Goal: Task Accomplishment & Management: Manage account settings

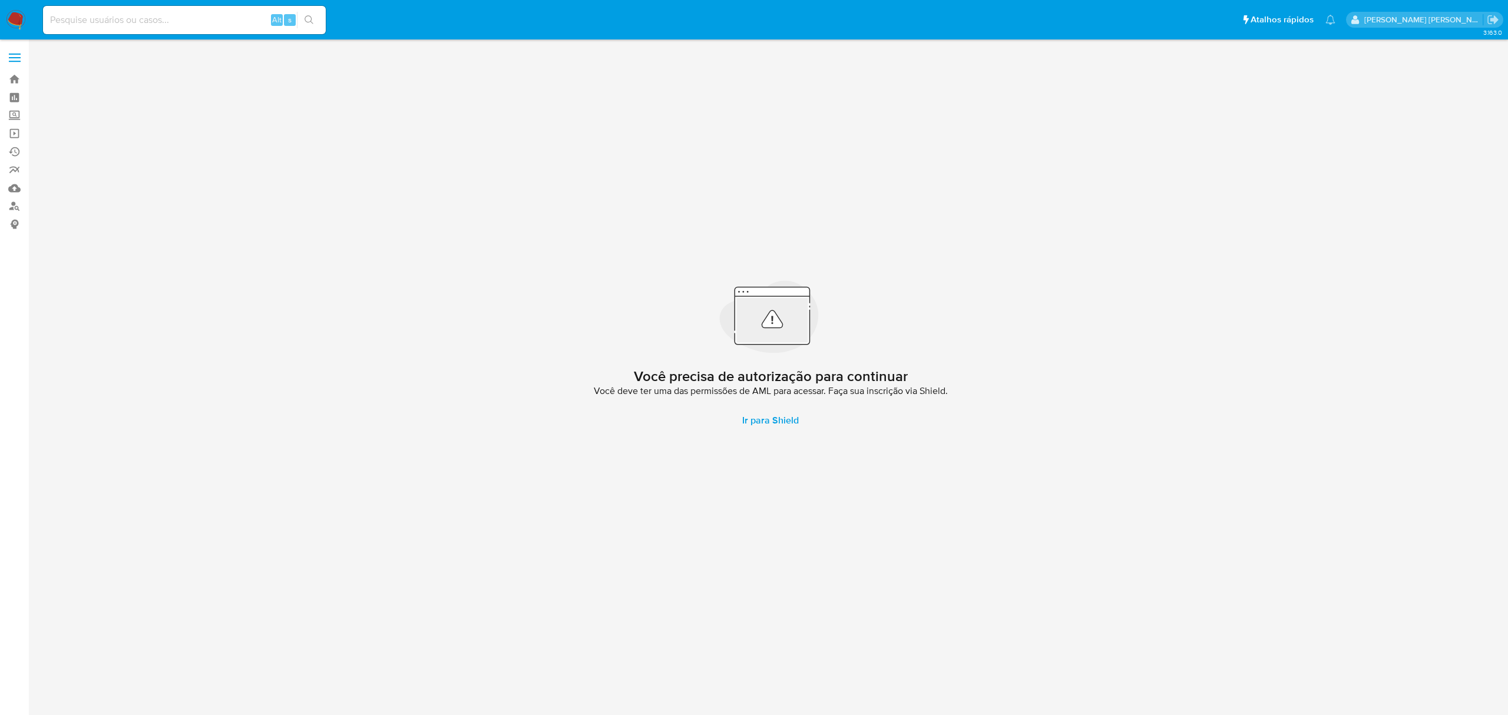
click at [24, 57] on label at bounding box center [14, 57] width 29 height 25
click at [0, 0] on input "checkbox" at bounding box center [0, 0] width 0 height 0
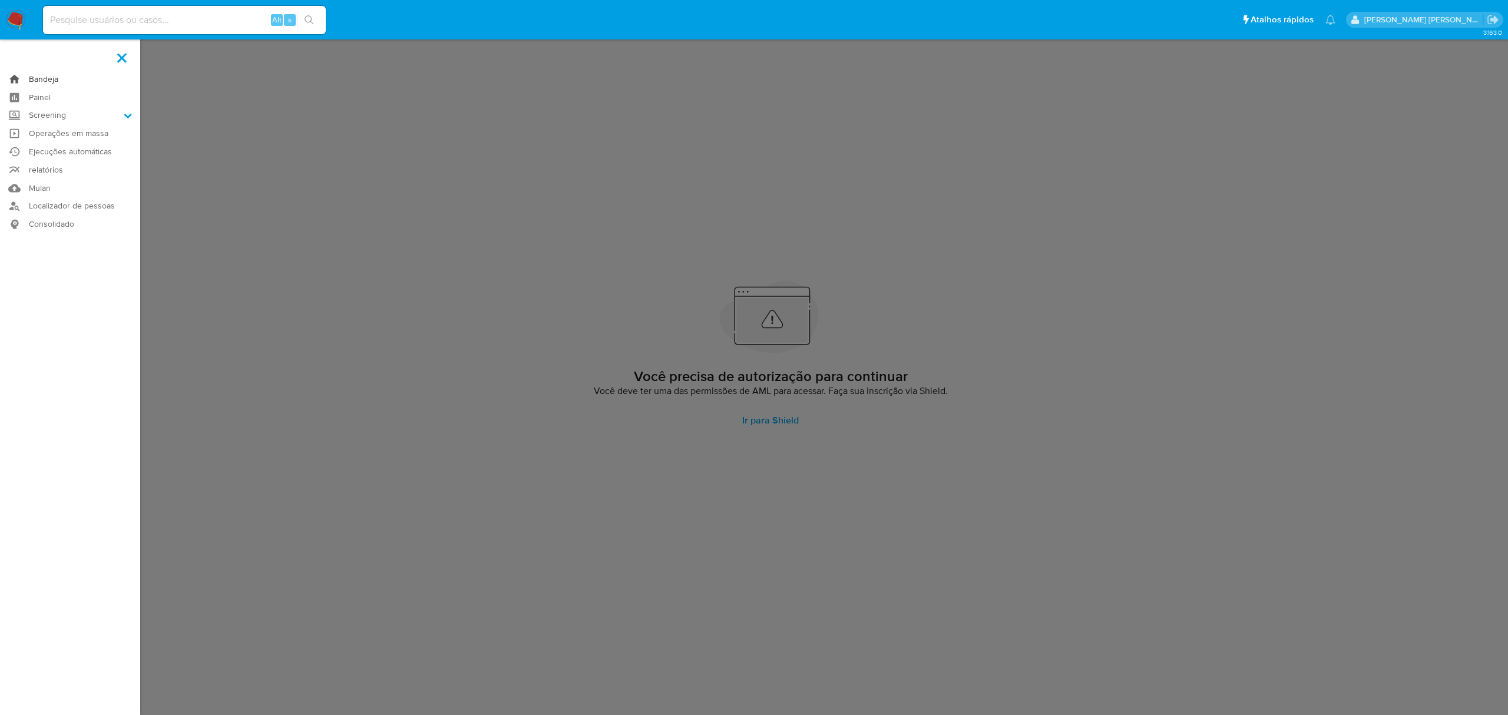
click at [60, 76] on link "Bandeja" at bounding box center [70, 79] width 140 height 18
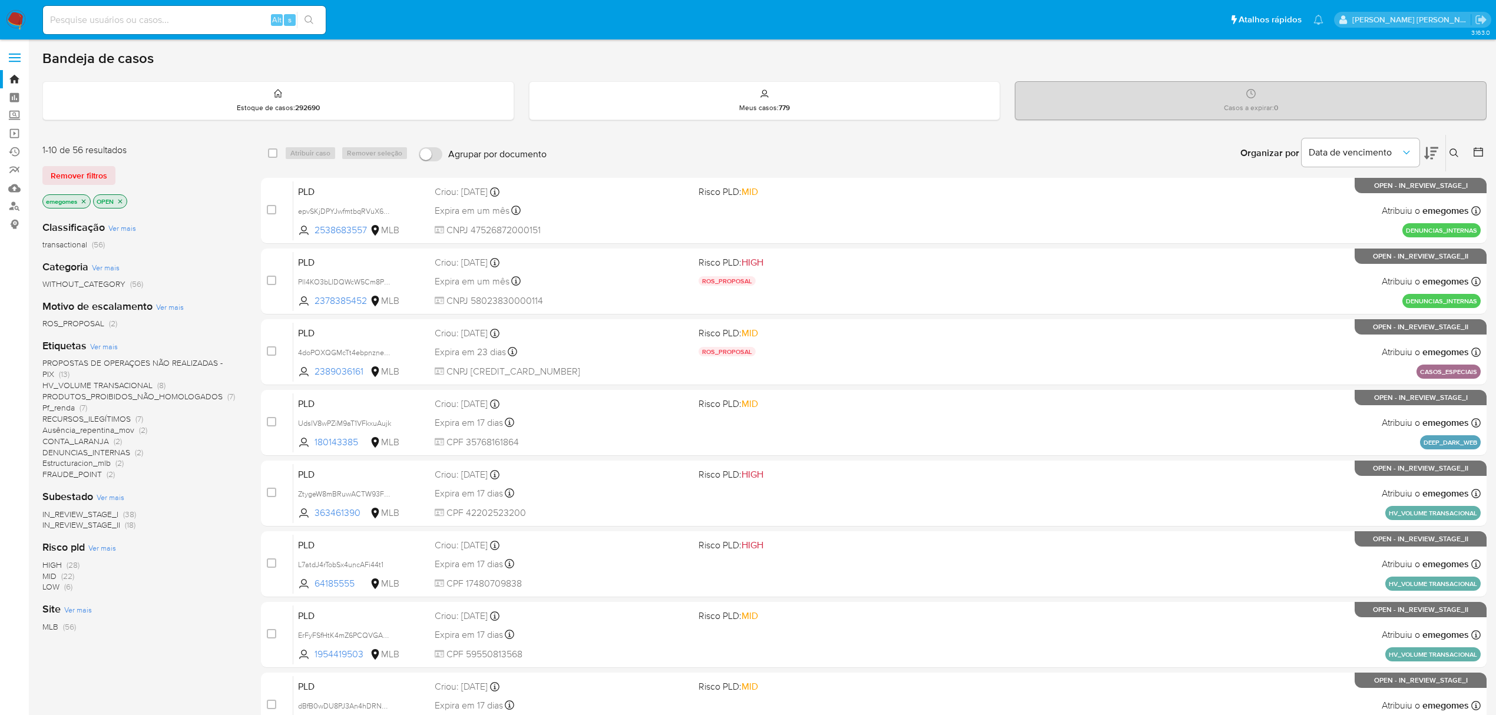
click at [188, 360] on span "PROPOSTAS DE OPERAÇOES NÃO REALIZADAS - PIX" at bounding box center [132, 368] width 180 height 23
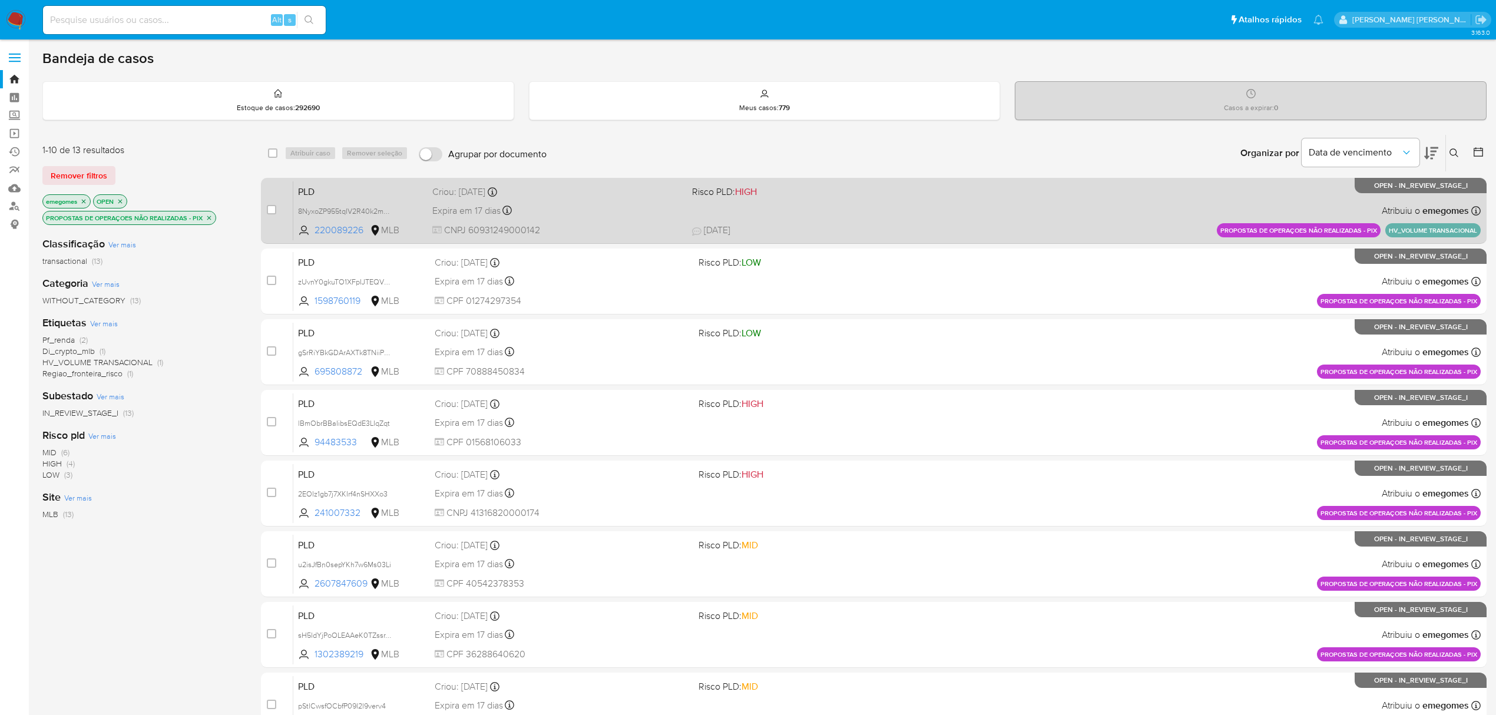
click at [625, 206] on div "Expira em 17 dias Expira em 27/10/2025 16:22:04" at bounding box center [557, 211] width 250 height 16
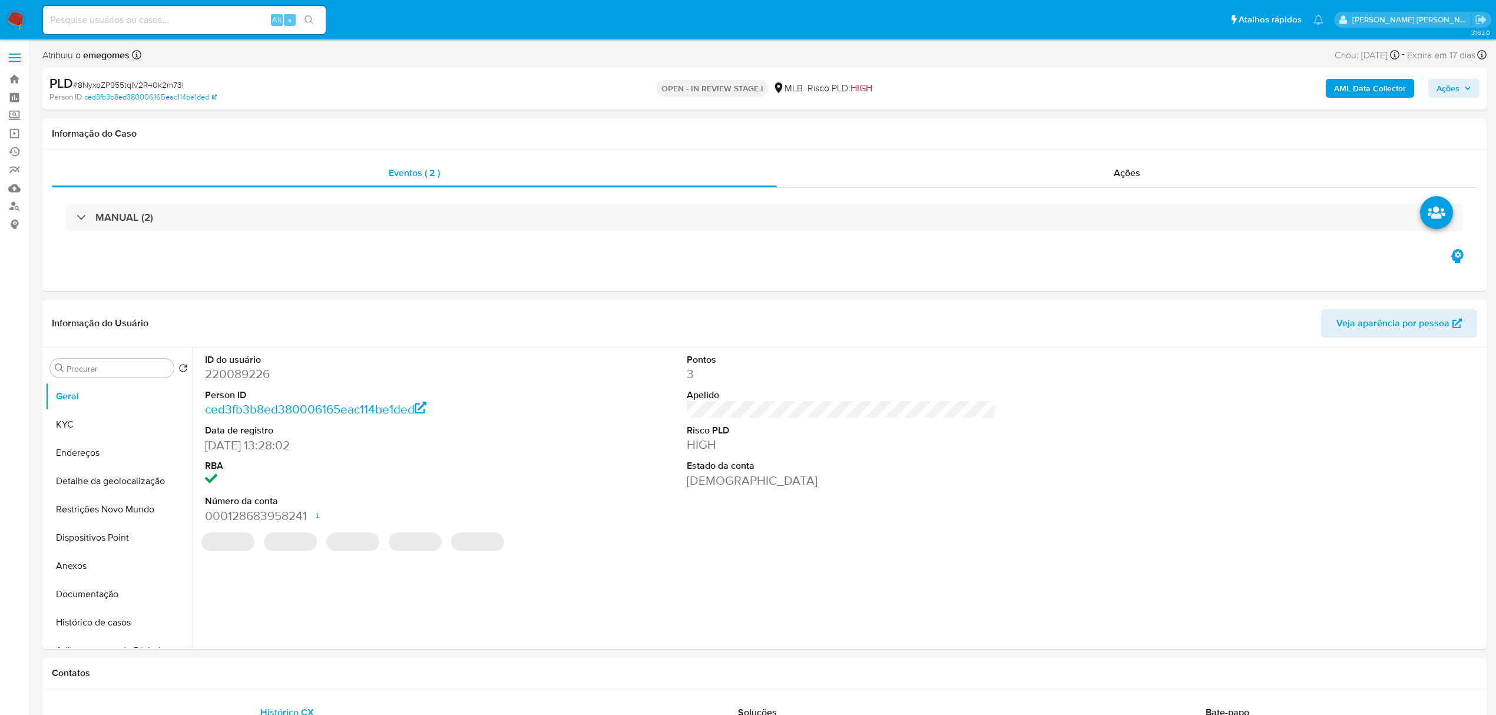
select select "10"
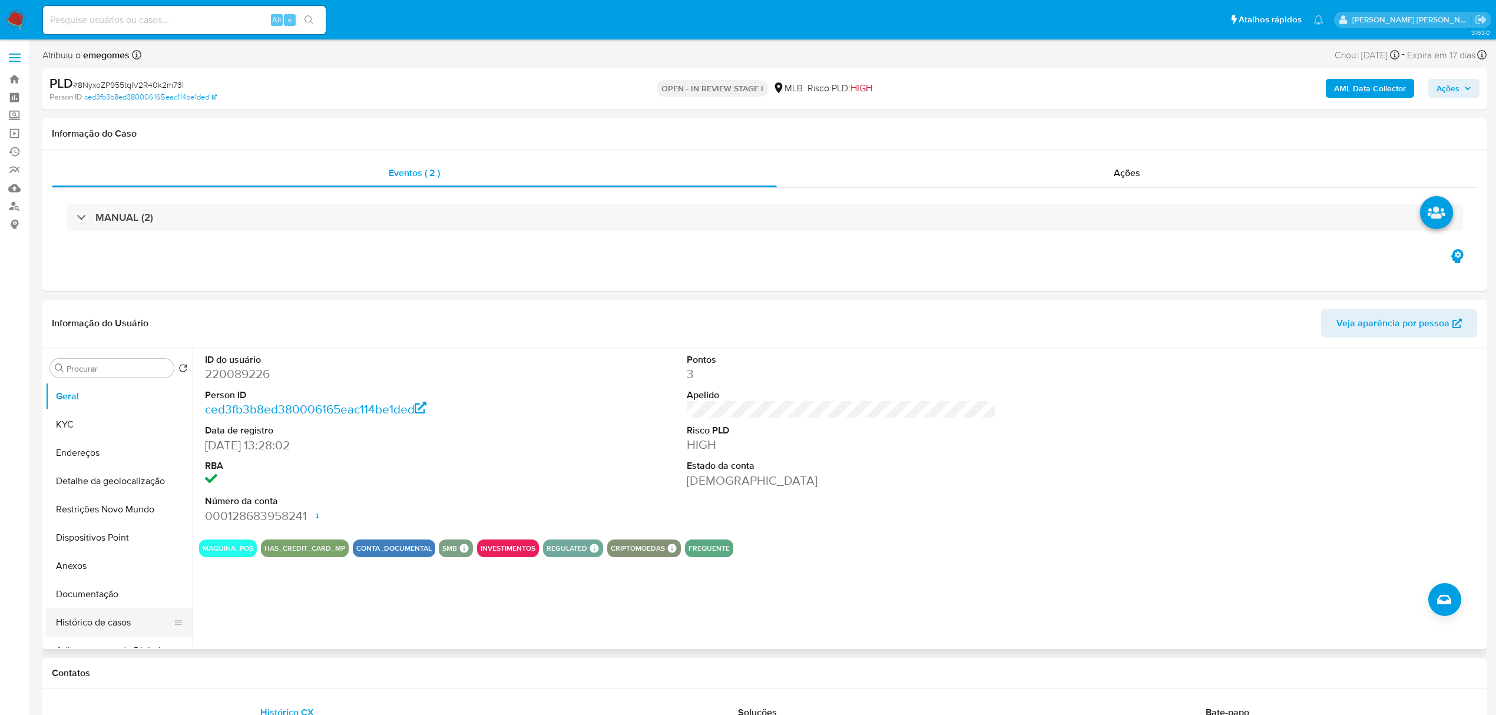
click at [130, 627] on button "Histórico de casos" at bounding box center [114, 622] width 138 height 28
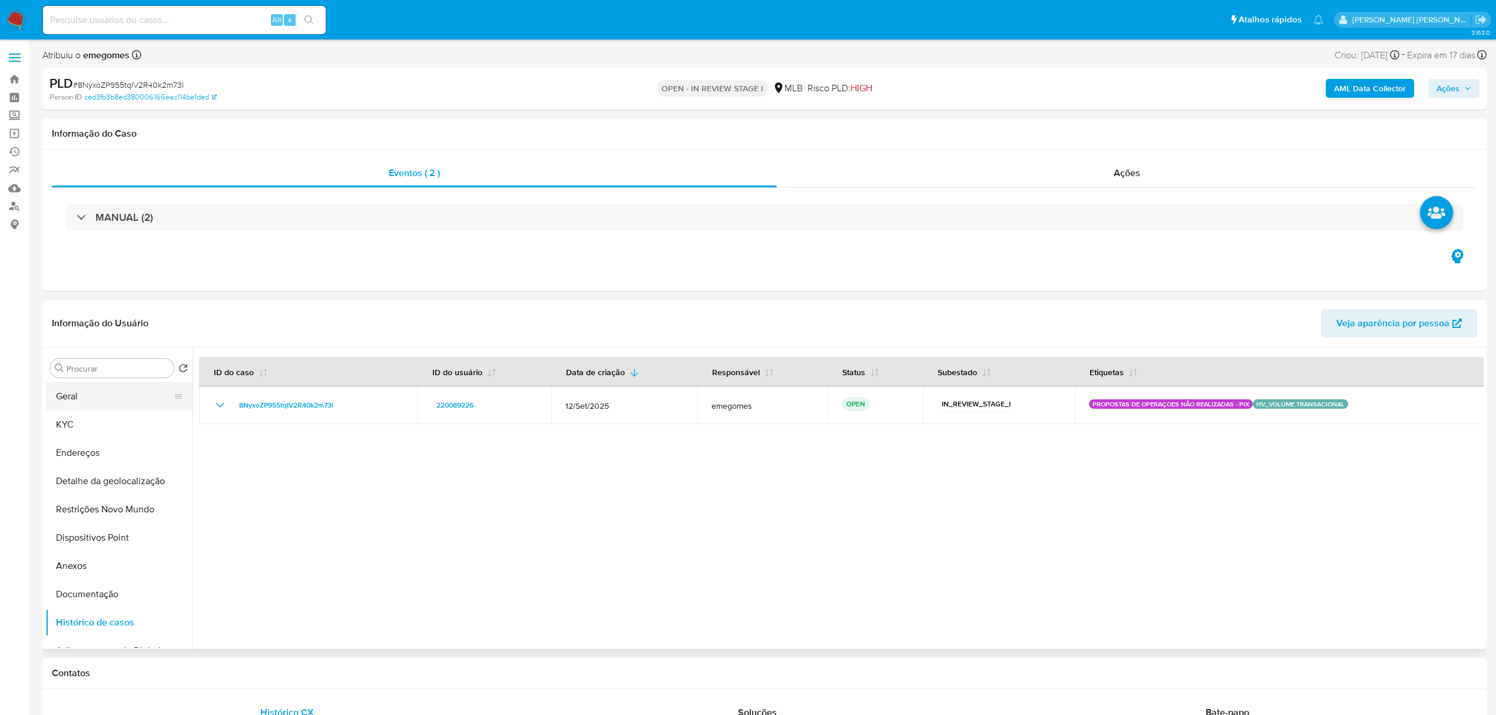
click at [93, 397] on button "Geral" at bounding box center [114, 396] width 138 height 28
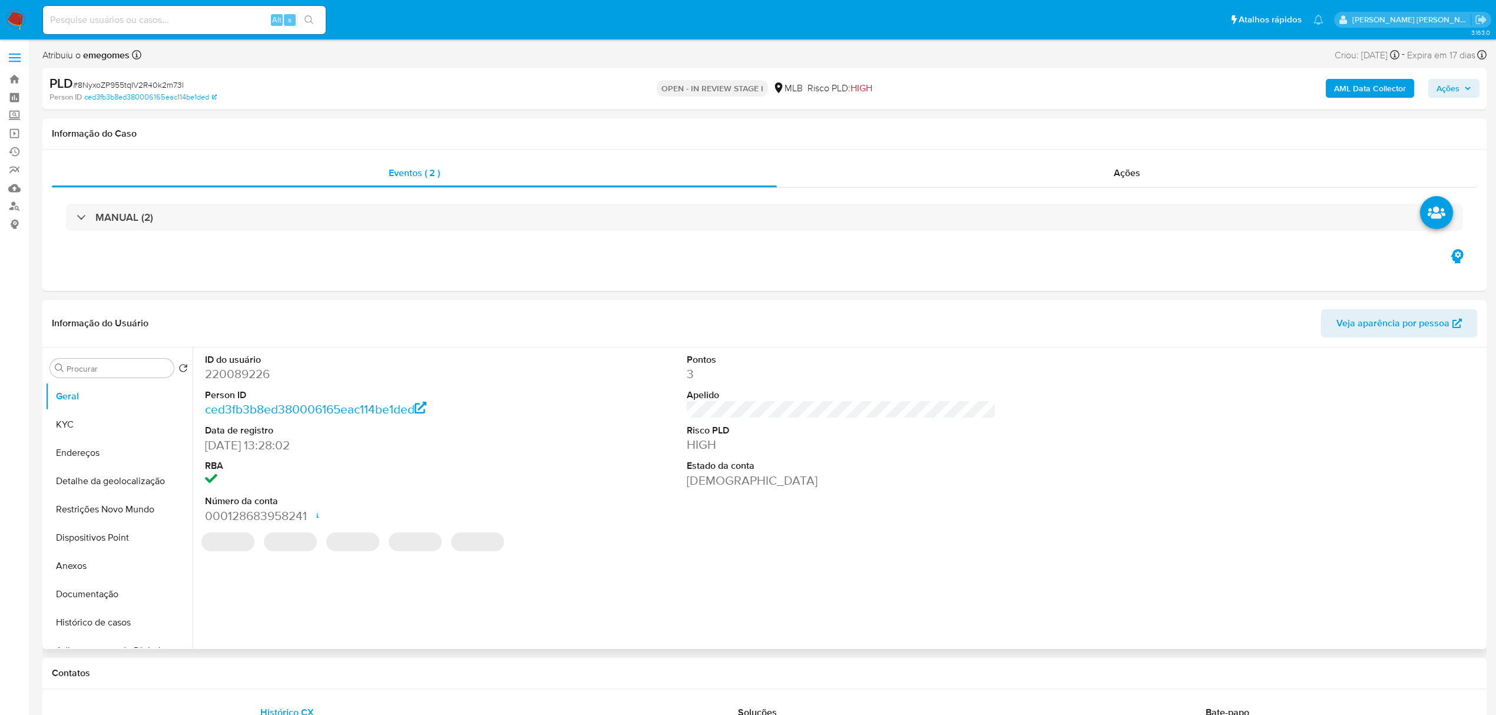
click at [253, 307] on div "Informação do Usuário Veja aparência por pessoa" at bounding box center [764, 324] width 1444 height 48
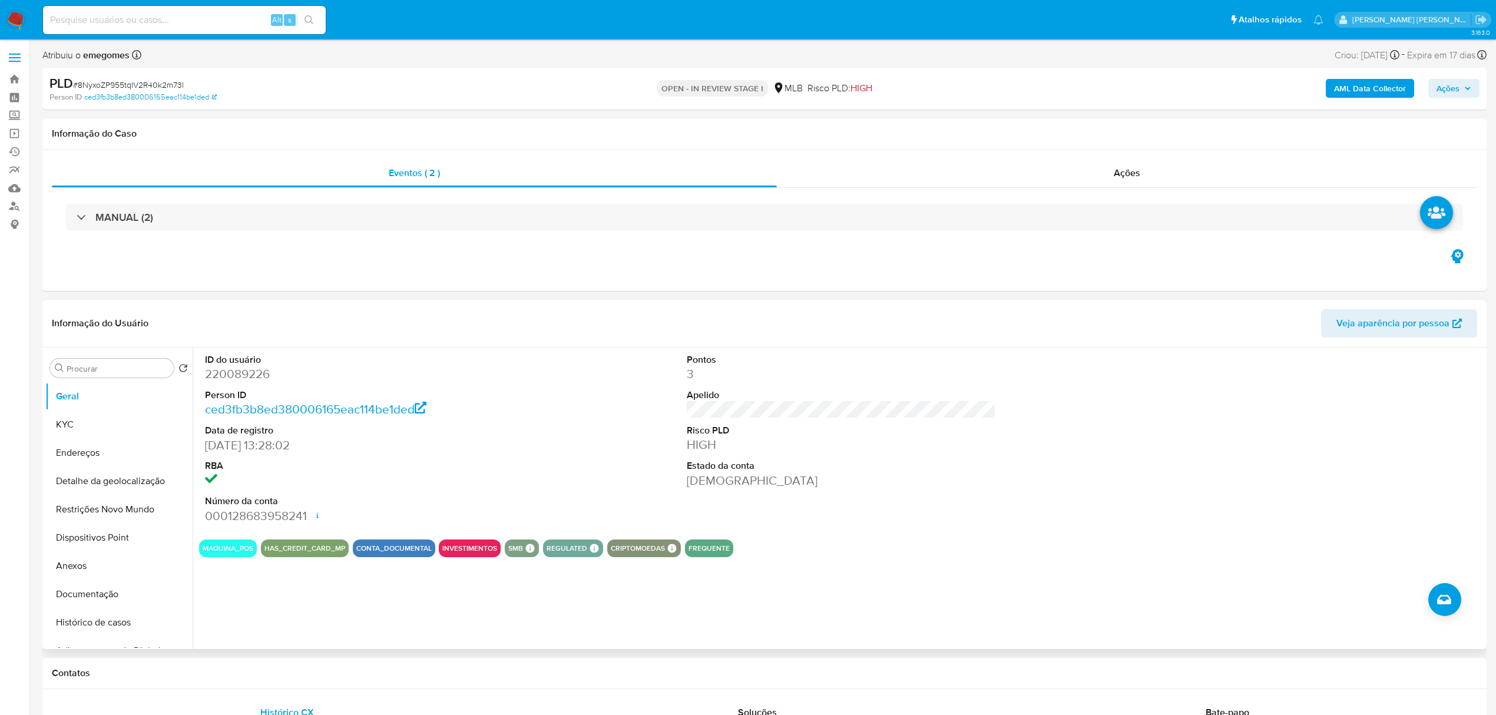
click at [253, 307] on div "Informação do Usuário Veja aparência por pessoa" at bounding box center [764, 324] width 1444 height 48
click at [101, 430] on button "KYC" at bounding box center [114, 424] width 138 height 28
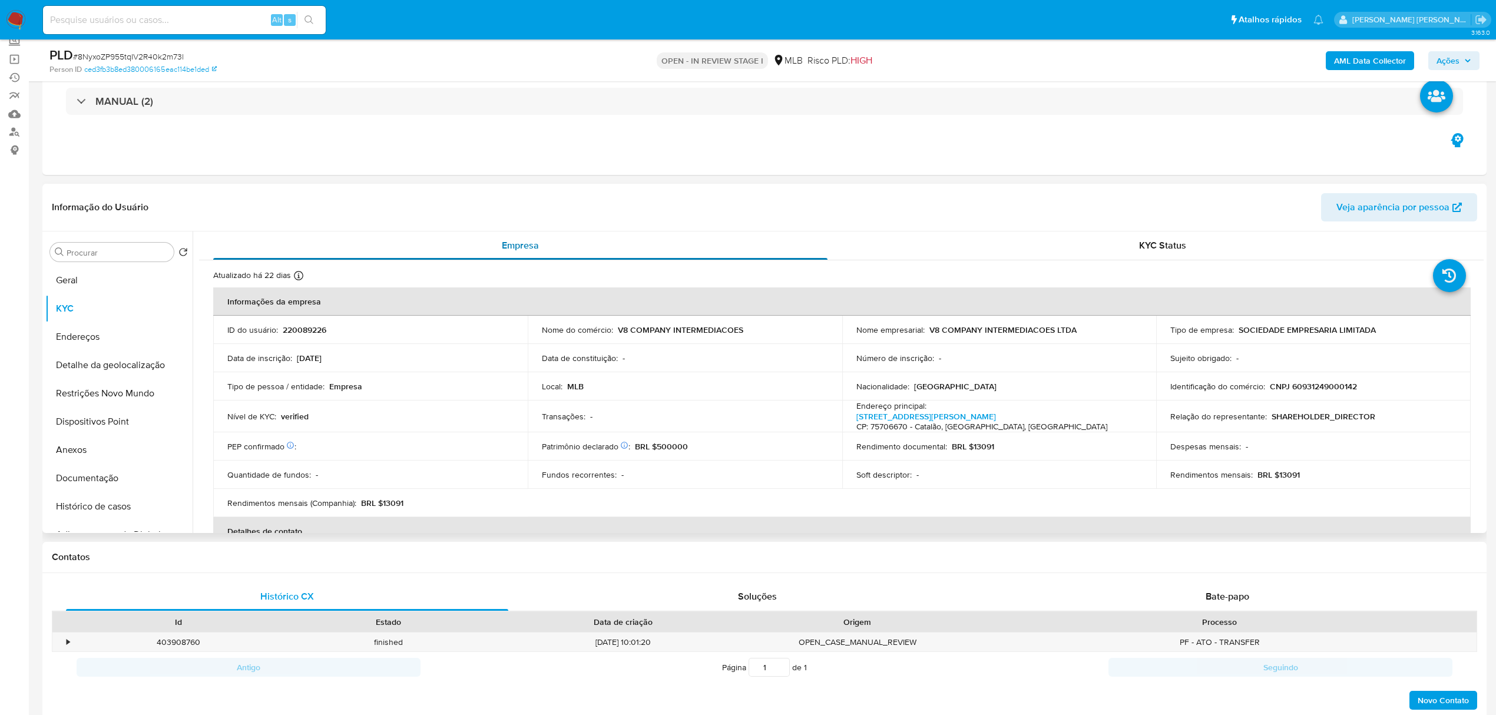
scroll to position [78, 0]
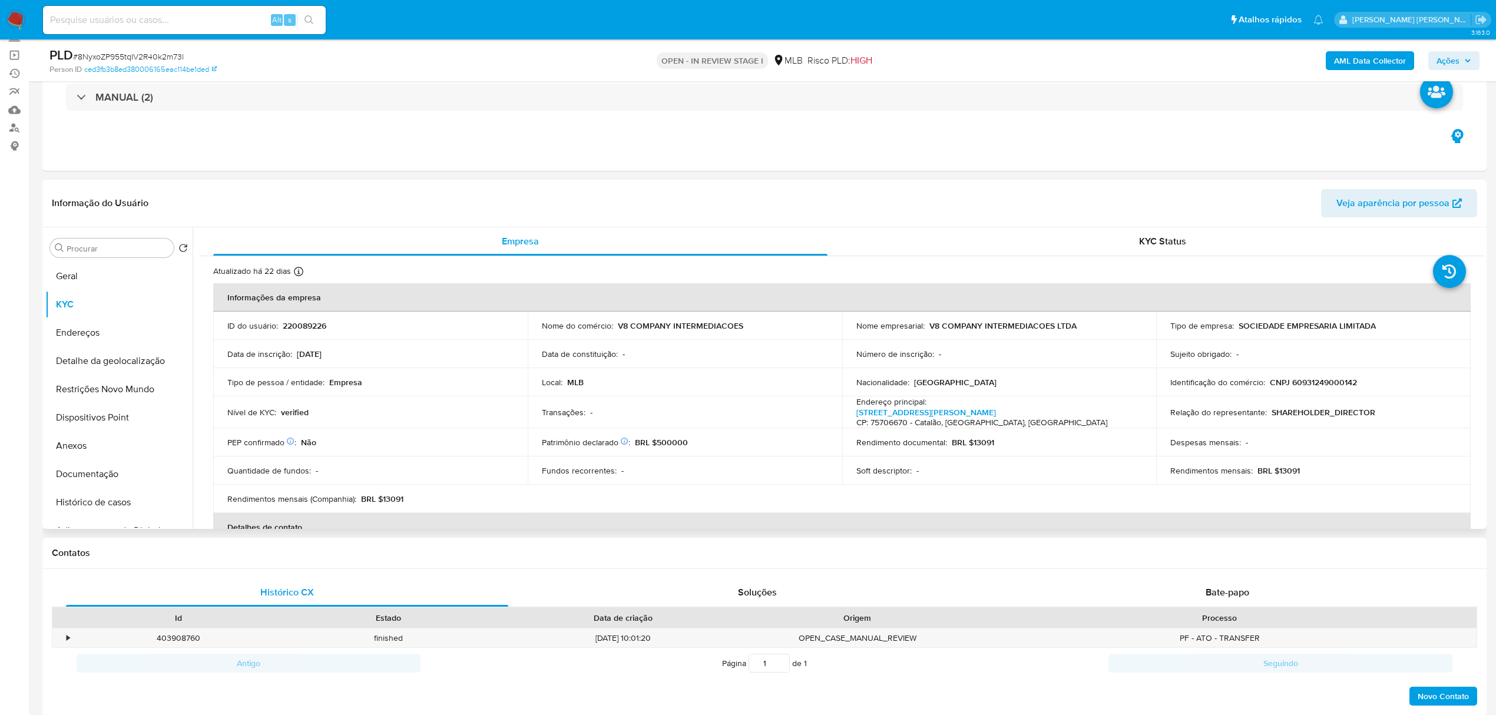
click at [367, 200] on header "Informação do Usuário Veja aparência por pessoa" at bounding box center [764, 203] width 1425 height 28
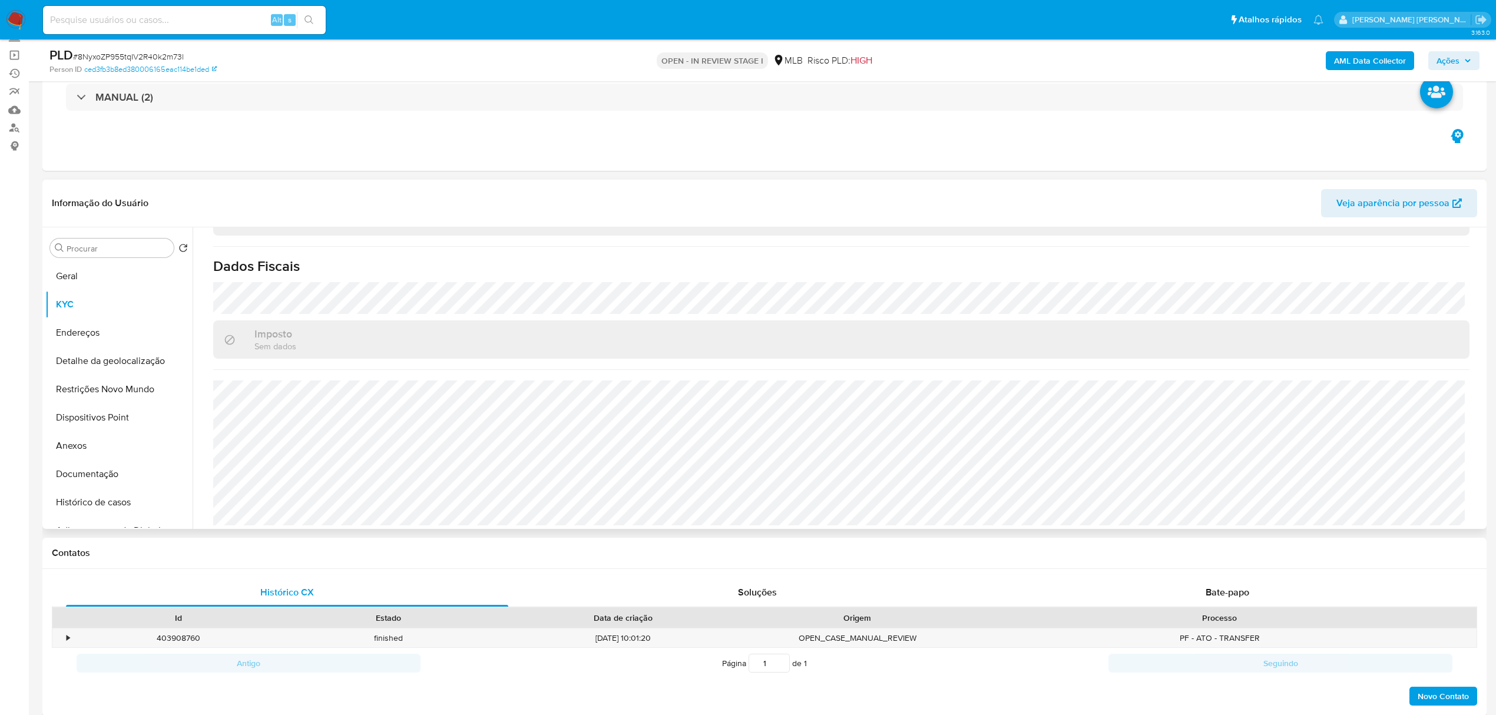
scroll to position [544, 0]
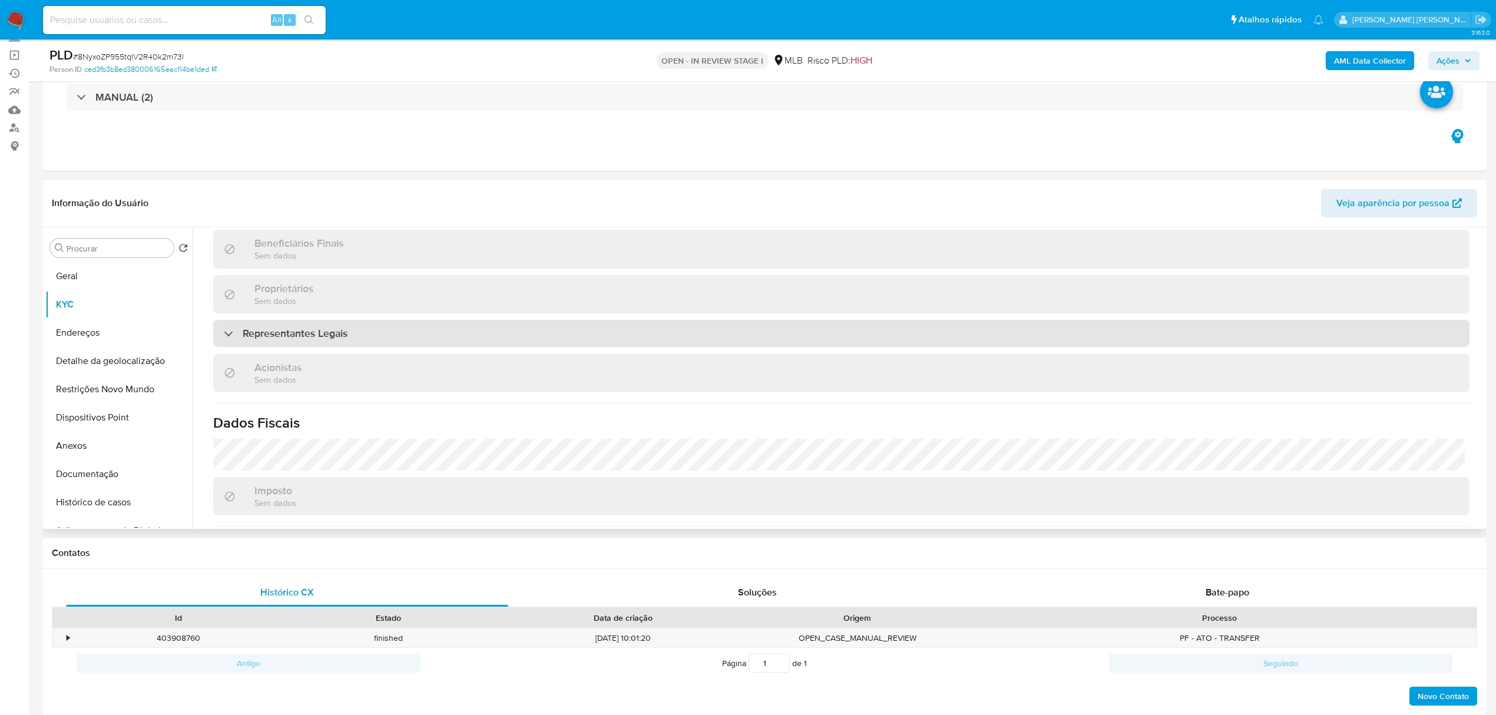
click at [297, 333] on h3 "Representantes Legais" at bounding box center [295, 333] width 105 height 13
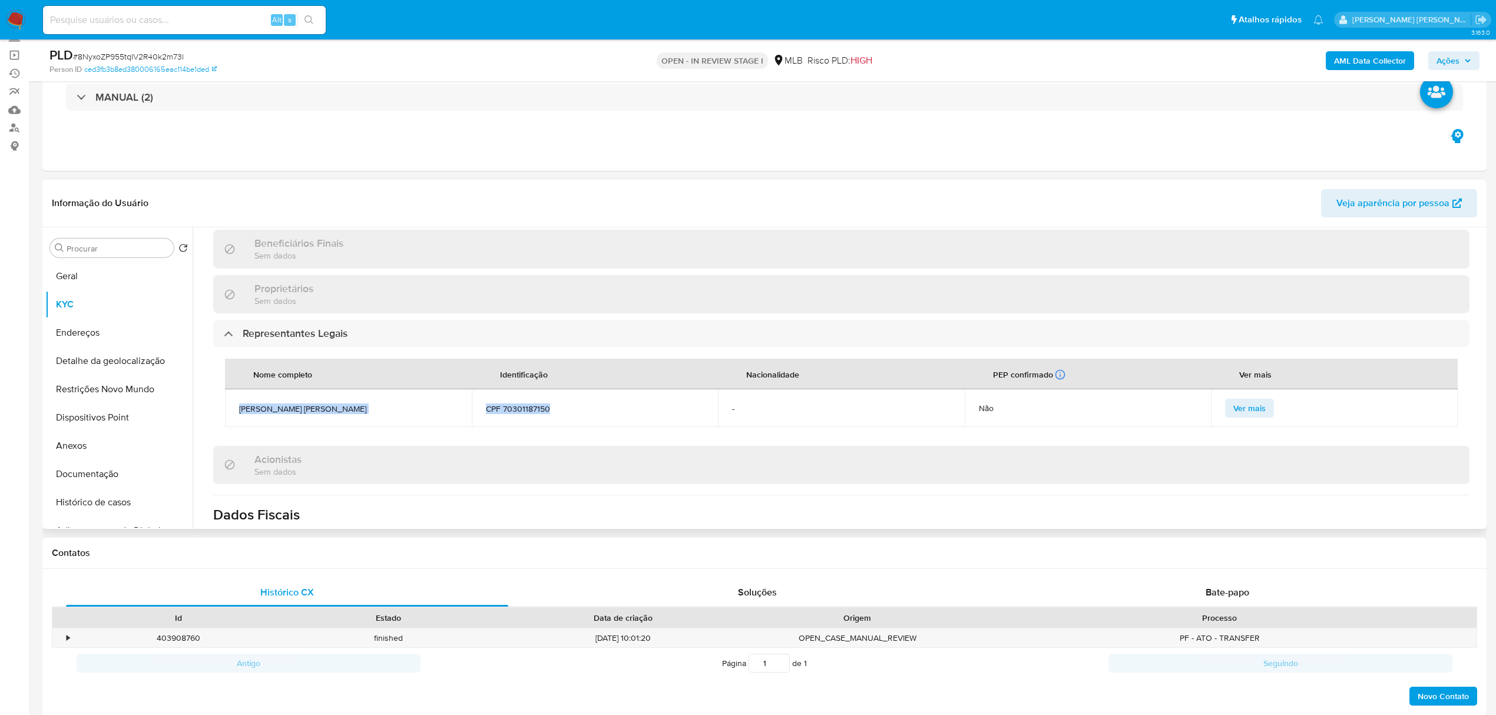
drag, startPoint x: 561, startPoint y: 404, endPoint x: 237, endPoint y: 400, distance: 323.9
click at [237, 400] on tr "KARINA TIAGO PEREIRA GOMES CPF 70301187150 - Não Ver mais" at bounding box center [841, 408] width 1233 height 38
copy tr "KARINA TIAGO PEREIRA GOMES CPF 70301187150"
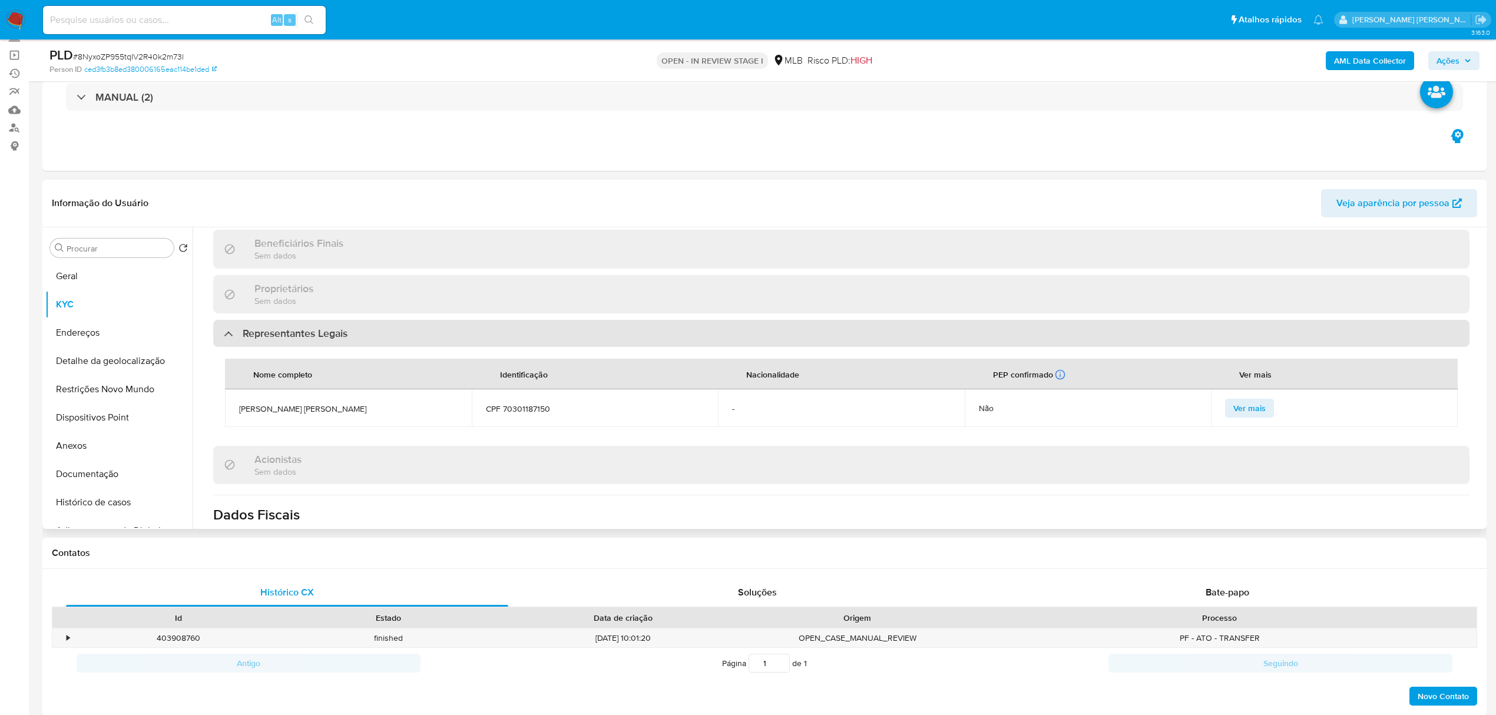
click at [410, 322] on div "Representantes Legais" at bounding box center [841, 333] width 1256 height 27
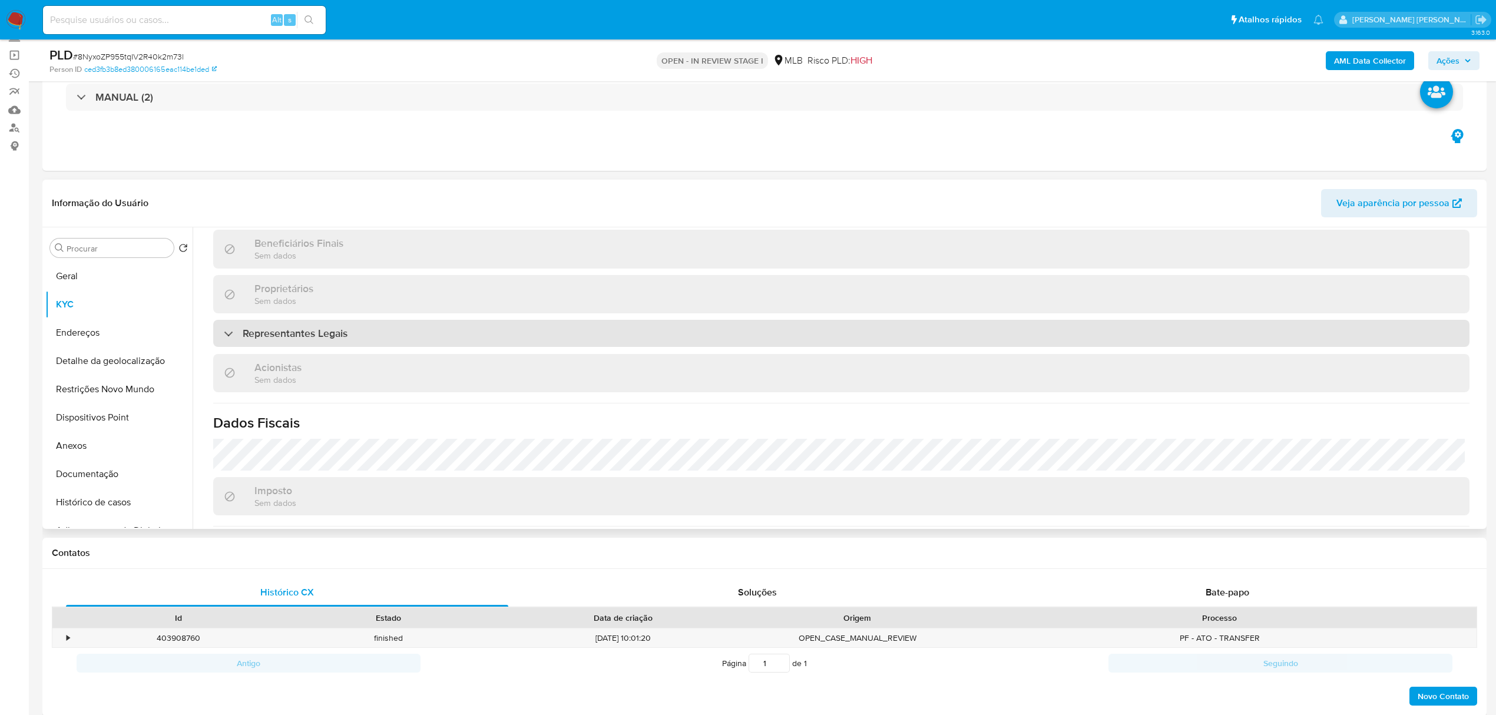
click at [408, 323] on div "Representantes Legais" at bounding box center [841, 333] width 1256 height 27
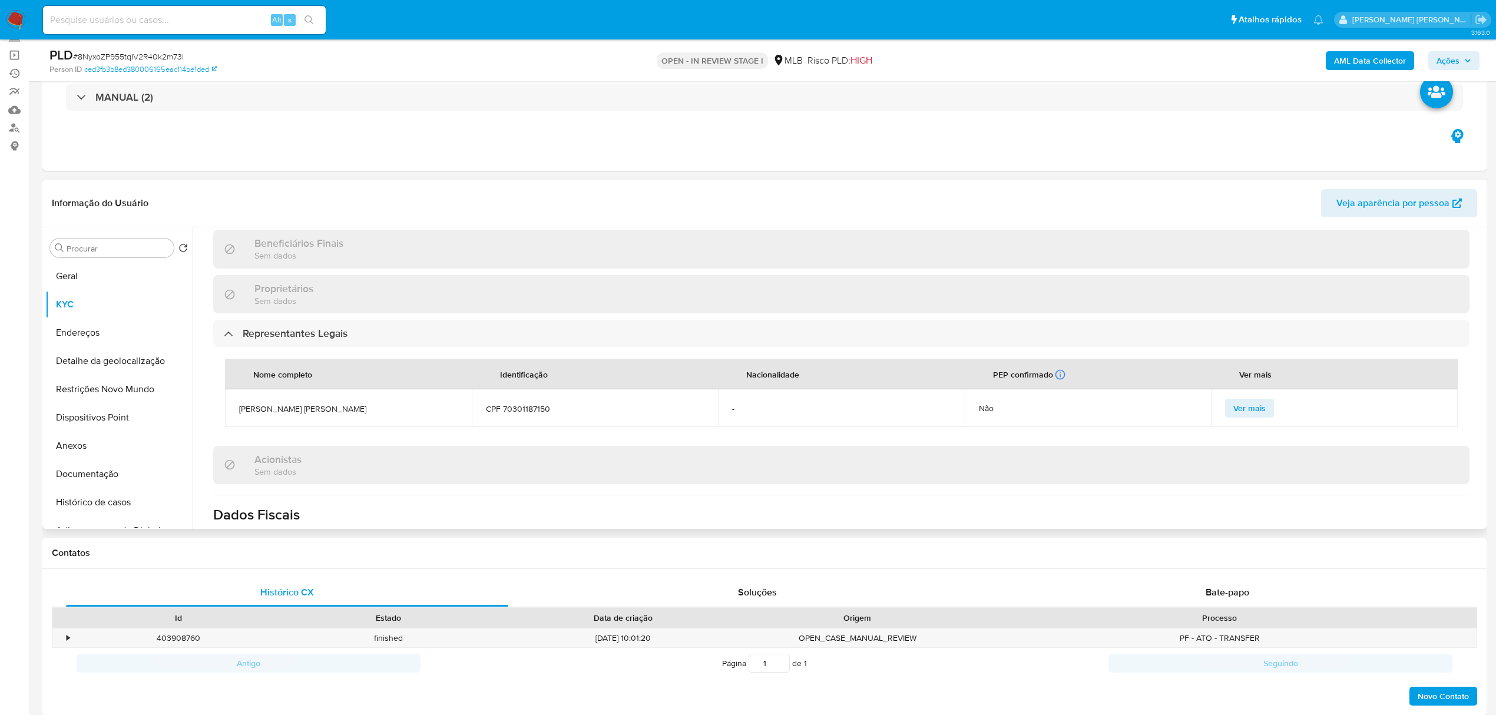
click at [429, 187] on div "Informação do Usuário Veja aparência por pessoa" at bounding box center [764, 204] width 1444 height 48
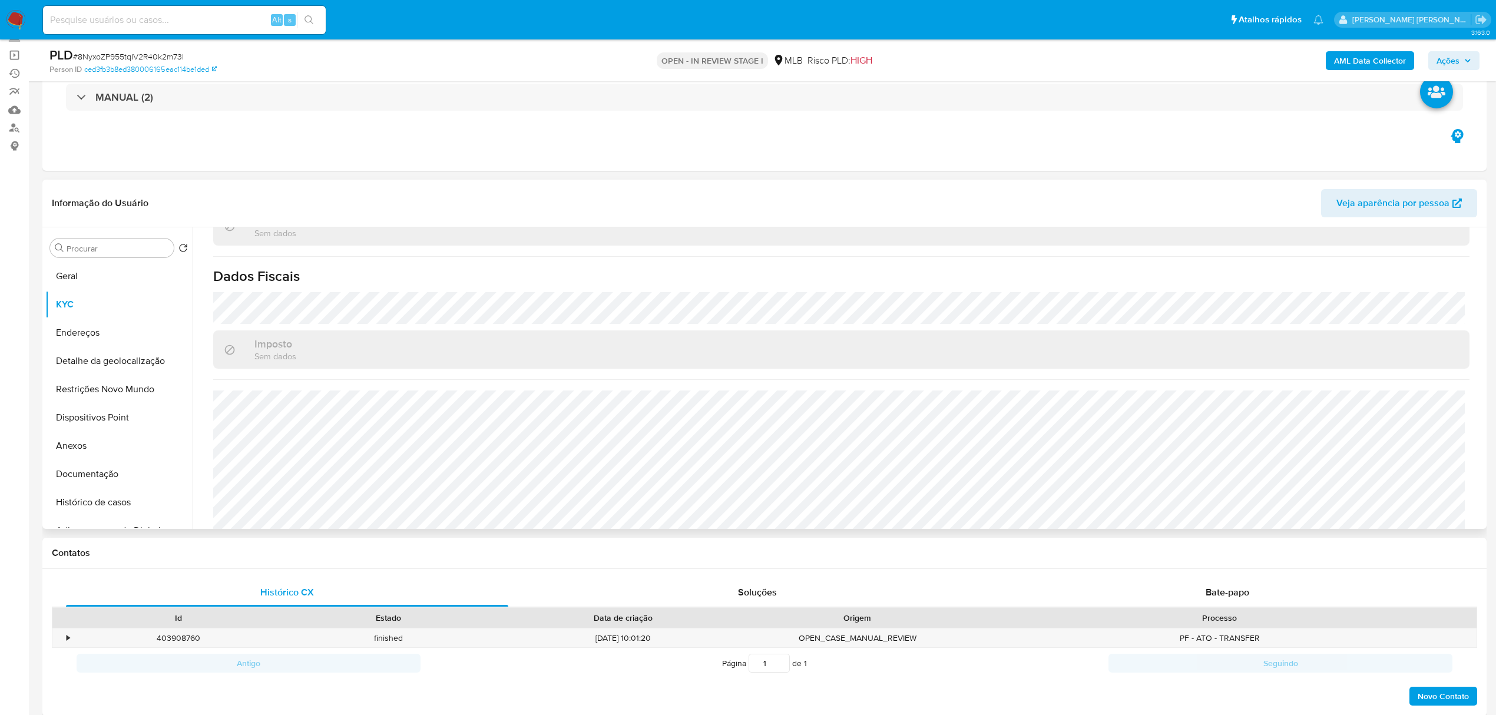
scroll to position [793, 0]
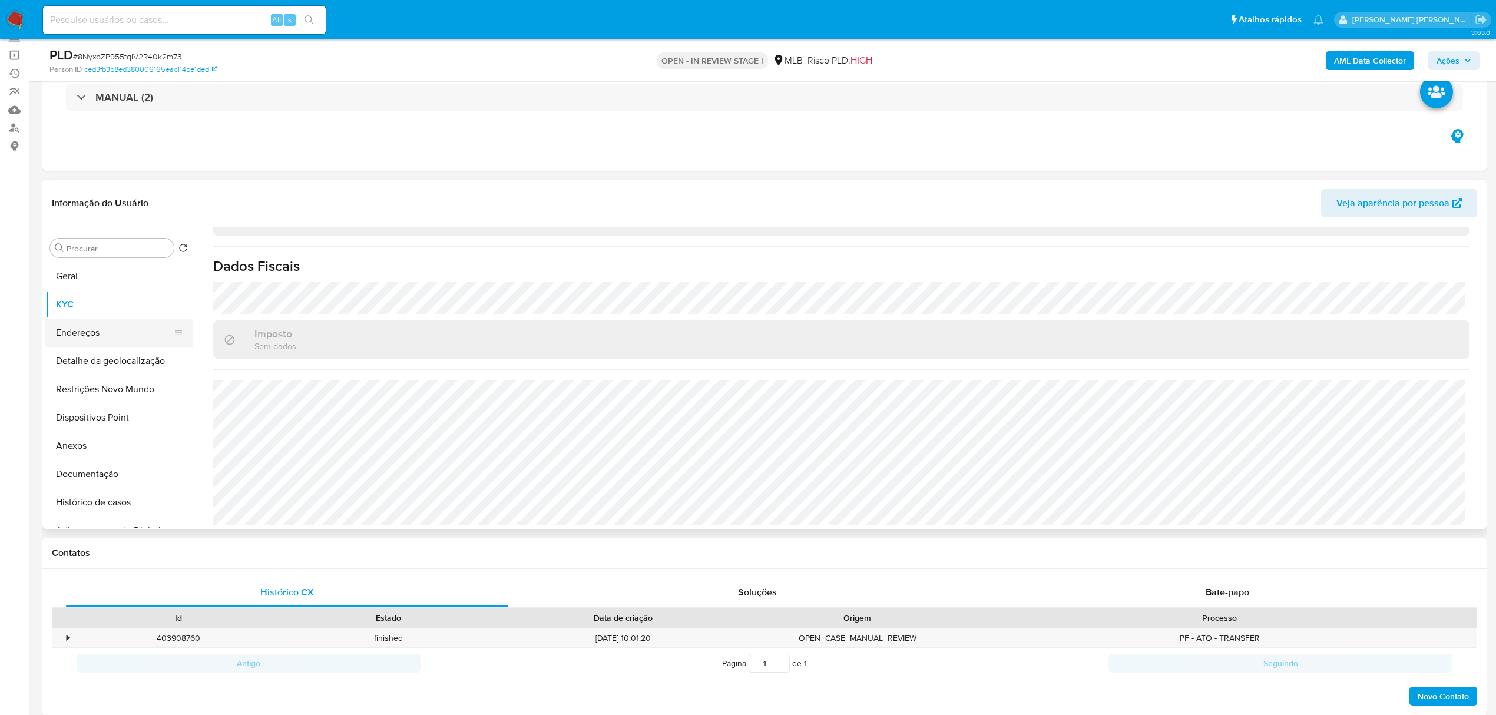
click at [91, 330] on button "Endereços" at bounding box center [114, 333] width 138 height 28
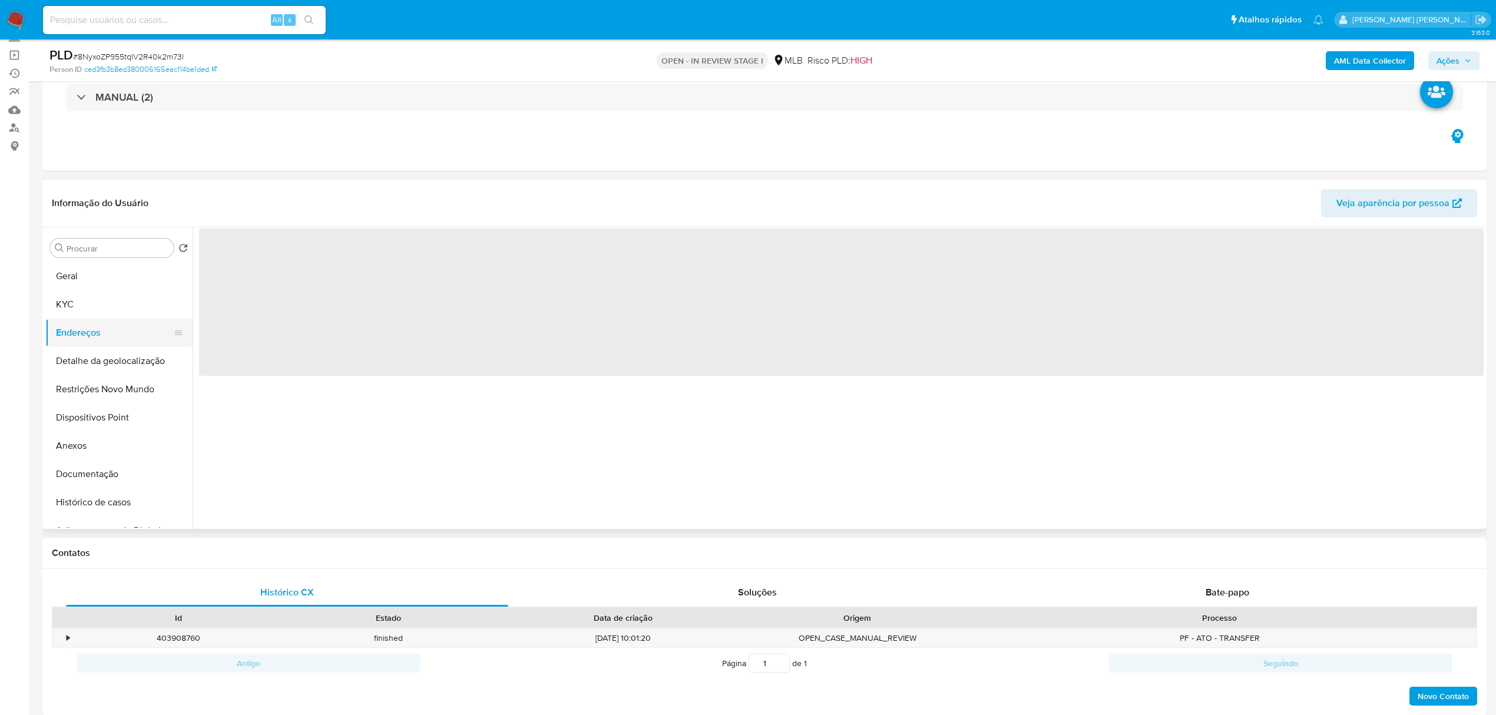
scroll to position [0, 0]
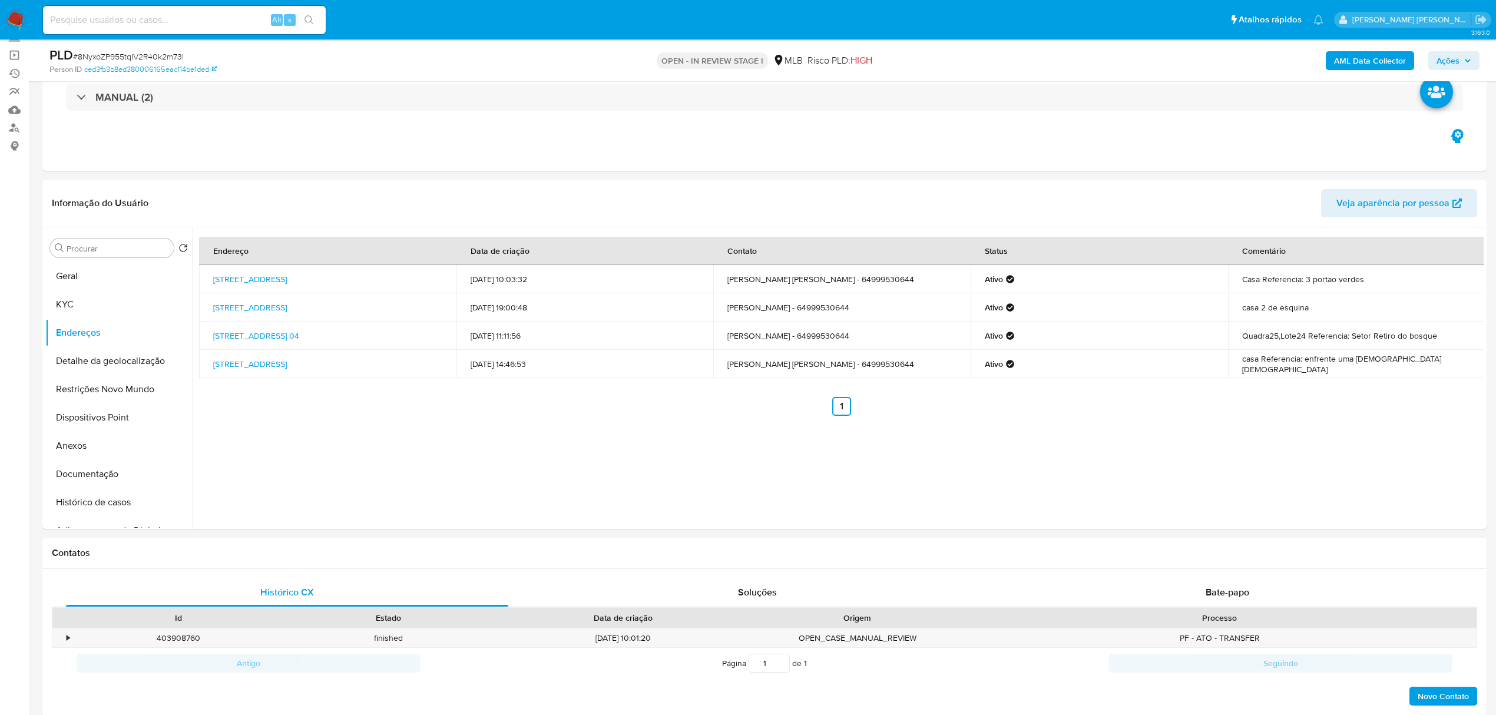
click at [126, 360] on button "Detalhe da geolocalização" at bounding box center [114, 361] width 138 height 28
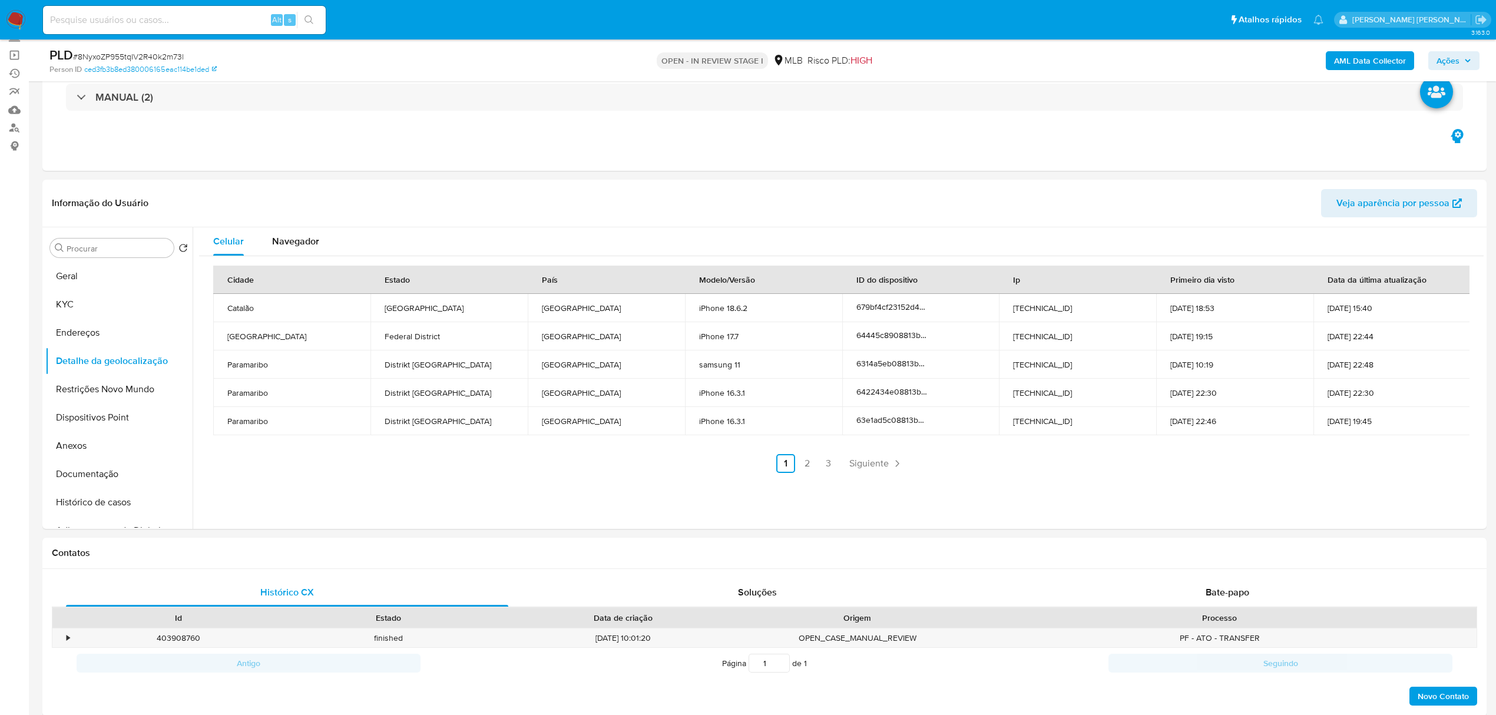
click at [109, 392] on button "Restrições Novo Mundo" at bounding box center [114, 389] width 138 height 28
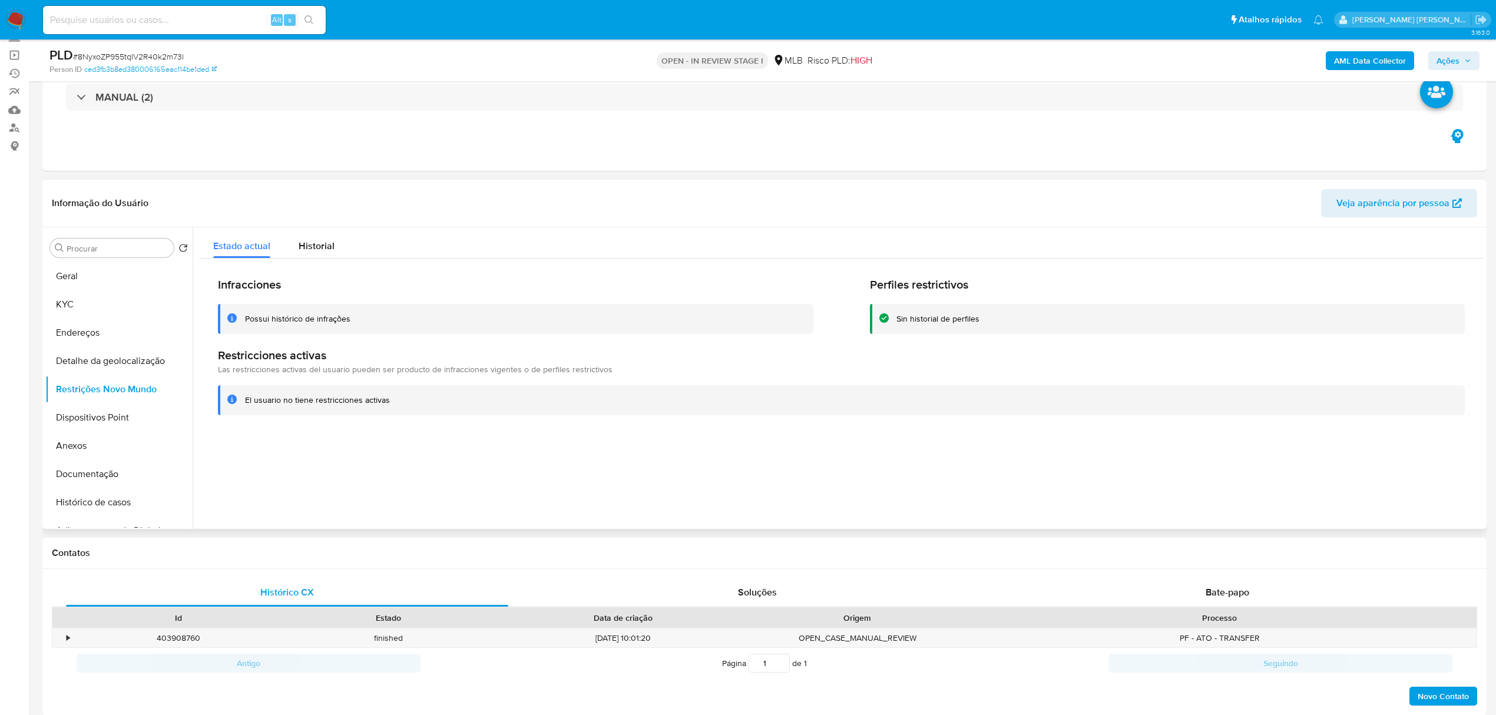
click at [500, 194] on header "Informação do Usuário Veja aparência por pessoa" at bounding box center [764, 203] width 1425 height 28
drag, startPoint x: 128, startPoint y: 417, endPoint x: 128, endPoint y: 425, distance: 8.2
click at [128, 417] on button "Dispositivos Point" at bounding box center [114, 417] width 138 height 28
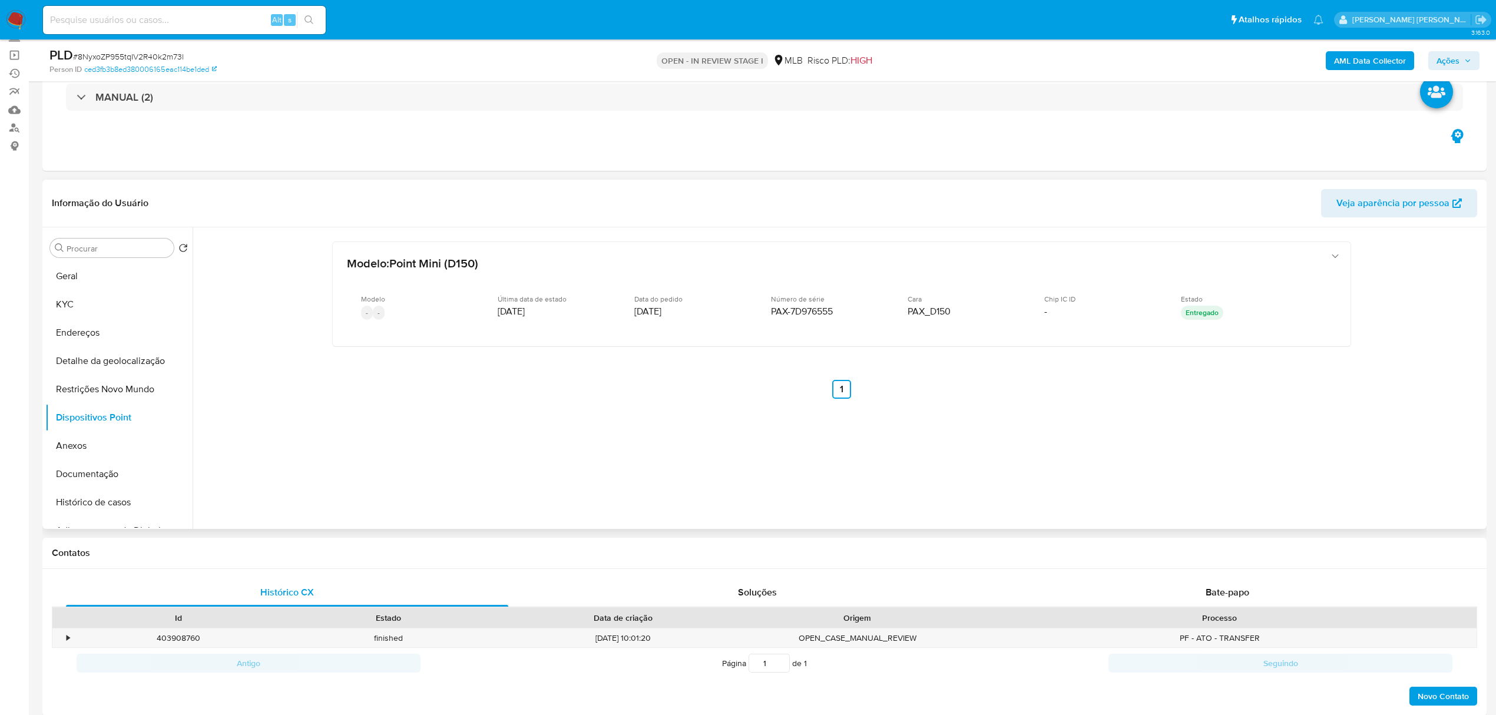
click at [438, 180] on div "Informação do Usuário Veja aparência por pessoa" at bounding box center [764, 204] width 1444 height 48
click at [1372, 62] on b "AML Data Collector" at bounding box center [1370, 60] width 72 height 19
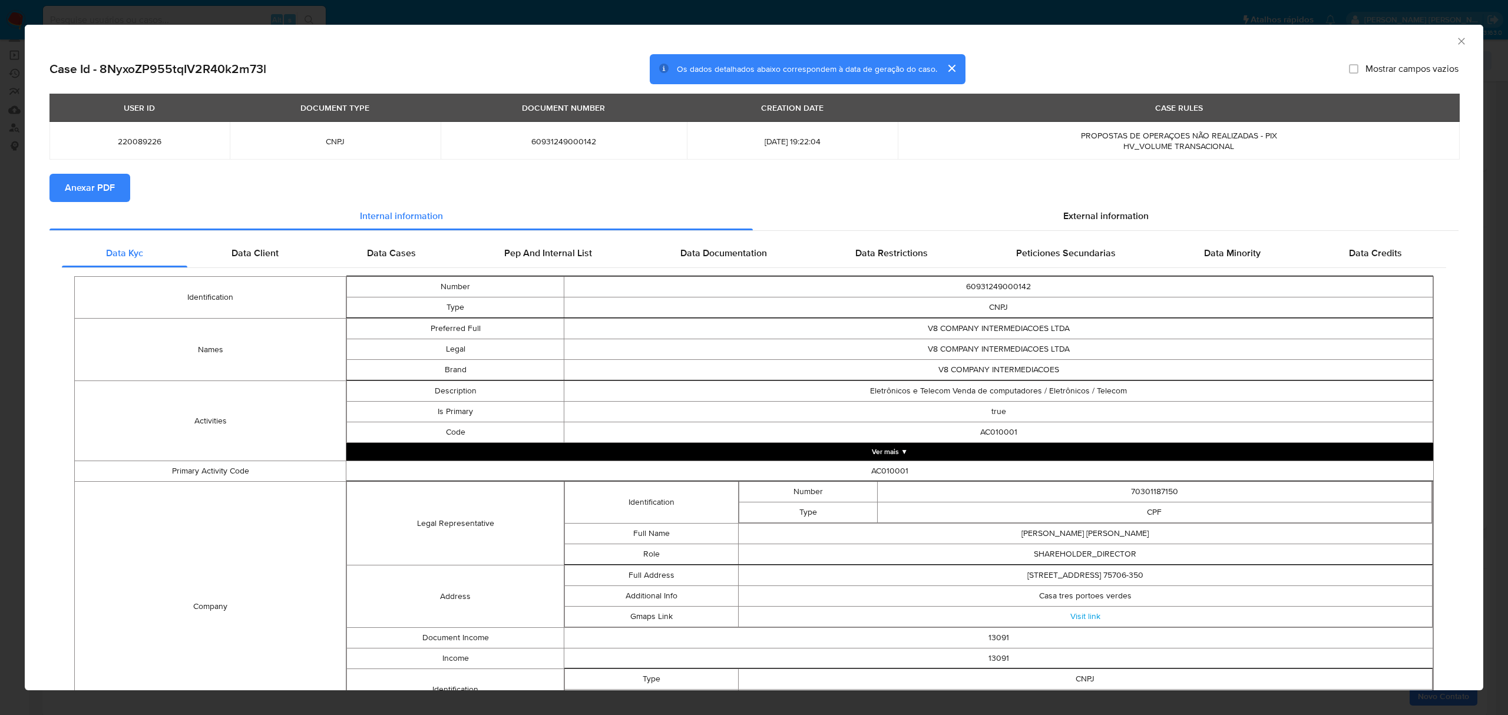
click at [69, 194] on span "Anexar PDF" at bounding box center [90, 188] width 50 height 26
click at [1458, 43] on div "AML Data Collector" at bounding box center [754, 39] width 1458 height 29
click at [1455, 39] on icon "Fechar a janela" at bounding box center [1461, 41] width 12 height 12
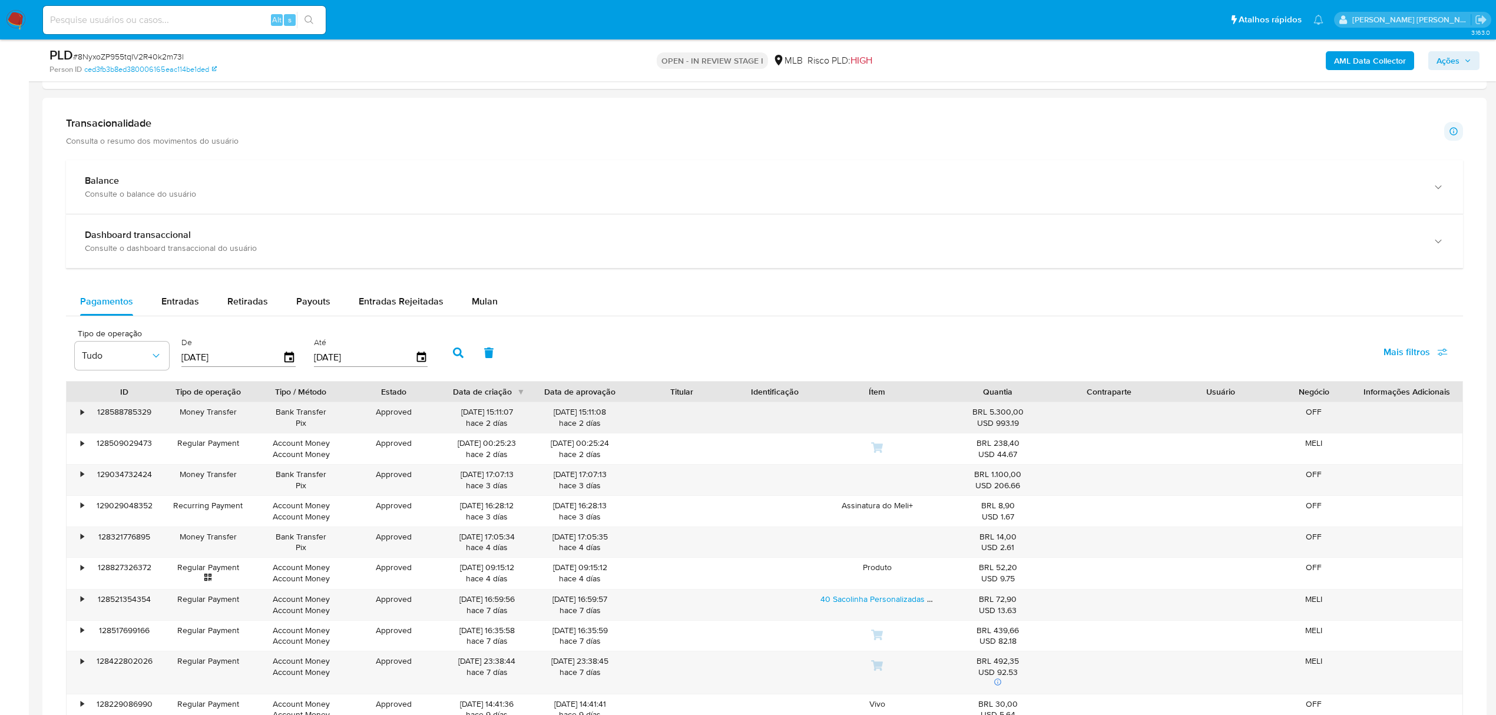
scroll to position [707, 0]
click at [404, 300] on span "Entradas Rejeitadas" at bounding box center [401, 300] width 85 height 14
select select "10"
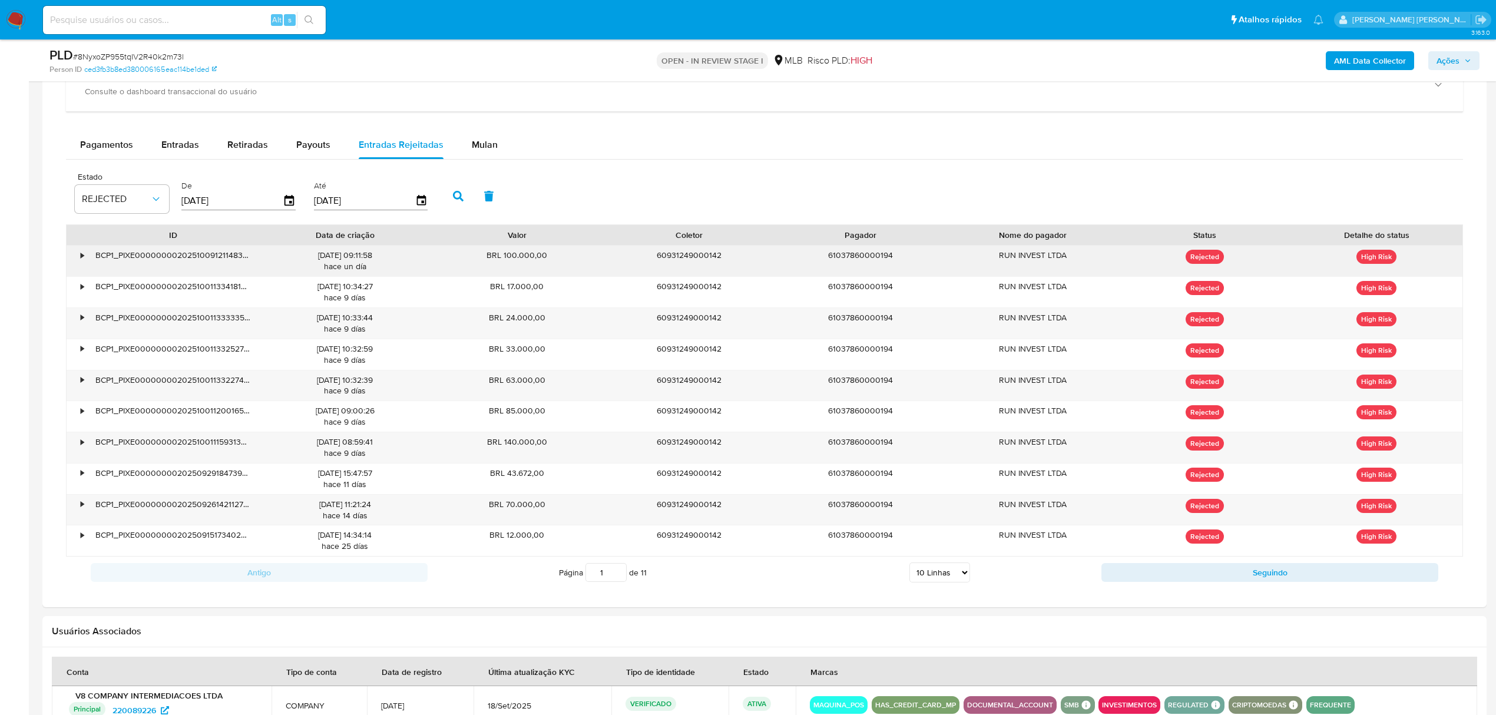
scroll to position [863, 0]
click at [286, 198] on icon "button" at bounding box center [288, 199] width 9 height 11
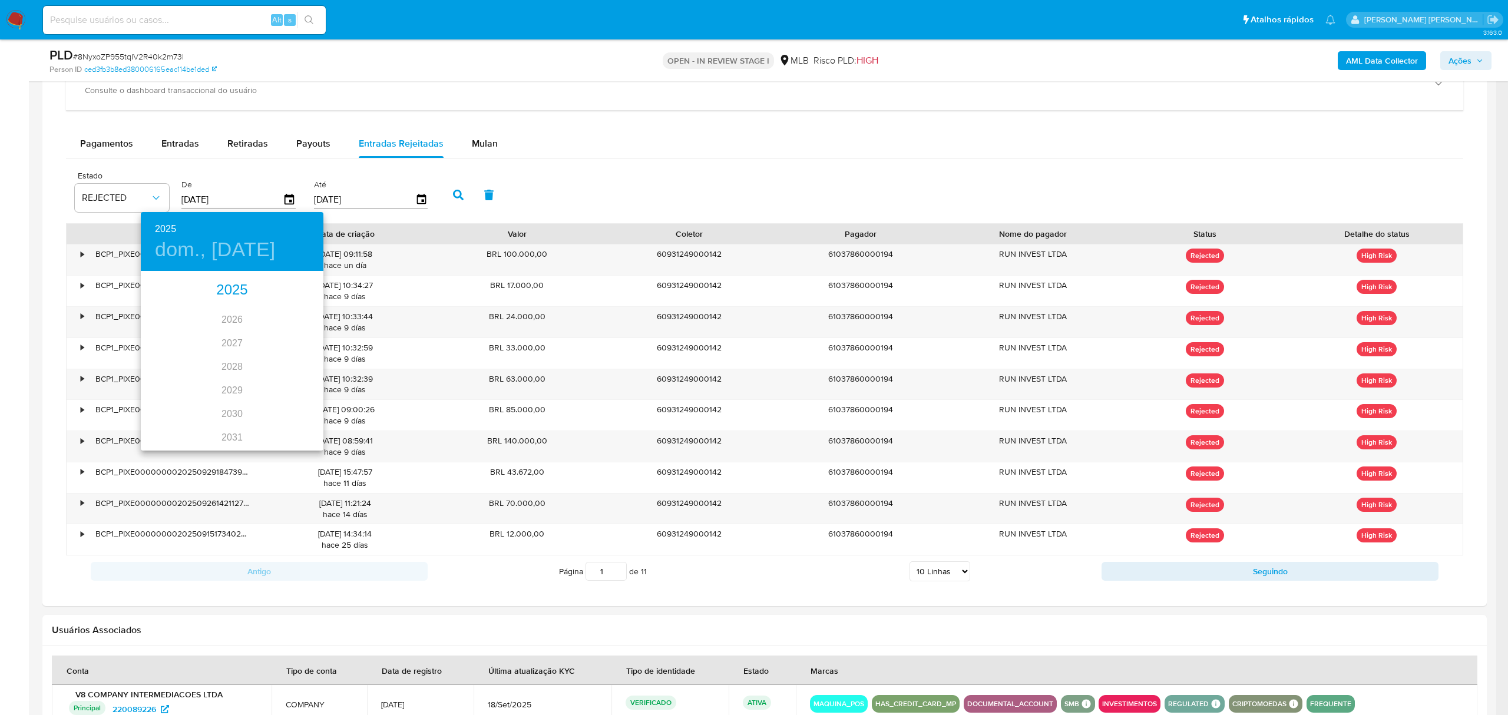
click at [227, 293] on div "2025" at bounding box center [232, 291] width 183 height 24
click at [224, 385] on div "ago." at bounding box center [231, 383] width 61 height 44
click at [258, 336] on span "1" at bounding box center [255, 333] width 21 height 12
type input "01/08/2025"
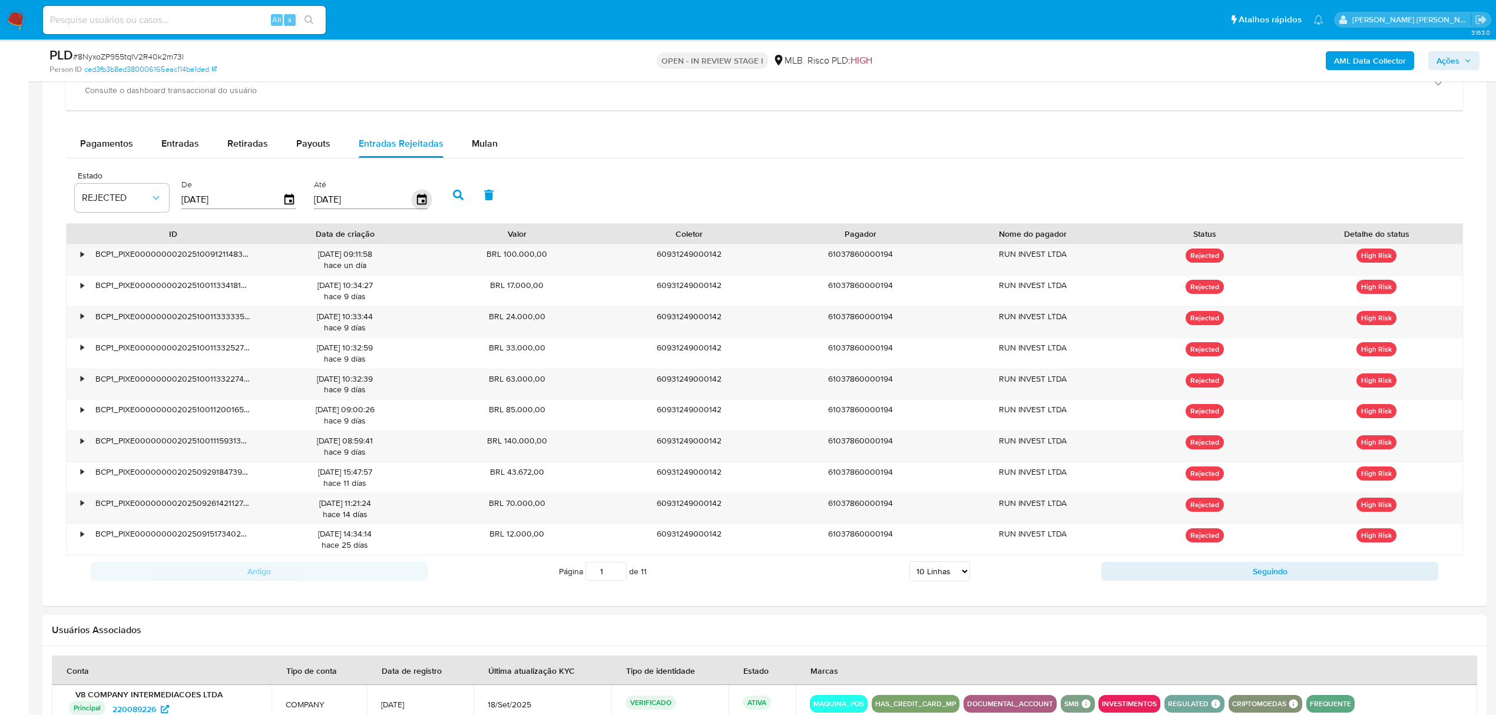
click at [424, 206] on icon "button" at bounding box center [421, 200] width 21 height 21
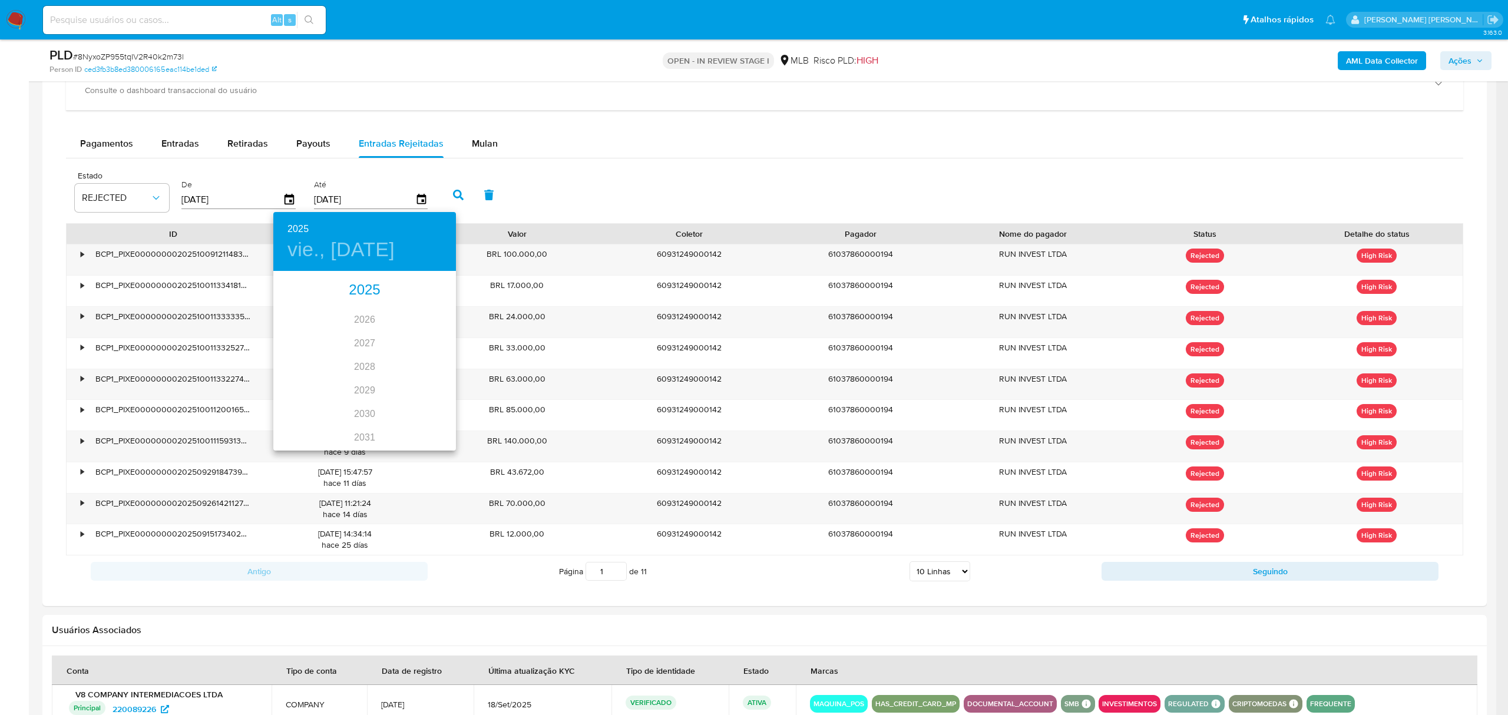
click at [363, 284] on div "2025" at bounding box center [364, 291] width 183 height 24
click at [359, 378] on div "ago." at bounding box center [364, 383] width 61 height 44
click at [435, 418] on p "31" at bounding box center [434, 418] width 9 height 12
type input "31/08/2025"
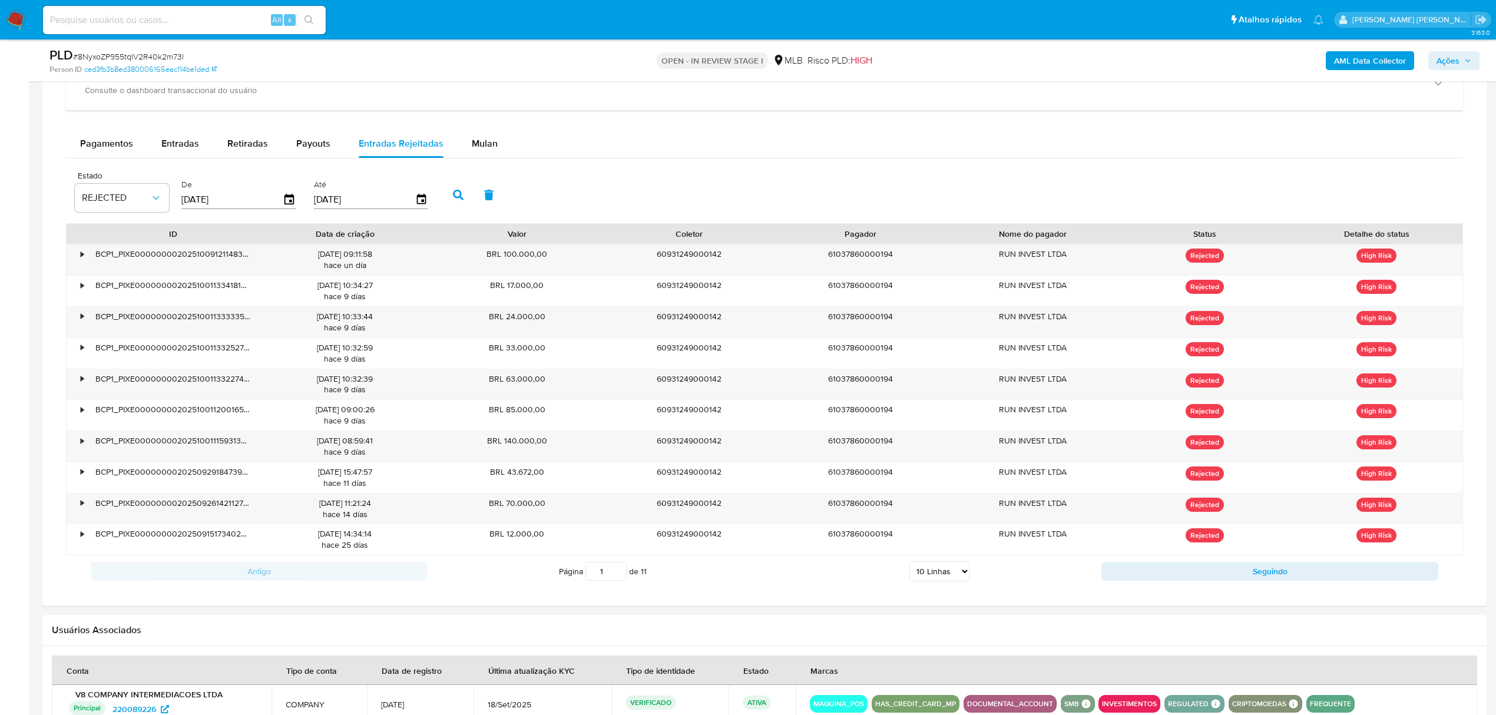
click at [462, 194] on icon "button" at bounding box center [458, 195] width 11 height 11
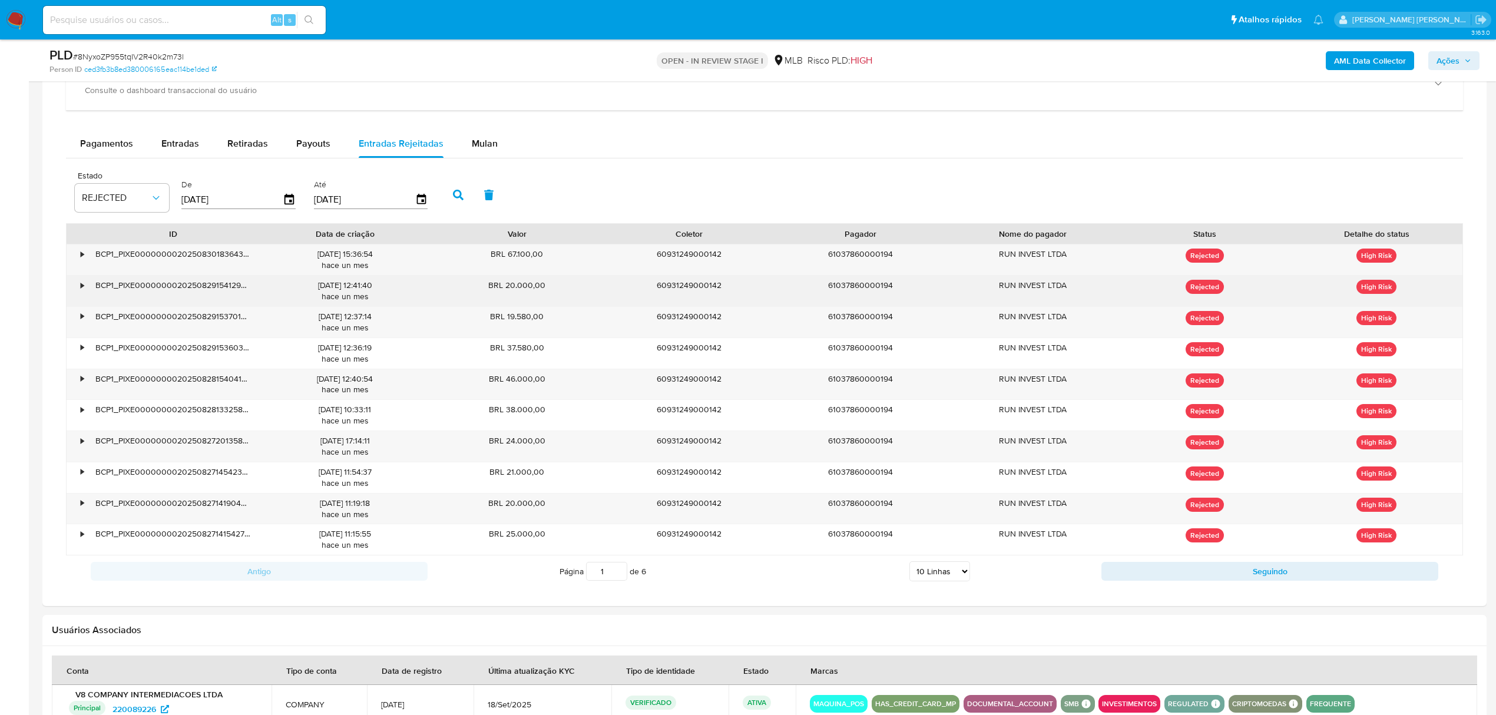
drag, startPoint x: 722, startPoint y: 191, endPoint x: 685, endPoint y: 299, distance: 114.3
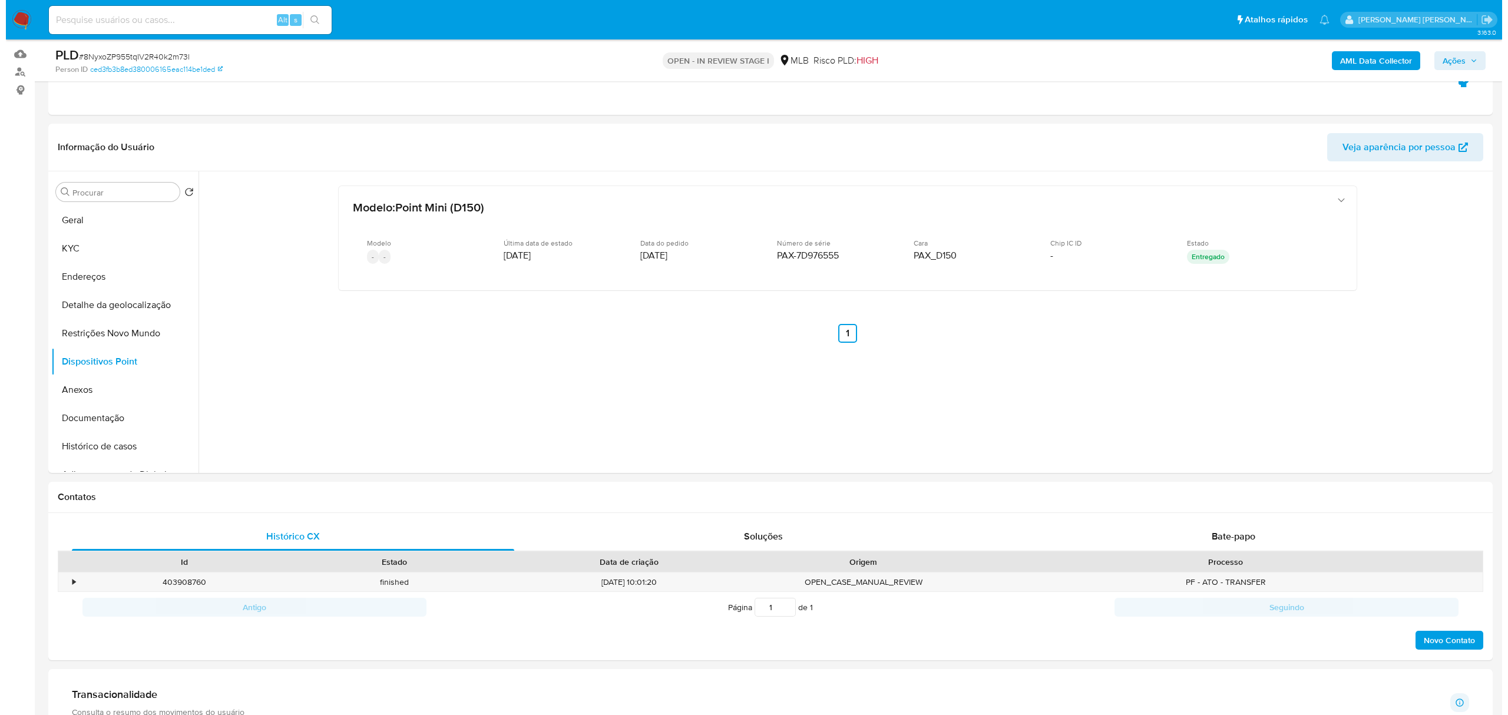
scroll to position [104, 0]
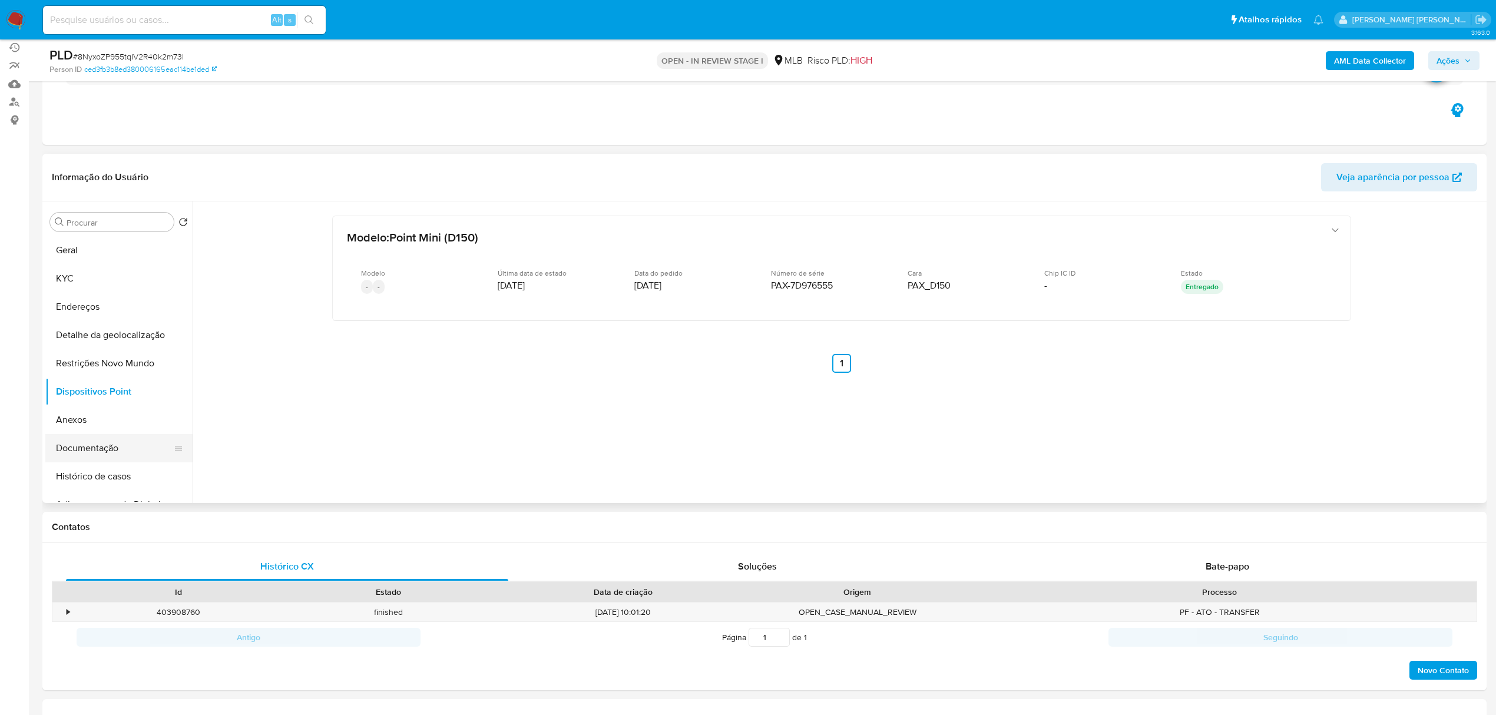
click at [95, 443] on button "Documentação" at bounding box center [114, 448] width 138 height 28
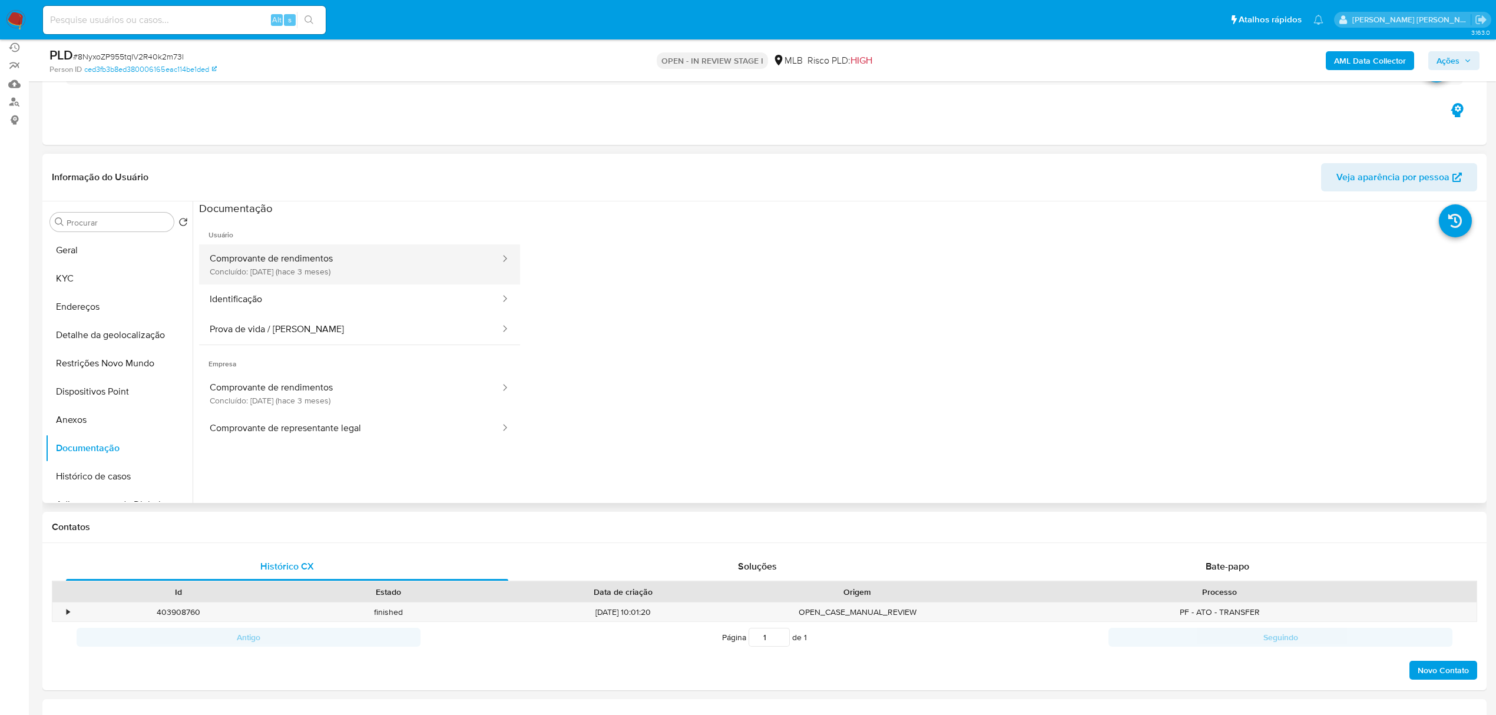
click at [331, 253] on button "Comprovante de rendimentos Concluído: 04/07/2025 (hace 3 meses)" at bounding box center [350, 264] width 302 height 40
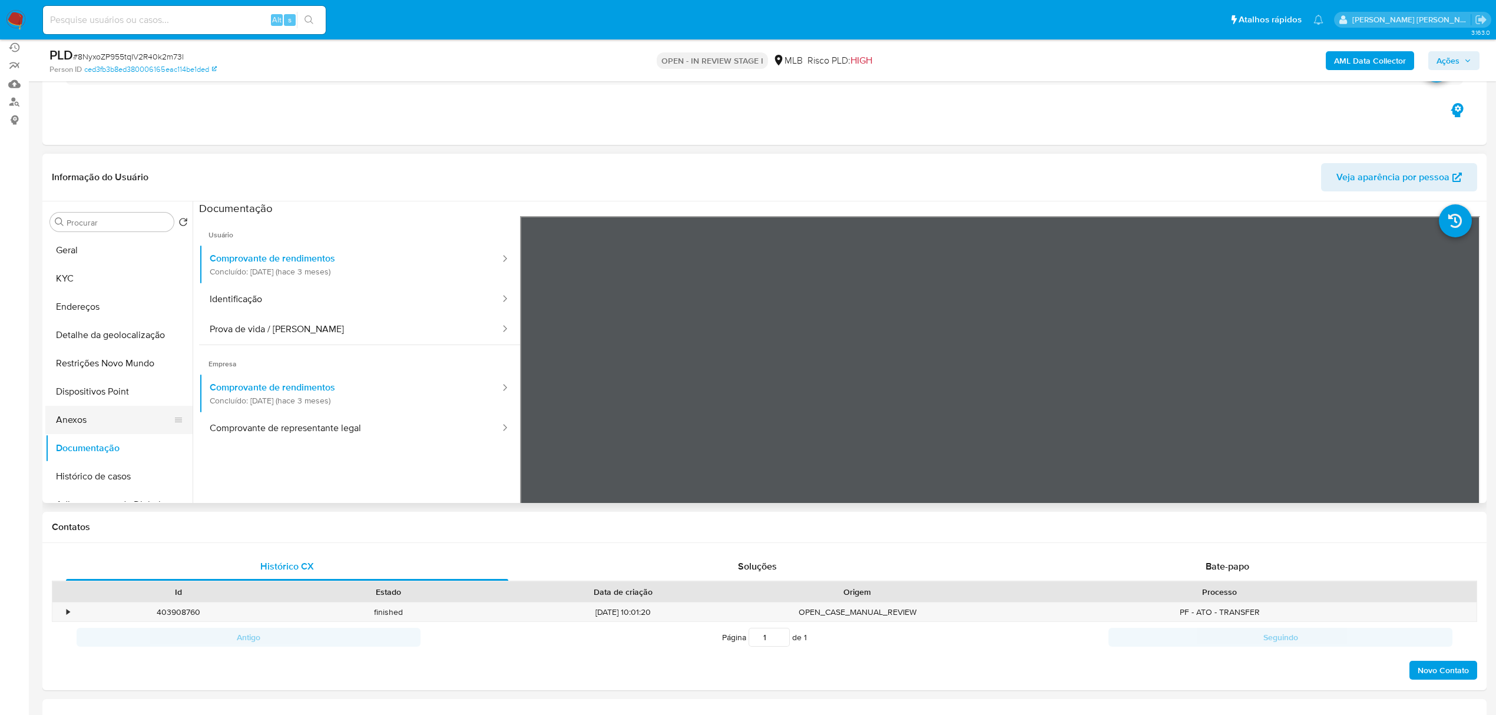
click at [75, 415] on button "Anexos" at bounding box center [114, 420] width 138 height 28
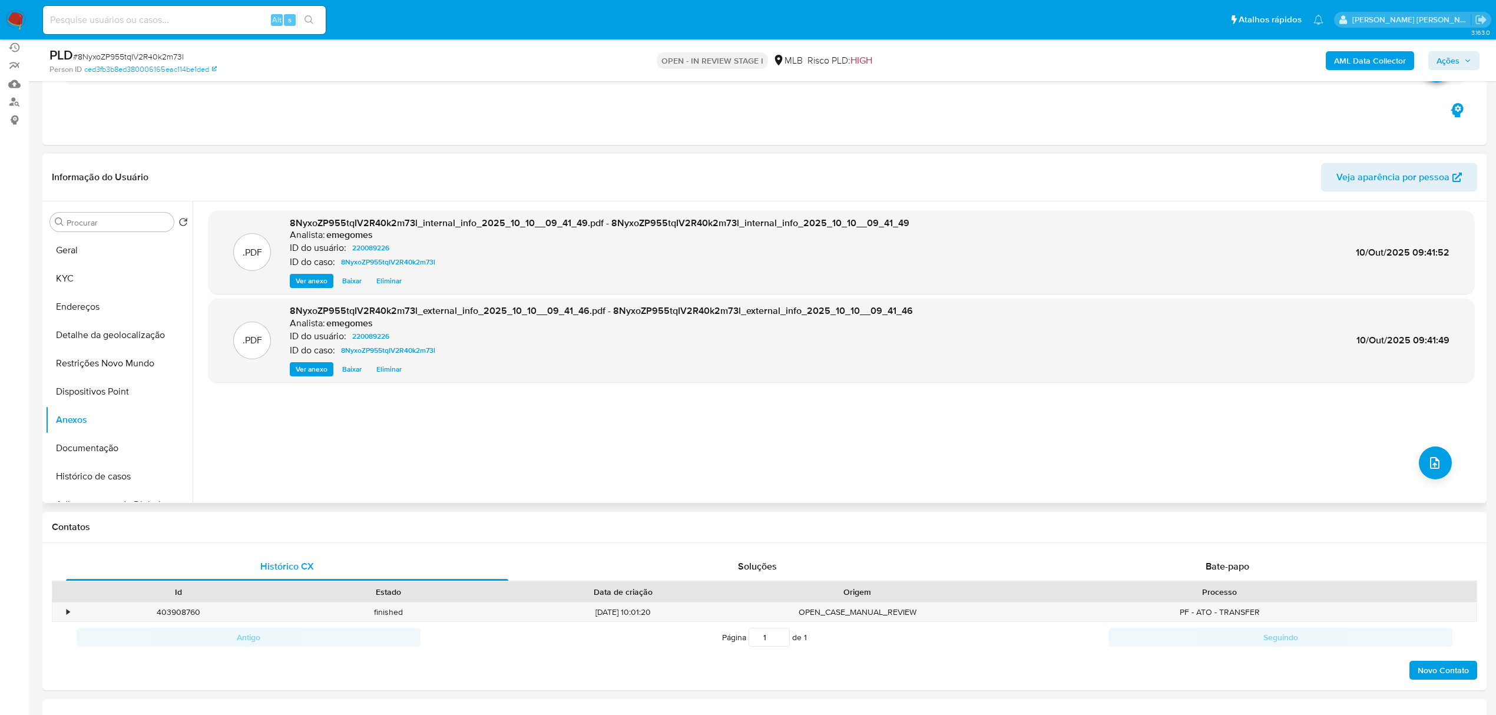
click at [1447, 467] on div ".PDF 8NyxoZP955tqIV2R40k2m73l_internal_info_2025_10_10__09_41_49.pdf - 8NyxoZP9…" at bounding box center [841, 352] width 1266 height 283
click at [1432, 467] on icon "upload-file" at bounding box center [1435, 463] width 14 height 14
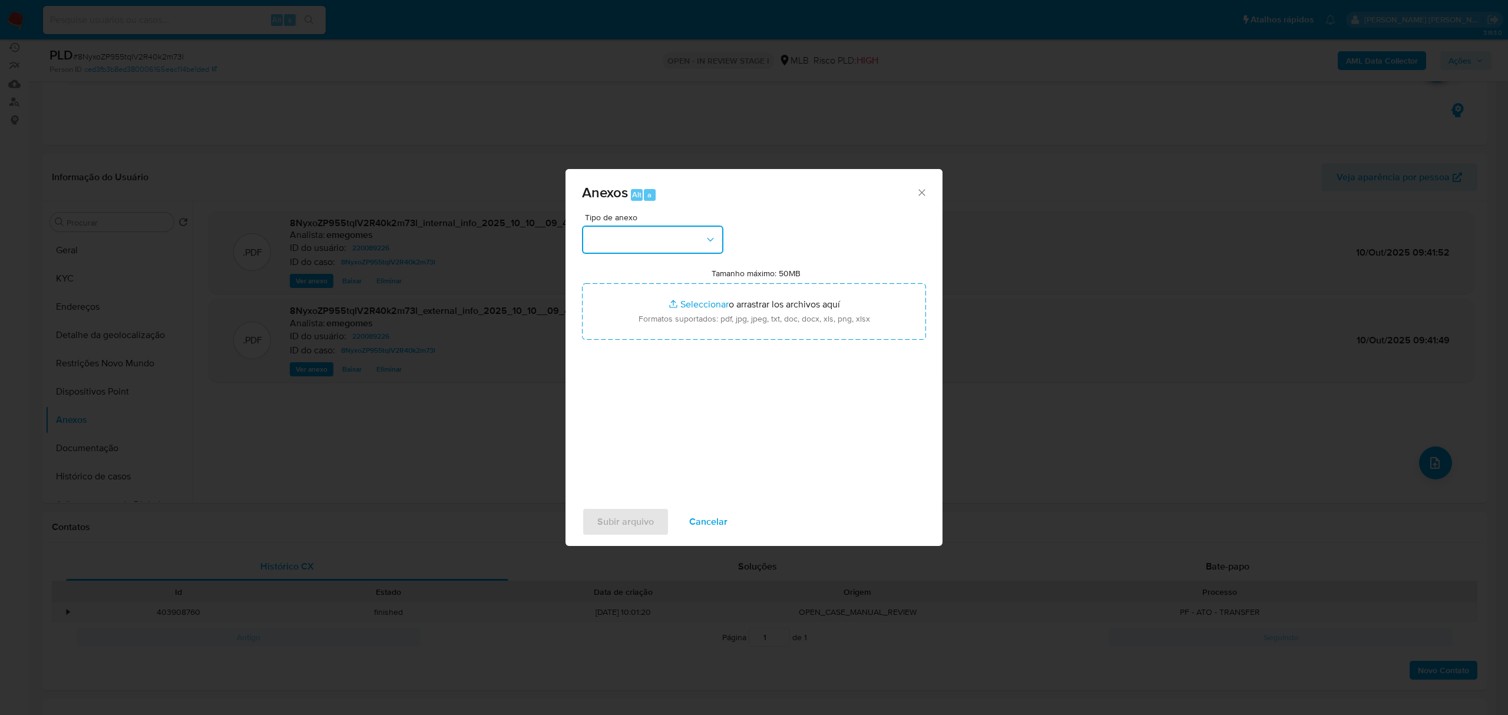
click at [716, 231] on button "button" at bounding box center [652, 240] width 141 height 28
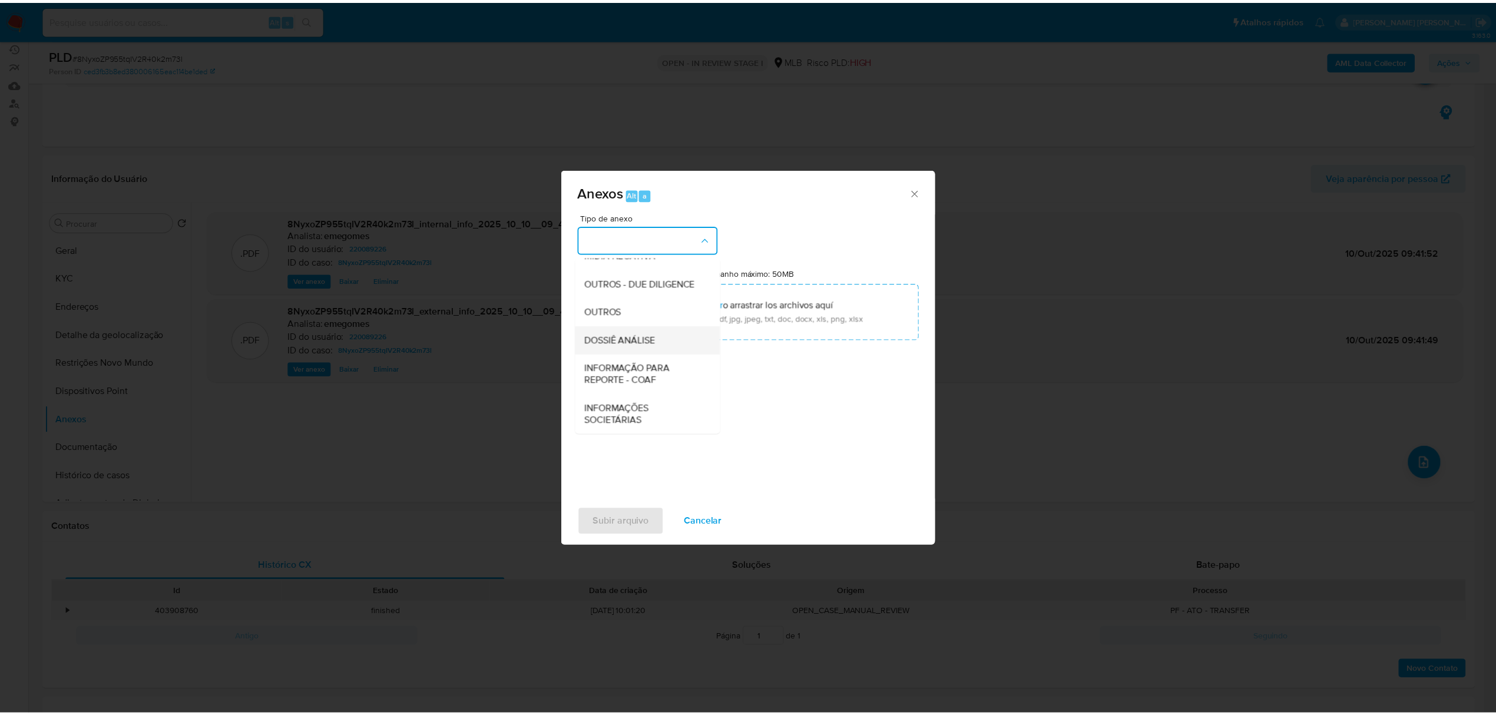
scroll to position [181, 0]
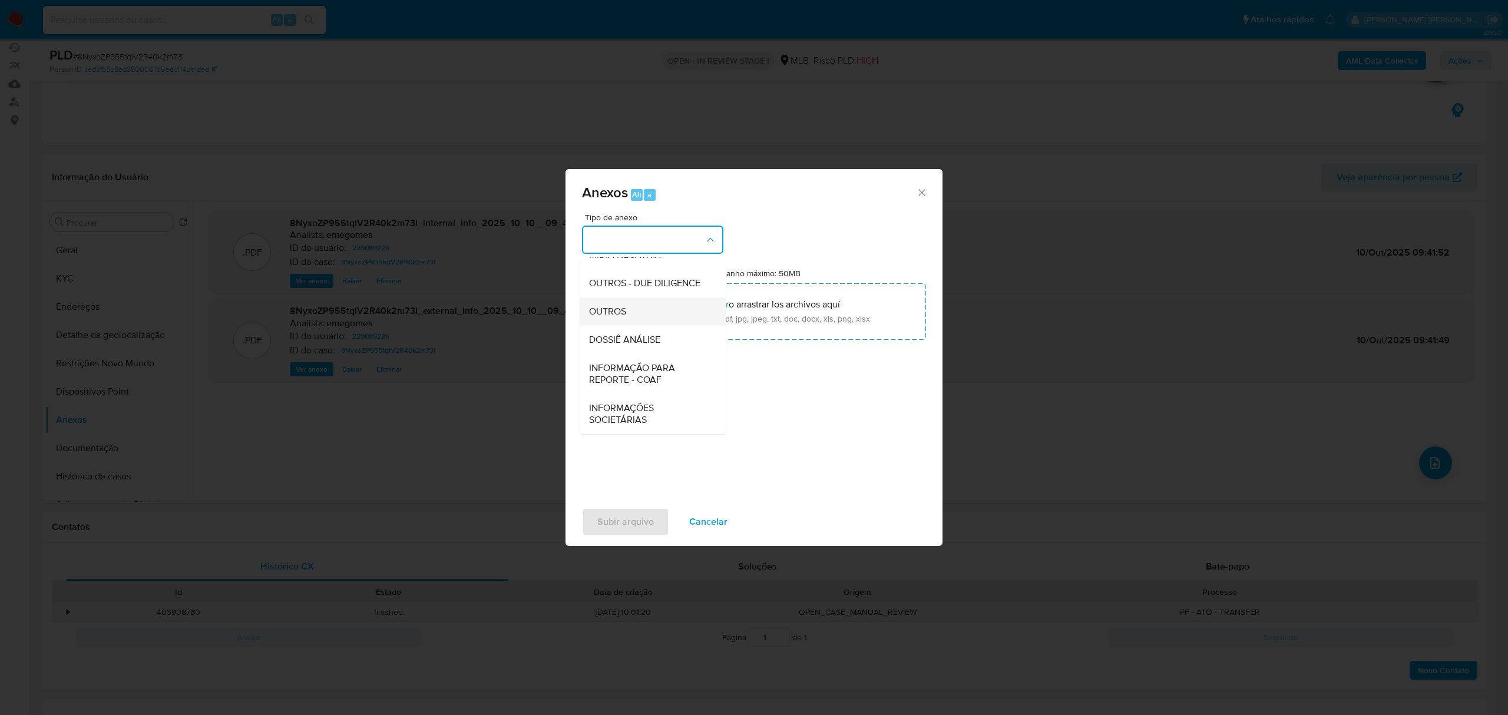
click at [625, 317] on span "OUTROS" at bounding box center [607, 312] width 37 height 12
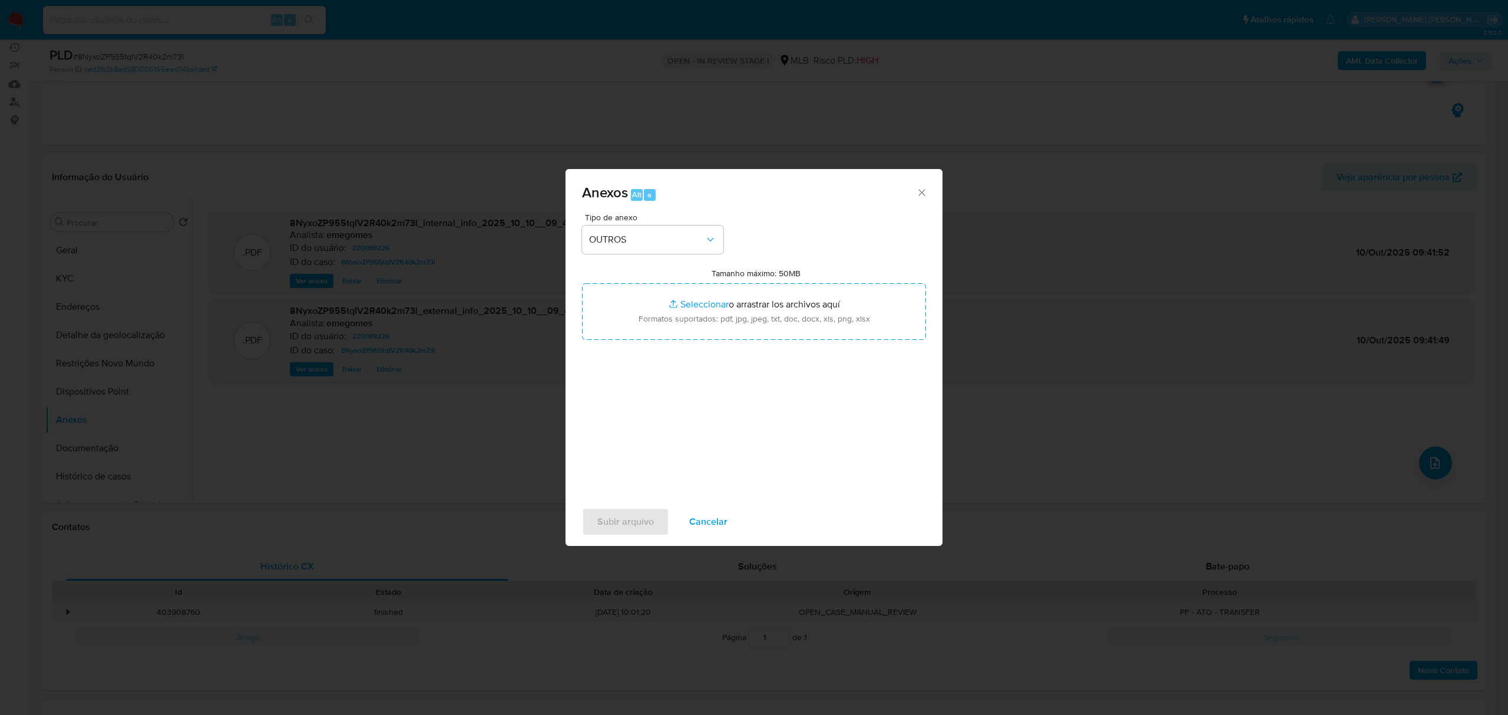
click at [921, 191] on icon "Cerrar" at bounding box center [922, 193] width 12 height 12
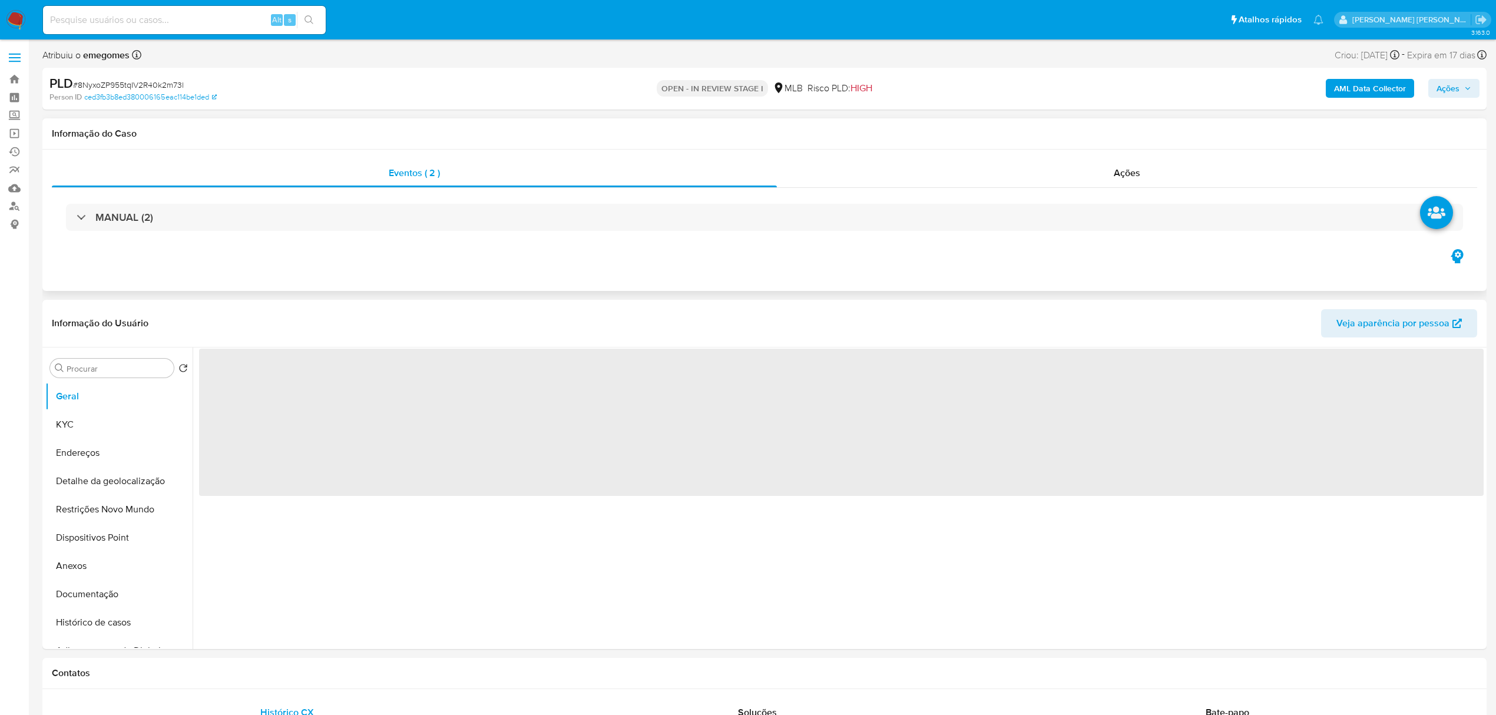
select select "10"
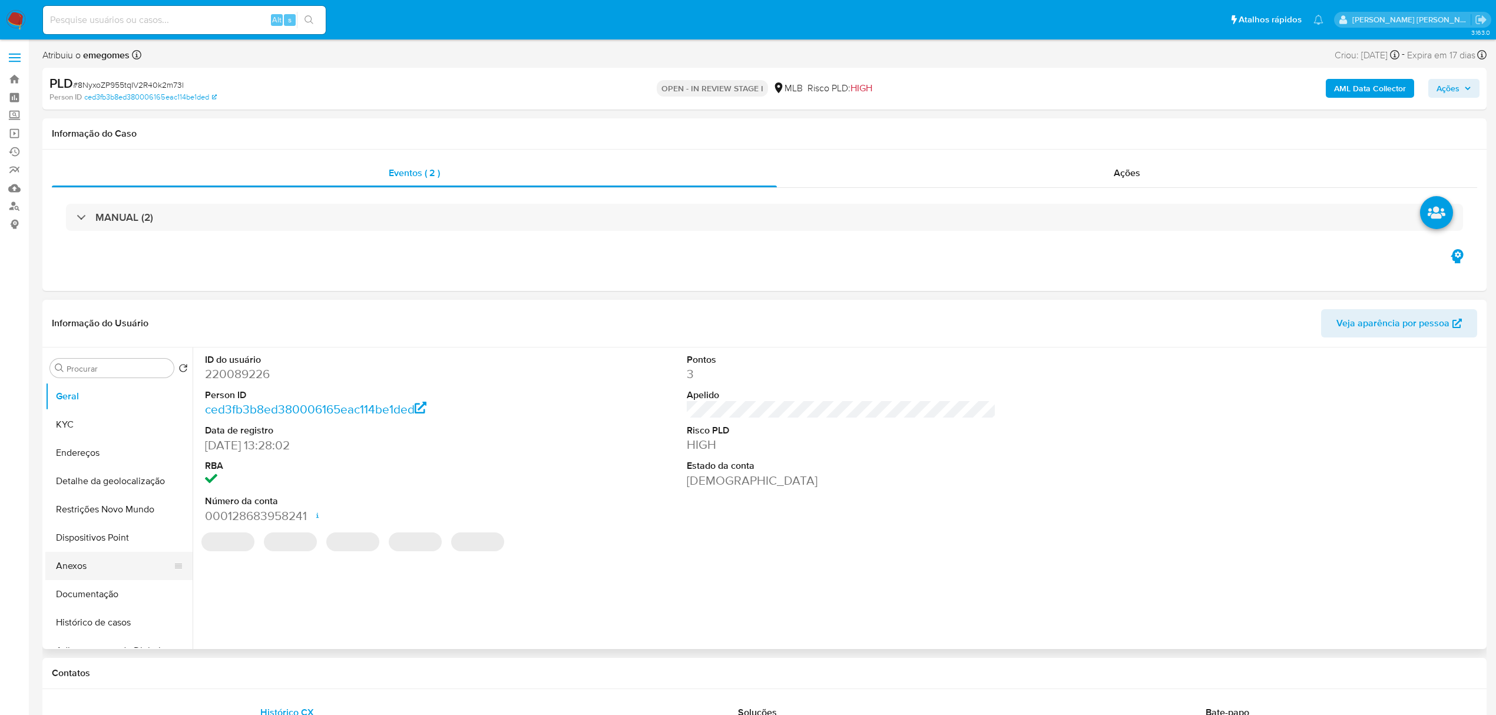
click at [81, 564] on button "Anexos" at bounding box center [114, 566] width 138 height 28
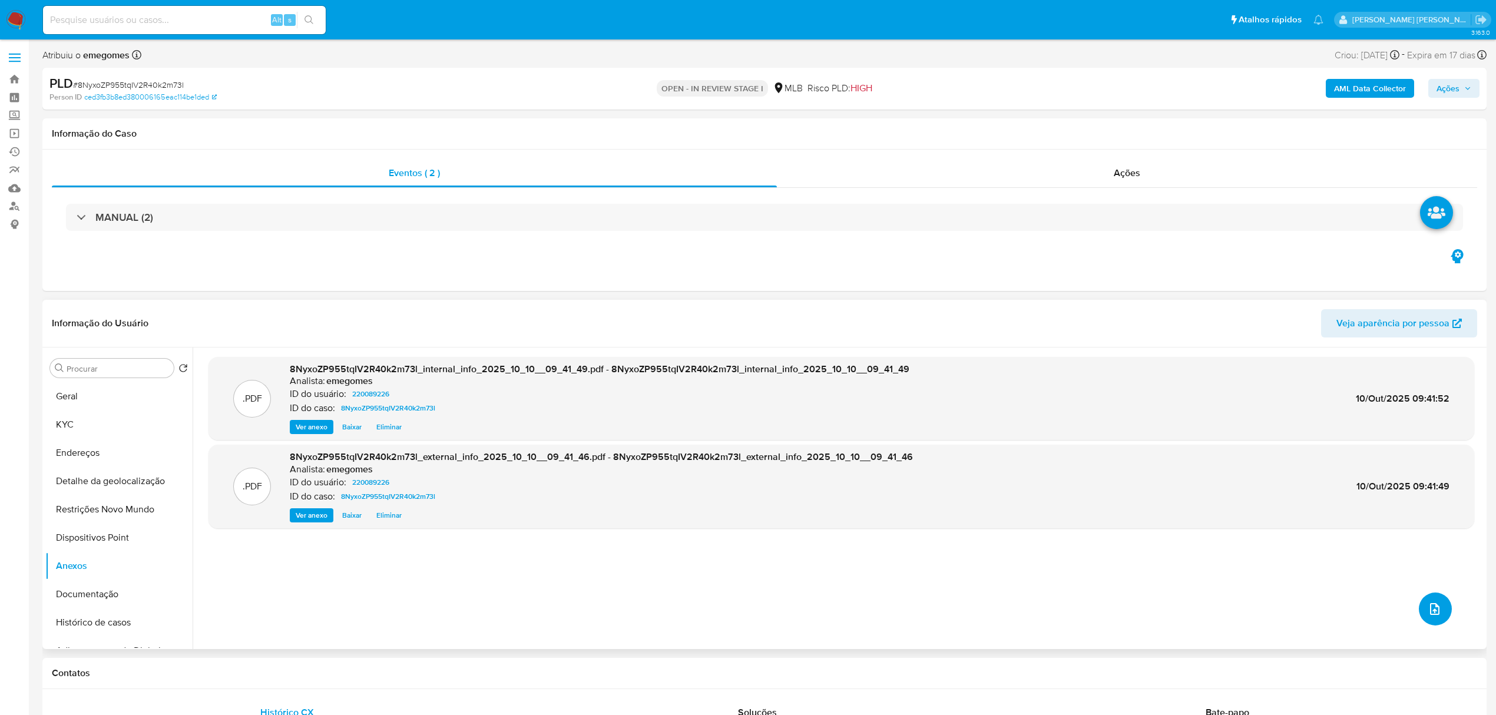
click at [1419, 615] on button "upload-file" at bounding box center [1435, 608] width 33 height 33
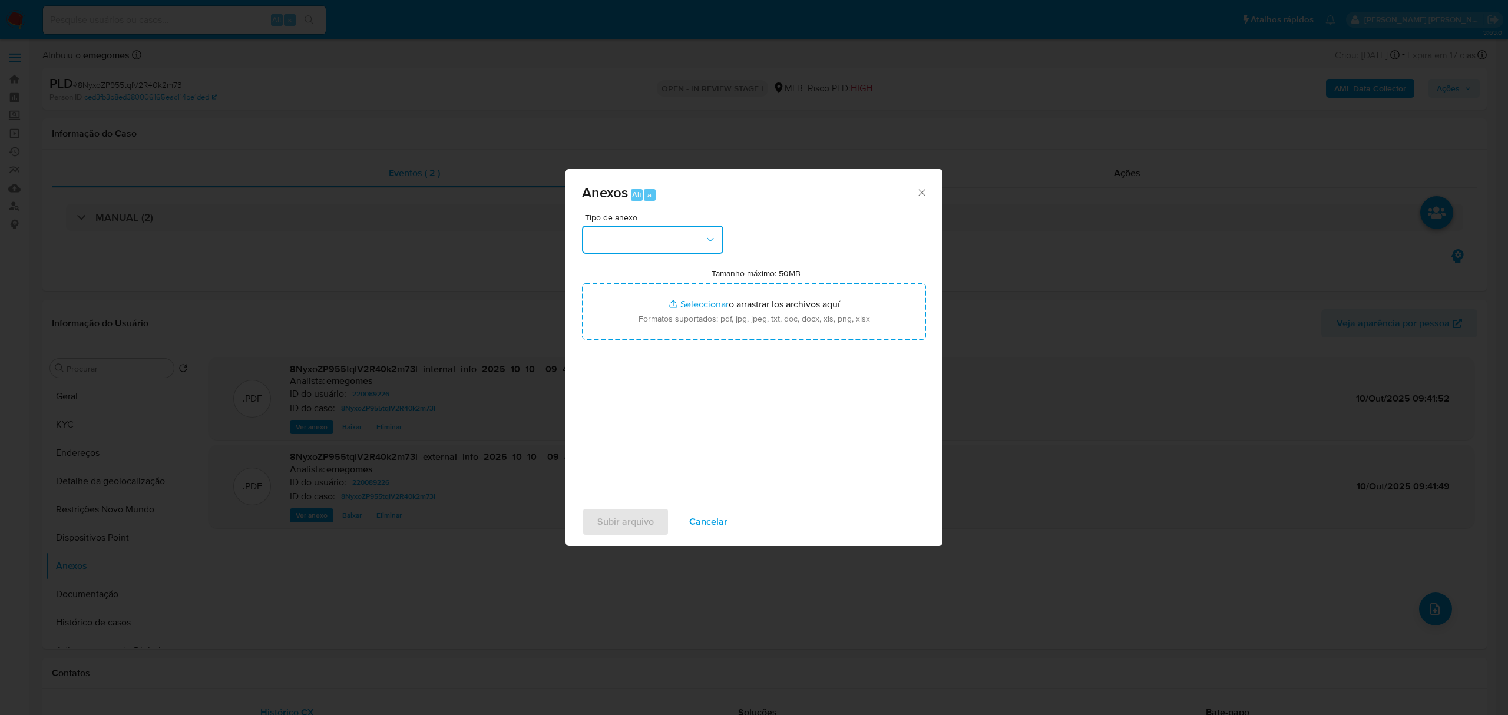
click at [710, 234] on icon "button" at bounding box center [710, 240] width 12 height 12
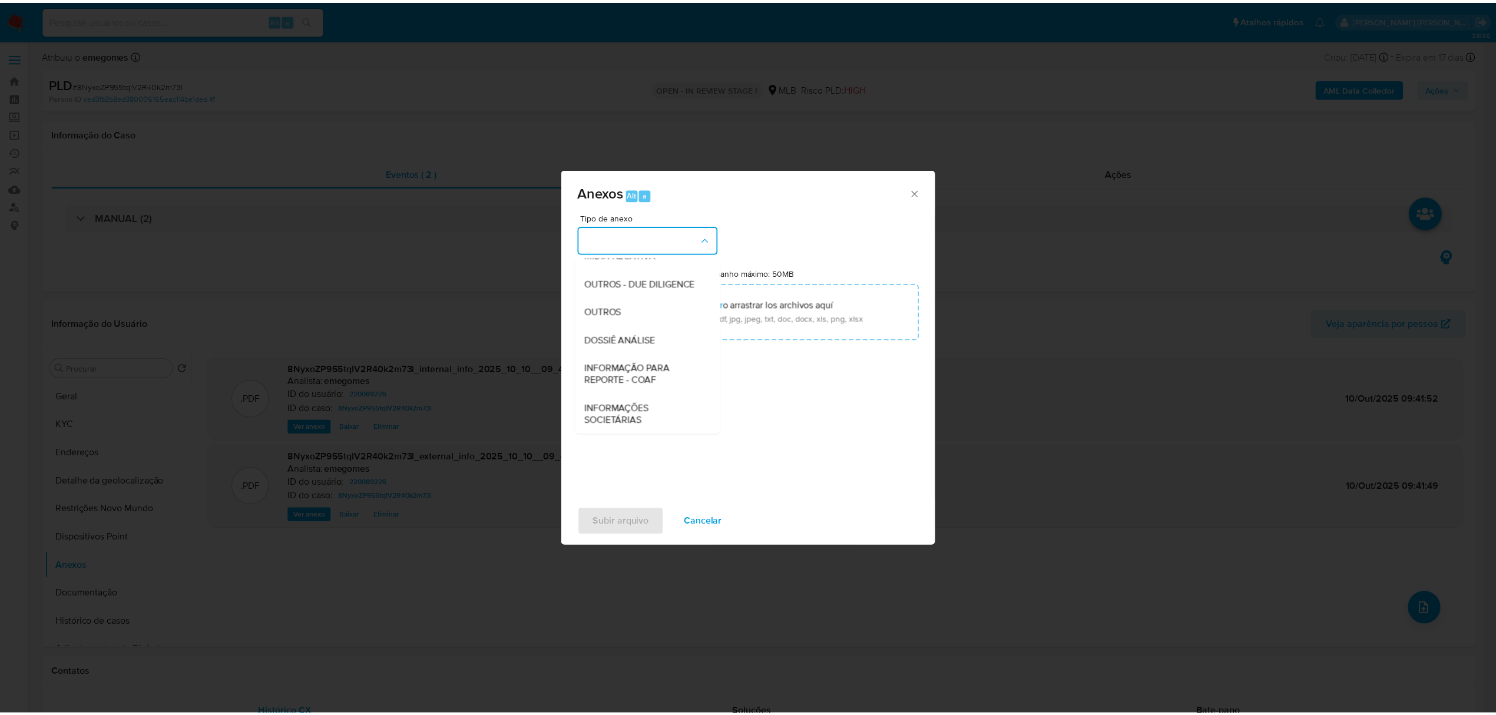
scroll to position [181, 0]
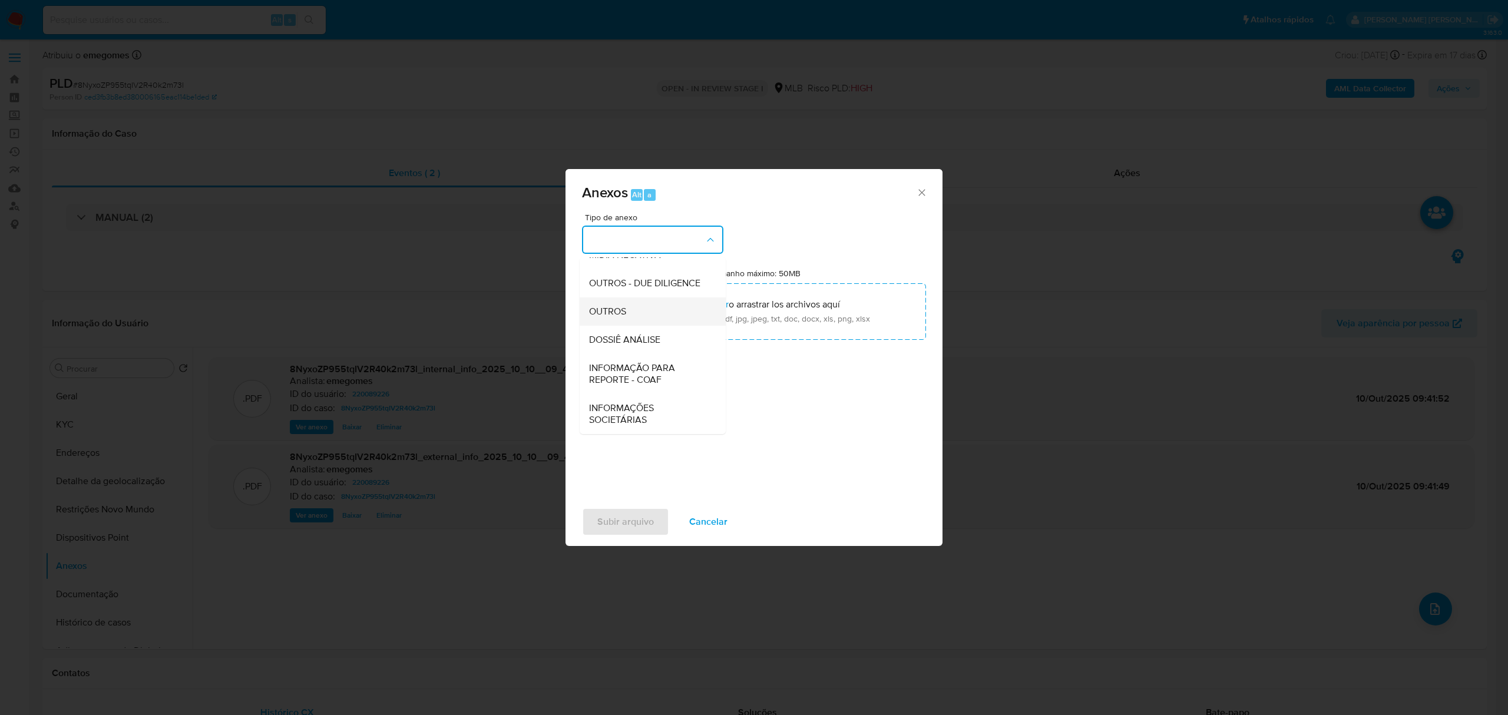
click at [620, 311] on span "OUTROS" at bounding box center [607, 312] width 37 height 12
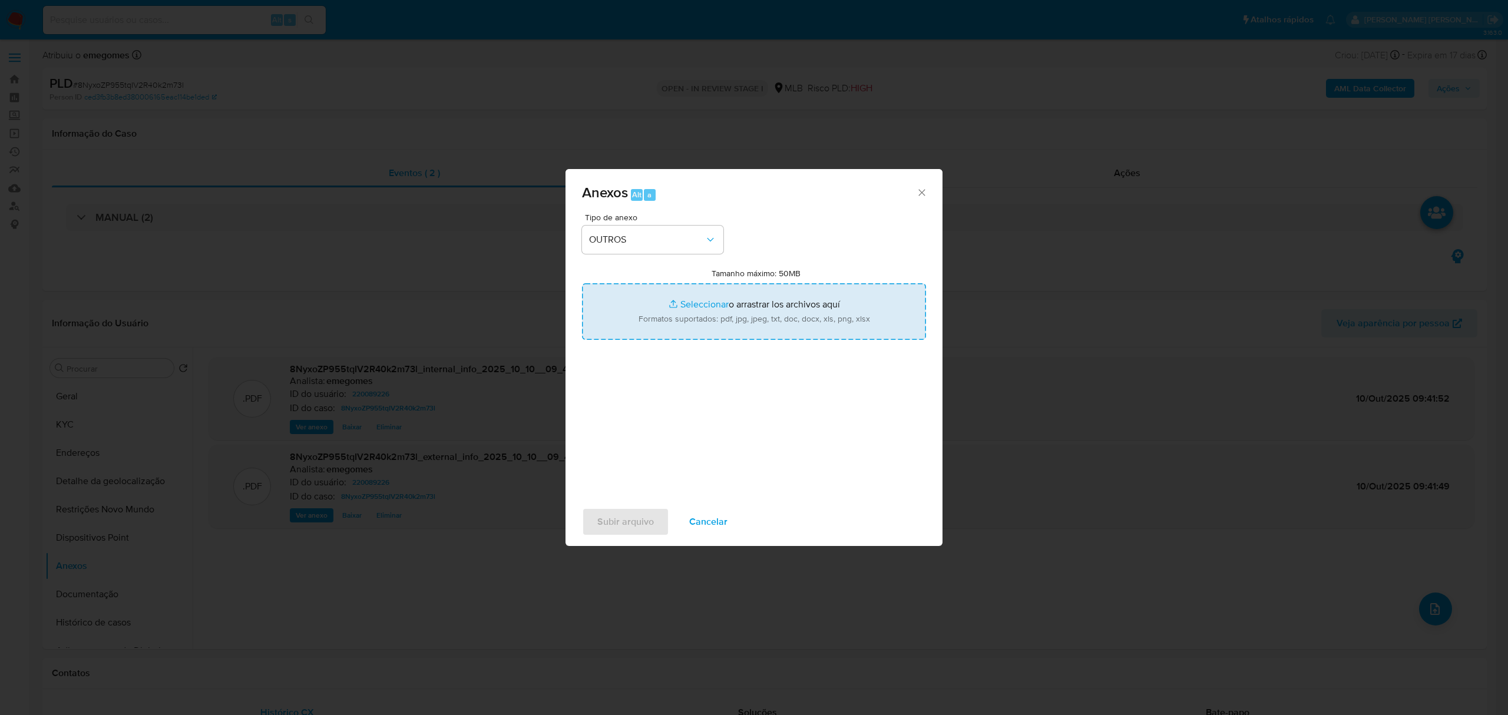
click at [703, 310] on input "Tamanho máximo: 50MB Seleccionar archivos" at bounding box center [754, 311] width 344 height 57
type input "C:\fakepath\MOV - V8 - Data TX.pdf"
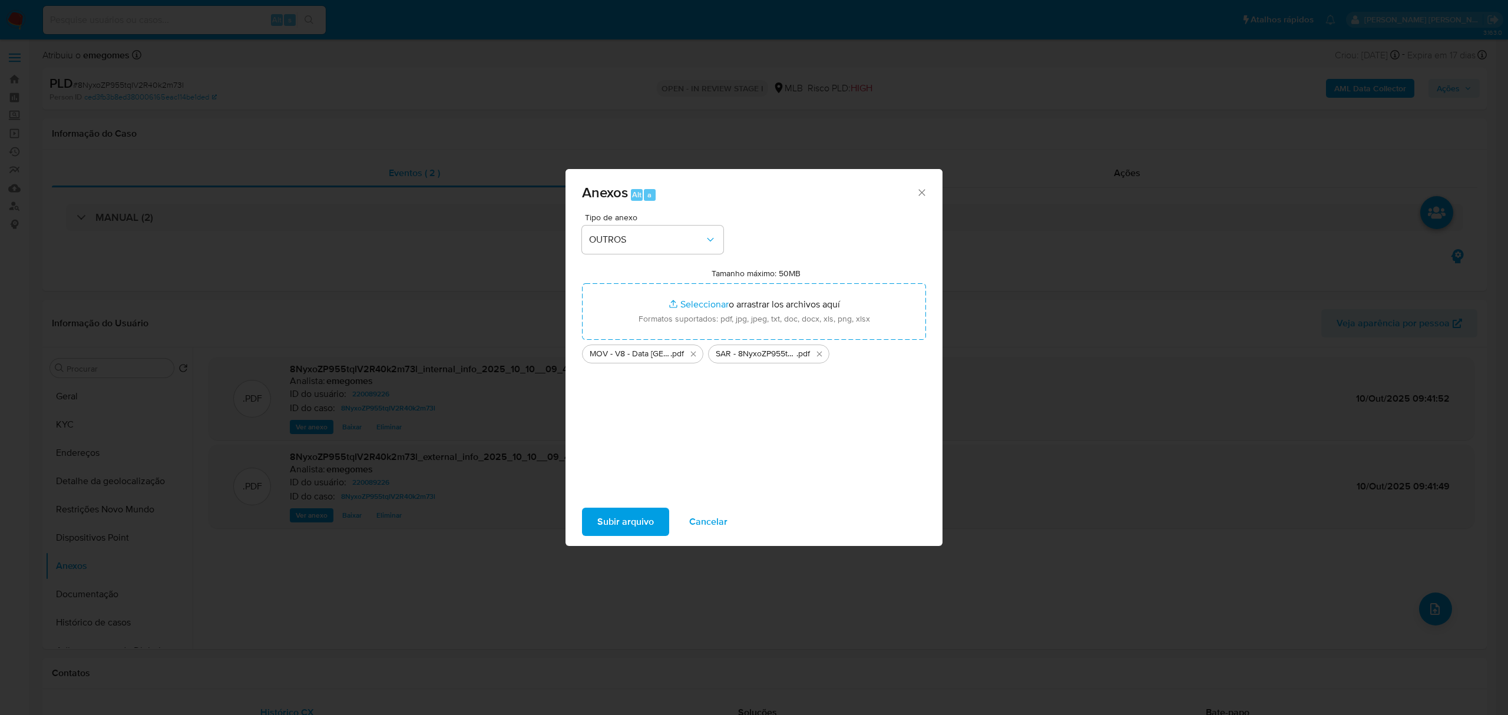
click at [630, 519] on span "Subir arquivo" at bounding box center [625, 522] width 57 height 26
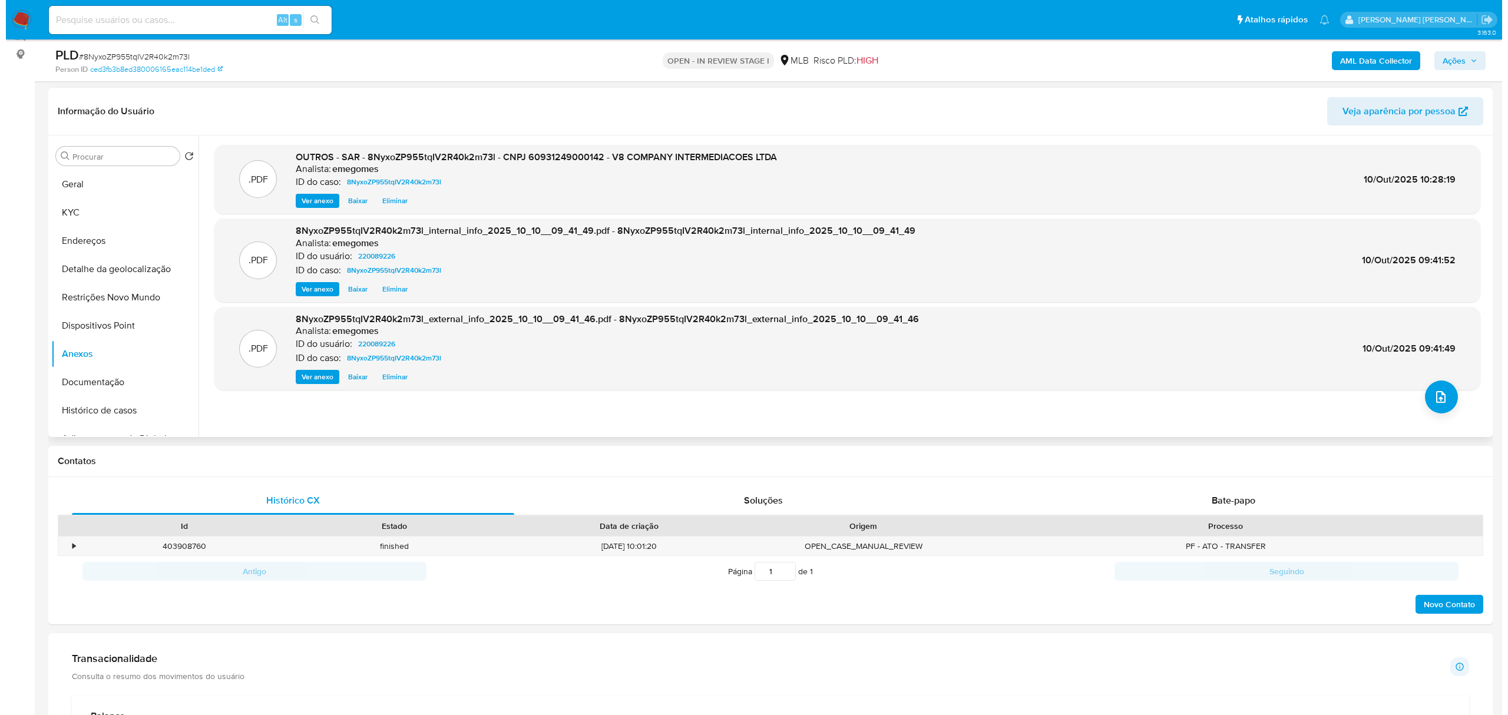
scroll to position [78, 0]
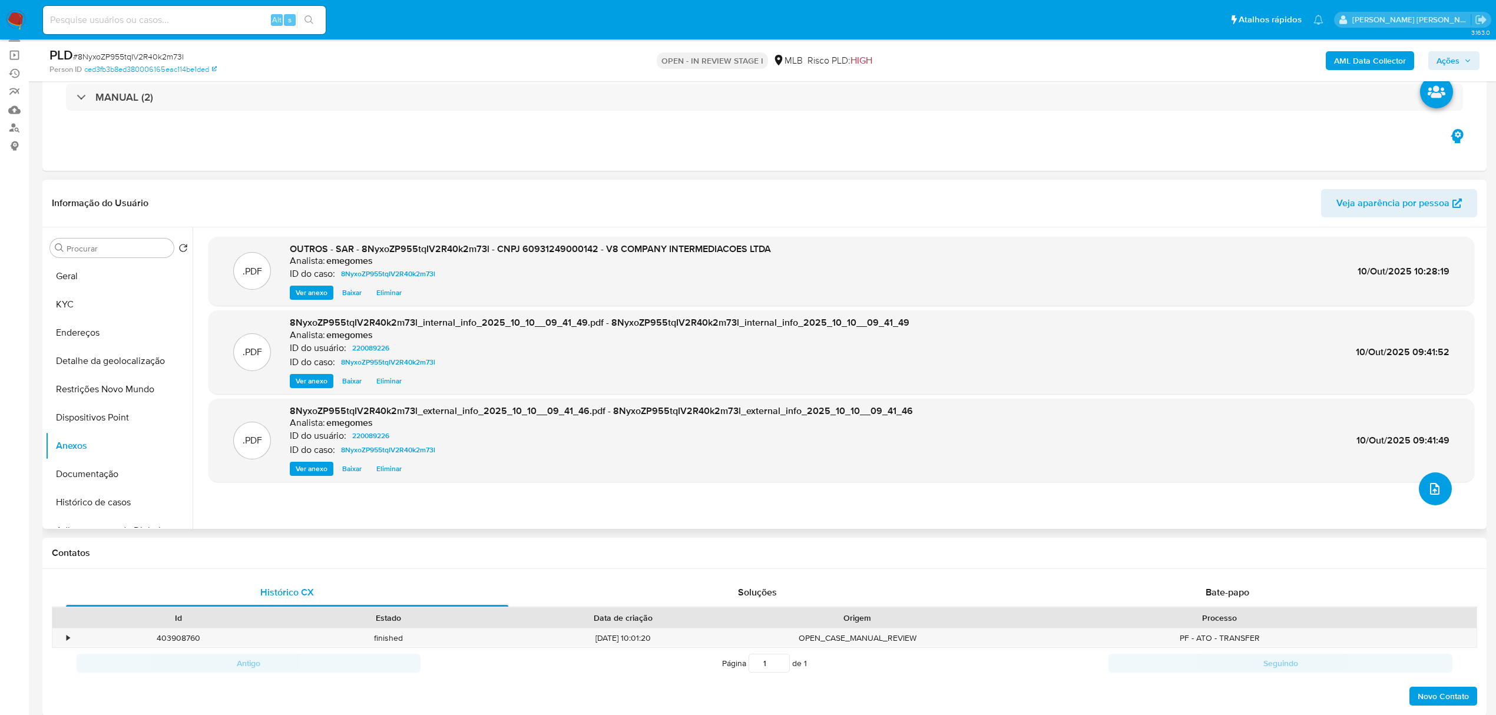
click at [1428, 491] on span "upload-file" at bounding box center [1435, 489] width 14 height 14
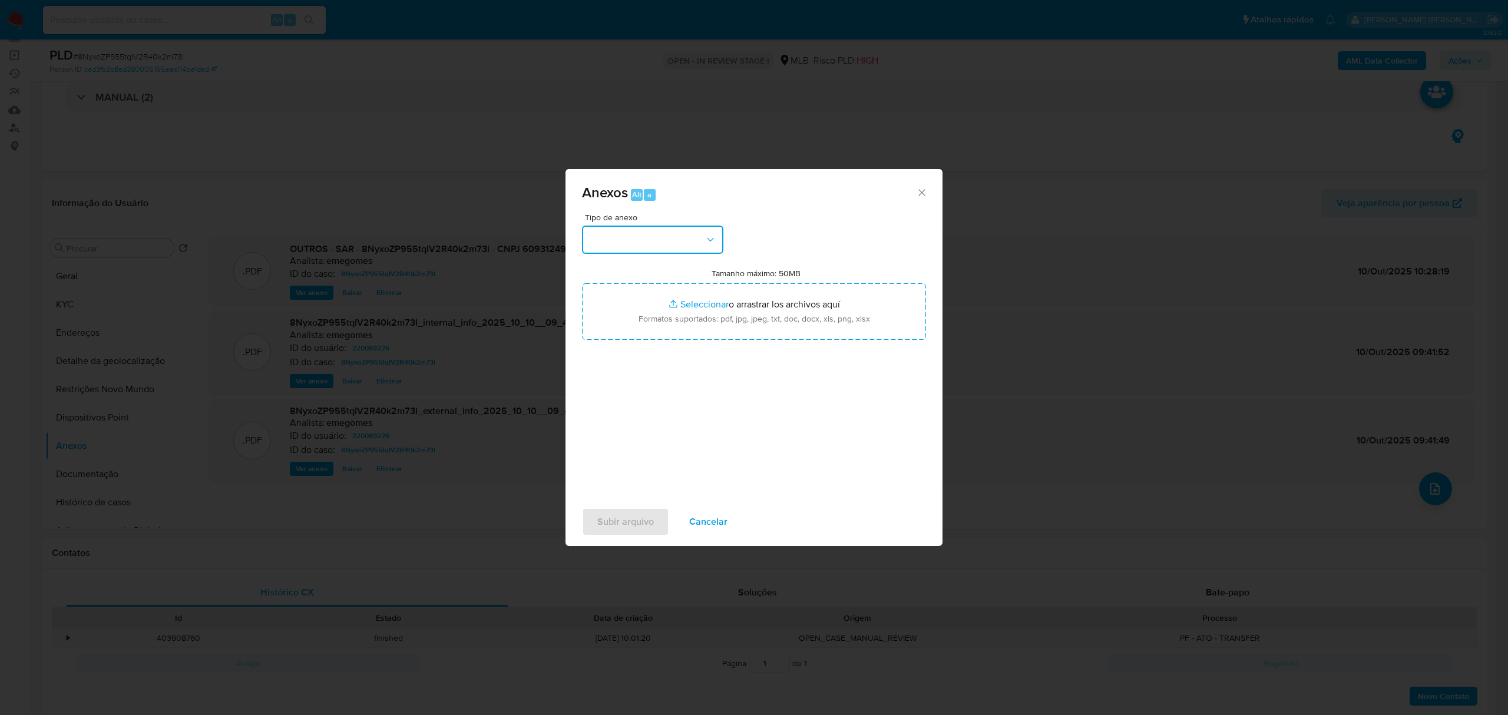
click at [713, 239] on icon "button" at bounding box center [710, 240] width 12 height 12
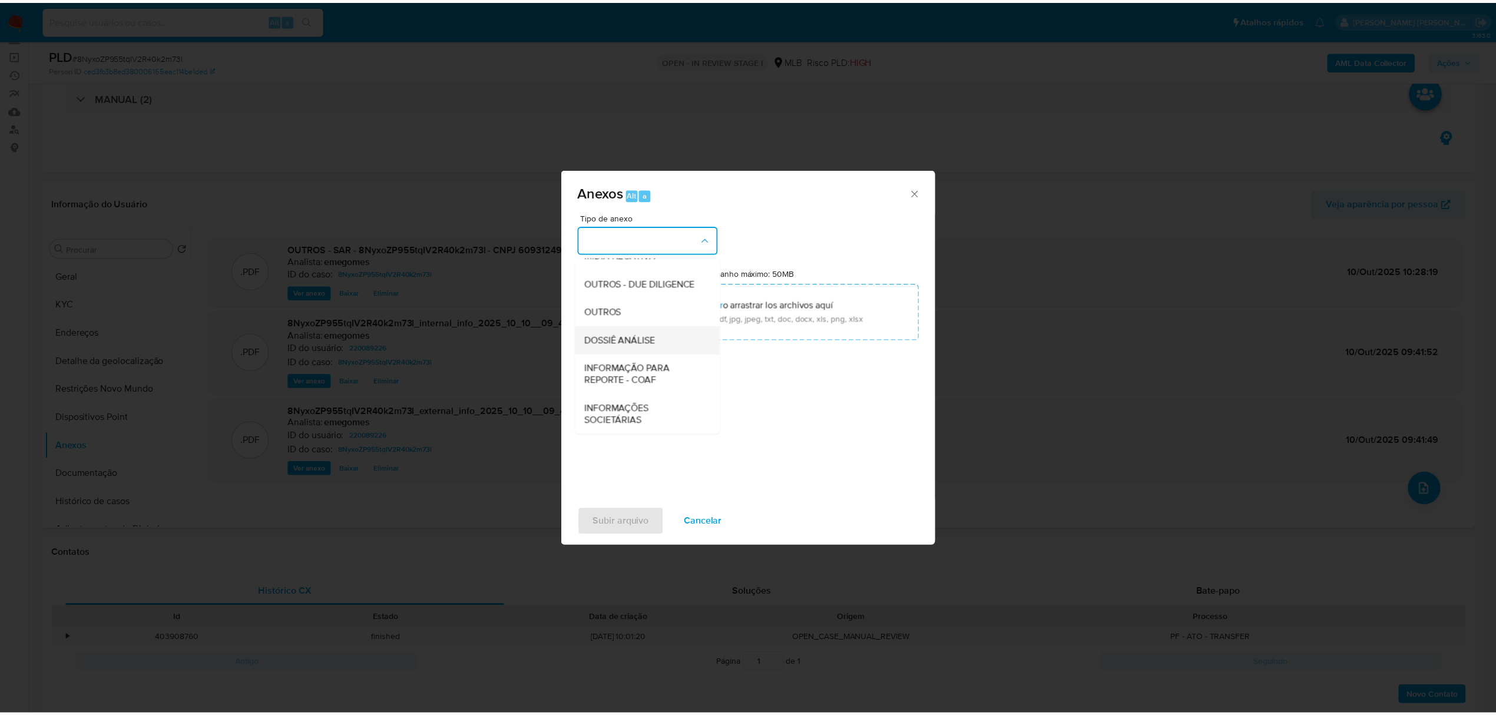
scroll to position [181, 0]
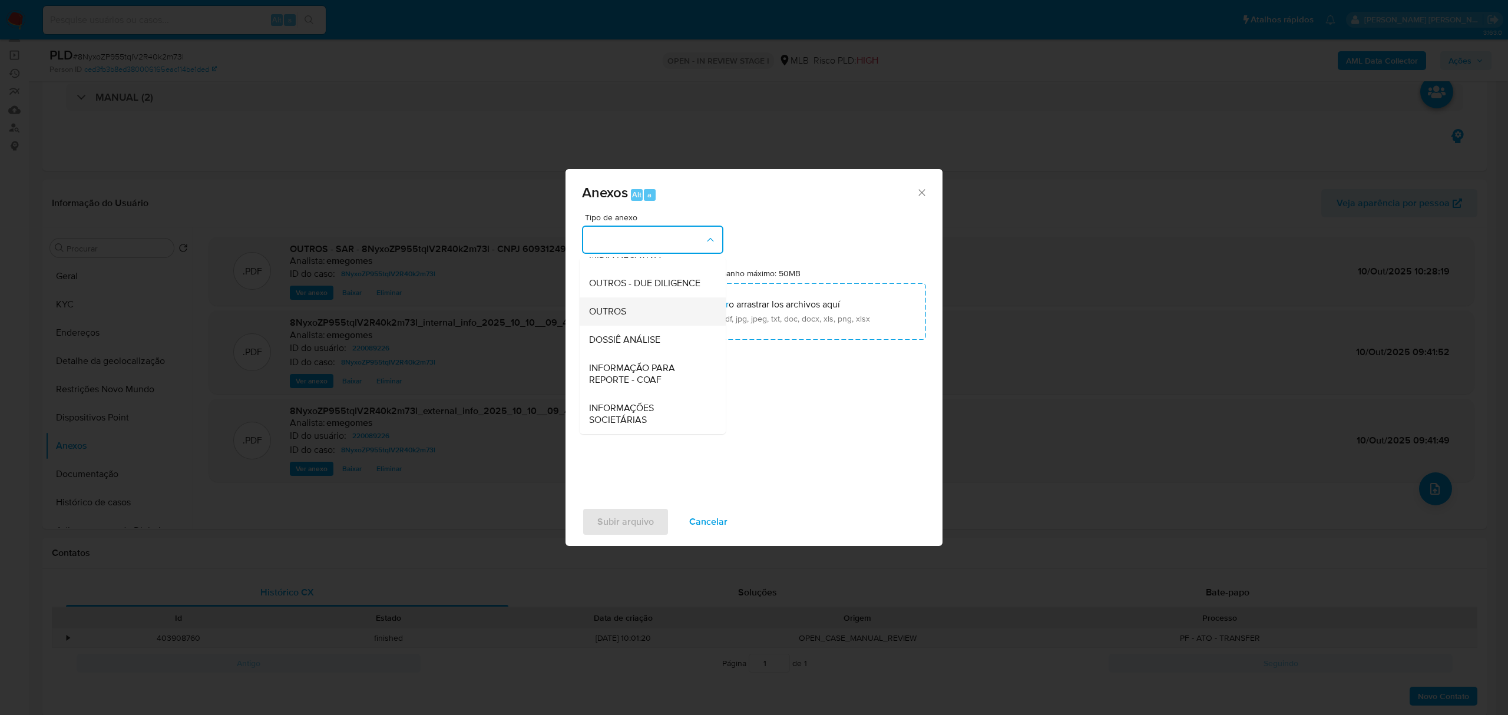
click at [629, 318] on div "OUTROS" at bounding box center [649, 311] width 120 height 28
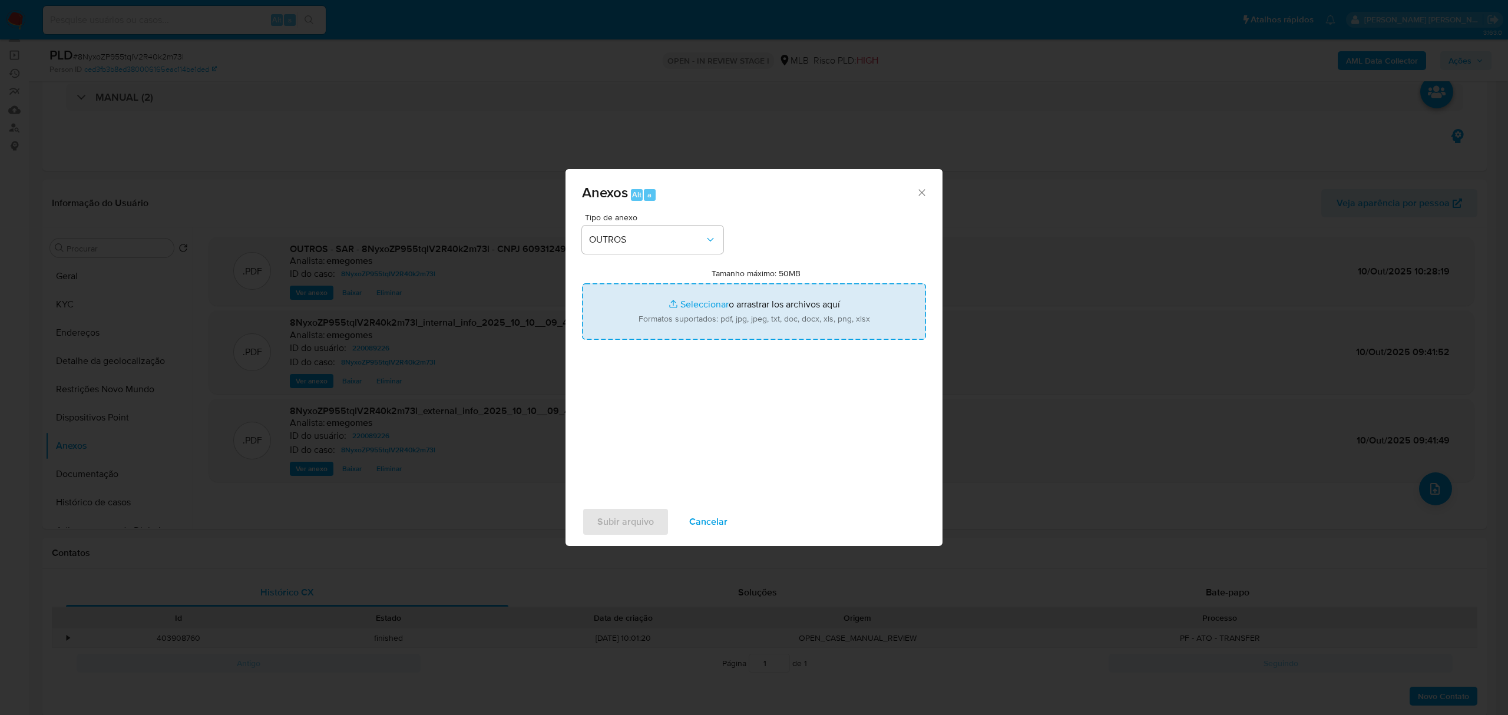
click at [694, 298] on input "Tamanho máximo: 50MB Seleccionar archivos" at bounding box center [754, 311] width 344 height 57
type input "C:\fakepath\MOV - V8 - Data TX.pdf"
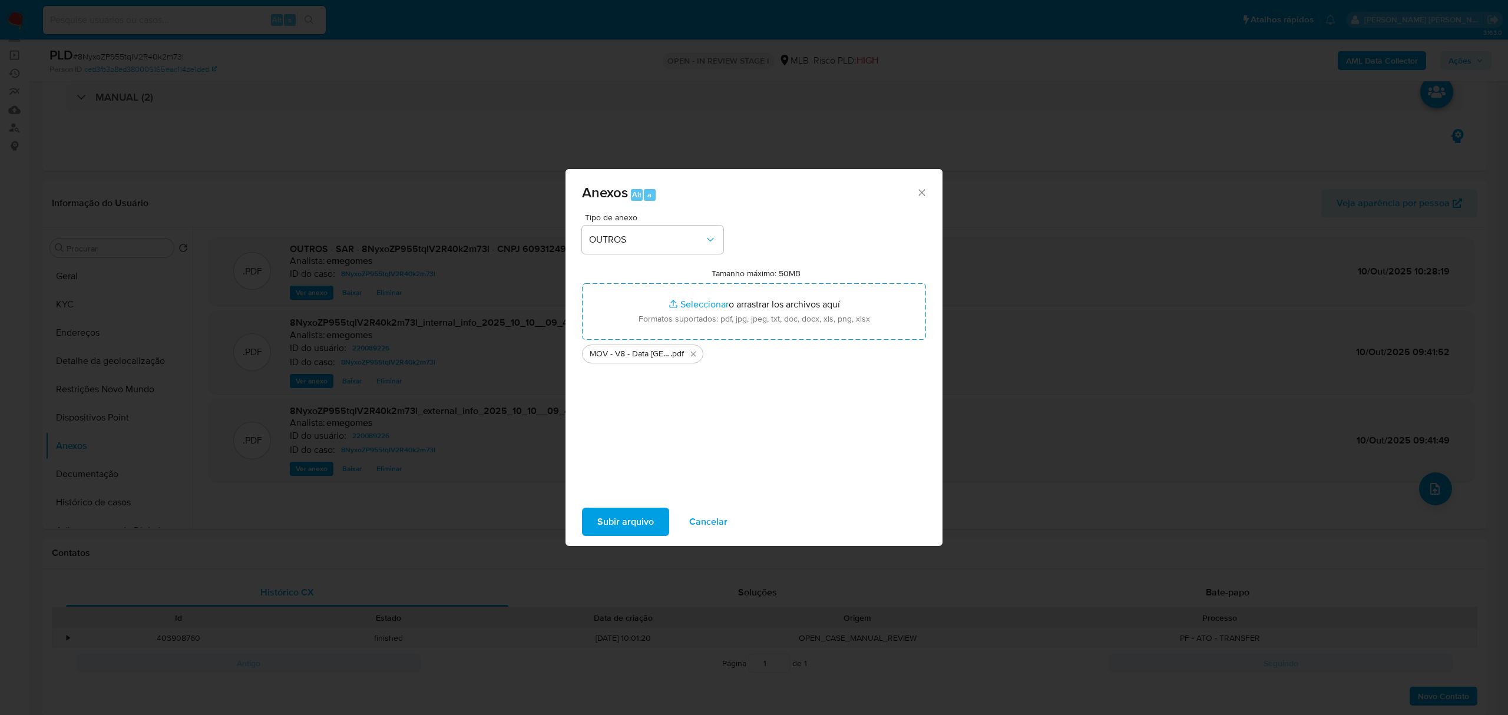
click at [632, 509] on span "Subir arquivo" at bounding box center [625, 522] width 57 height 26
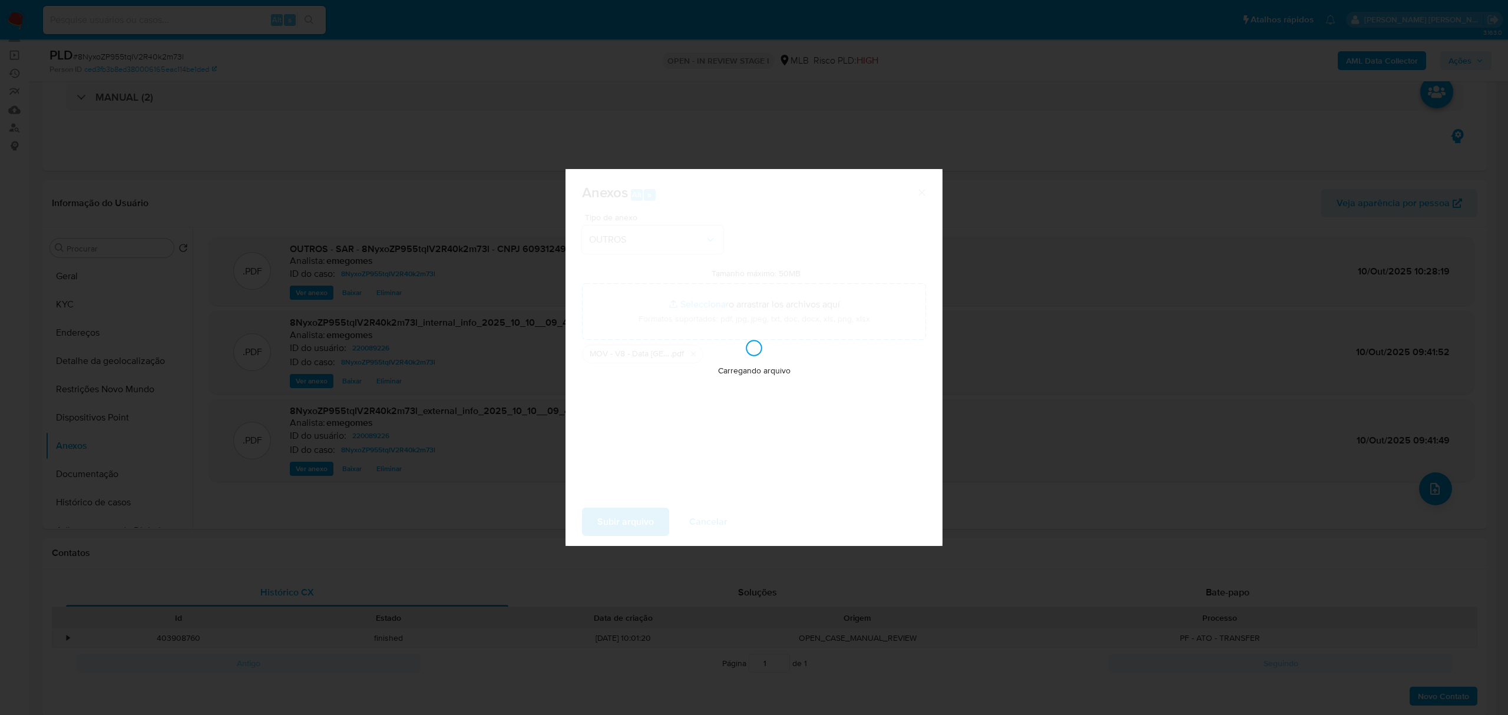
click at [404, 538] on div "Anexos Alt a Tipo de anexo OUTROS Tamanho máximo: 50MB Seleccionar archivos Sel…" at bounding box center [754, 357] width 1508 height 715
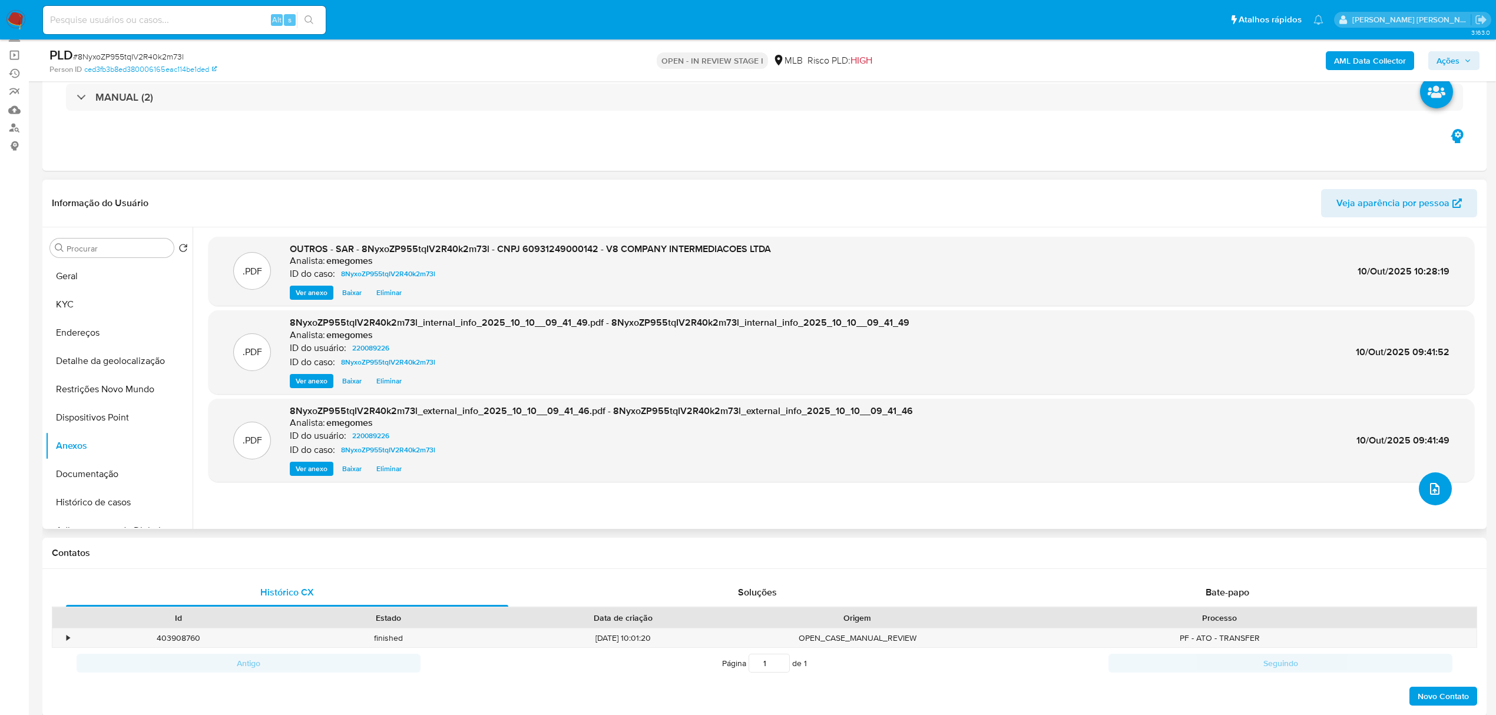
scroll to position [0, 0]
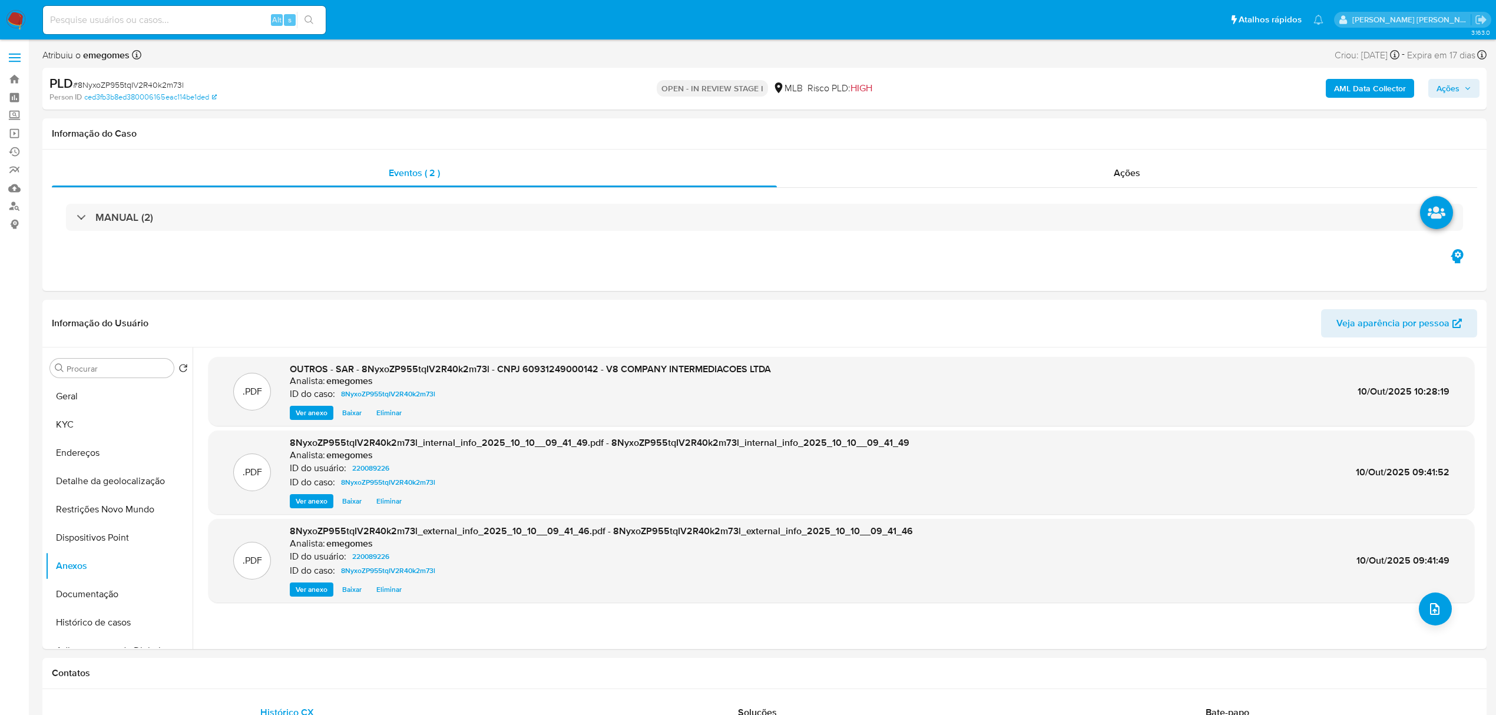
click at [1473, 86] on button "Ações" at bounding box center [1453, 88] width 51 height 19
click at [1134, 128] on span "Resolução do caso" at bounding box center [1112, 126] width 80 height 14
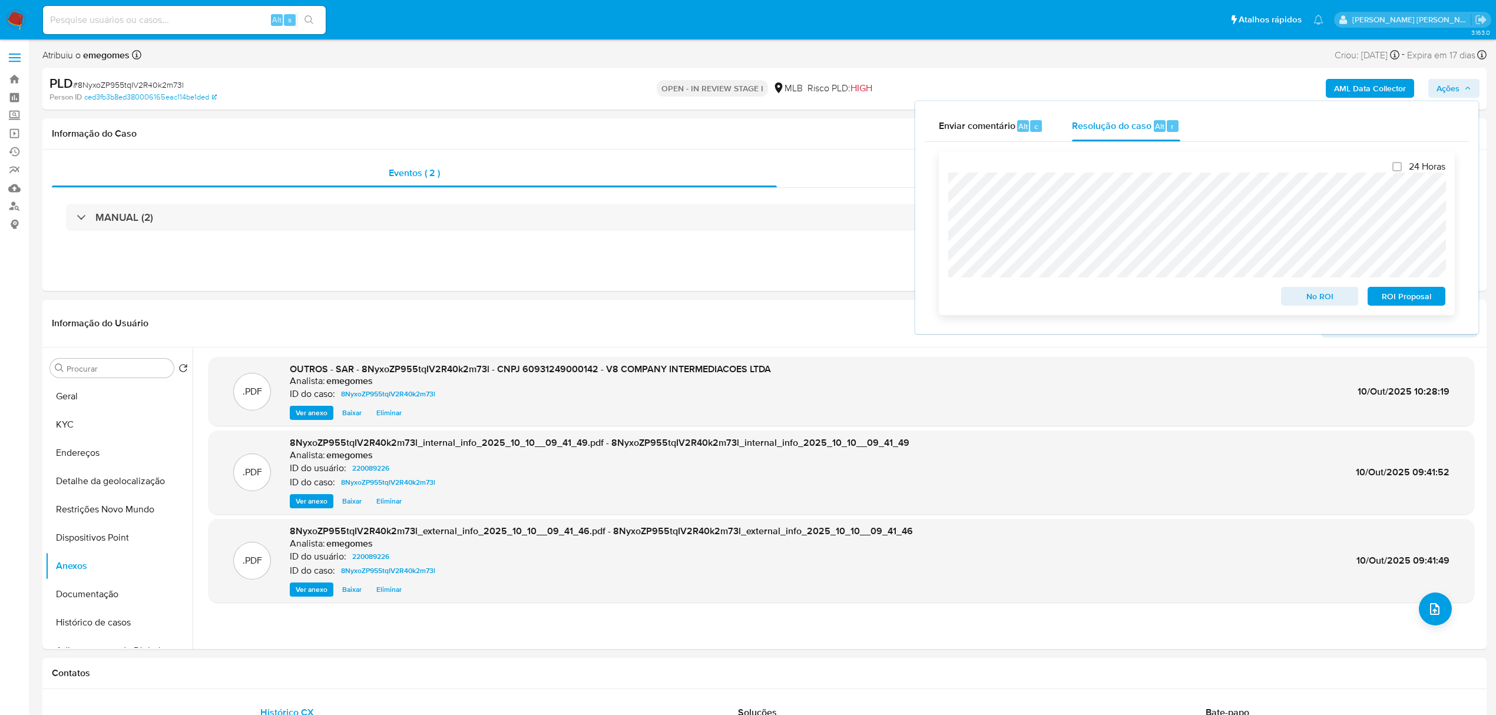
click at [1405, 297] on span "ROI Proposal" at bounding box center [1406, 296] width 61 height 16
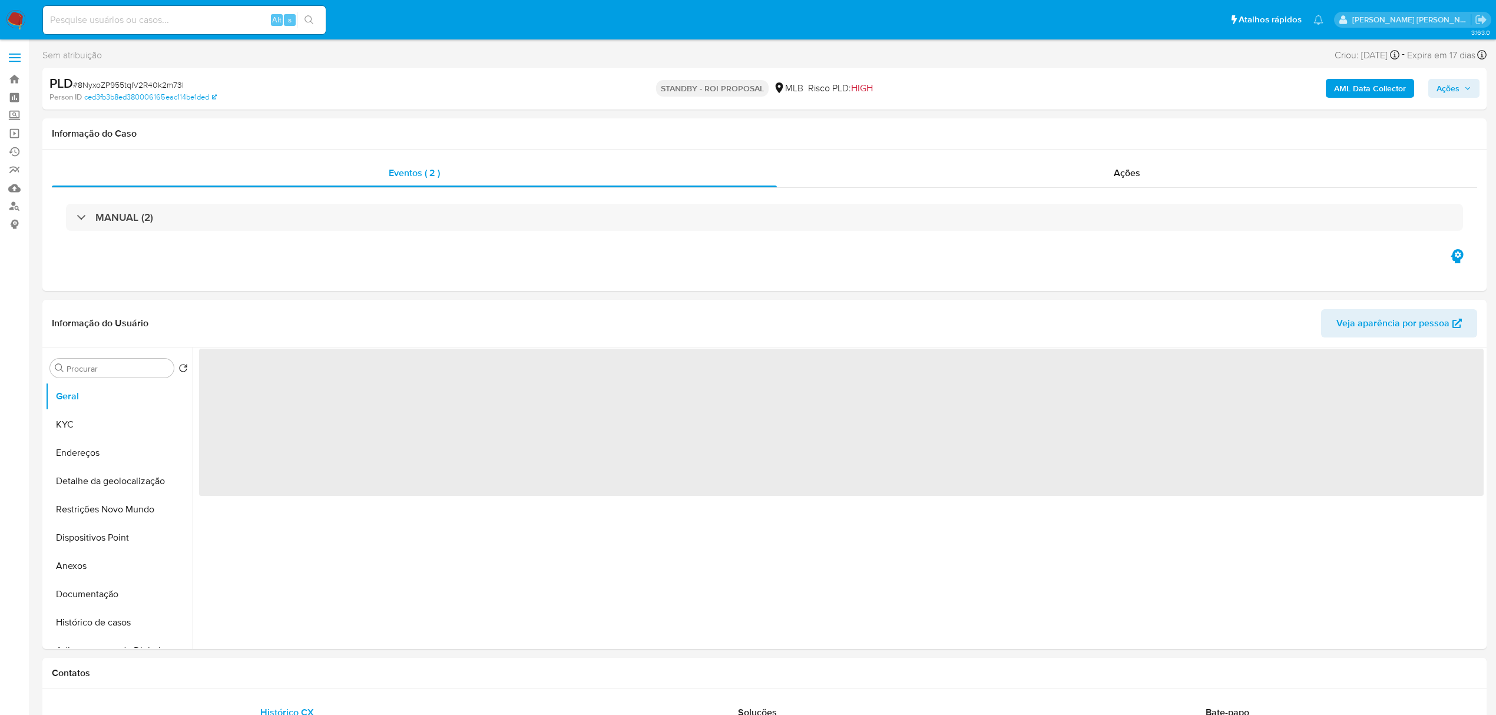
select select "10"
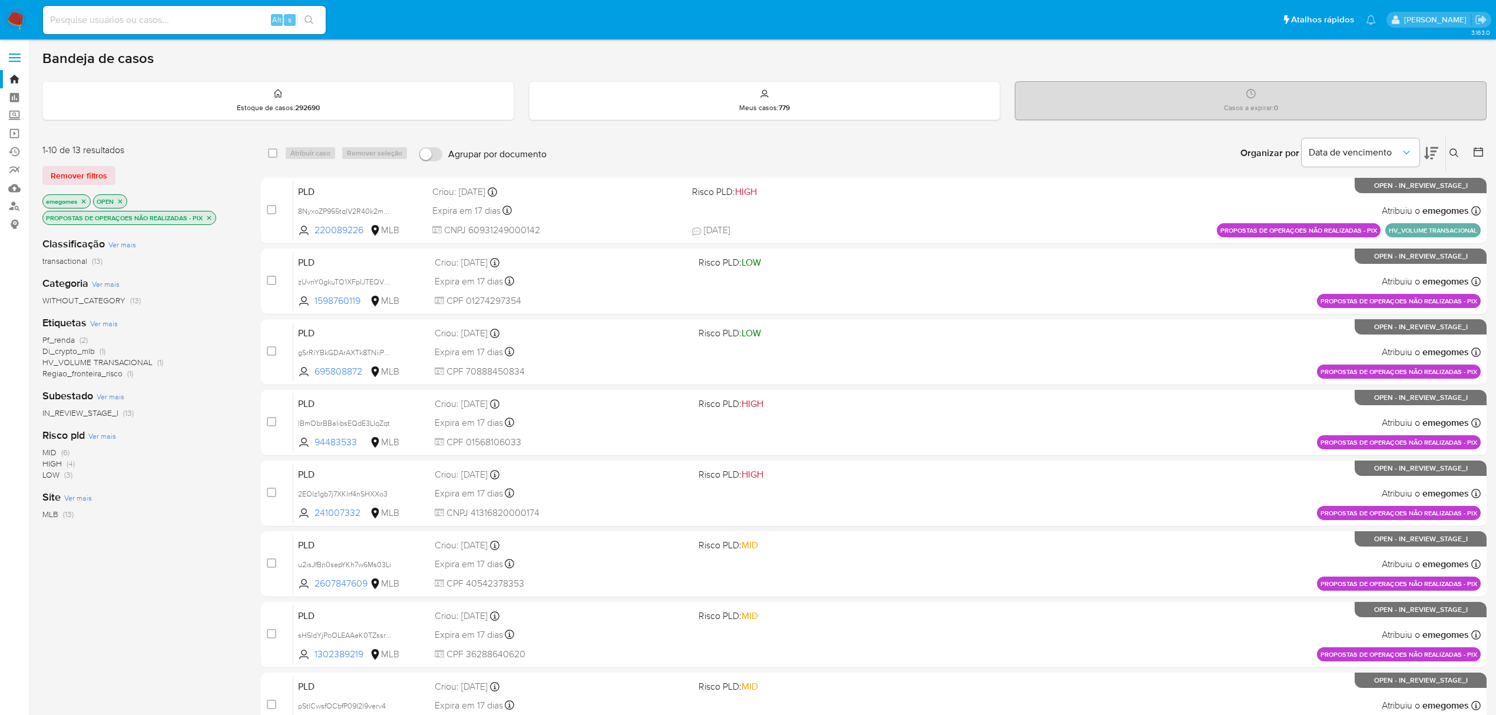
click at [16, 55] on label at bounding box center [14, 57] width 29 height 25
click at [0, 0] on input "checkbox" at bounding box center [0, 0] width 0 height 0
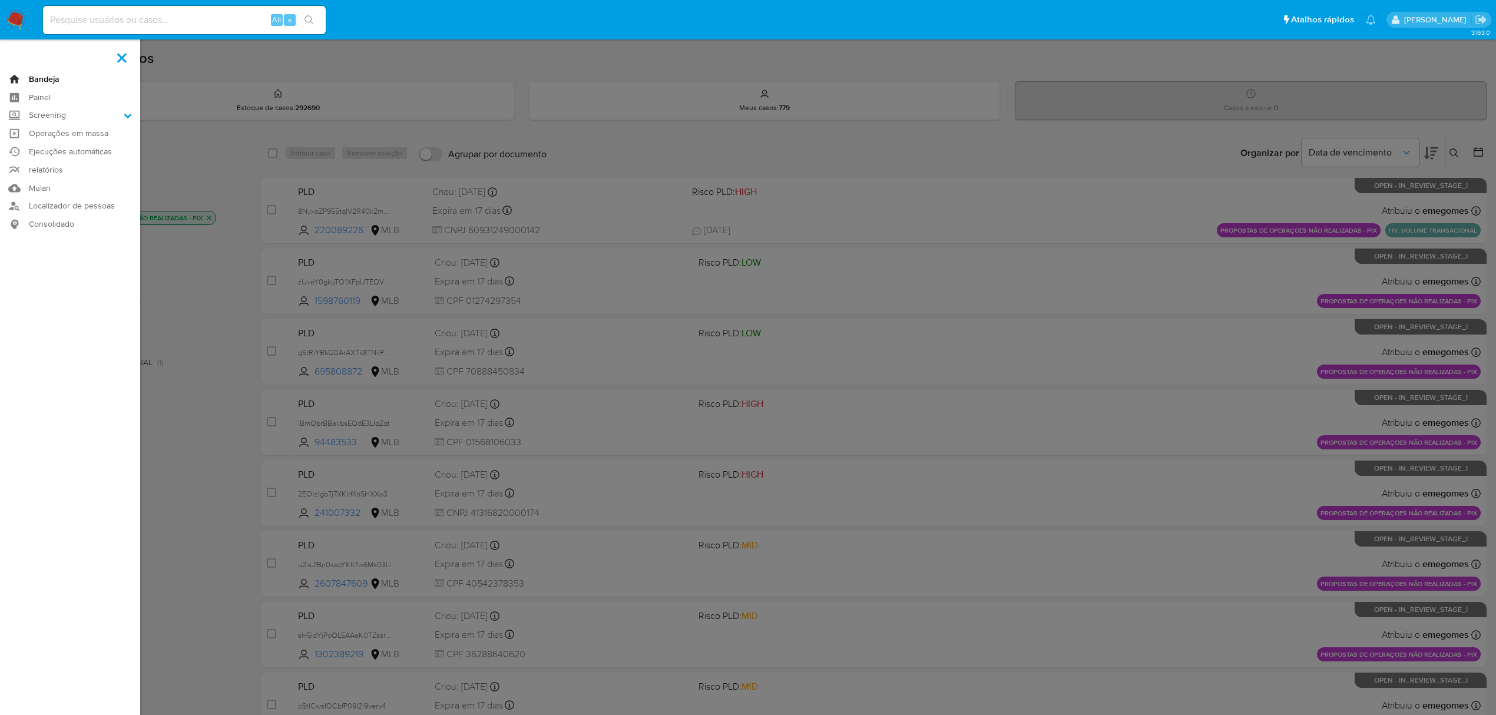
click at [48, 78] on link "Bandeja" at bounding box center [70, 79] width 140 height 18
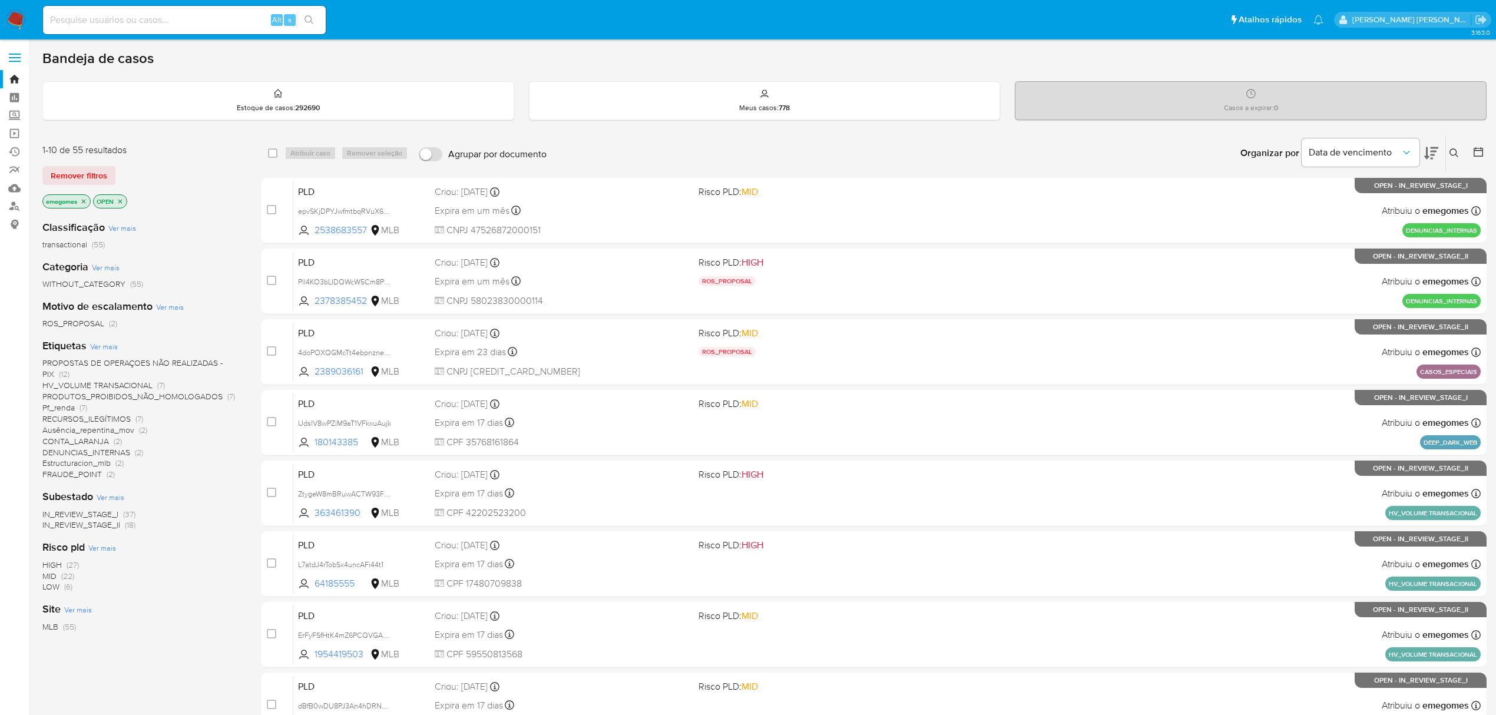
click at [171, 20] on input at bounding box center [184, 19] width 283 height 15
paste input "nOXcKnZuIijj1aUbPOg3pWNz"
type input "nOXcKnZuIijj1aUbPOg3pWNz"
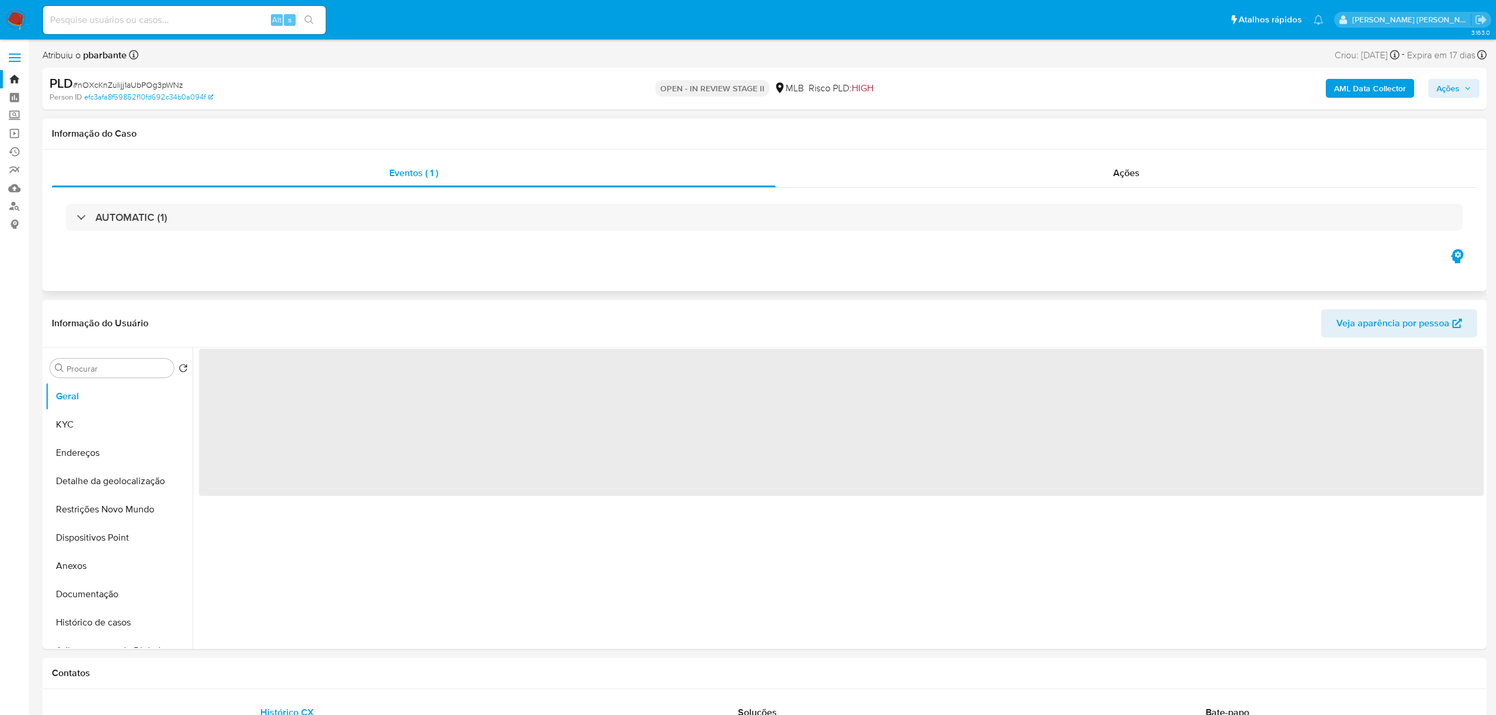
select select "10"
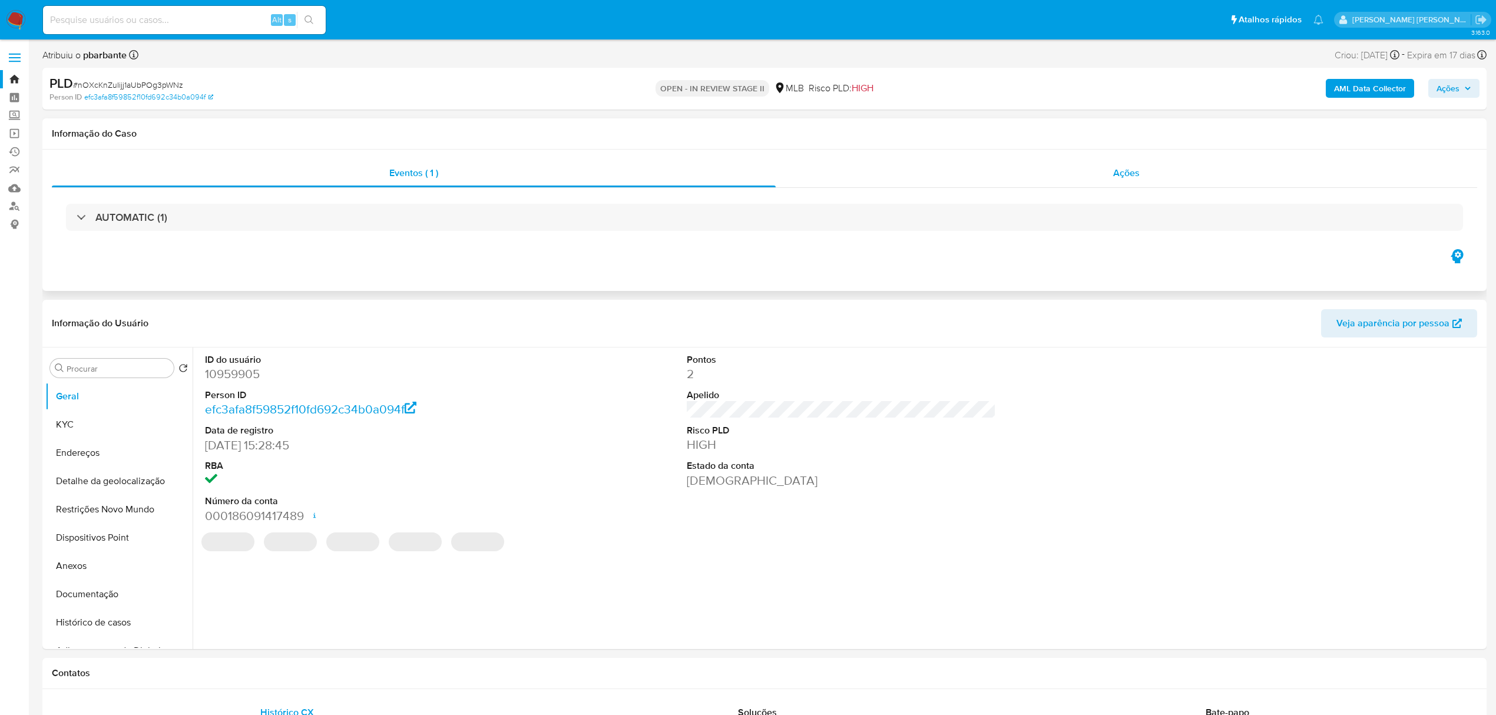
click at [1142, 163] on div "Ações" at bounding box center [1126, 173] width 701 height 28
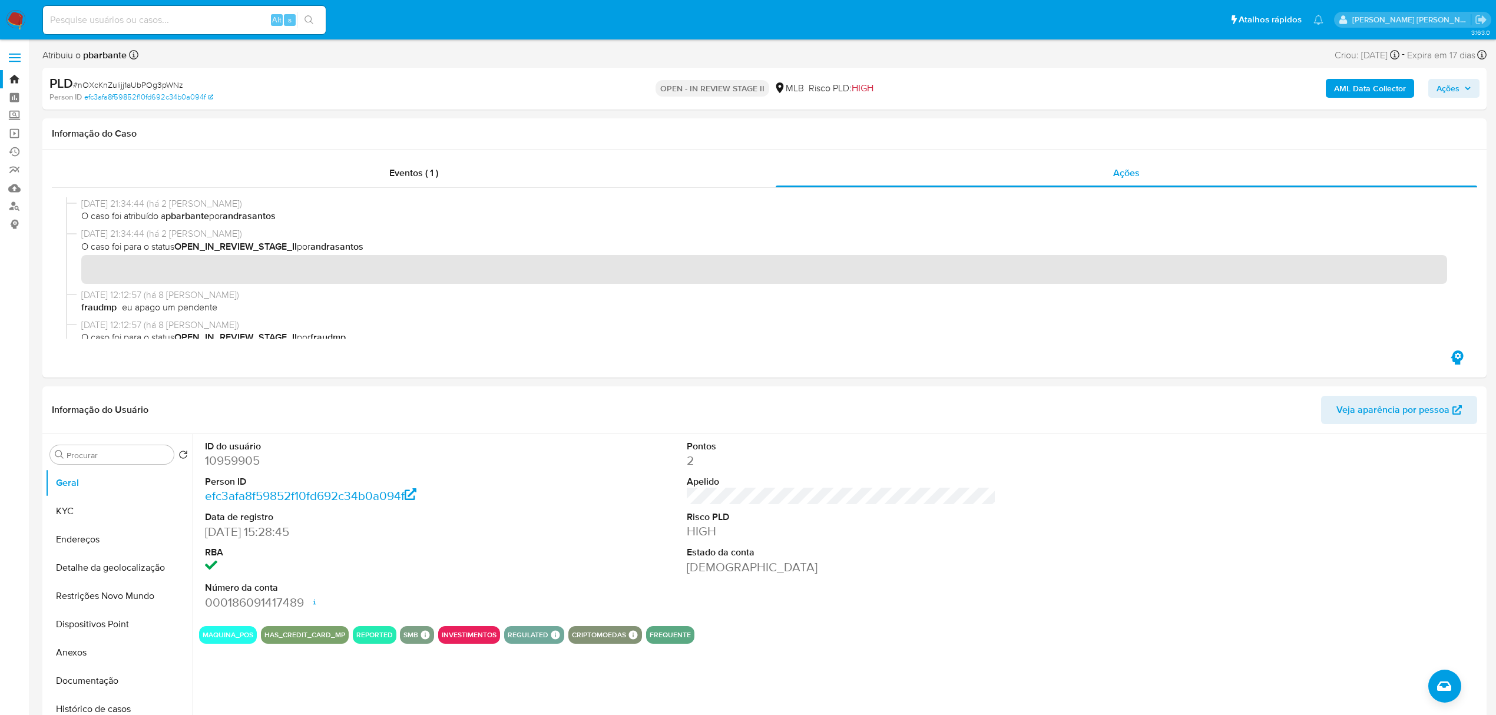
click at [182, 18] on input at bounding box center [184, 19] width 283 height 15
click at [16, 53] on span at bounding box center [15, 54] width 12 height 2
click at [0, 0] on input "checkbox" at bounding box center [0, 0] width 0 height 0
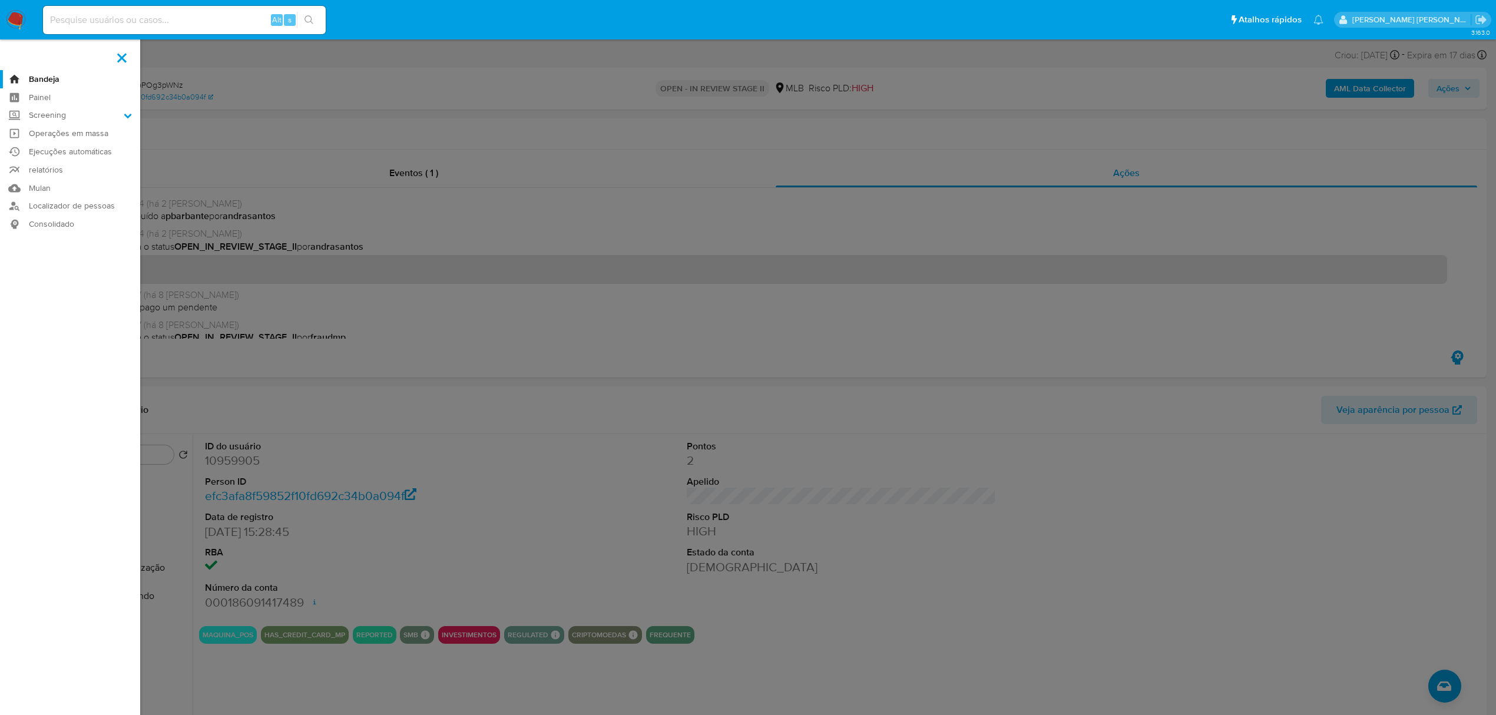
click at [51, 75] on link "Bandeja" at bounding box center [70, 79] width 140 height 18
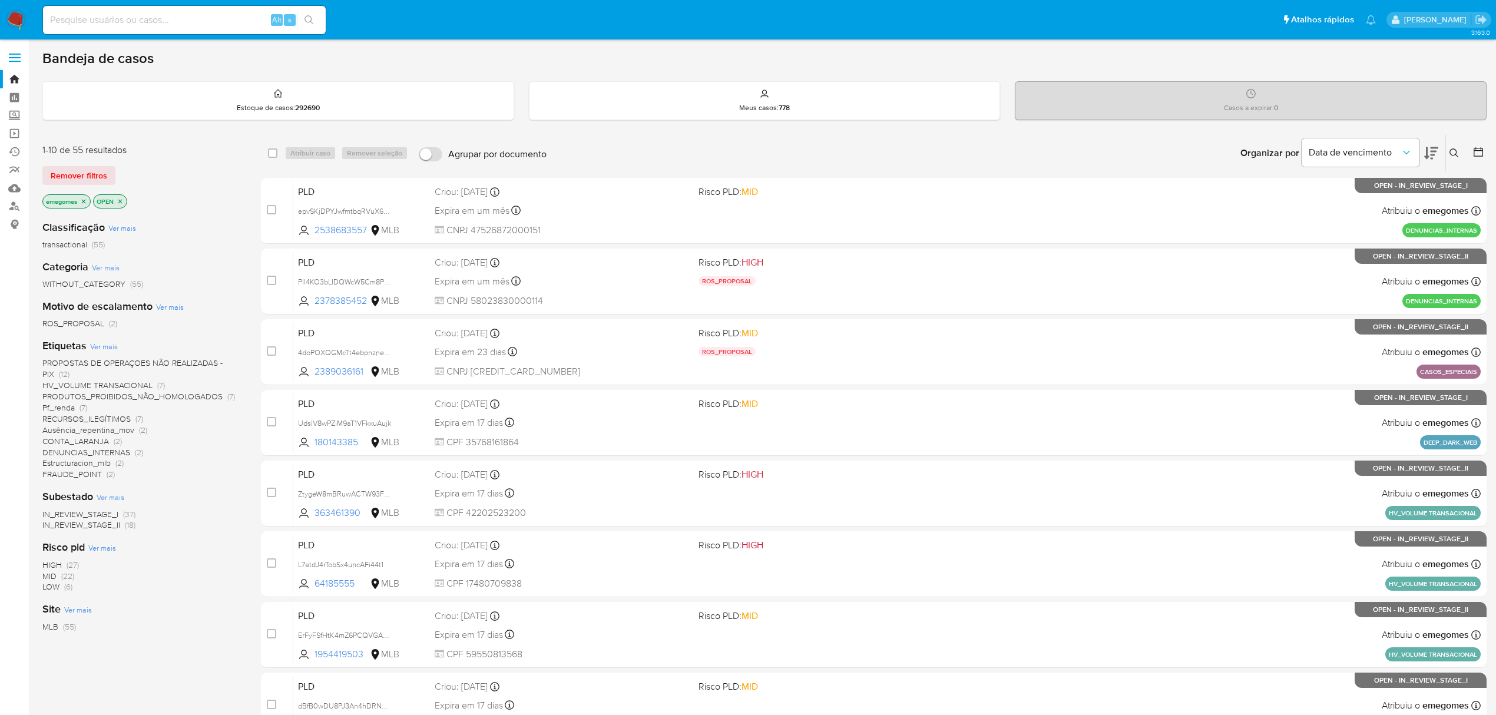
click at [1457, 151] on icon at bounding box center [1453, 152] width 9 height 9
click at [1341, 203] on input at bounding box center [1356, 197] width 199 height 15
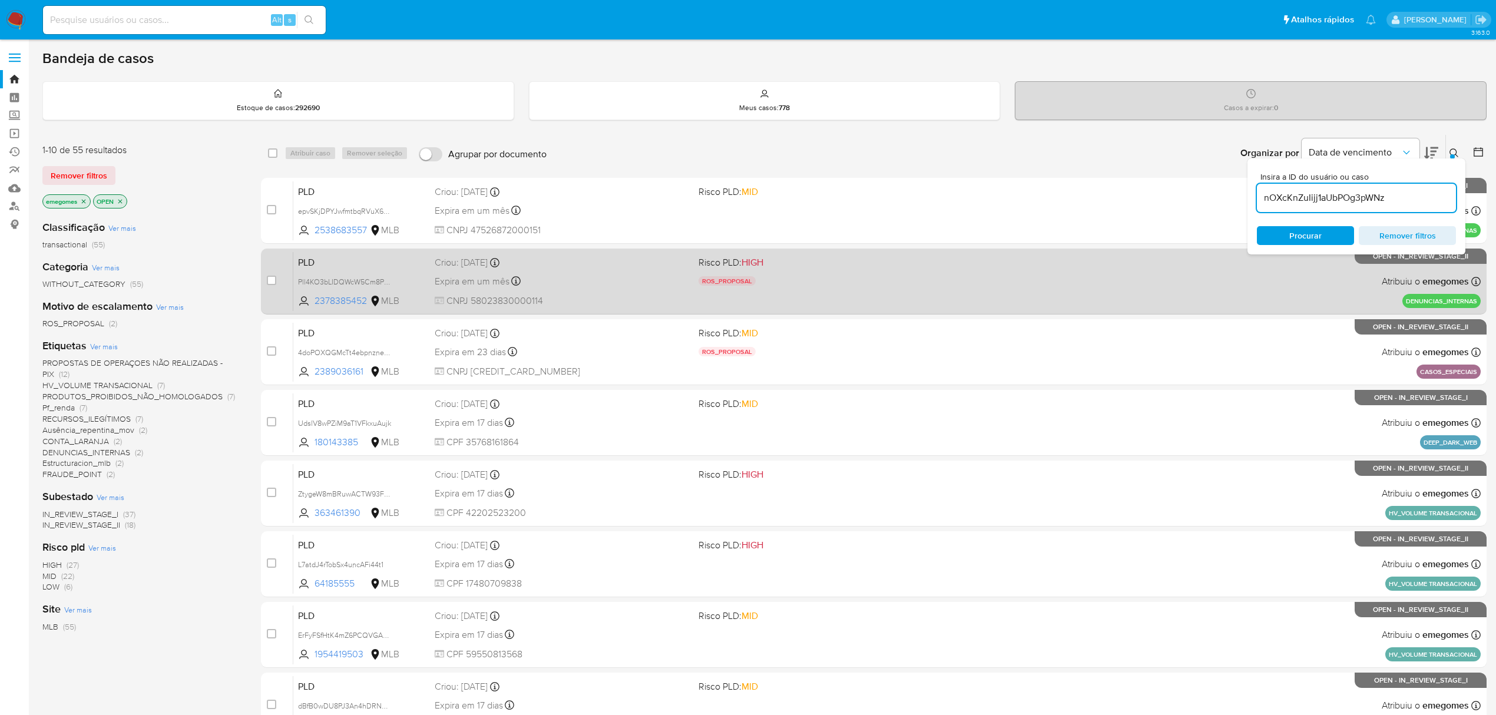
type input "nOXcKnZuIijj1aUbPOg3pWNz"
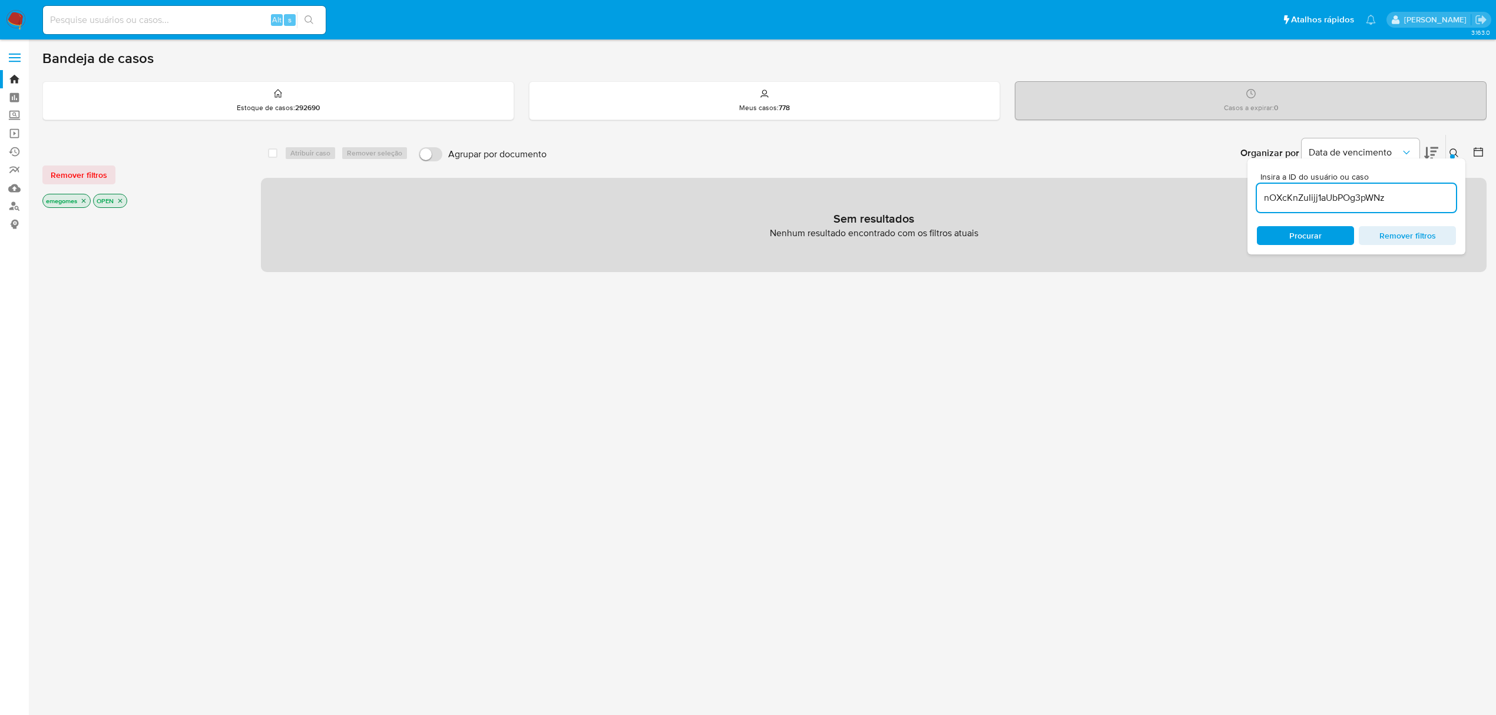
click at [87, 199] on icon "close-filter" at bounding box center [83, 200] width 7 height 7
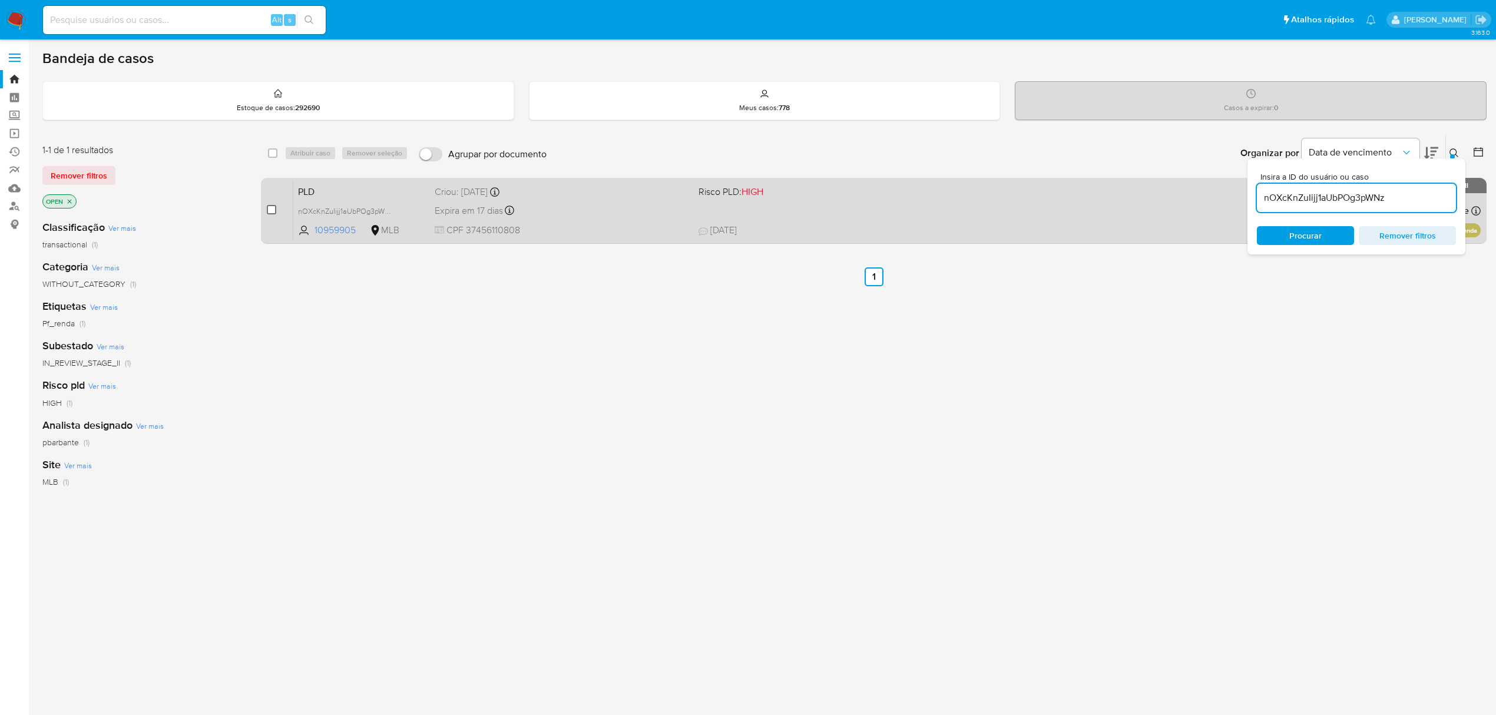
click at [269, 210] on input "checkbox" at bounding box center [271, 209] width 9 height 9
checkbox input "true"
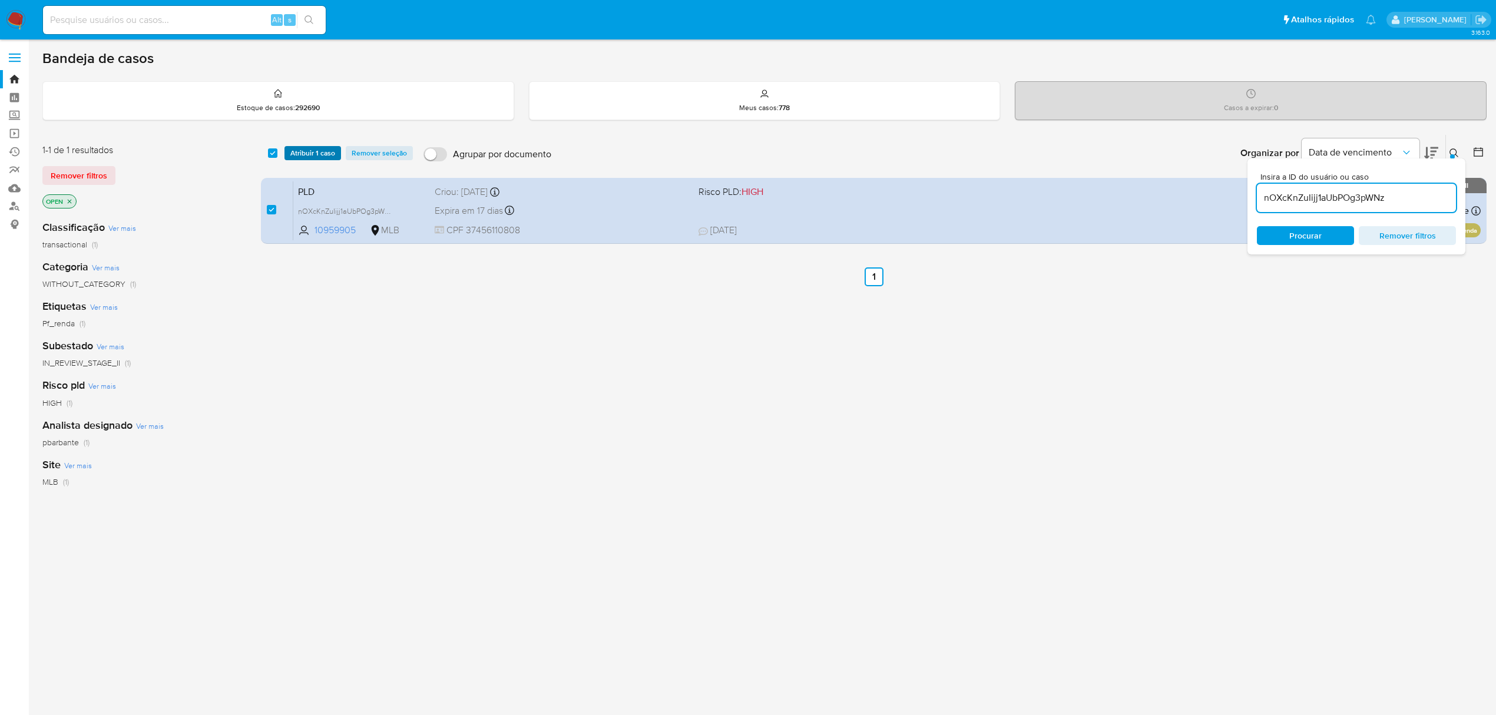
click at [307, 156] on span "Atribuir 1 caso" at bounding box center [312, 153] width 45 height 12
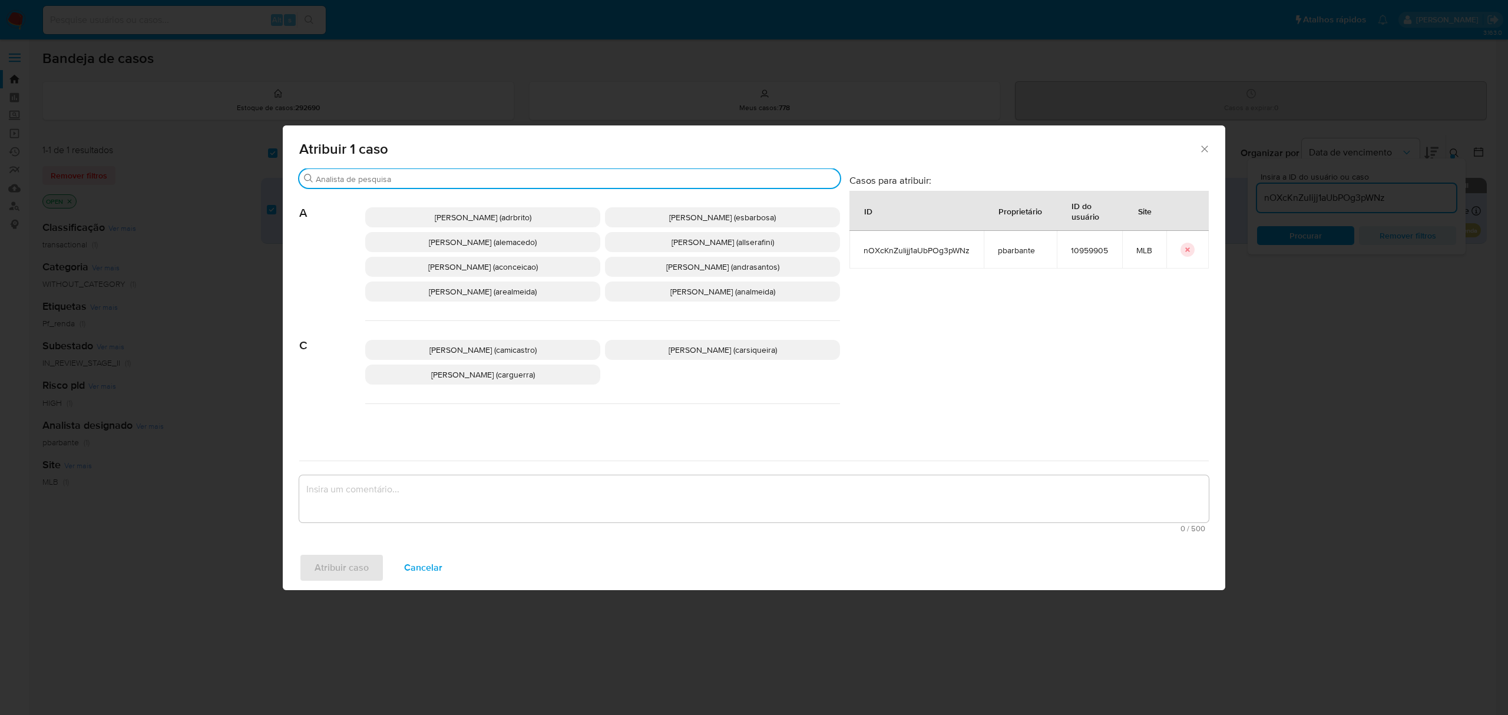
click at [366, 175] on input "Buscar" at bounding box center [575, 179] width 519 height 11
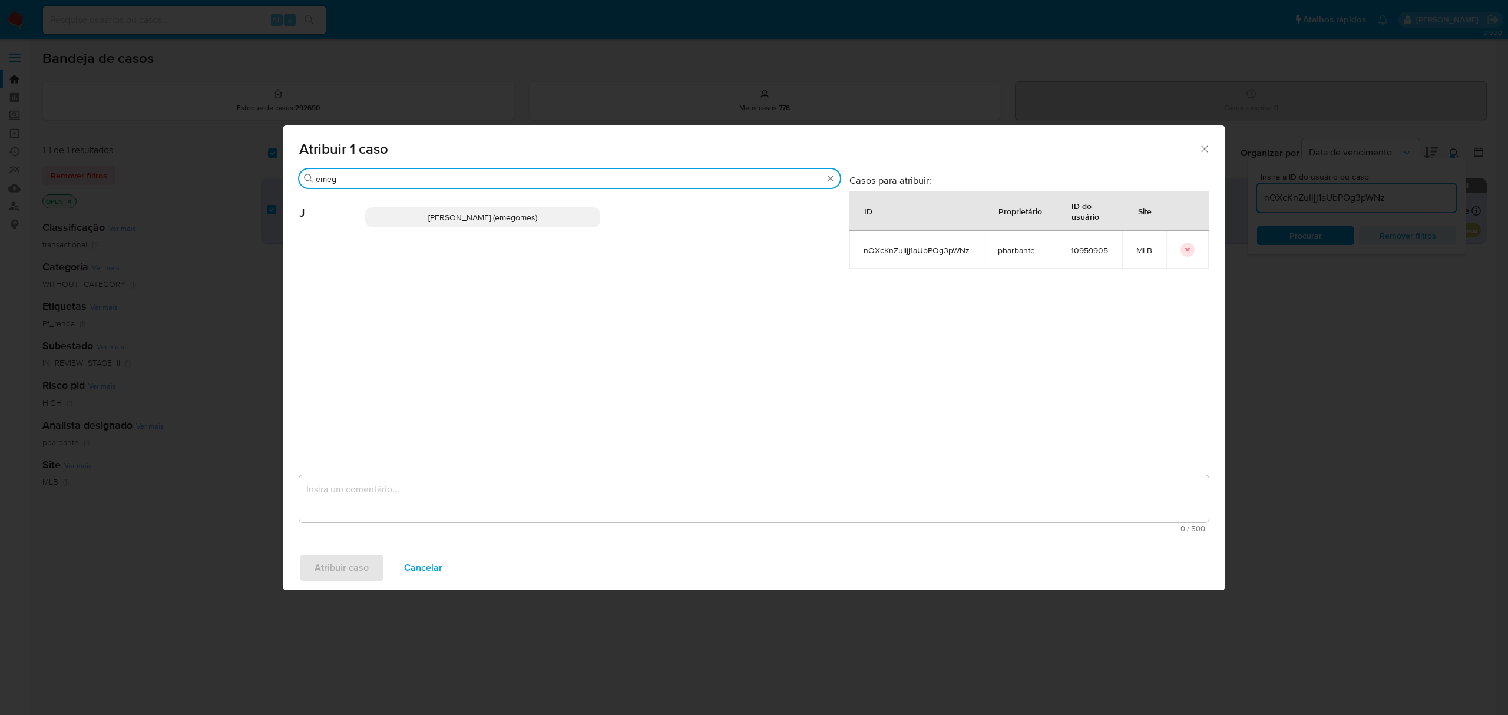
type input "emeg"
click at [460, 213] on span "Jose Emerson Gomes Pereira (emegomes)" at bounding box center [482, 217] width 109 height 12
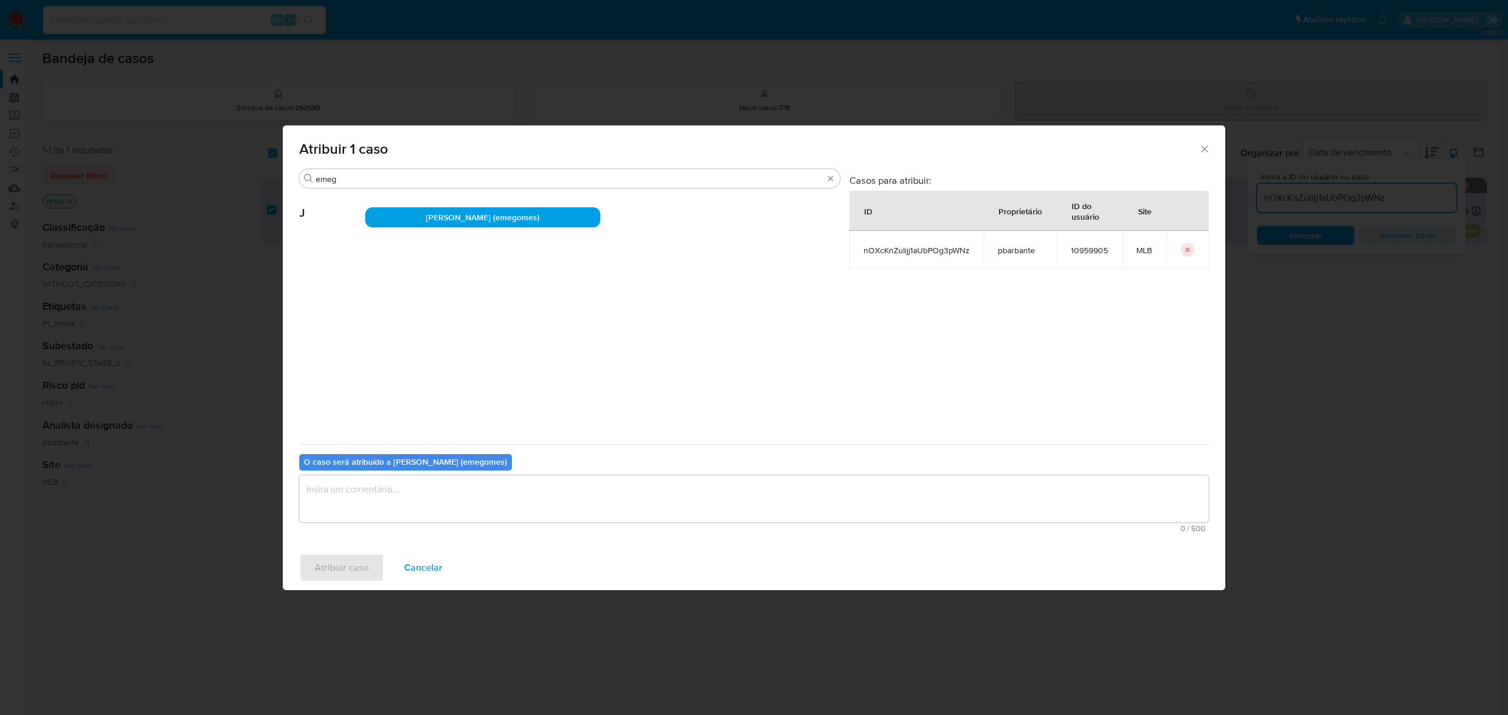
click at [377, 506] on textarea "assign-modal" at bounding box center [753, 498] width 909 height 47
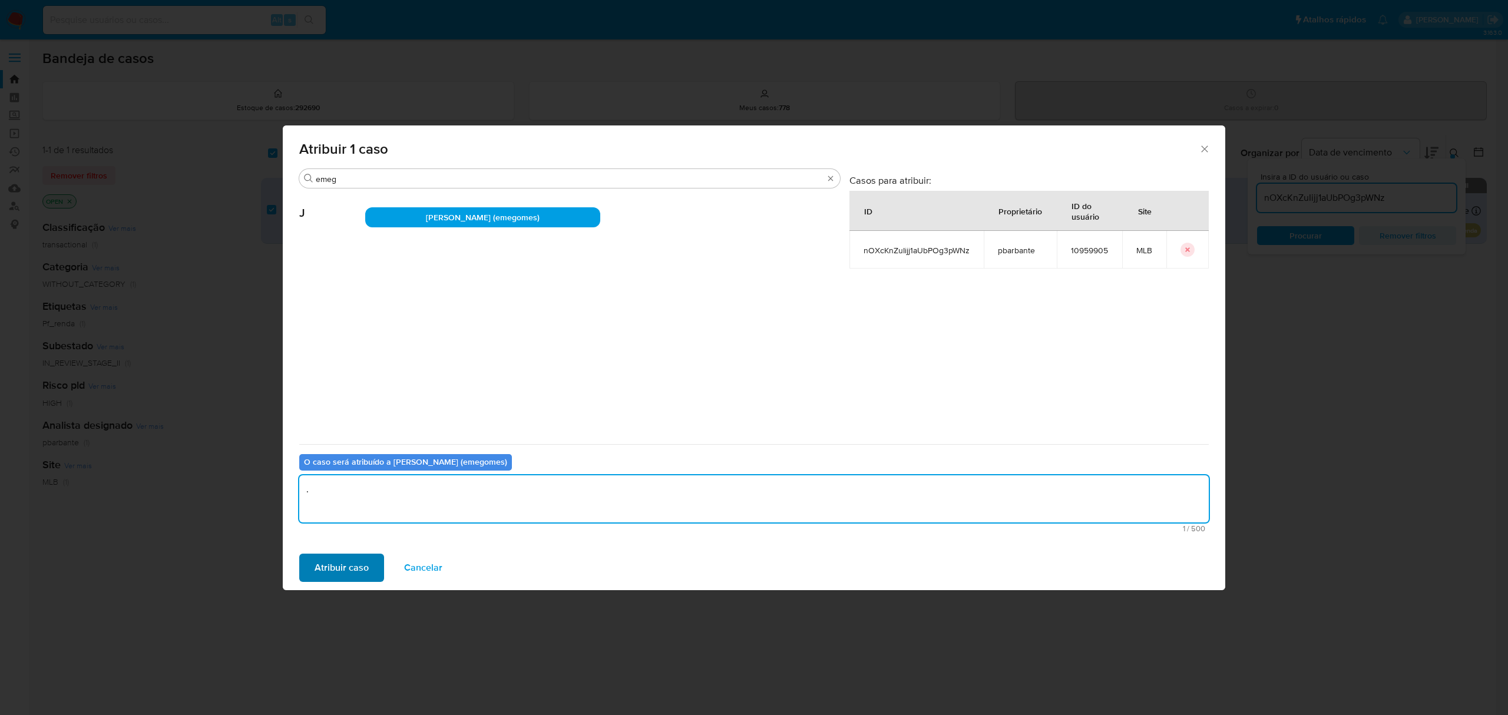
type textarea "."
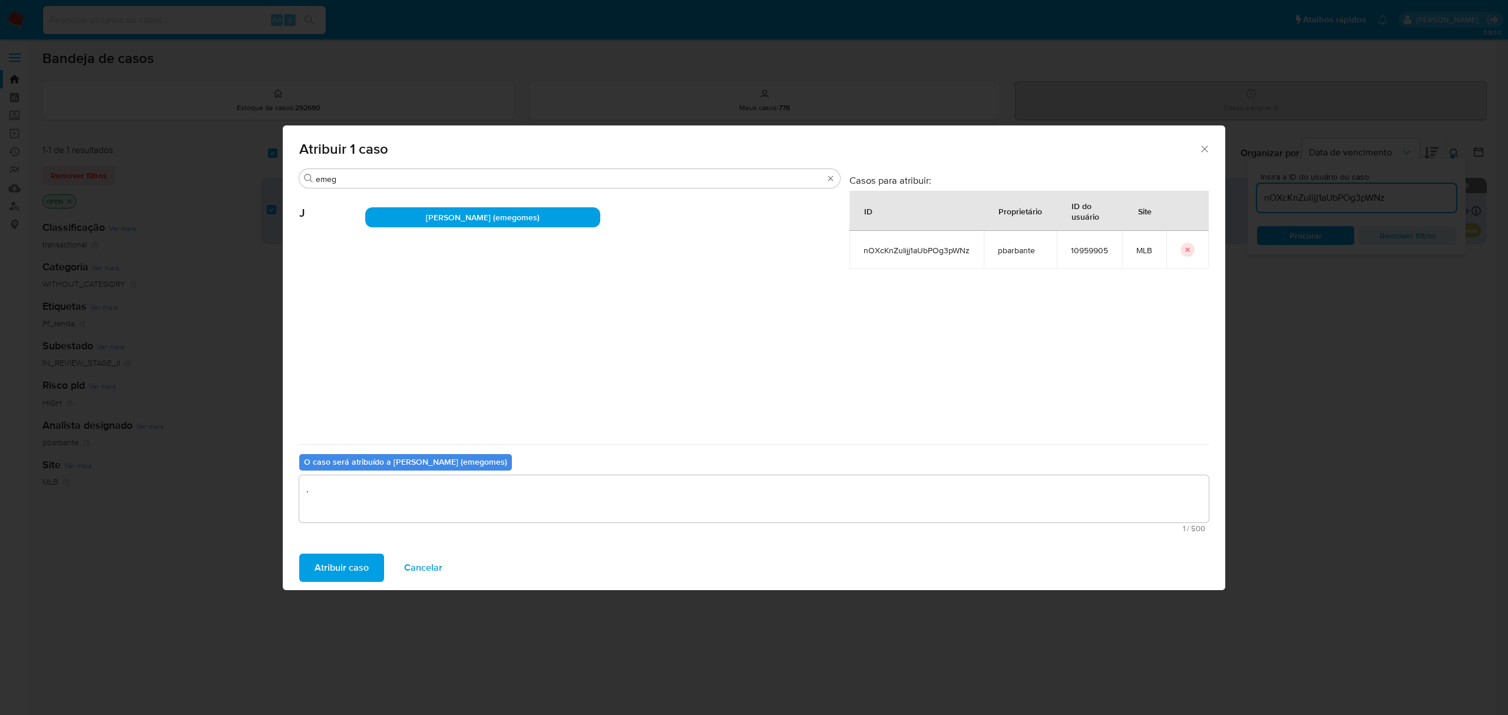
click at [330, 563] on span "Atribuir caso" at bounding box center [341, 568] width 54 height 26
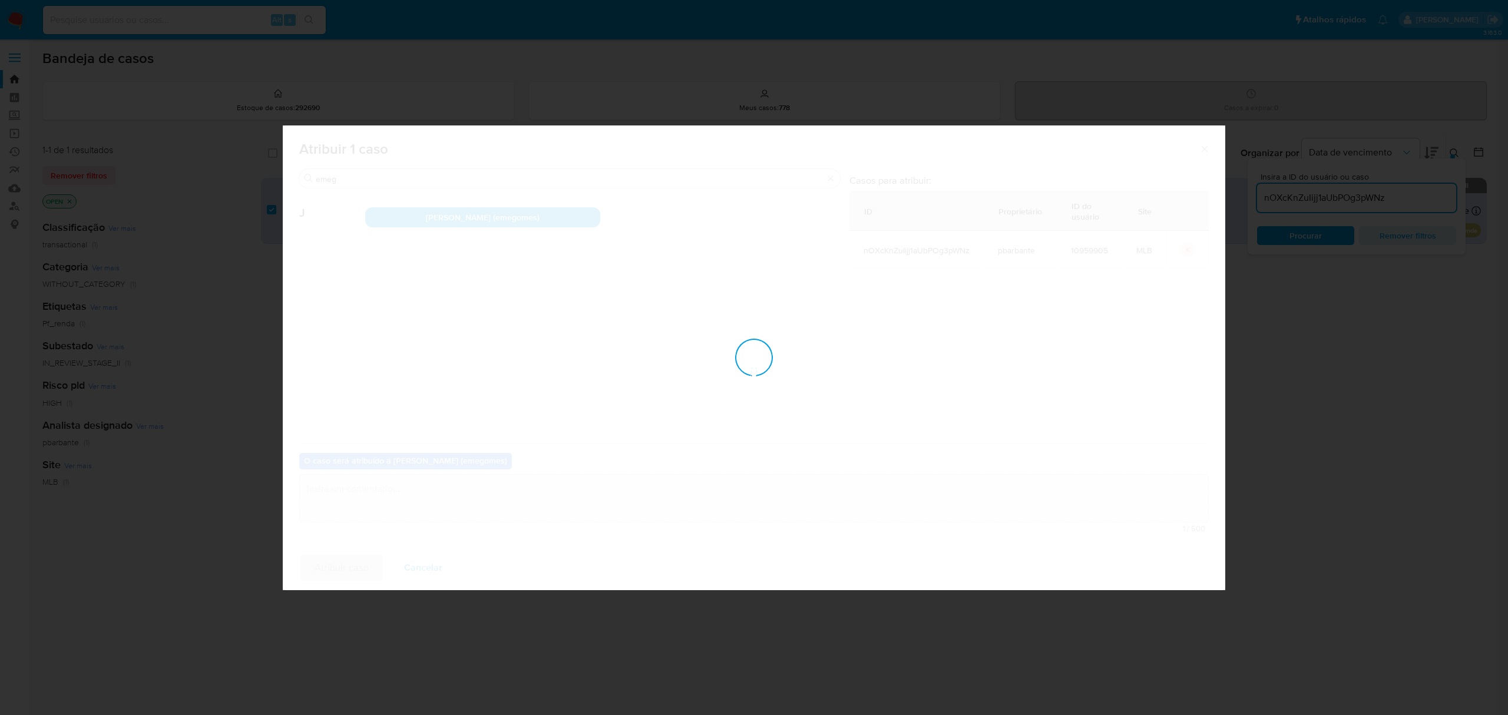
checkbox input "false"
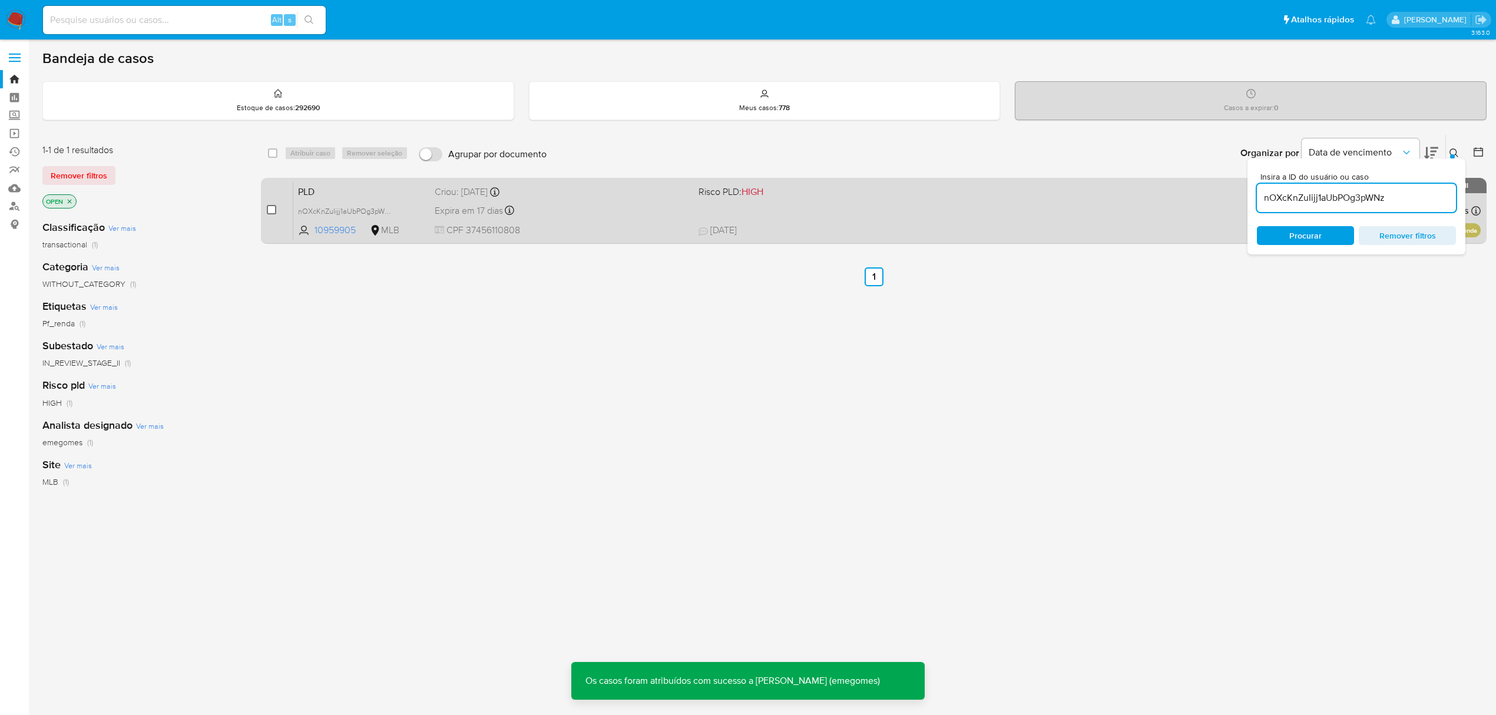
click at [271, 210] on input "checkbox" at bounding box center [271, 209] width 9 height 9
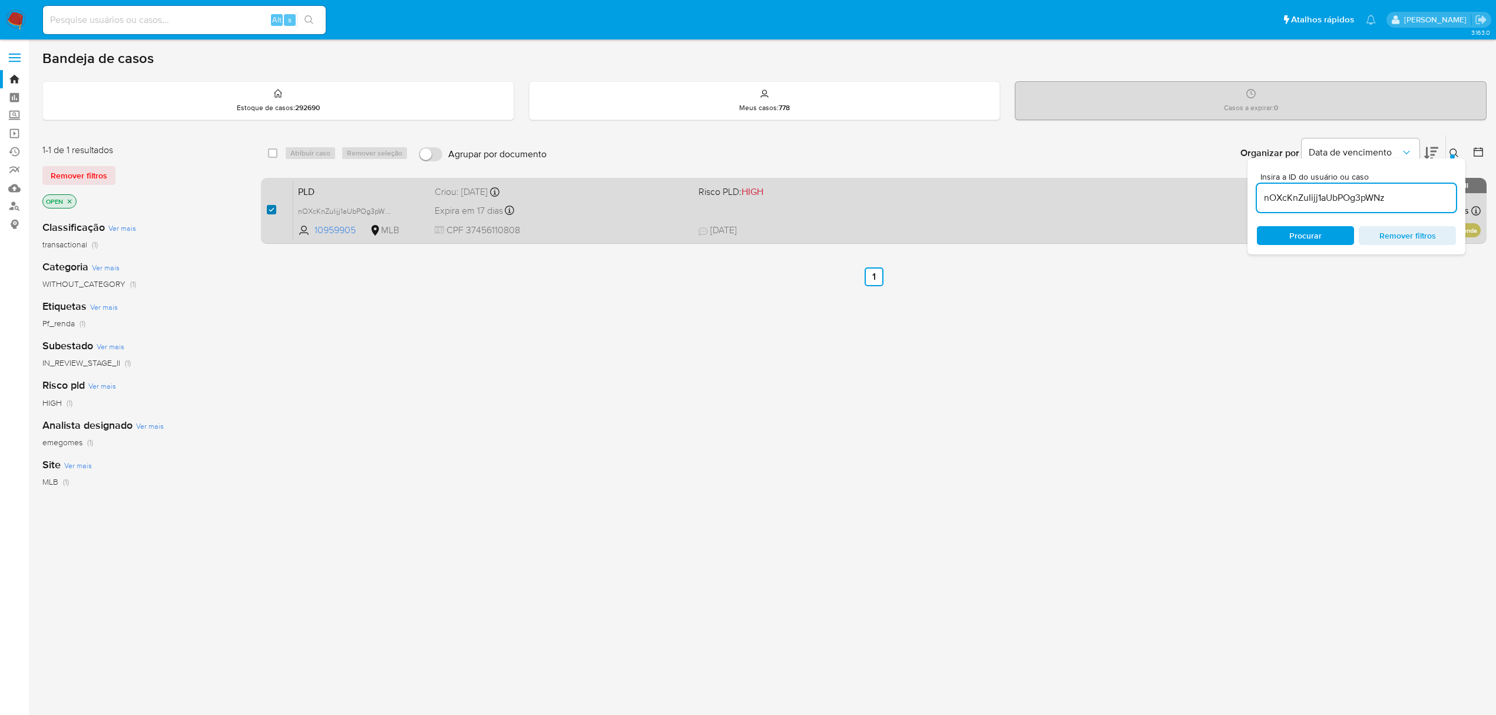
checkbox input "true"
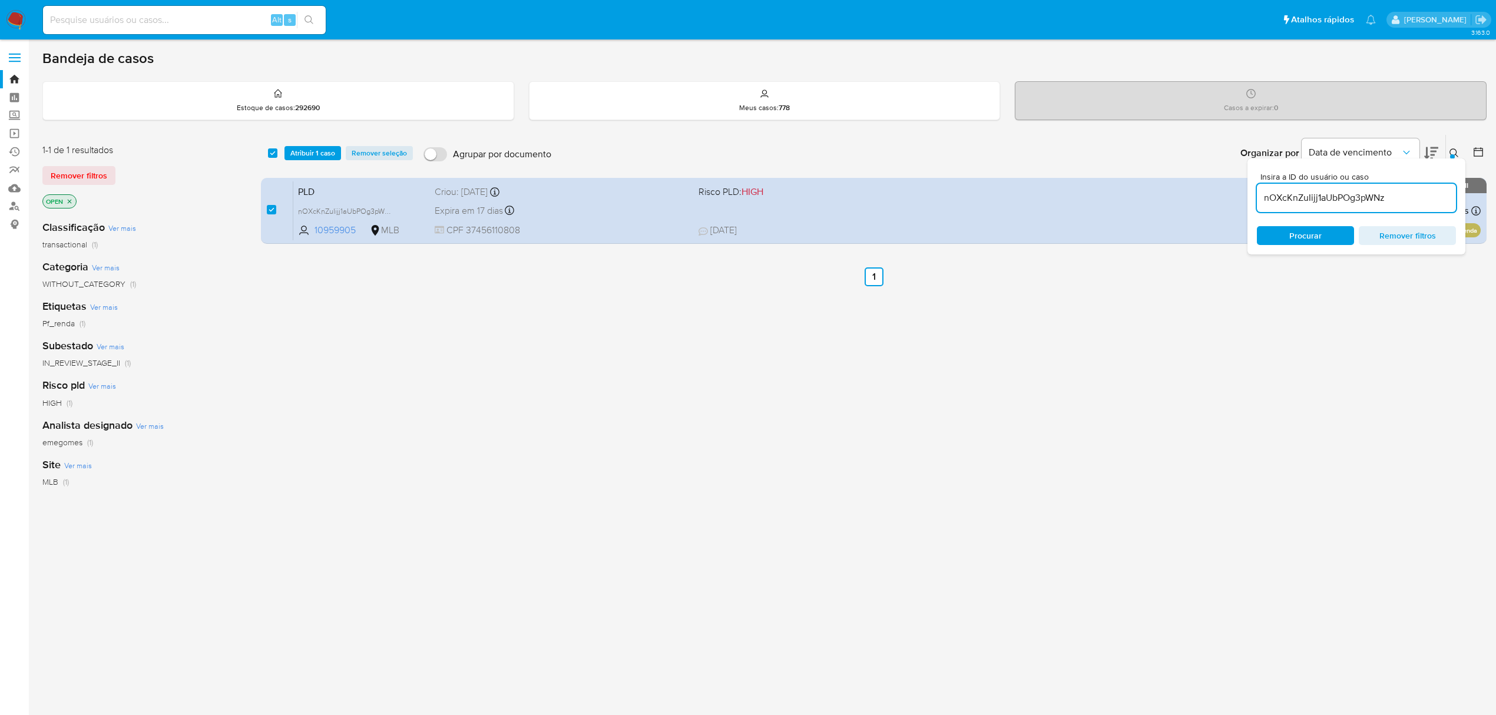
click at [389, 283] on ul "Anterior 1 Siguiente" at bounding box center [874, 276] width 1226 height 19
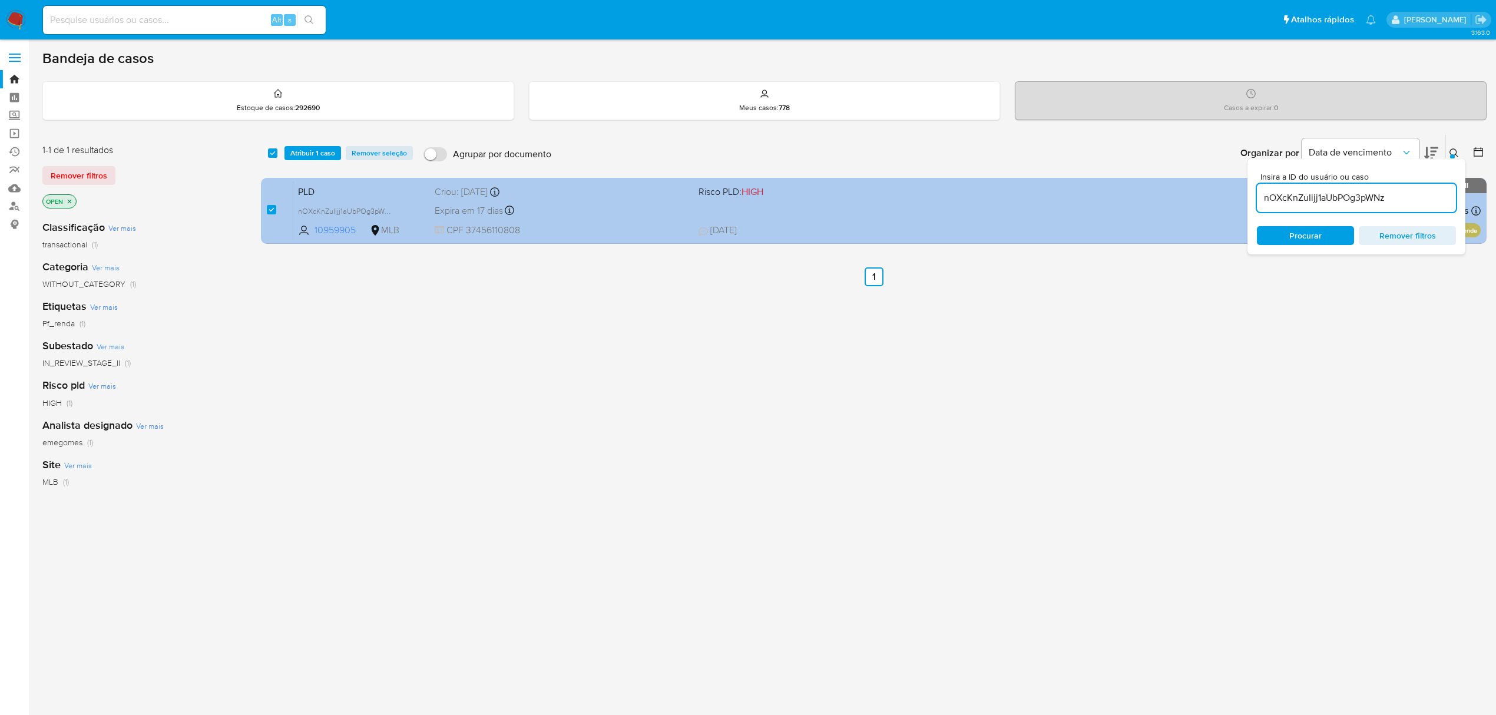
click at [611, 194] on div "Criou: 12/09/2025 Criou: 12/09/2025 00:21:42" at bounding box center [562, 192] width 254 height 13
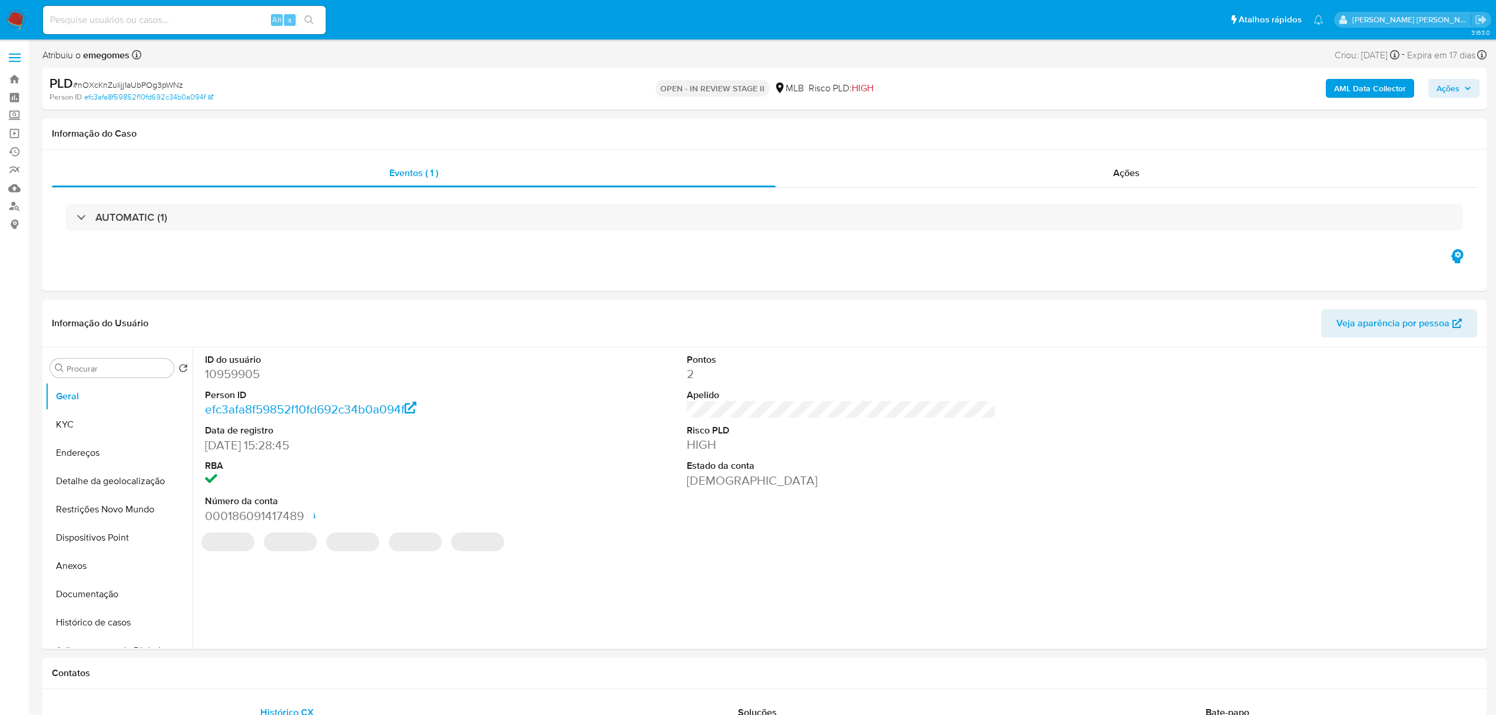
select select "10"
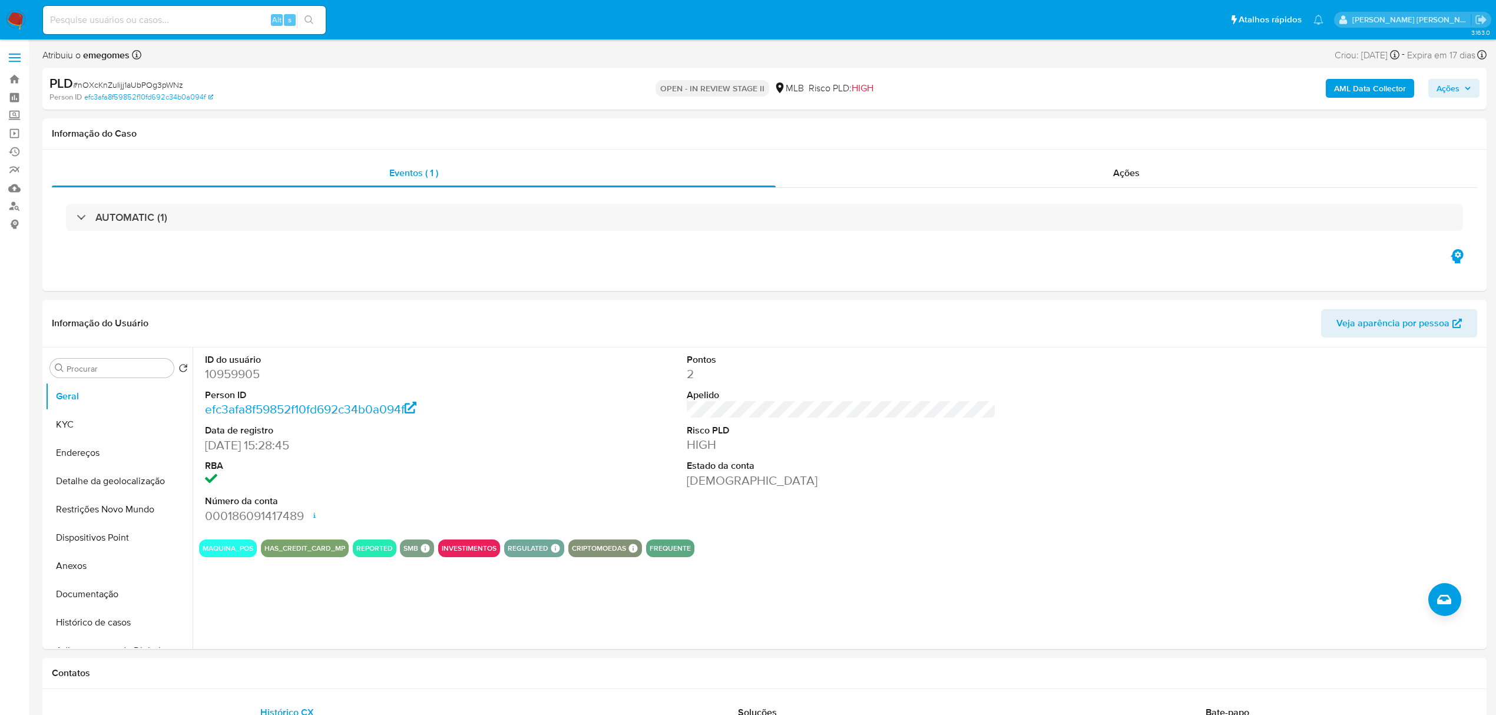
click at [1463, 88] on span "Ações" at bounding box center [1453, 88] width 35 height 16
click at [1117, 133] on div "Resolução do caso Alt r" at bounding box center [1126, 126] width 108 height 31
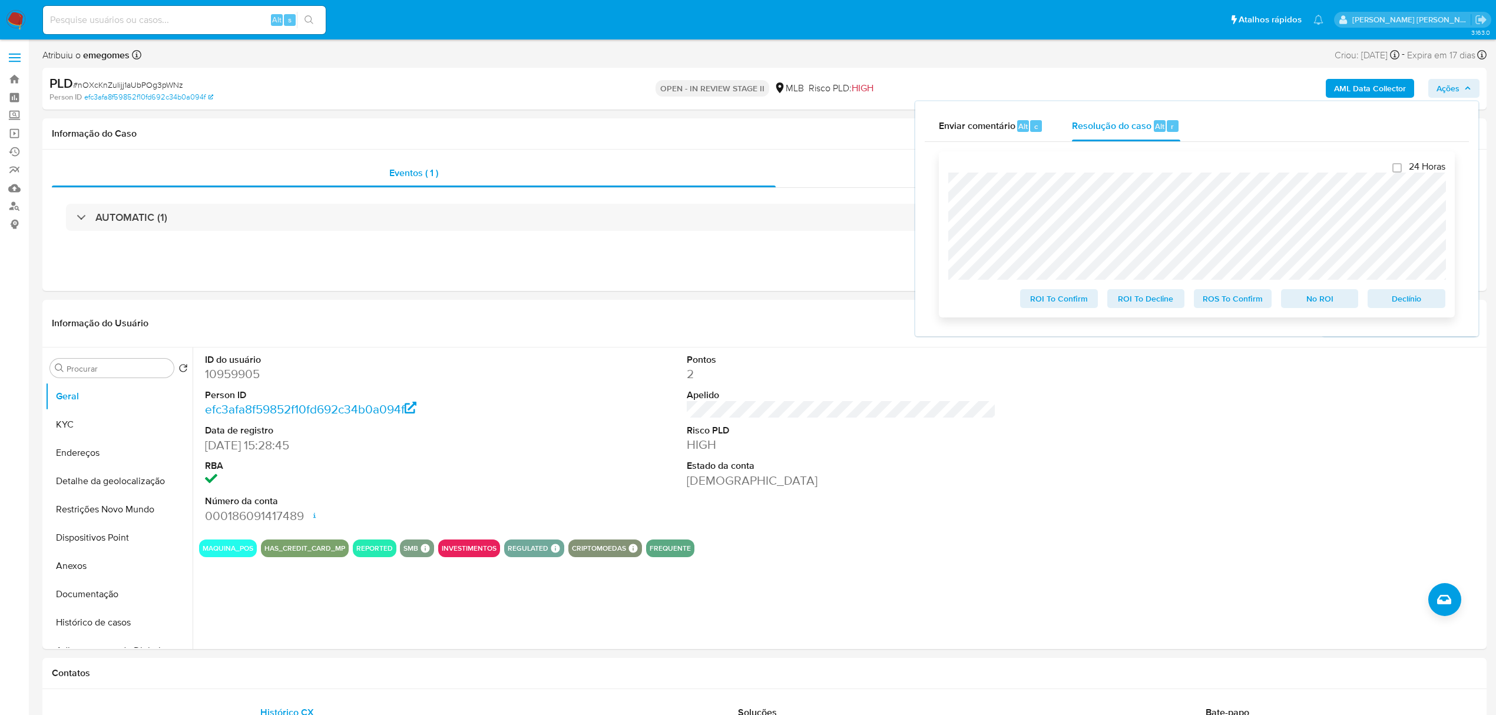
click at [1234, 304] on span "ROS To Confirm" at bounding box center [1232, 298] width 61 height 16
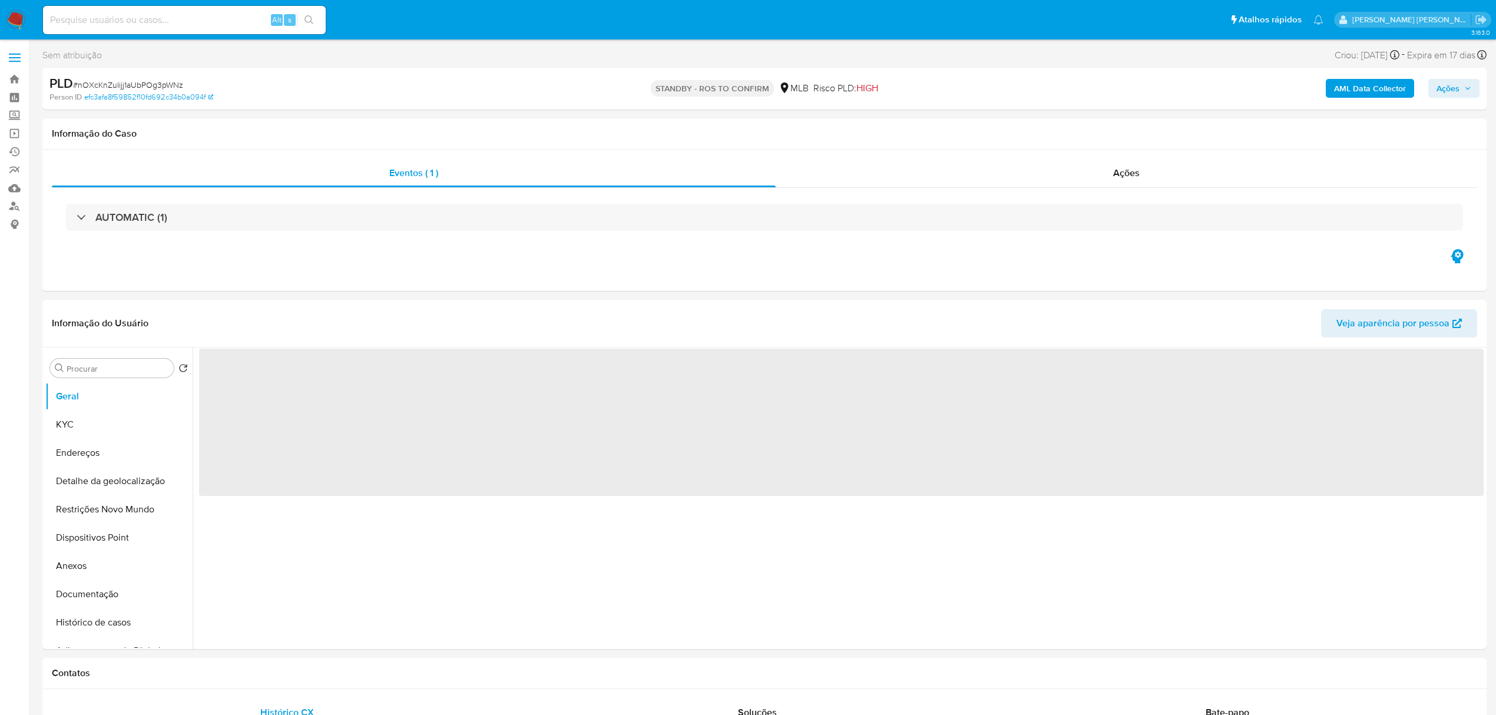
select select "10"
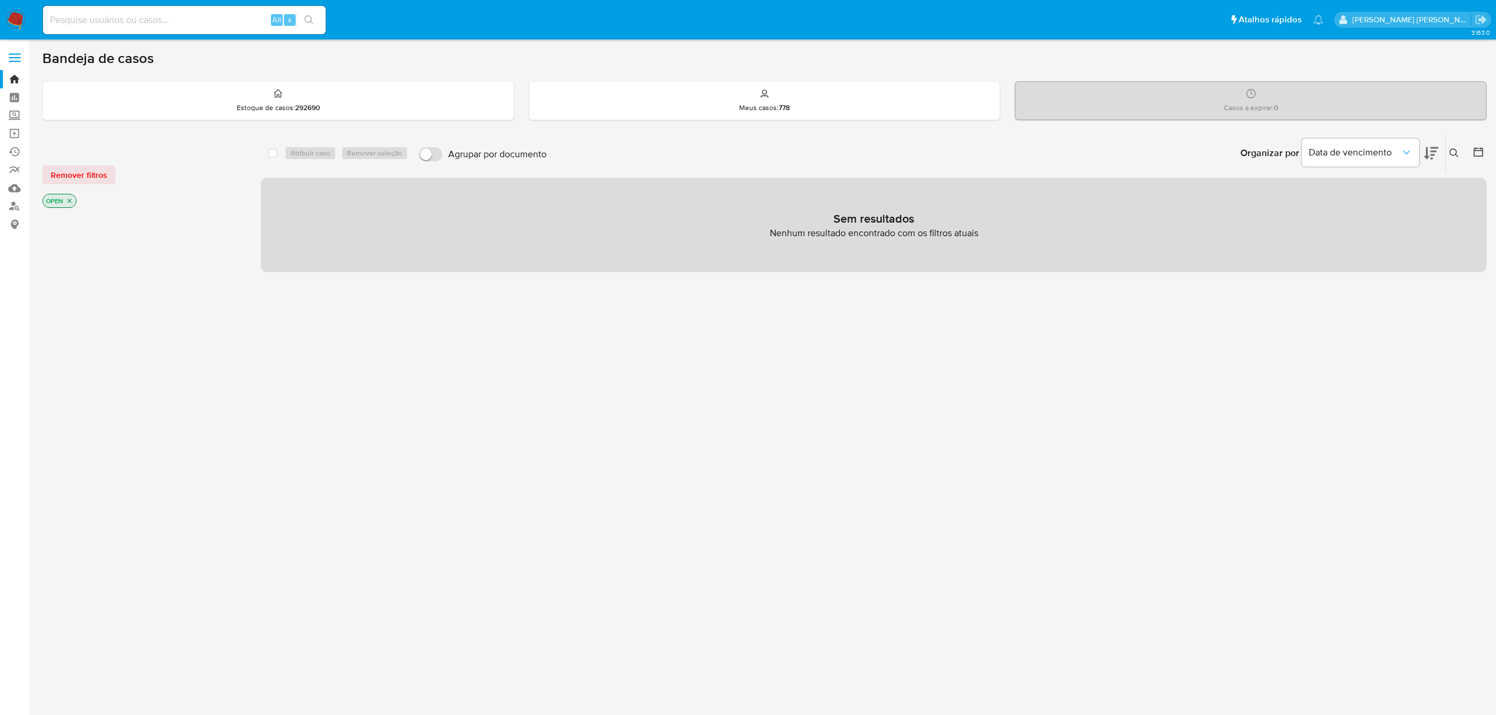
click at [20, 59] on label at bounding box center [14, 57] width 29 height 25
click at [0, 0] on input "checkbox" at bounding box center [0, 0] width 0 height 0
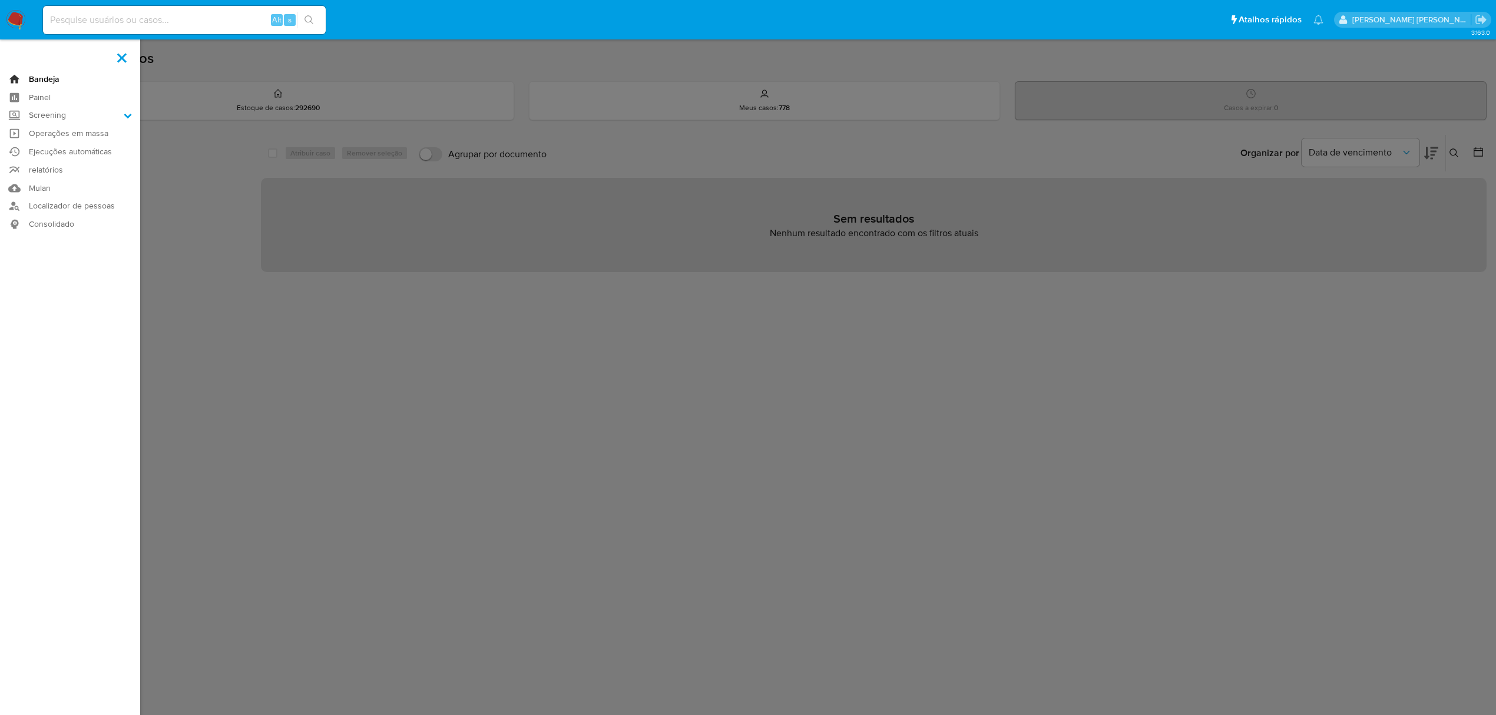
click at [47, 74] on link "Bandeja" at bounding box center [70, 79] width 140 height 18
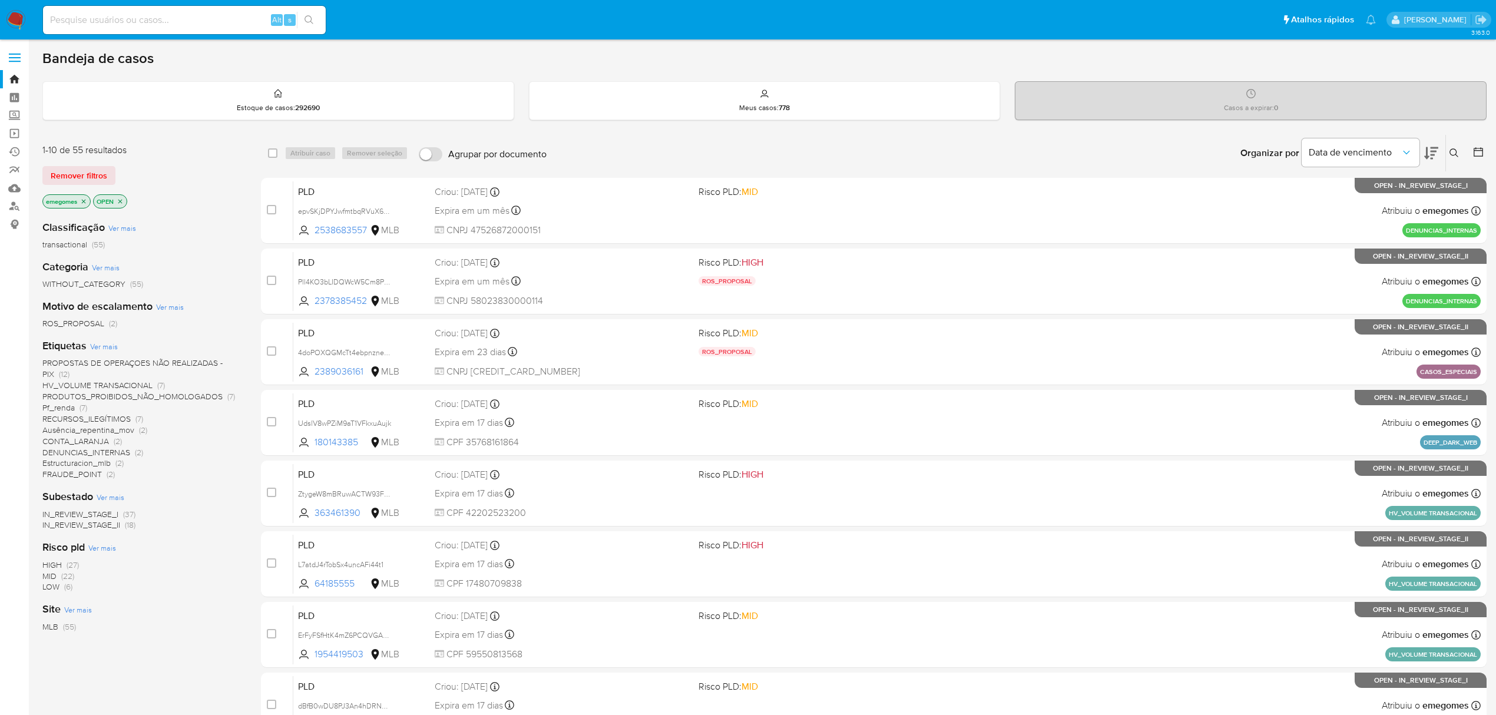
click at [1456, 150] on icon at bounding box center [1453, 152] width 9 height 9
click at [1292, 187] on div at bounding box center [1356, 198] width 199 height 28
click at [1291, 194] on input at bounding box center [1356, 197] width 199 height 15
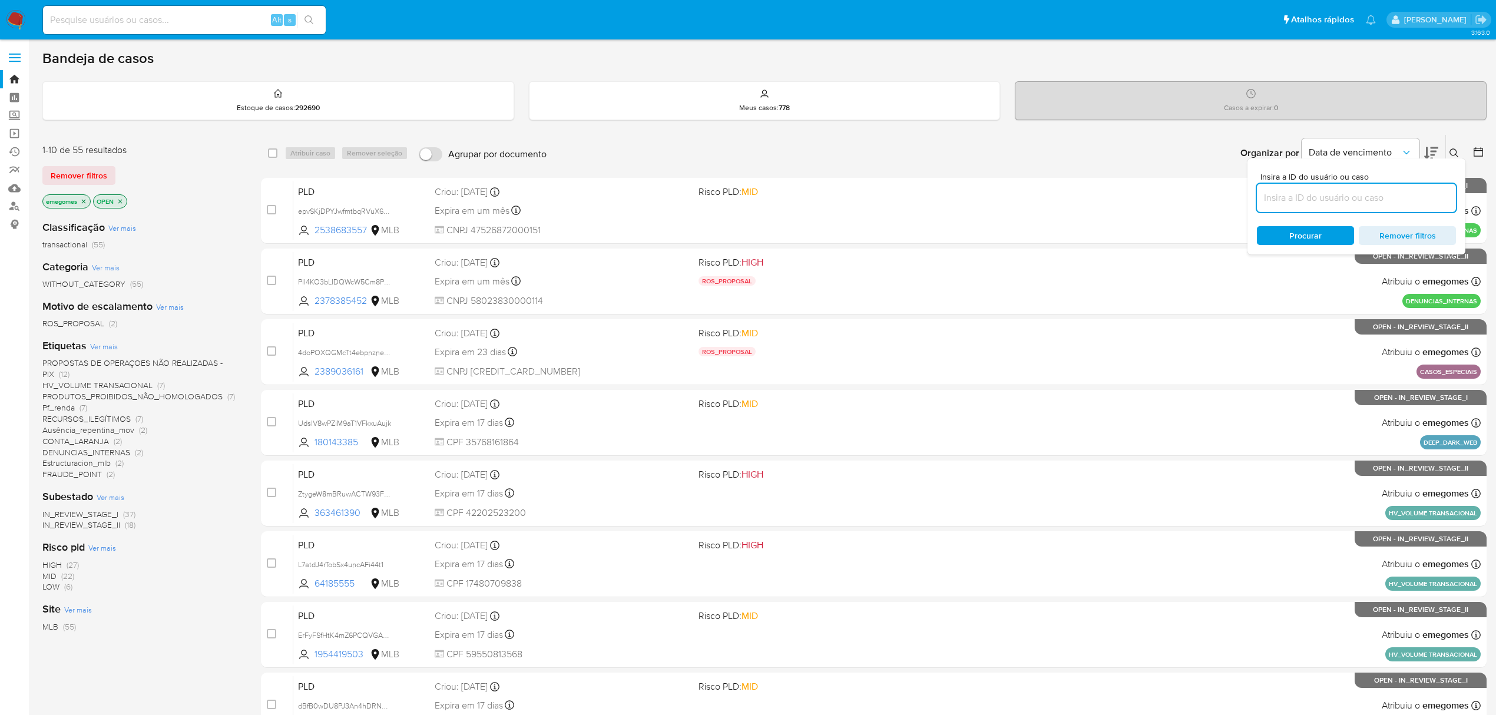
paste input "nOXcKnZuIijj1aUbPOg3pWNz"
type input "nOXcKnZuIijj1aUbPOg3pWNz"
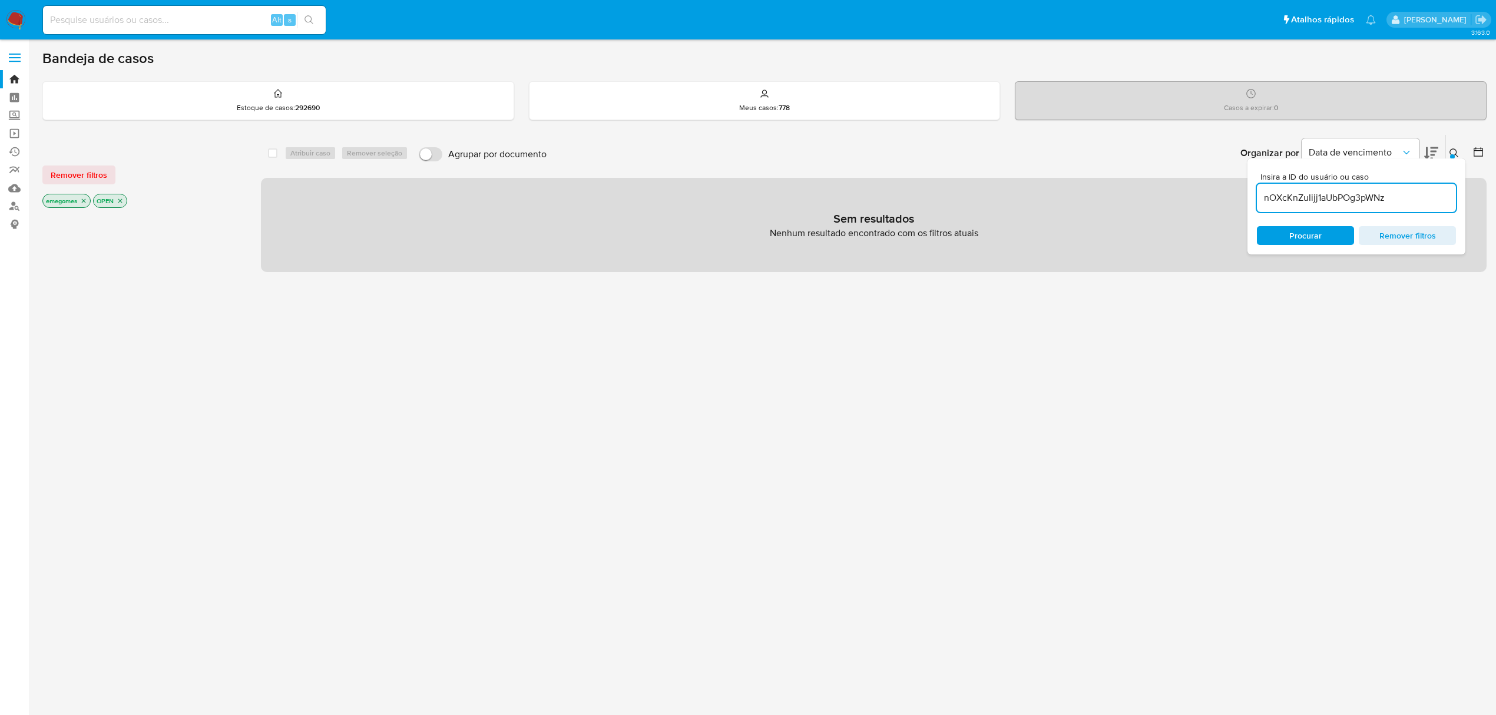
click at [85, 201] on icon "close-filter" at bounding box center [84, 201] width 4 height 4
click at [71, 199] on icon "close-filter" at bounding box center [70, 201] width 4 height 4
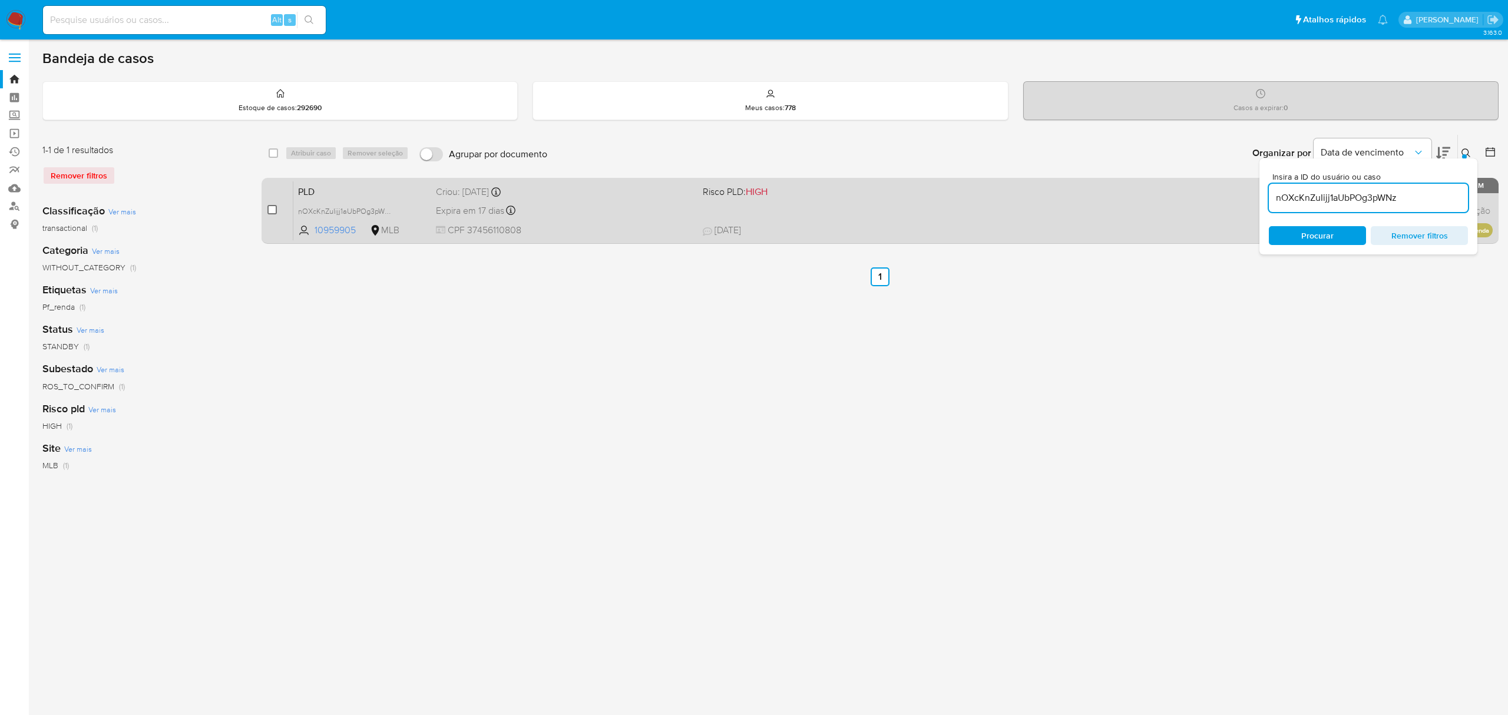
click at [272, 207] on input "checkbox" at bounding box center [271, 209] width 9 height 9
checkbox input "true"
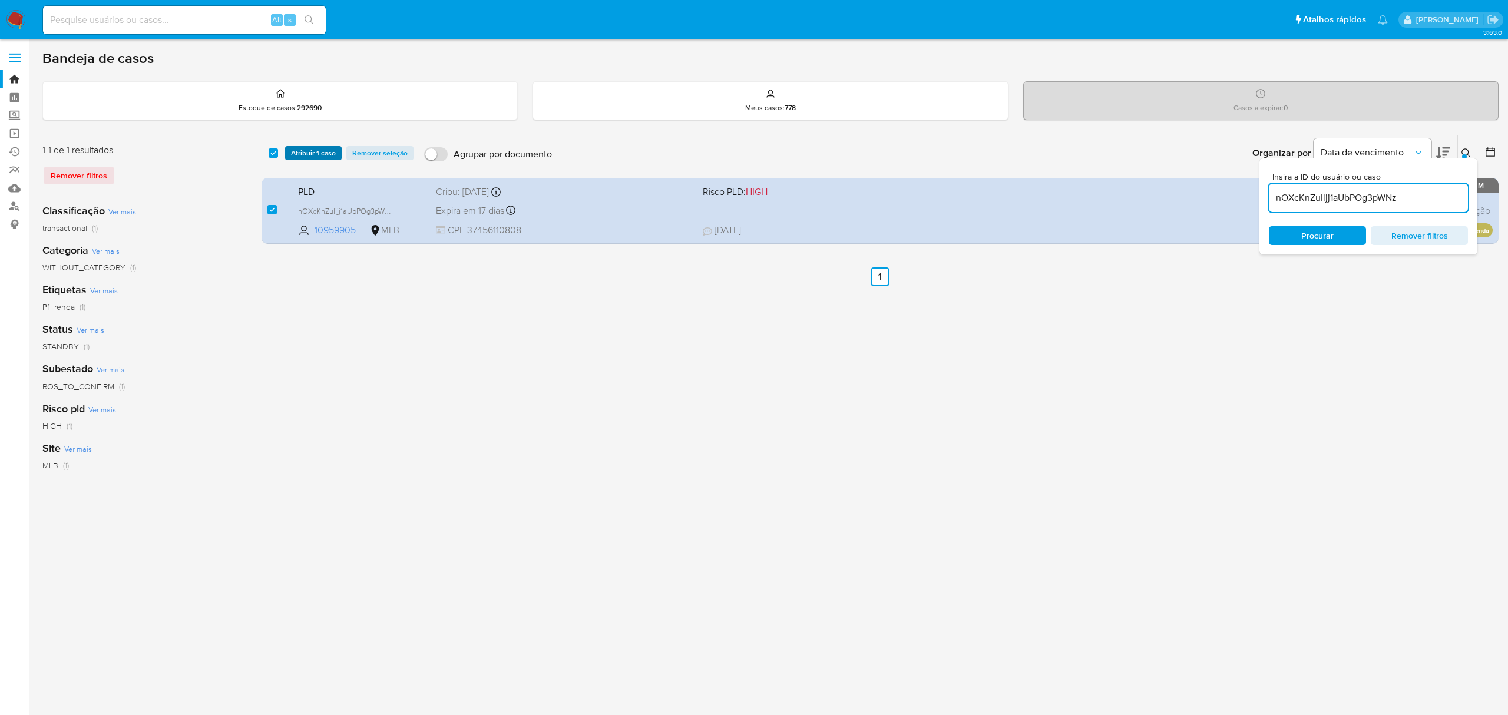
click at [324, 153] on span "Atribuir 1 caso" at bounding box center [313, 153] width 45 height 12
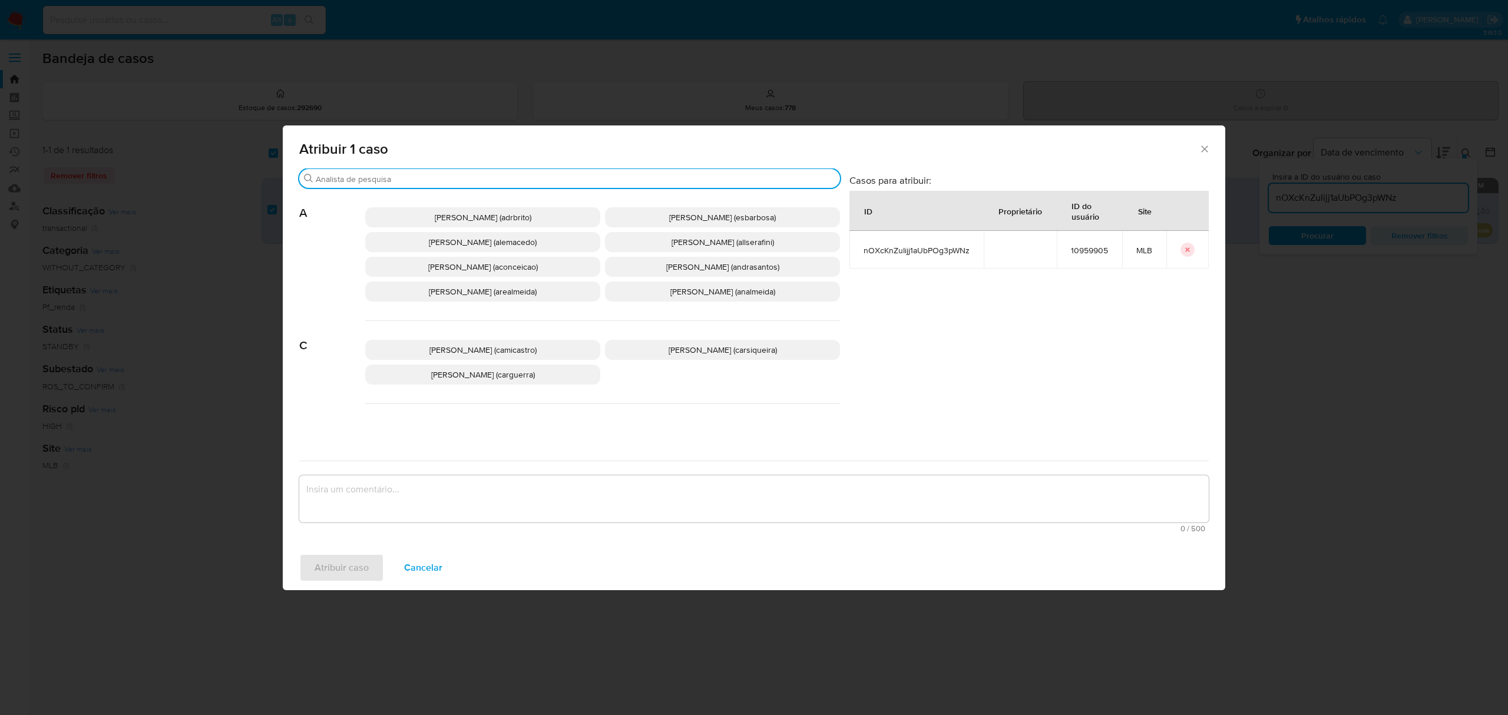
click at [353, 175] on input "Buscar" at bounding box center [575, 179] width 519 height 11
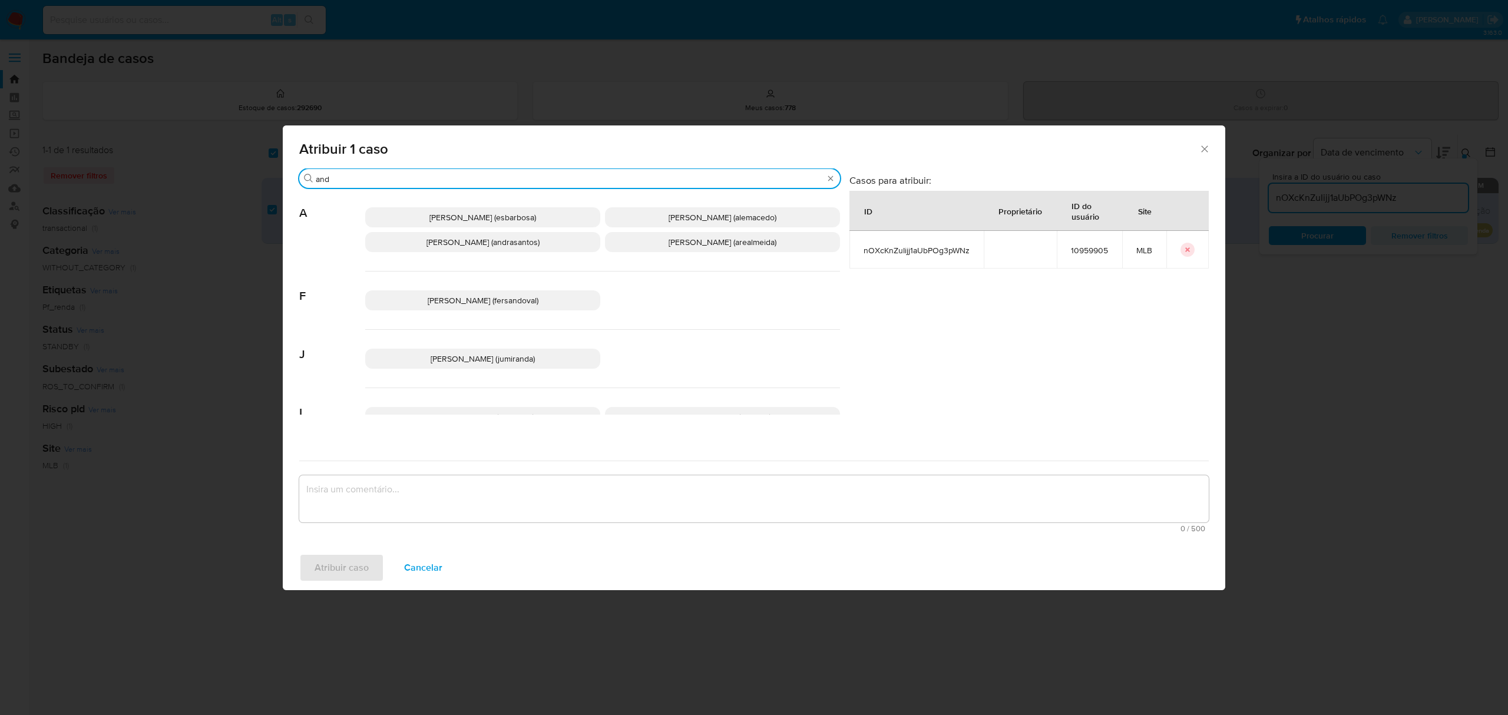
type input "and"
click at [703, 244] on span "Andreia Regina De Almeida (arealmeida)" at bounding box center [722, 242] width 108 height 12
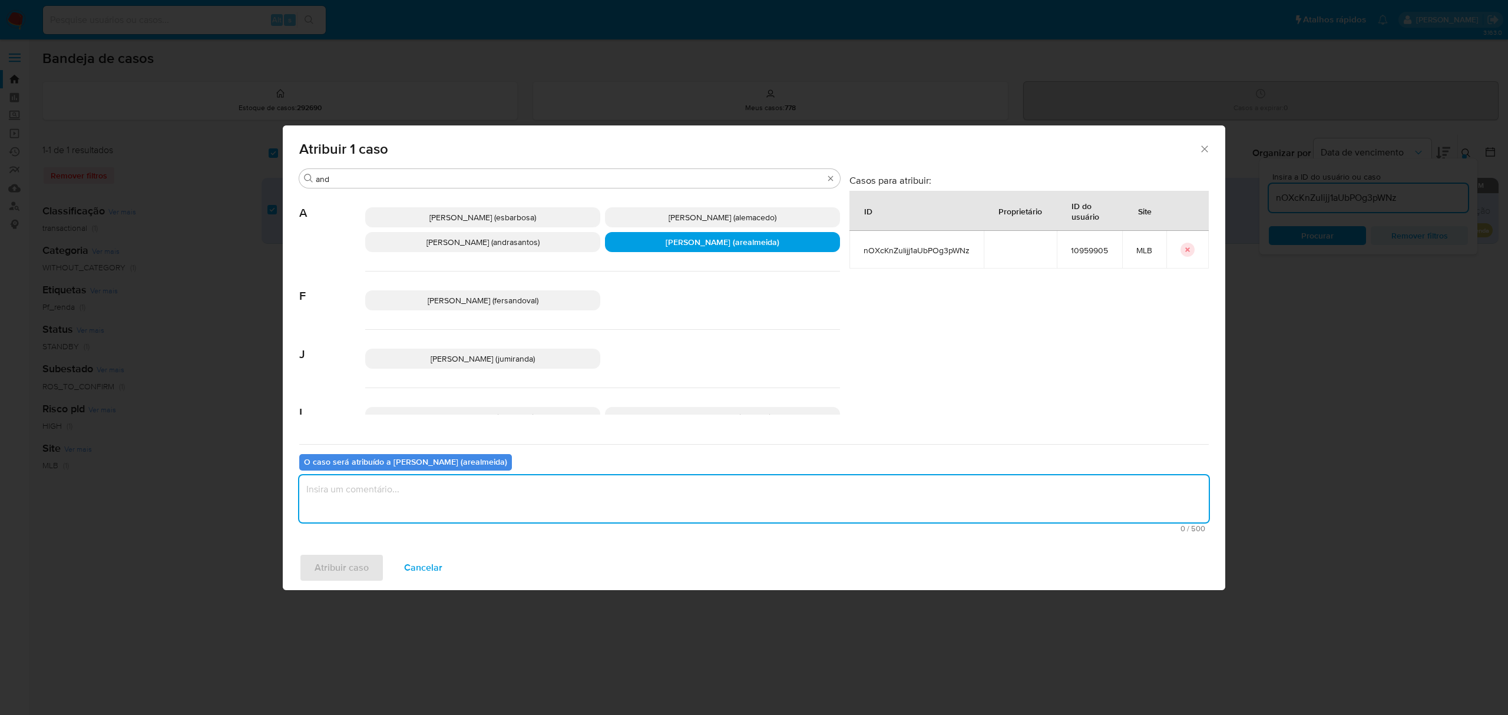
click at [495, 492] on textarea "assign-modal" at bounding box center [753, 498] width 909 height 47
type textarea "."
click at [357, 571] on span "Atribuir caso" at bounding box center [341, 568] width 54 height 26
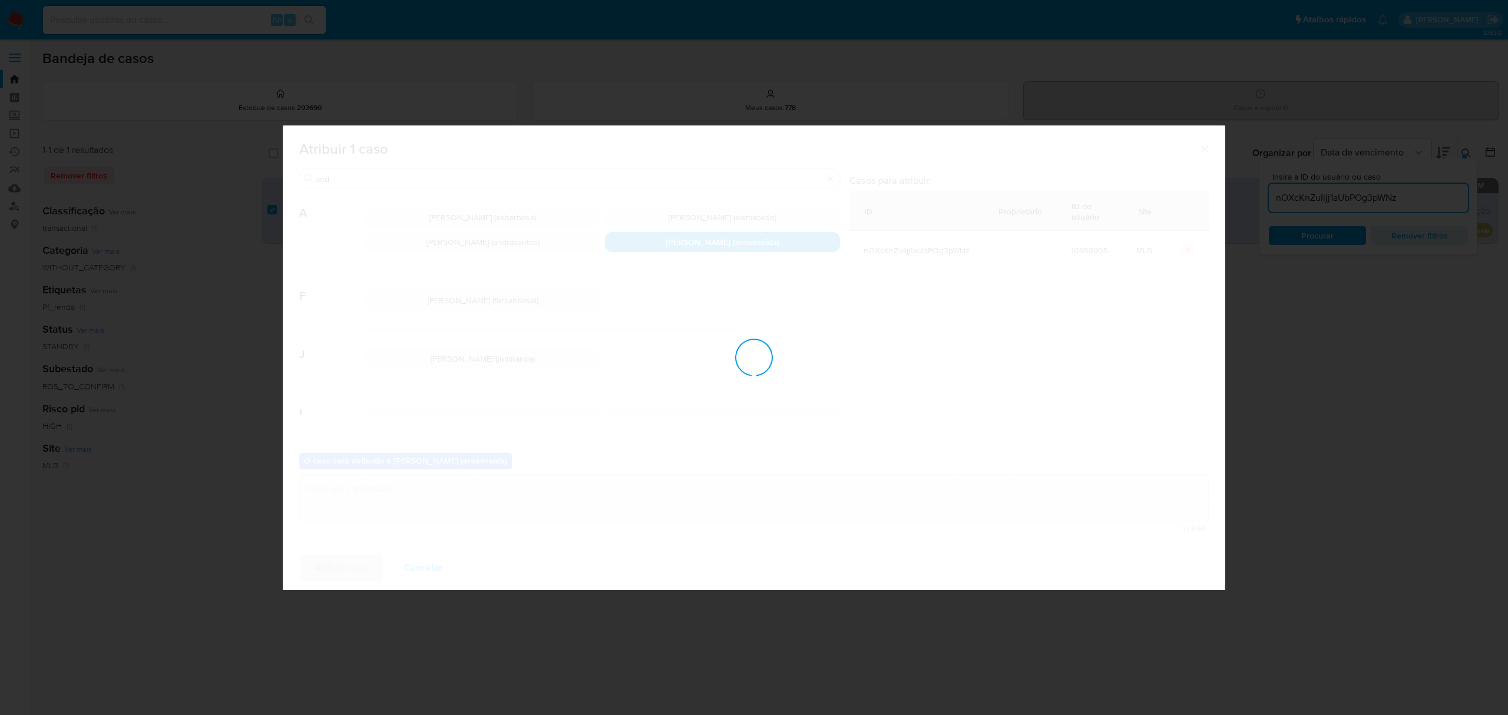
checkbox input "false"
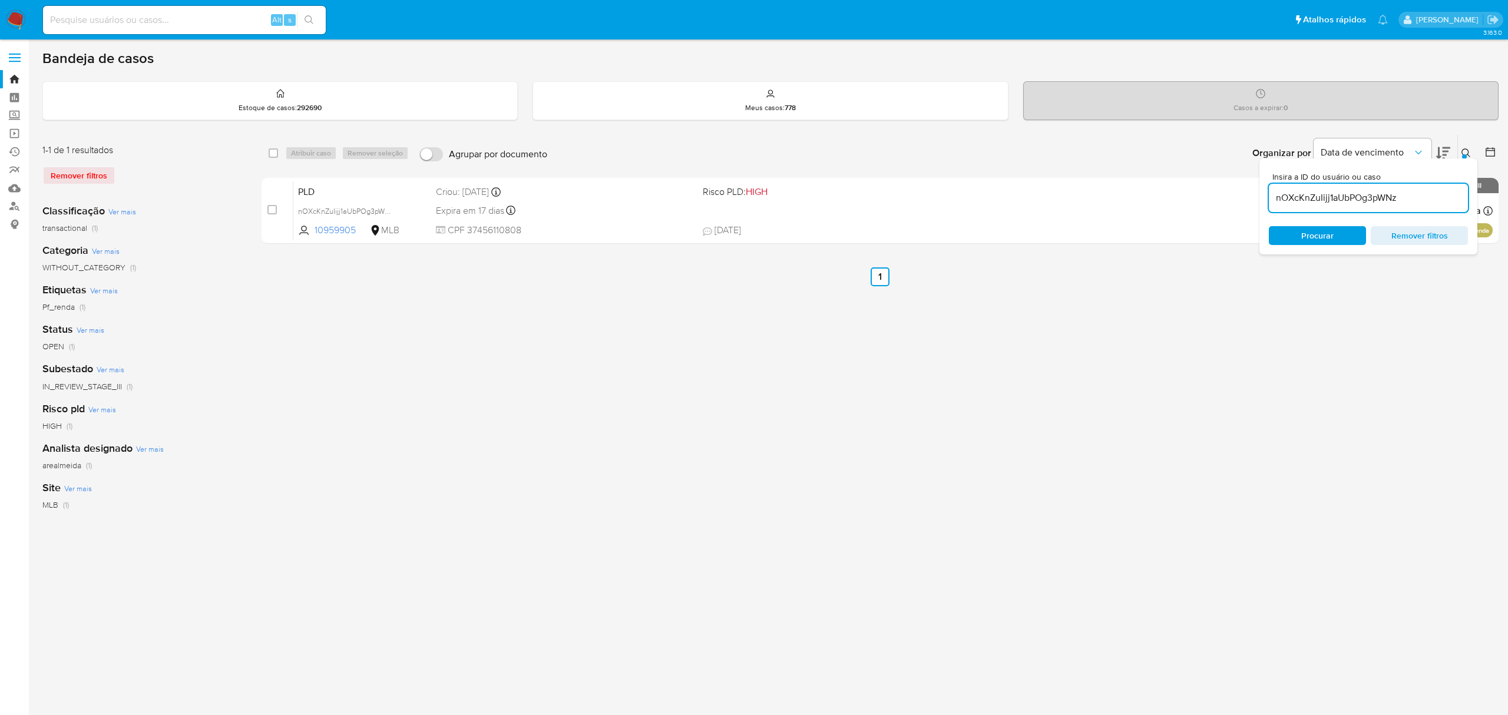
click at [18, 49] on label at bounding box center [14, 57] width 29 height 25
click at [0, 0] on input "checkbox" at bounding box center [0, 0] width 0 height 0
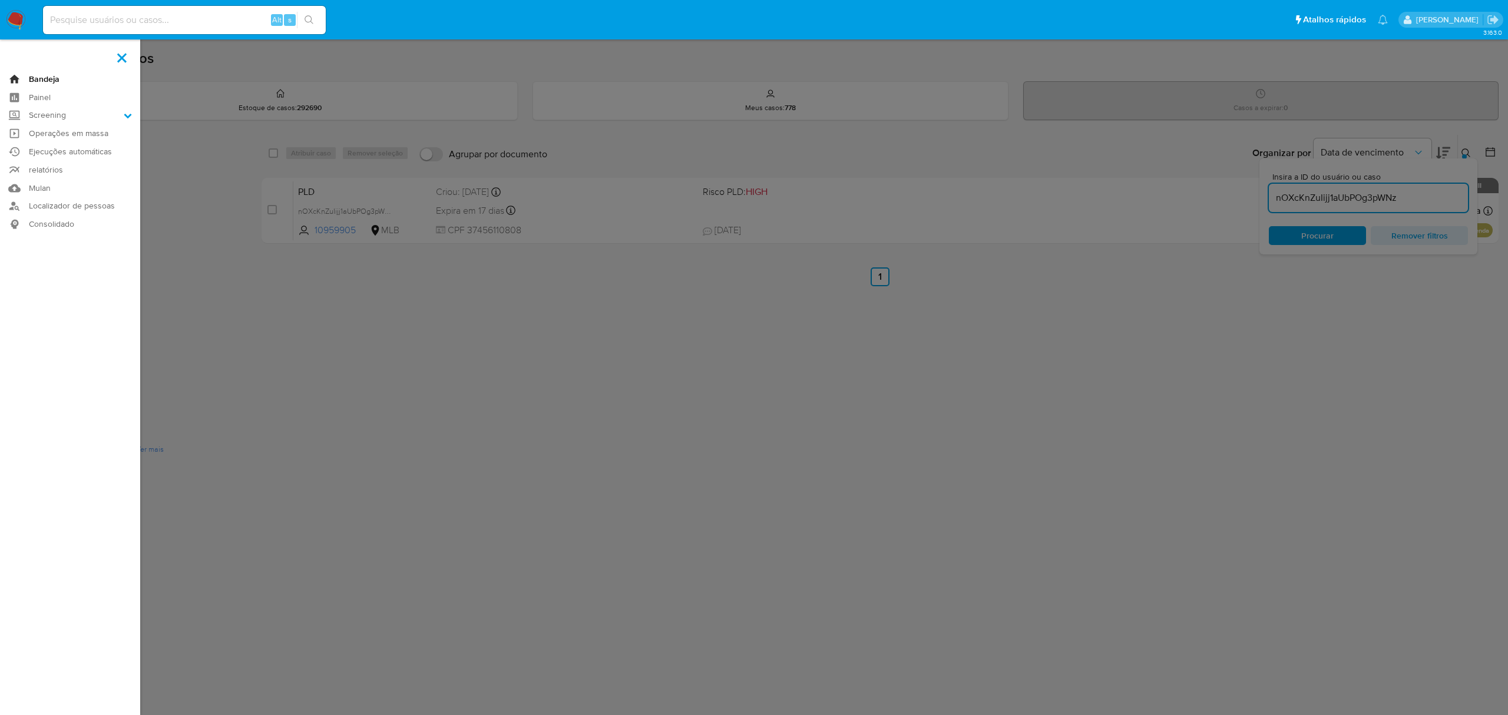
click at [38, 78] on link "Bandeja" at bounding box center [70, 79] width 140 height 18
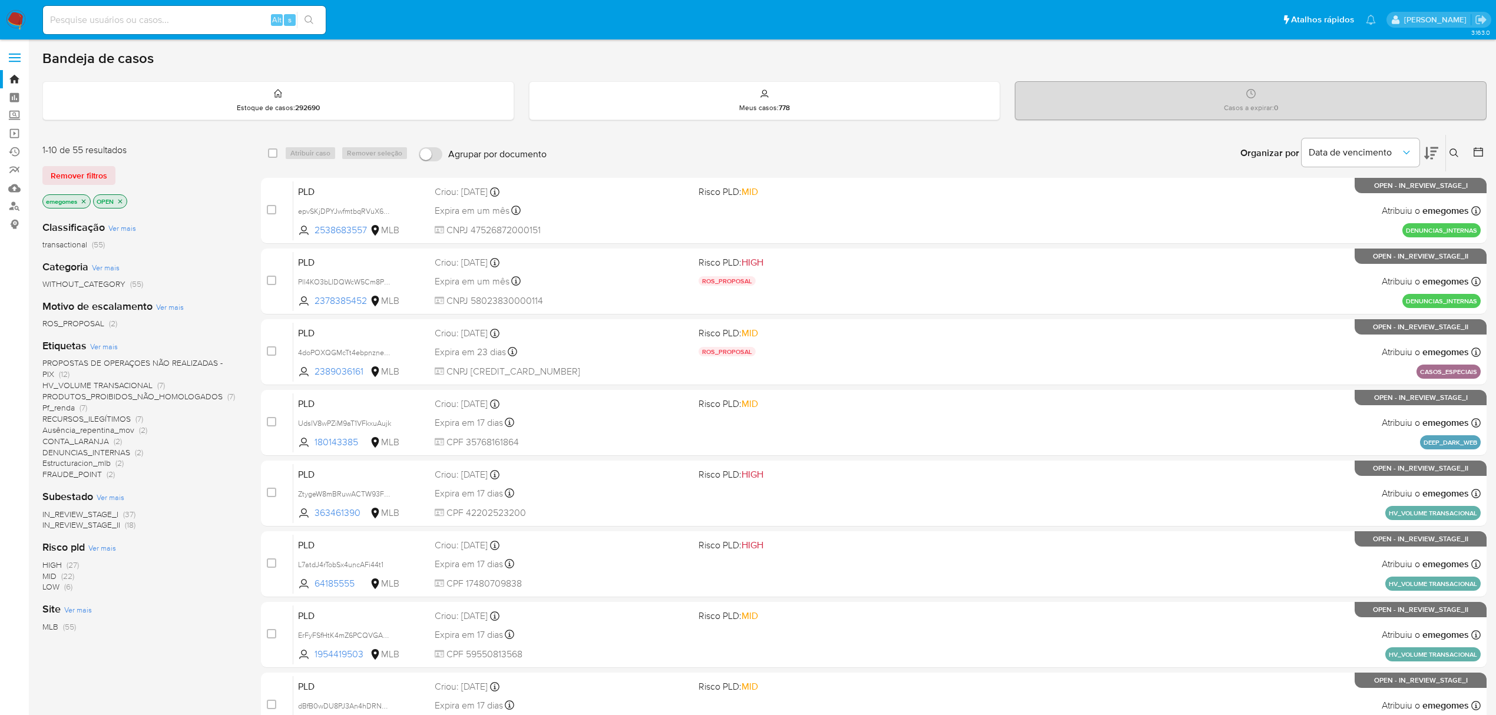
click at [525, 135] on div "select-all-cases-checkbox Atribuir caso Remover seleção Agrupar por documento O…" at bounding box center [874, 153] width 1226 height 37
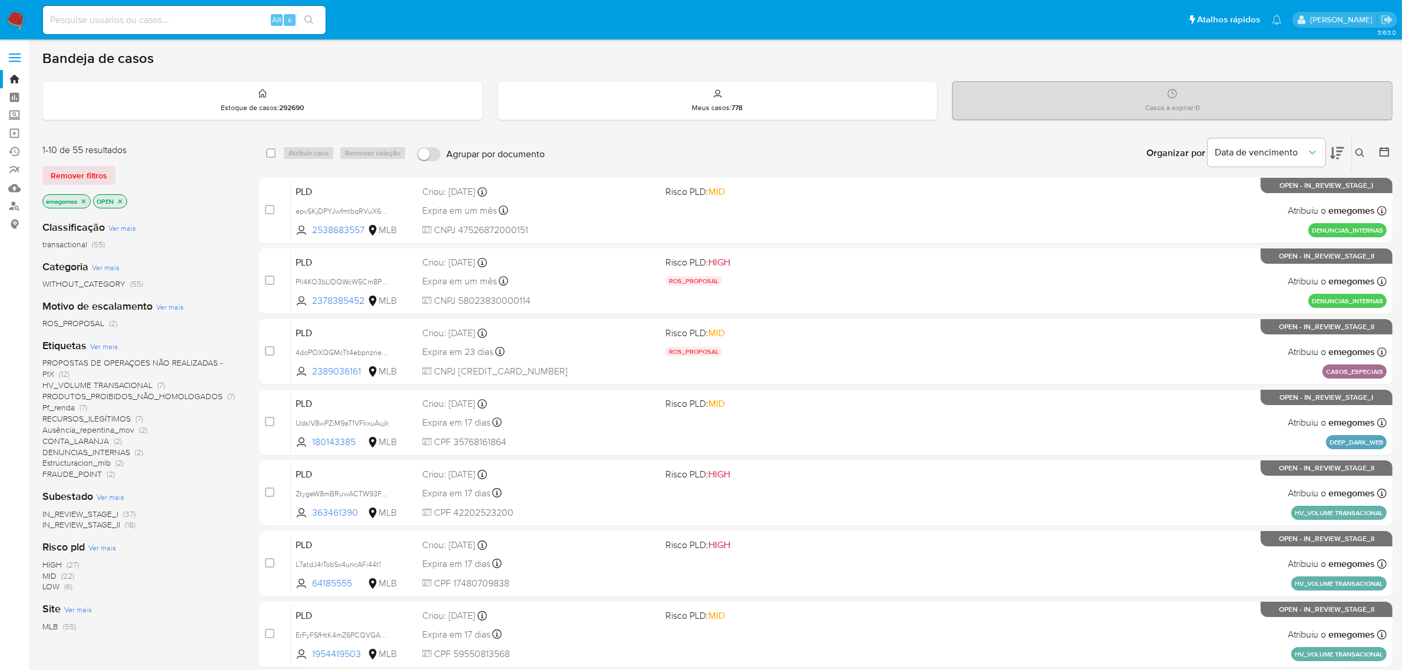
click at [183, 360] on span "PROPOSTAS DE OPERAÇOES NÃO REALIZADAS - PIX" at bounding box center [132, 368] width 180 height 23
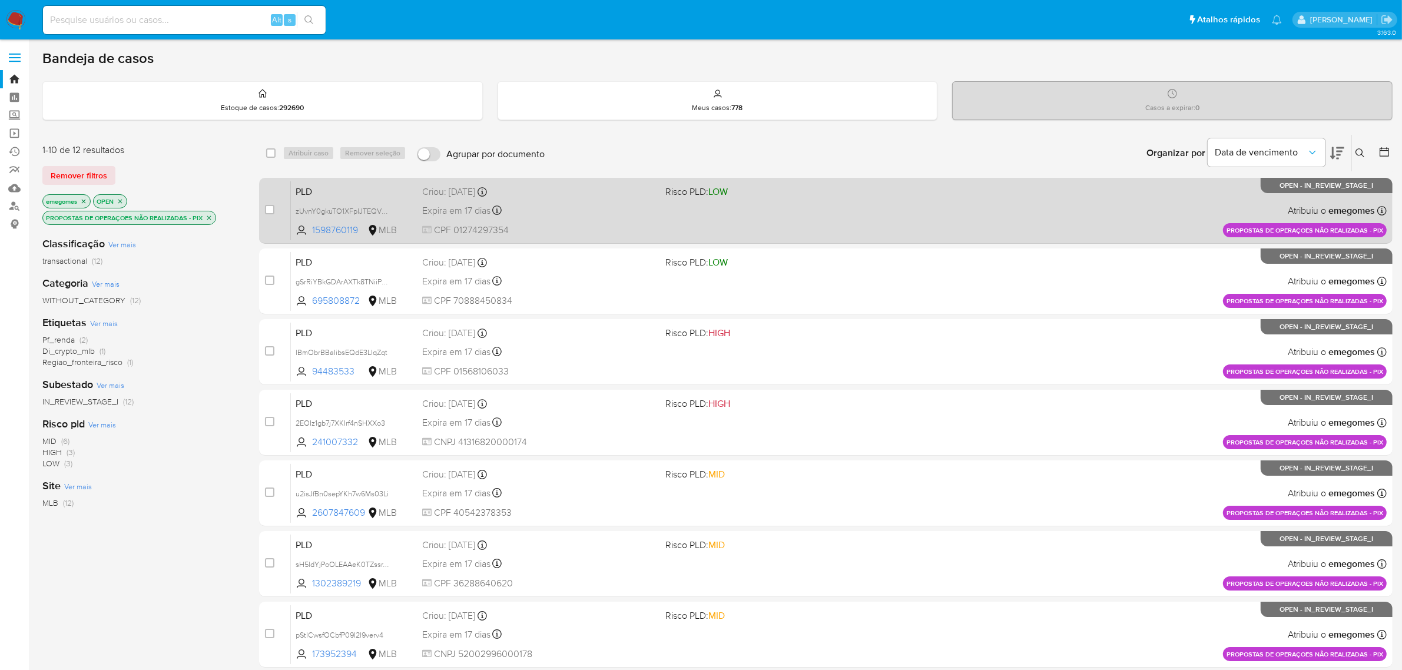
click at [549, 211] on div "Expira em 17 dias Expira em 27/10/2025 16:21:22" at bounding box center [539, 211] width 234 height 16
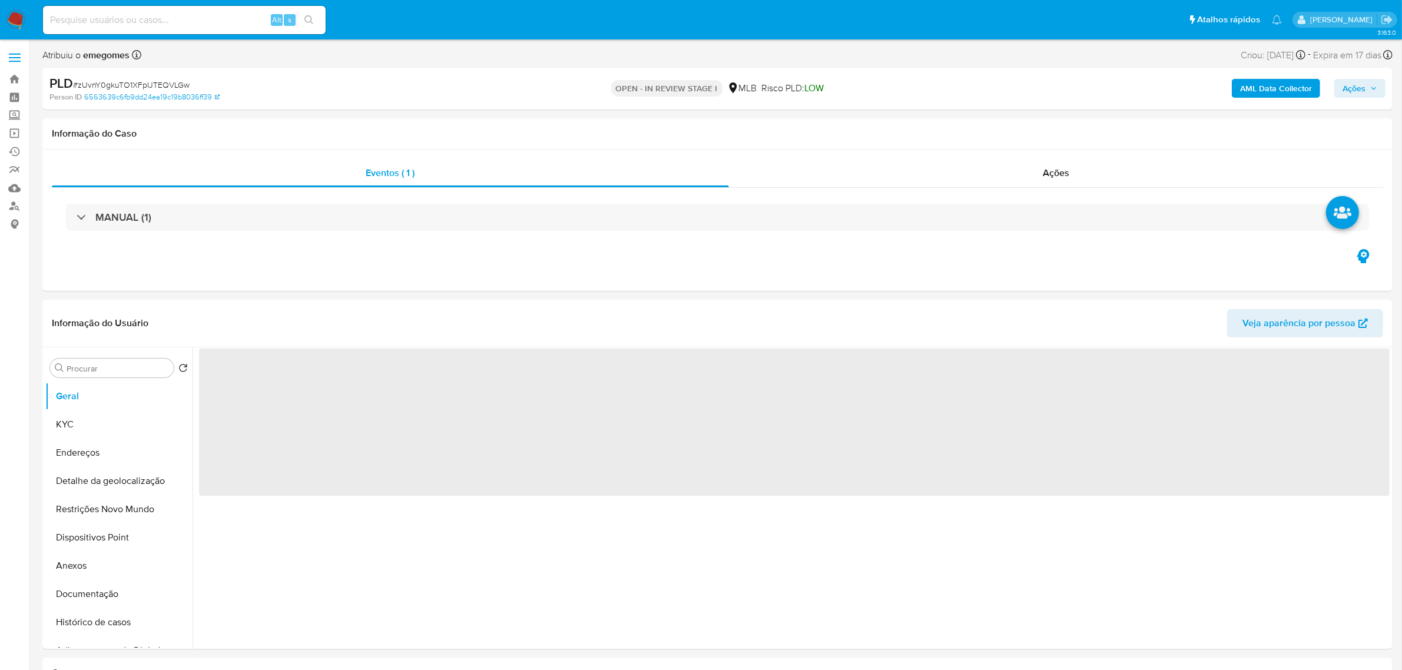
select select "10"
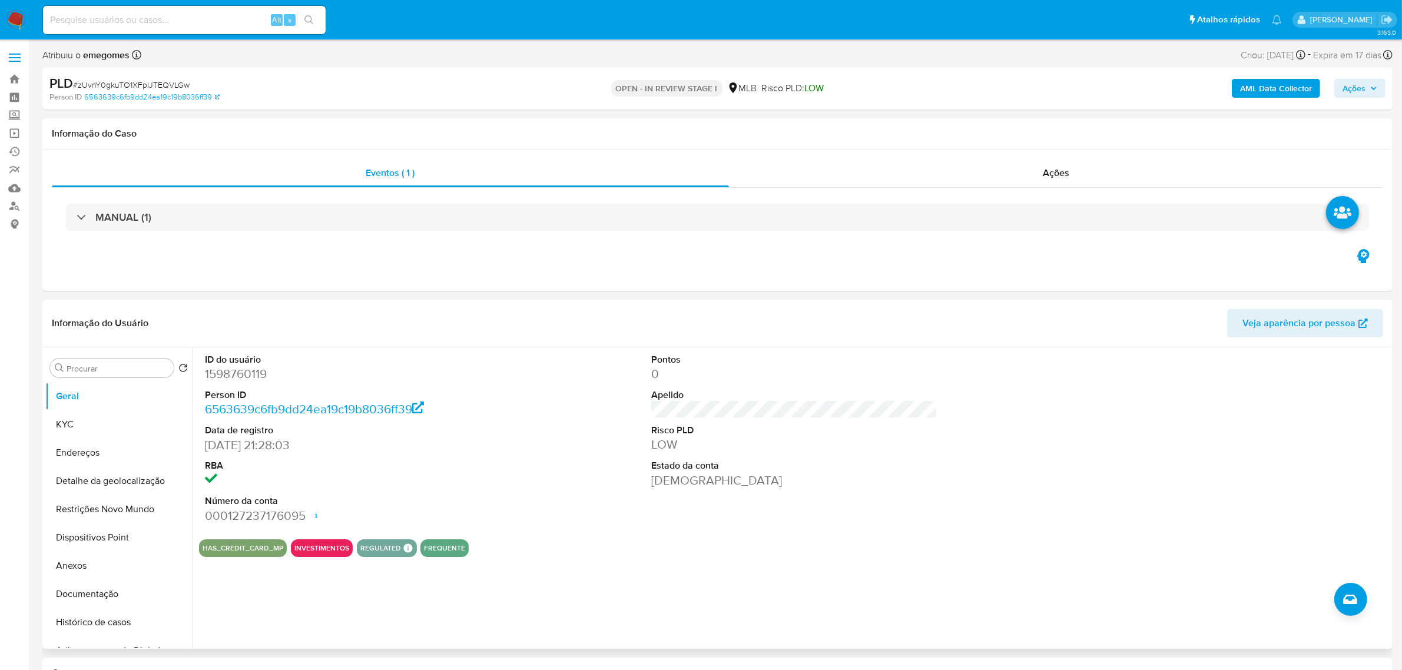
click at [277, 303] on div "Informação do Usuário Veja aparência por pessoa" at bounding box center [717, 324] width 1350 height 48
click at [92, 422] on button "KYC" at bounding box center [114, 424] width 138 height 28
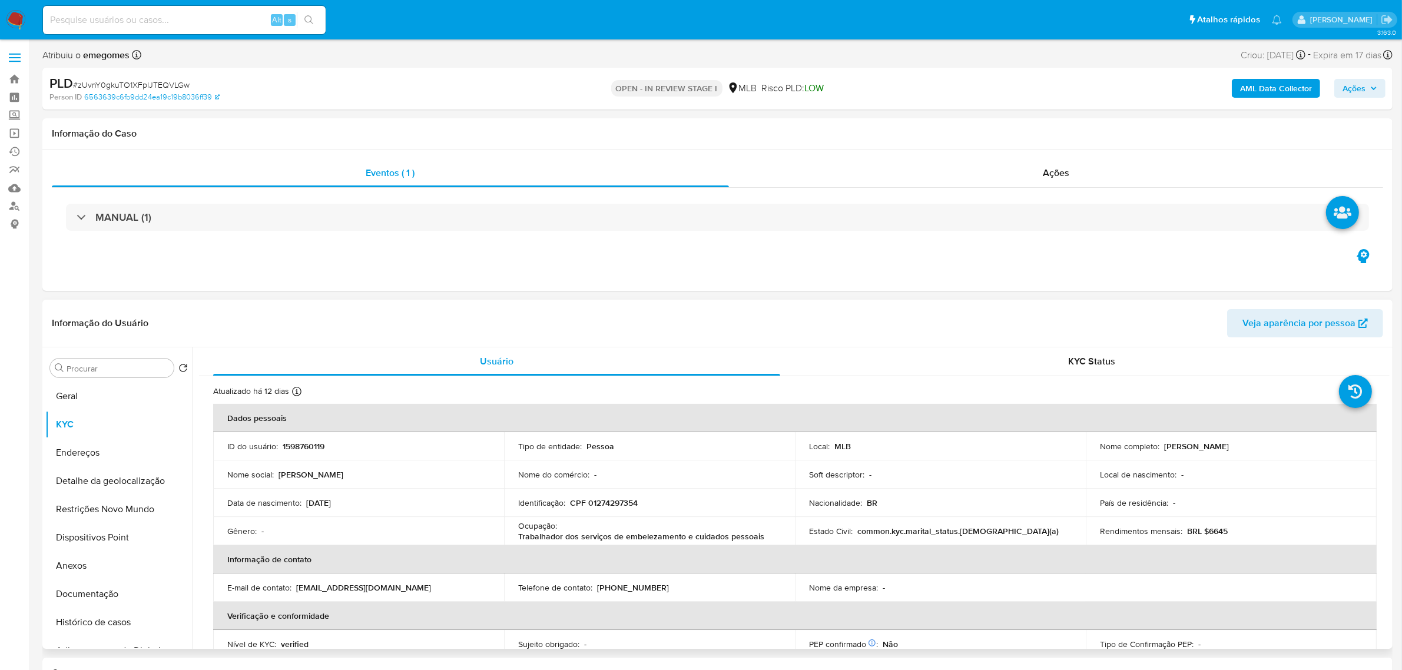
click at [284, 306] on div "Informação do Usuário Veja aparência por pessoa" at bounding box center [717, 324] width 1350 height 48
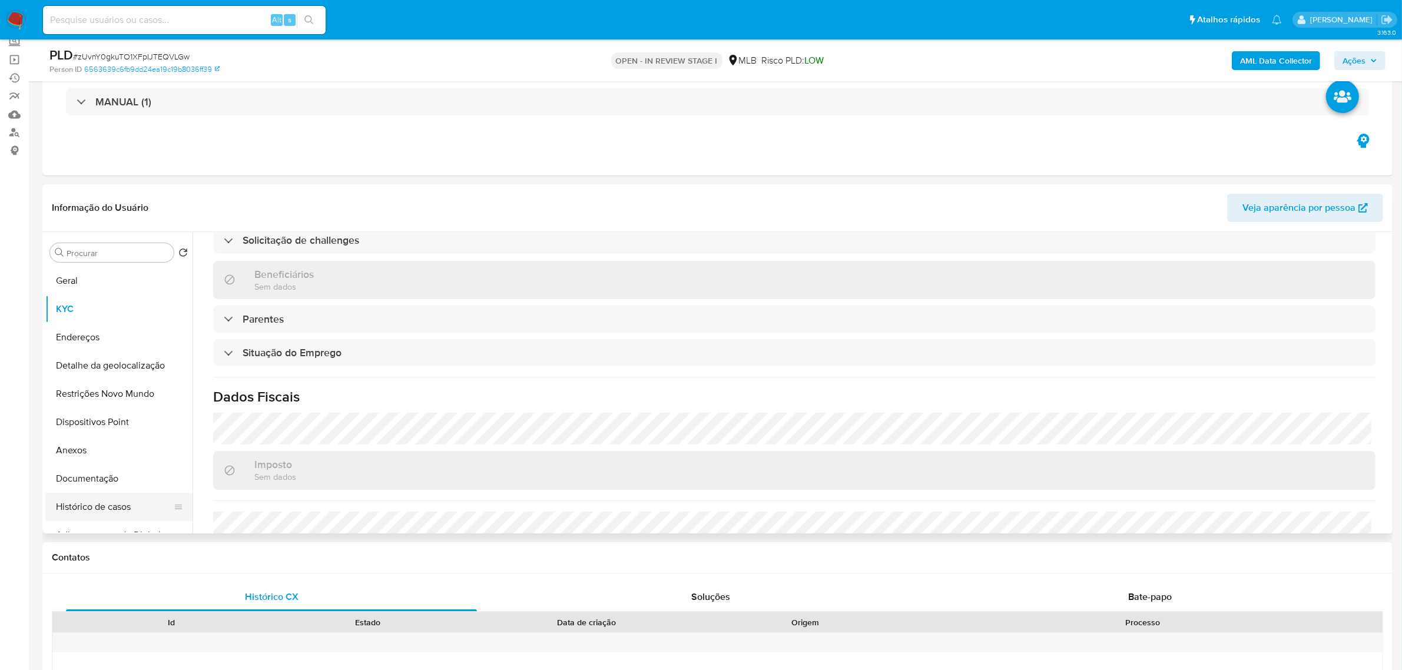
scroll to position [490, 0]
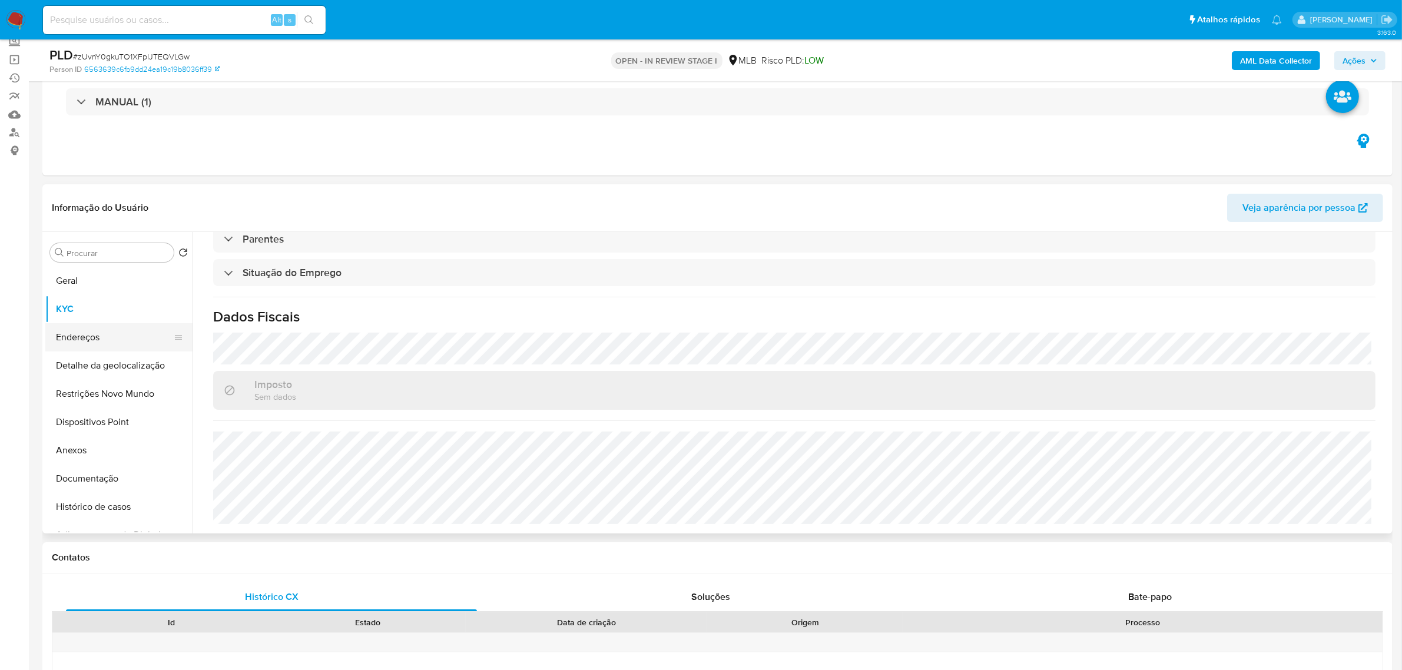
click at [87, 339] on button "Endereços" at bounding box center [114, 337] width 138 height 28
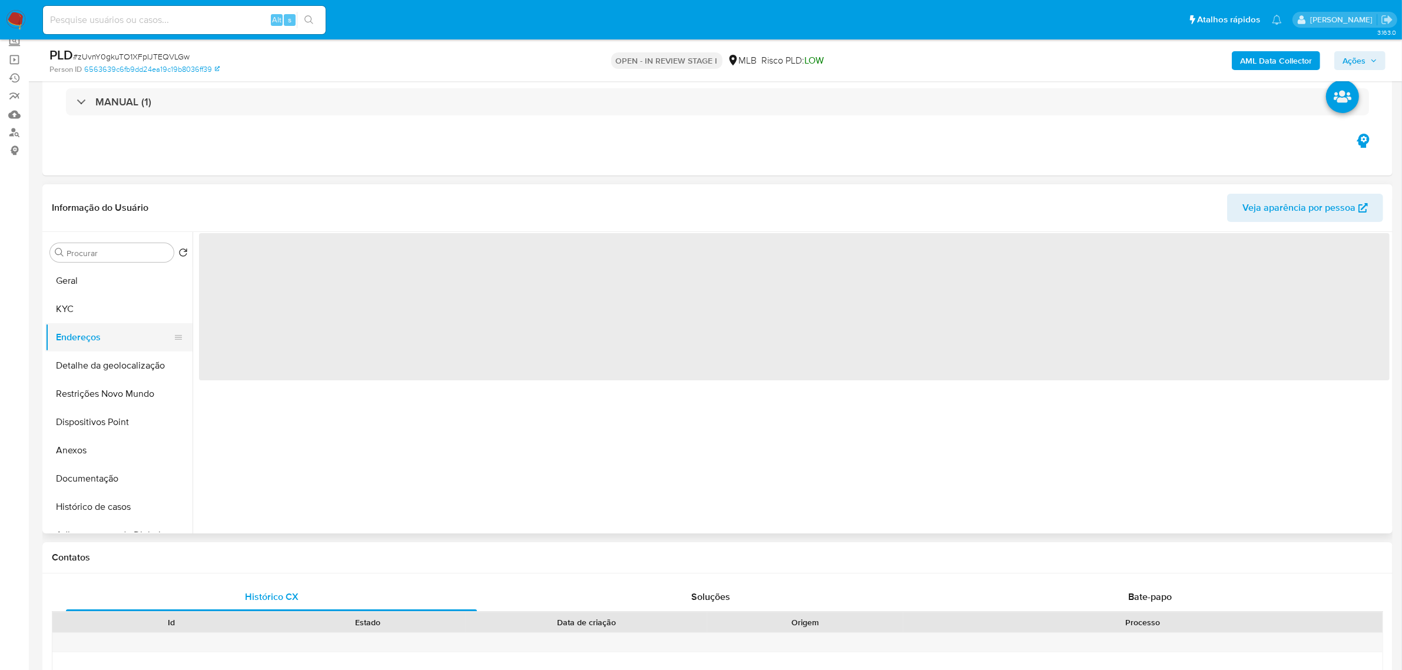
scroll to position [0, 0]
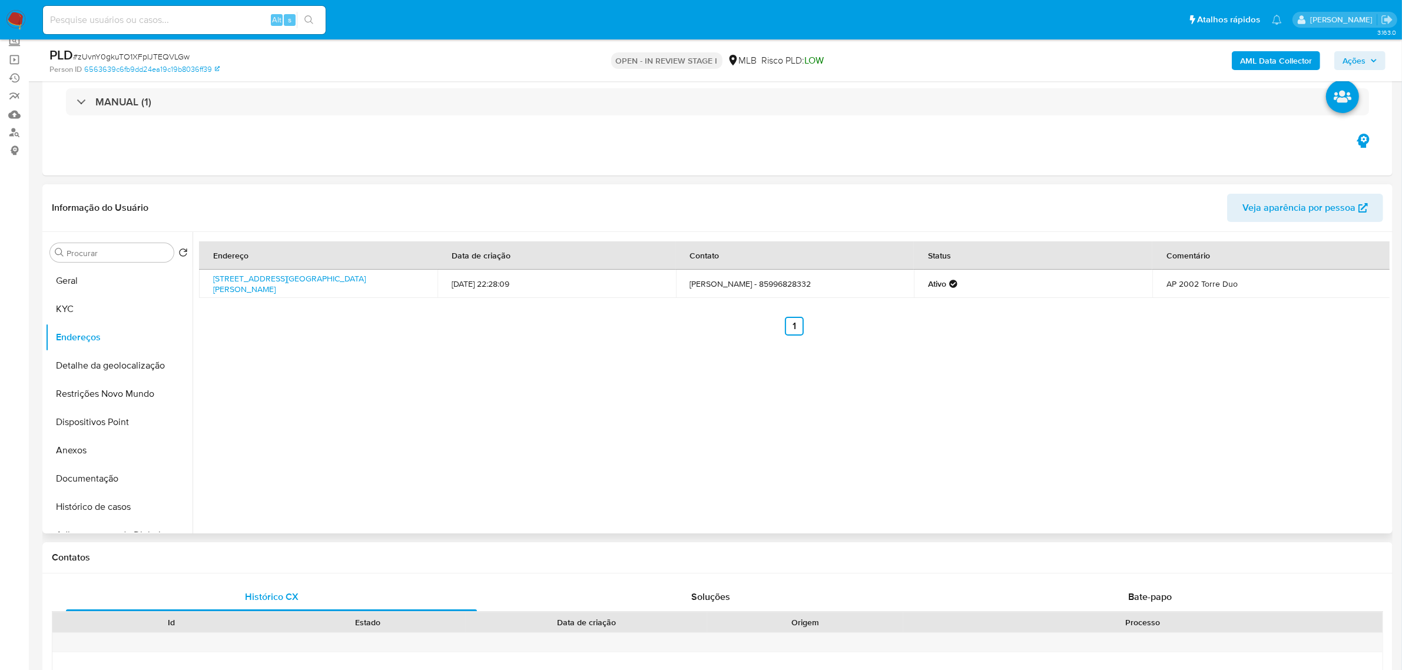
click at [303, 188] on div "Informação do Usuário Veja aparência por pessoa" at bounding box center [717, 208] width 1350 height 48
click at [124, 368] on button "Detalhe da geolocalização" at bounding box center [114, 366] width 138 height 28
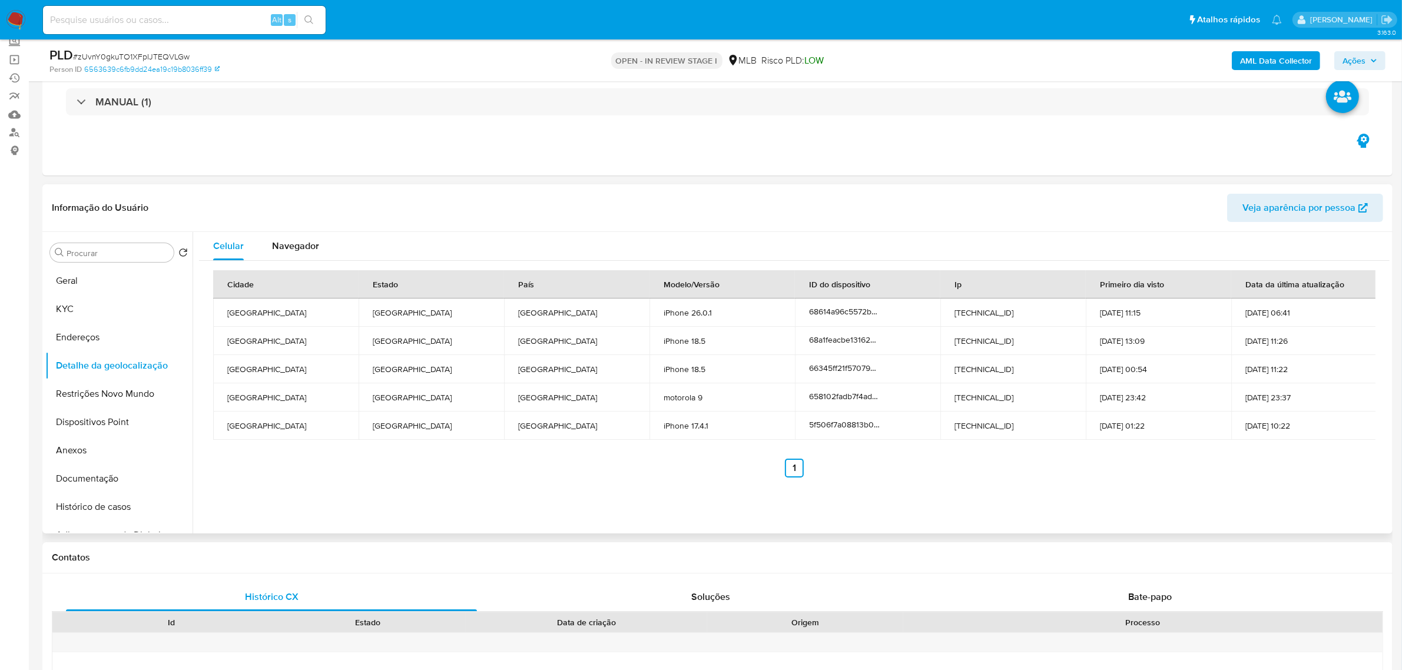
click at [299, 194] on header "Informação do Usuário Veja aparência por pessoa" at bounding box center [718, 208] width 1332 height 28
click at [124, 387] on button "Restrições Novo Mundo" at bounding box center [114, 394] width 138 height 28
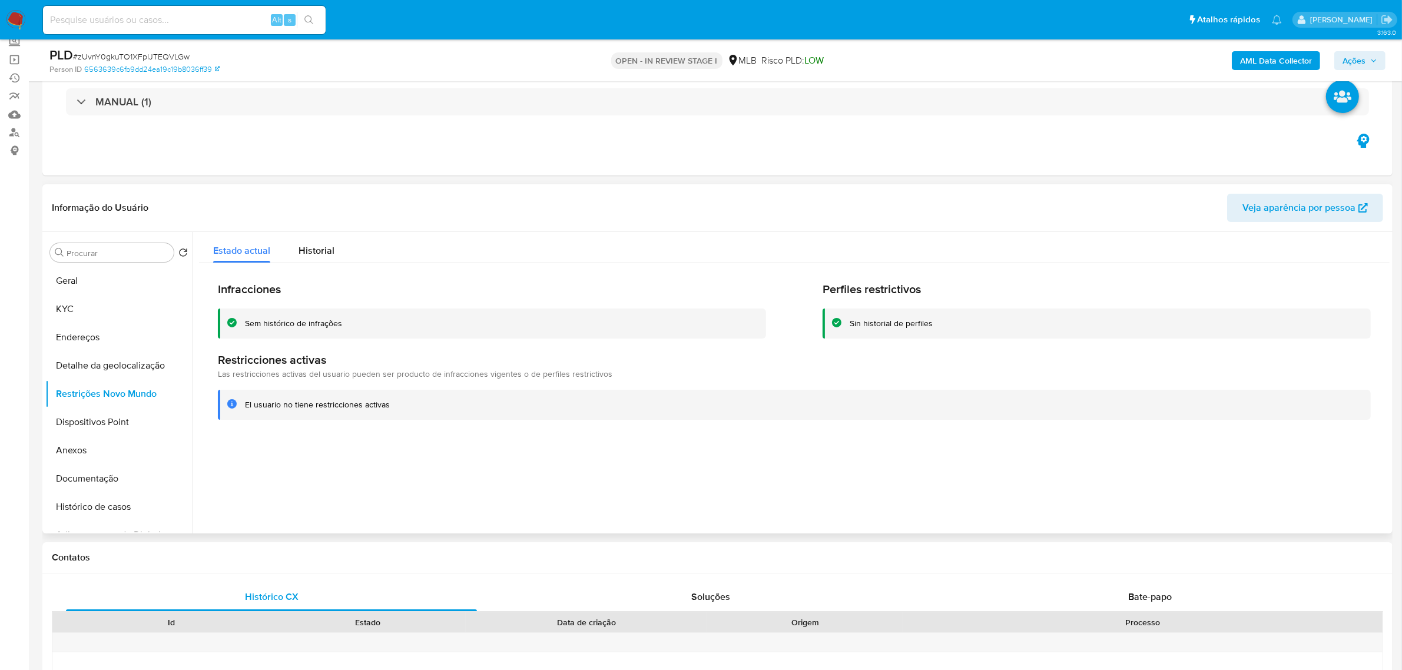
click at [336, 191] on div "Informação do Usuário Veja aparência por pessoa" at bounding box center [717, 208] width 1350 height 48
click at [118, 425] on button "Dispositivos Point" at bounding box center [114, 422] width 138 height 28
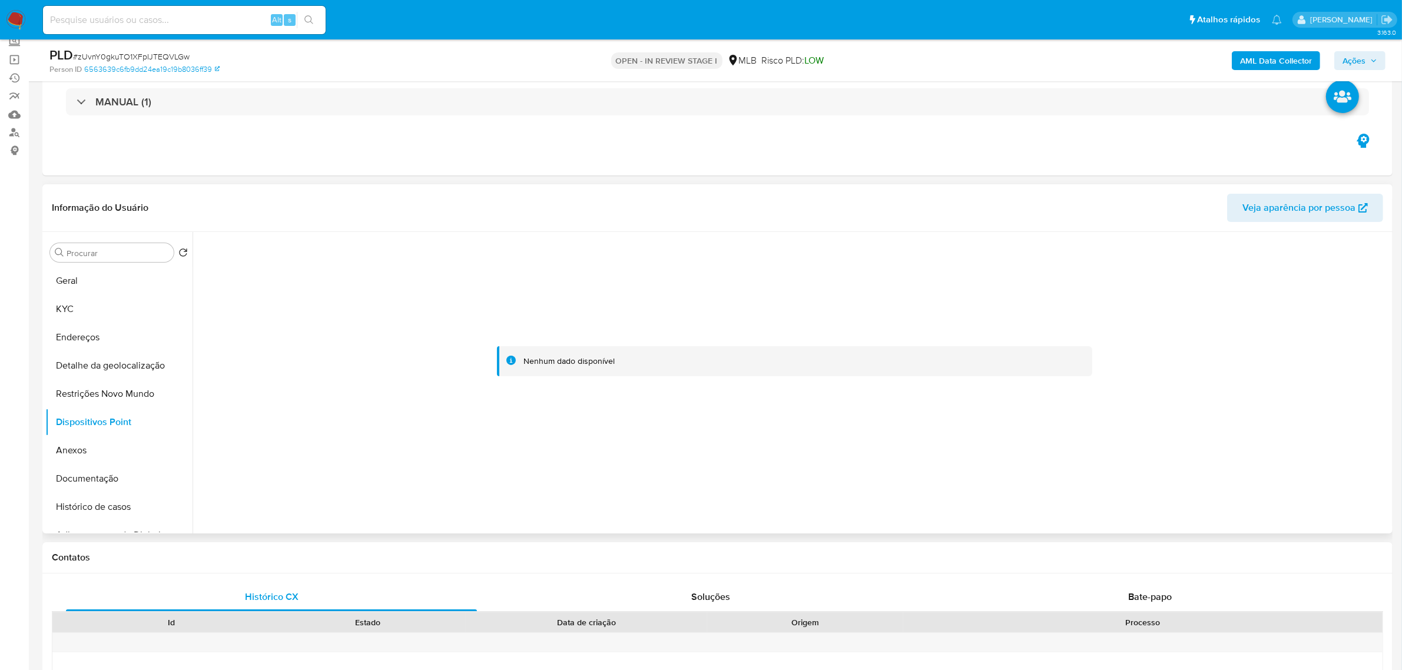
click at [360, 198] on header "Informação do Usuário Veja aparência por pessoa" at bounding box center [718, 208] width 1332 height 28
click at [84, 511] on button "Histórico de casos" at bounding box center [114, 507] width 138 height 28
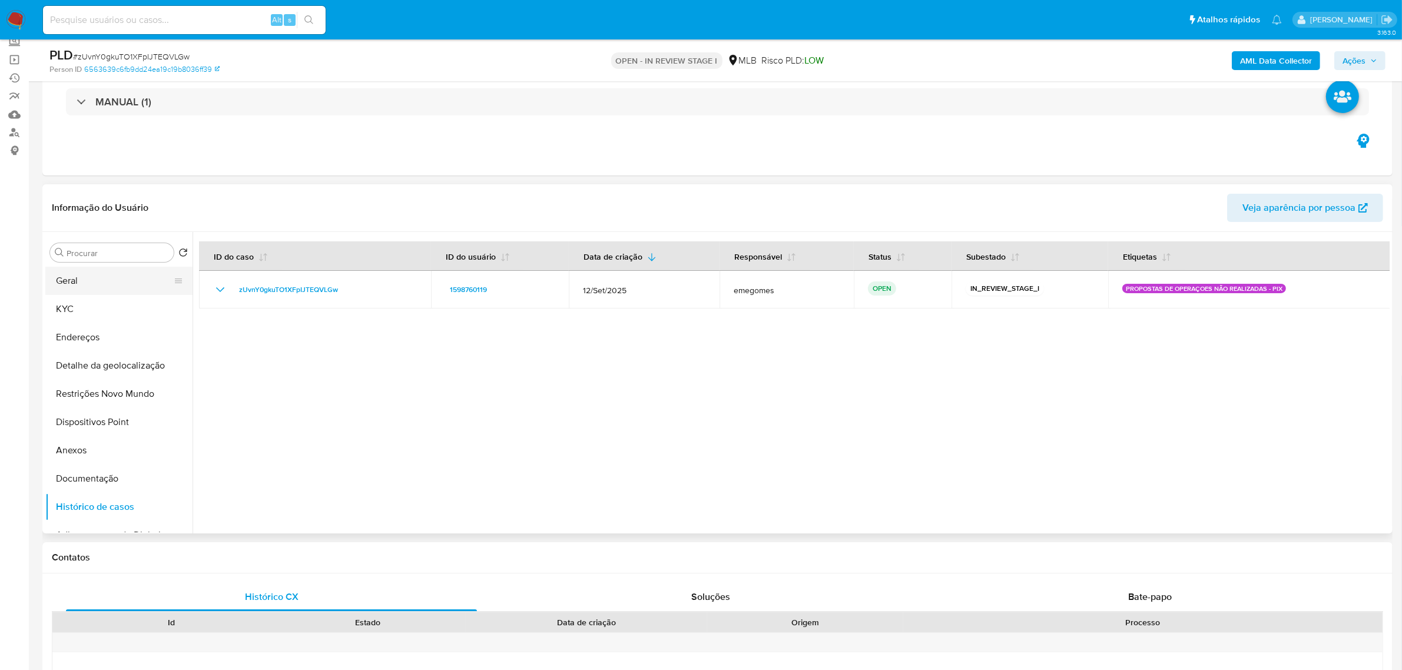
click at [87, 284] on button "Geral" at bounding box center [114, 281] width 138 height 28
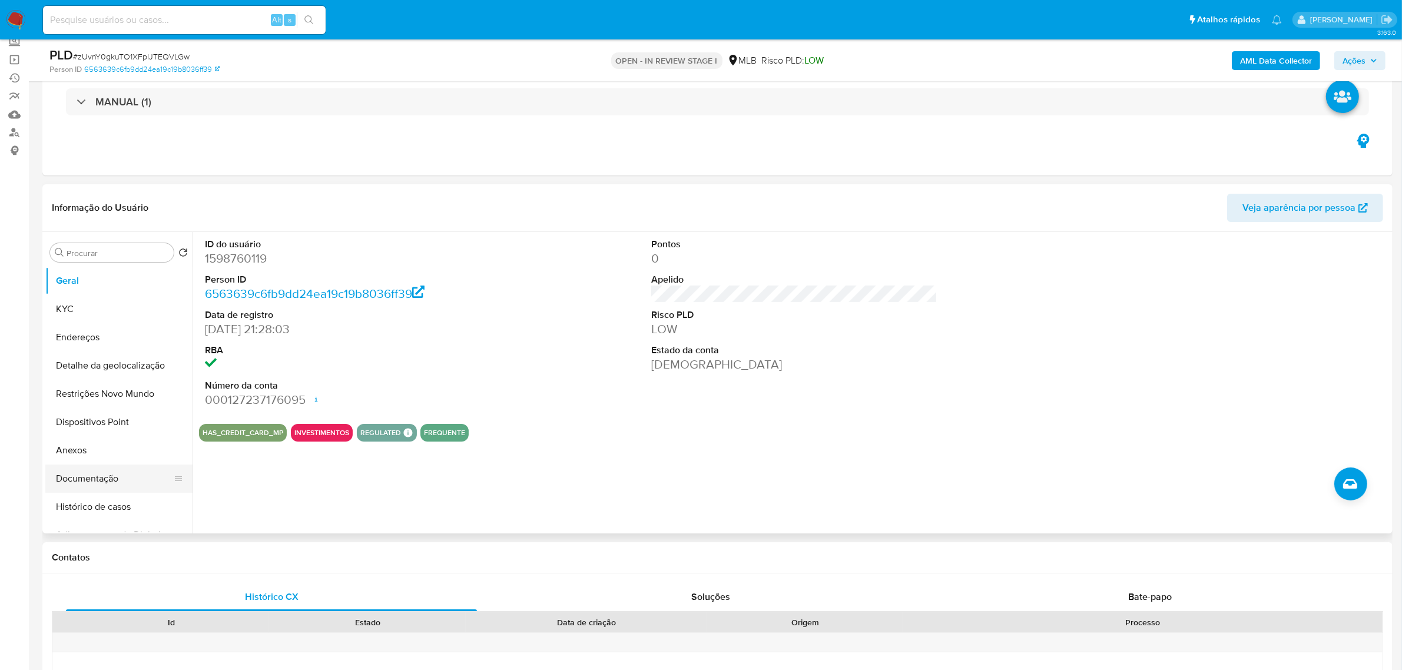
click at [98, 487] on button "Documentação" at bounding box center [114, 479] width 138 height 28
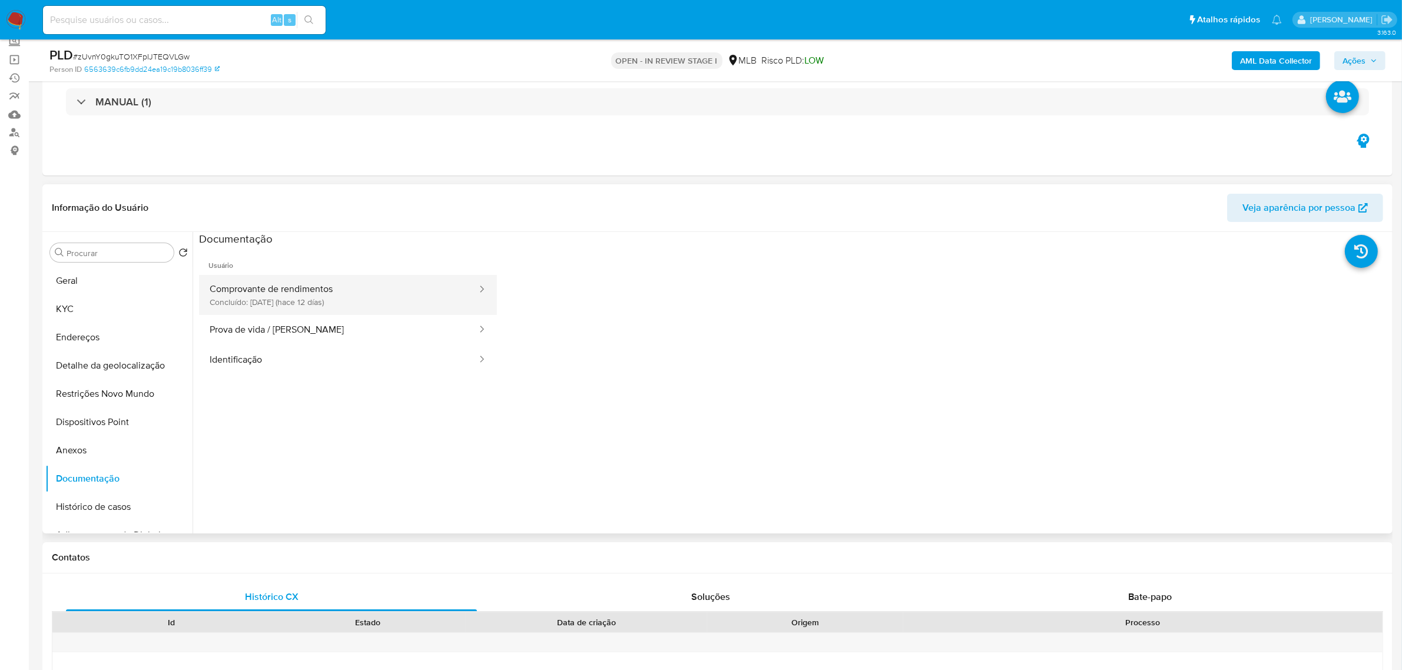
click at [320, 299] on button "Comprovante de rendimentos Concluído: 28/09/2025 (hace 12 días)" at bounding box center [338, 295] width 279 height 40
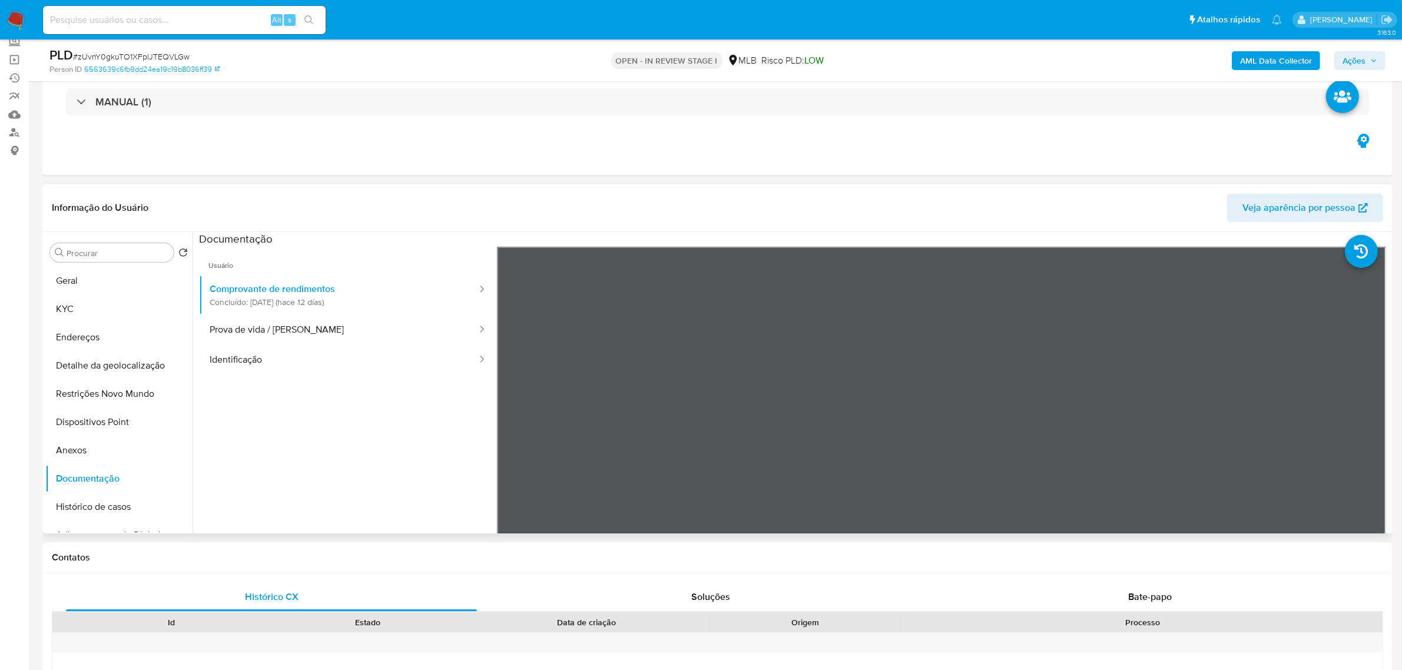
scroll to position [147, 0]
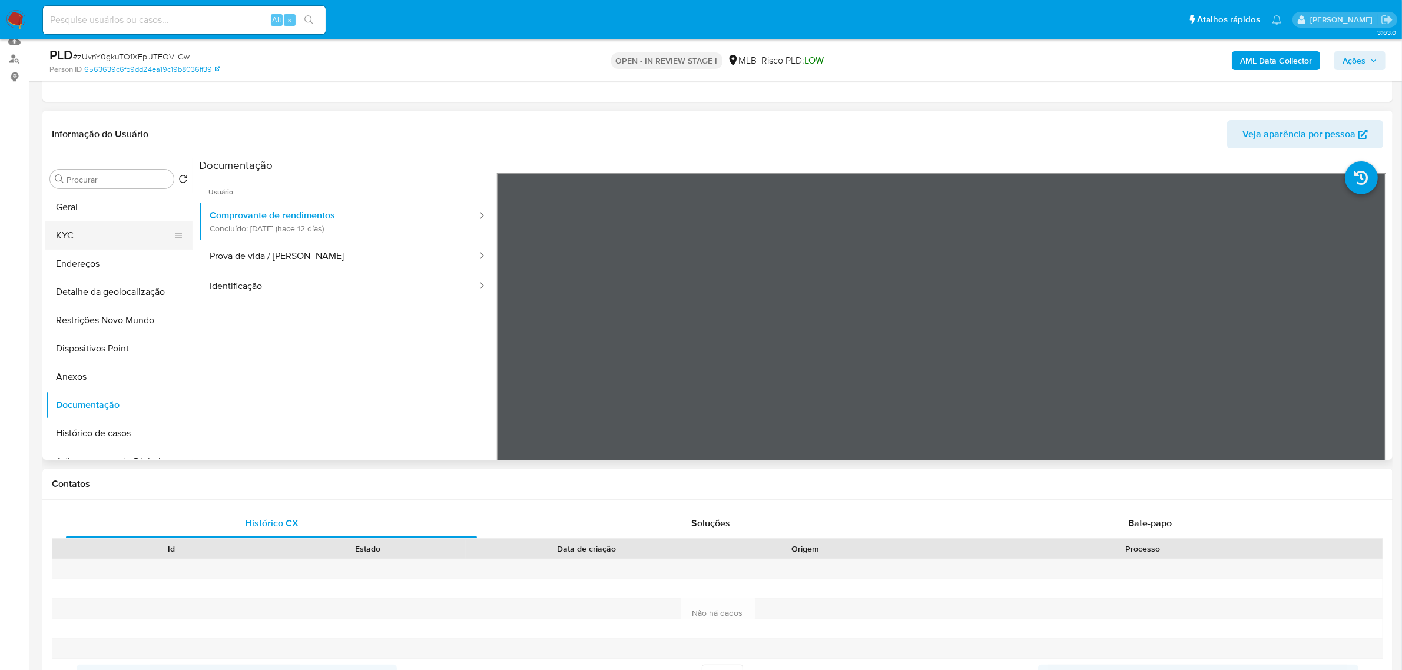
click at [90, 233] on button "KYC" at bounding box center [114, 235] width 138 height 28
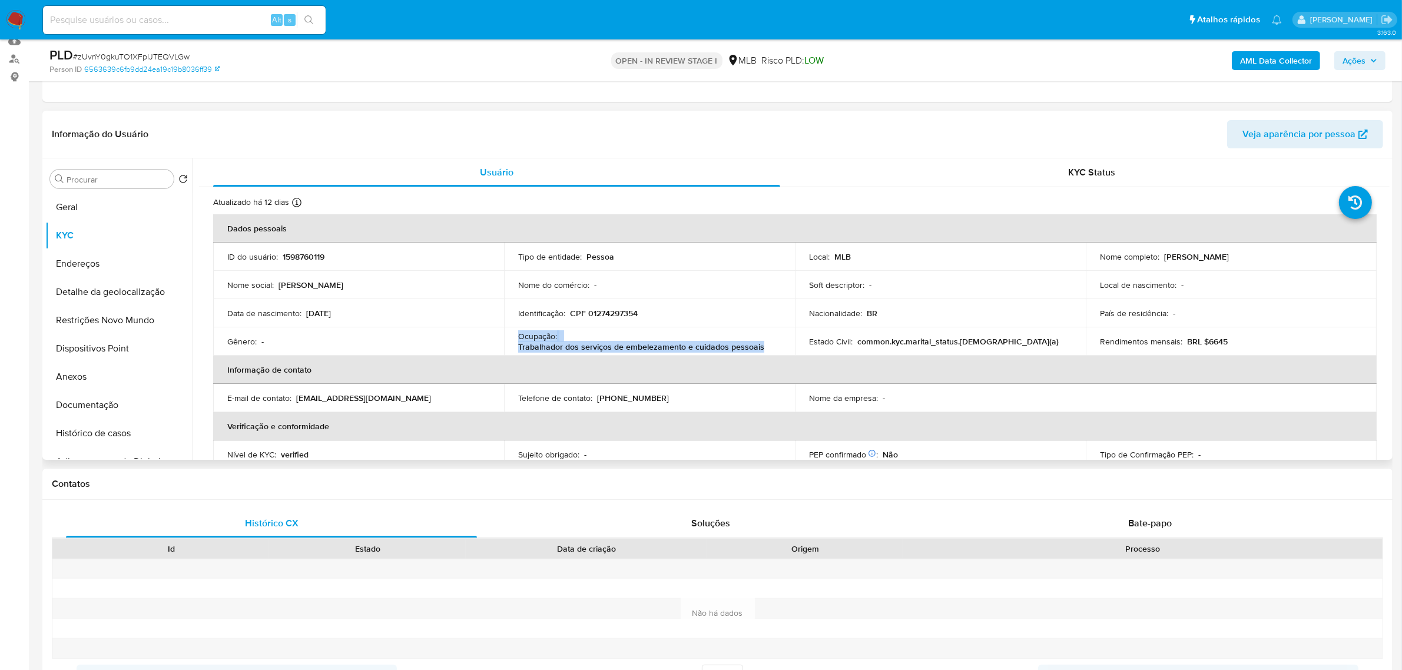
drag, startPoint x: 769, startPoint y: 350, endPoint x: 516, endPoint y: 339, distance: 252.9
click at [518, 339] on div "Ocupação : Trabalhador dos serviços de embelezamento e cuidados pessoais" at bounding box center [649, 341] width 263 height 21
copy div "Ocupação : Trabalhador dos serviços de embelezamento e cuidados pessoais"
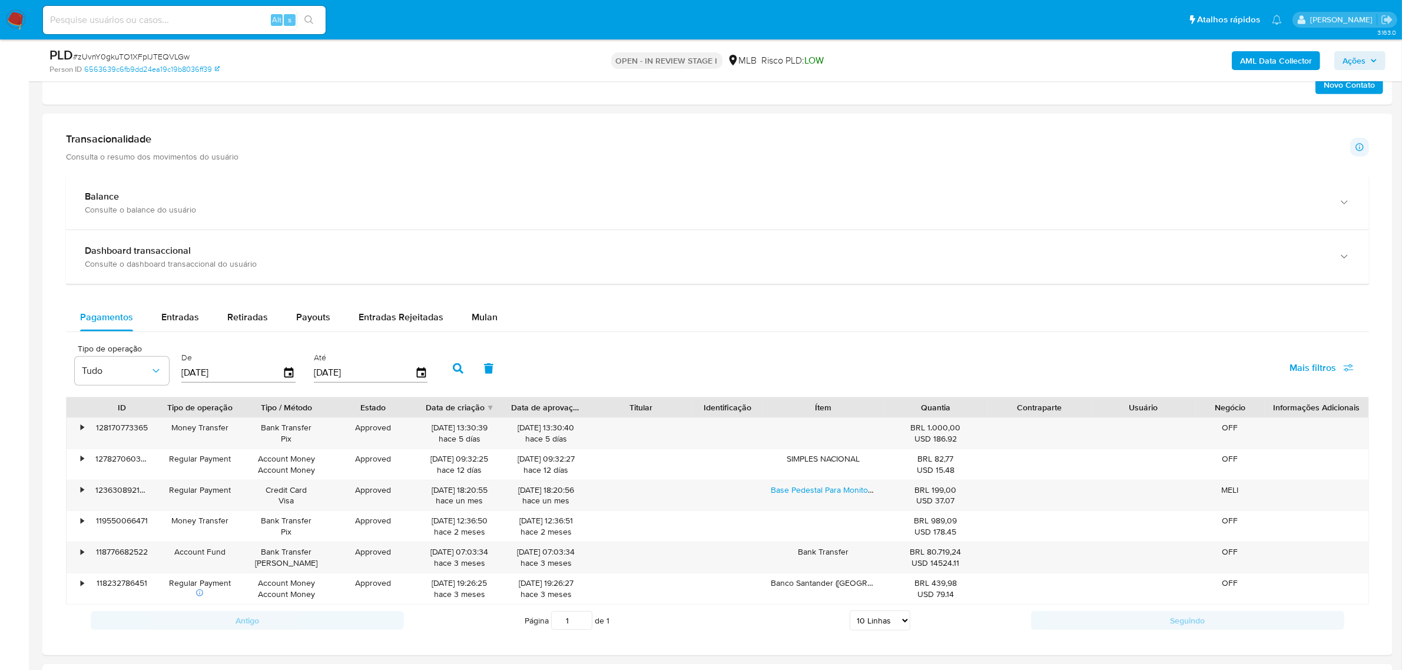
scroll to position [810, 0]
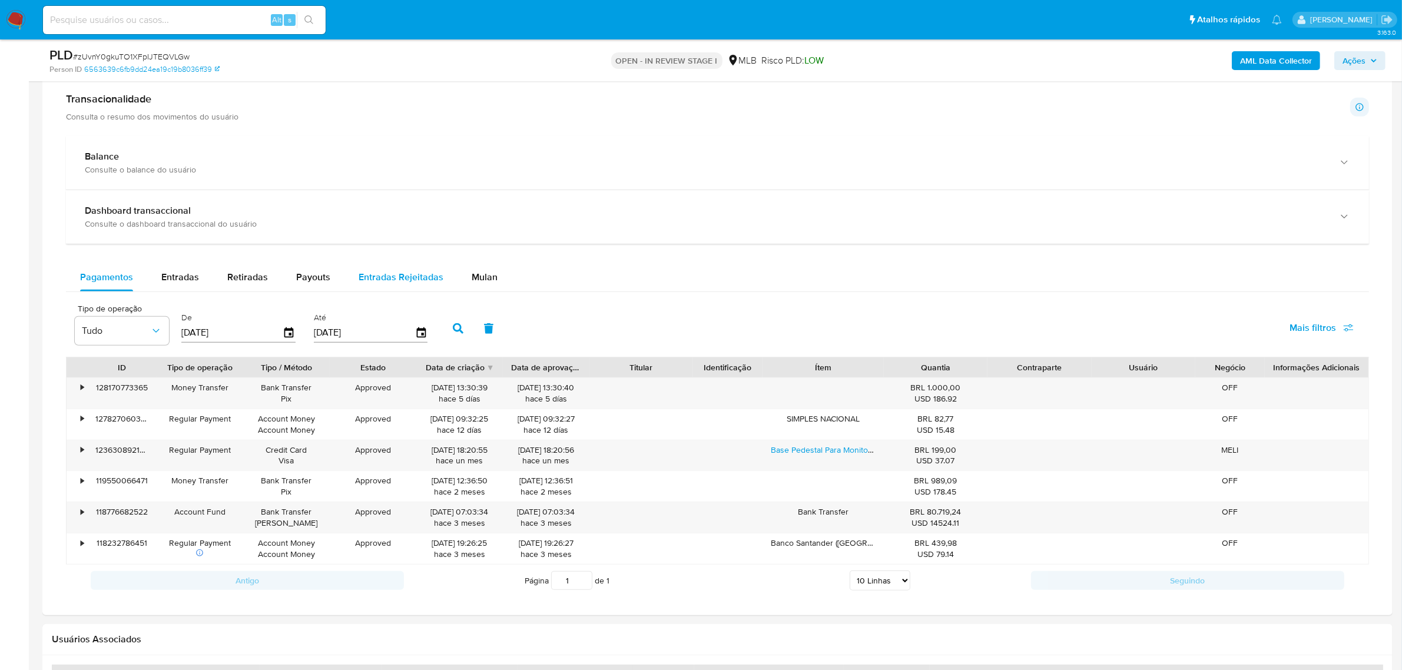
click at [419, 272] on span "Entradas Rejeitadas" at bounding box center [401, 277] width 85 height 14
select select "10"
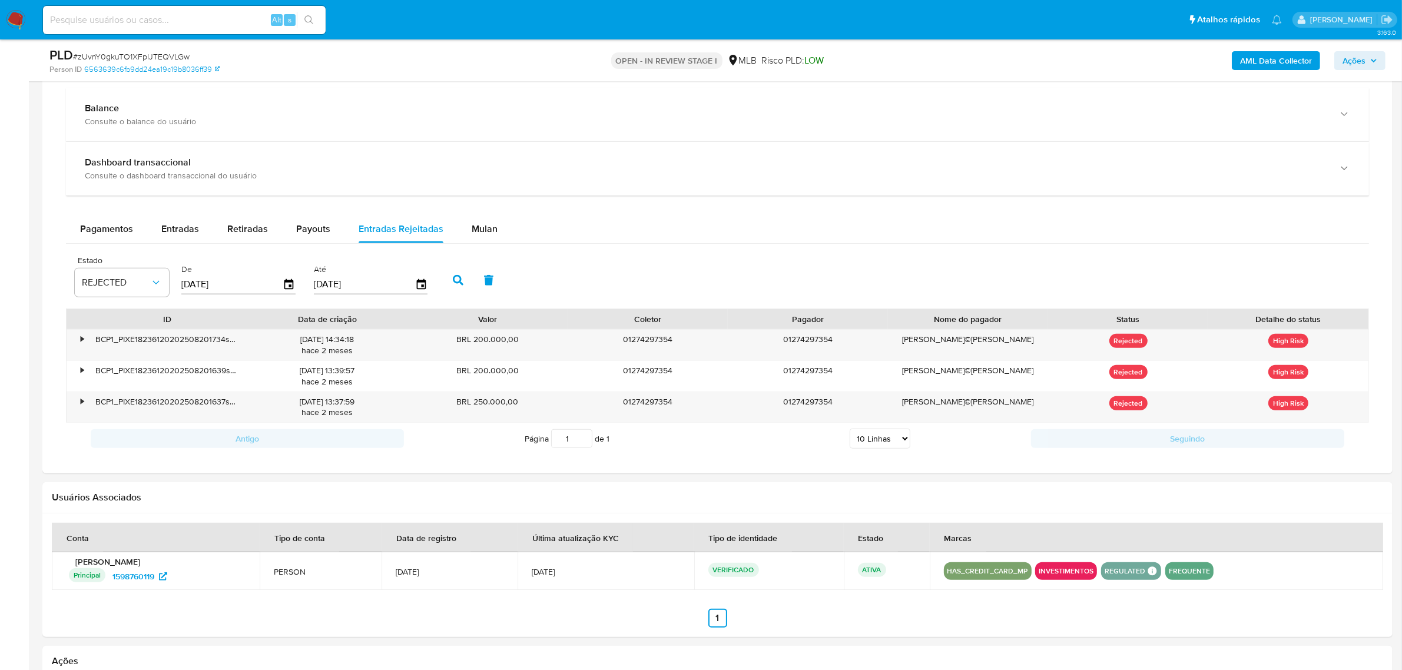
scroll to position [883, 0]
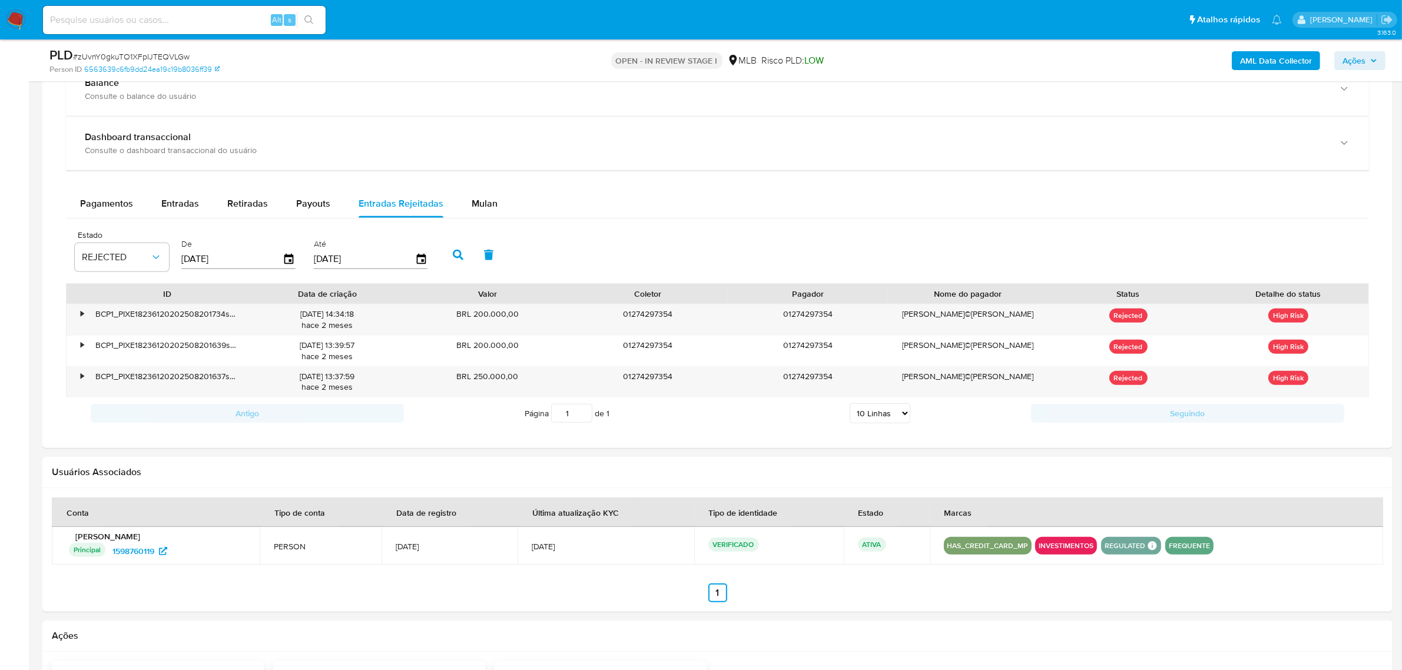
click at [286, 253] on div "[DATE]" at bounding box center [238, 259] width 114 height 19
click at [286, 255] on icon "button" at bounding box center [289, 259] width 21 height 21
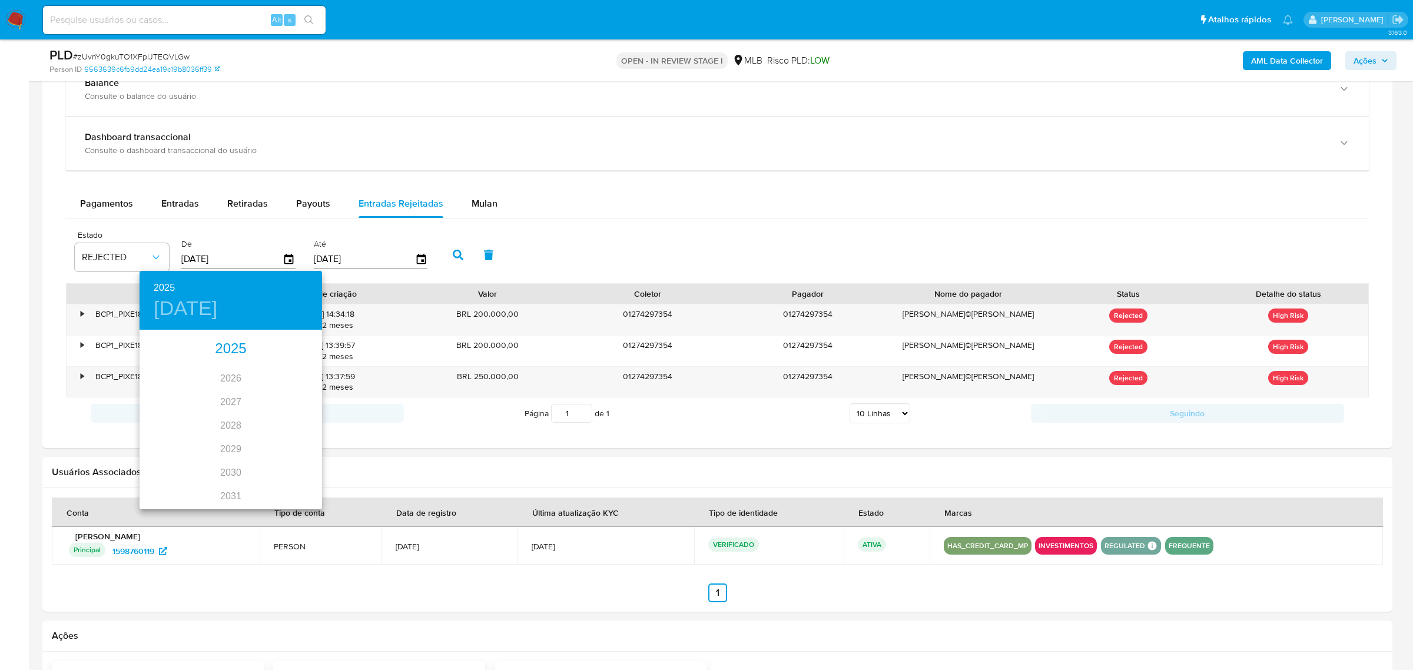
click at [227, 346] on div "2025" at bounding box center [231, 349] width 183 height 24
click at [227, 443] on div "ago." at bounding box center [230, 442] width 61 height 44
click at [260, 392] on span "1" at bounding box center [254, 392] width 21 height 12
type input "01/08/2025"
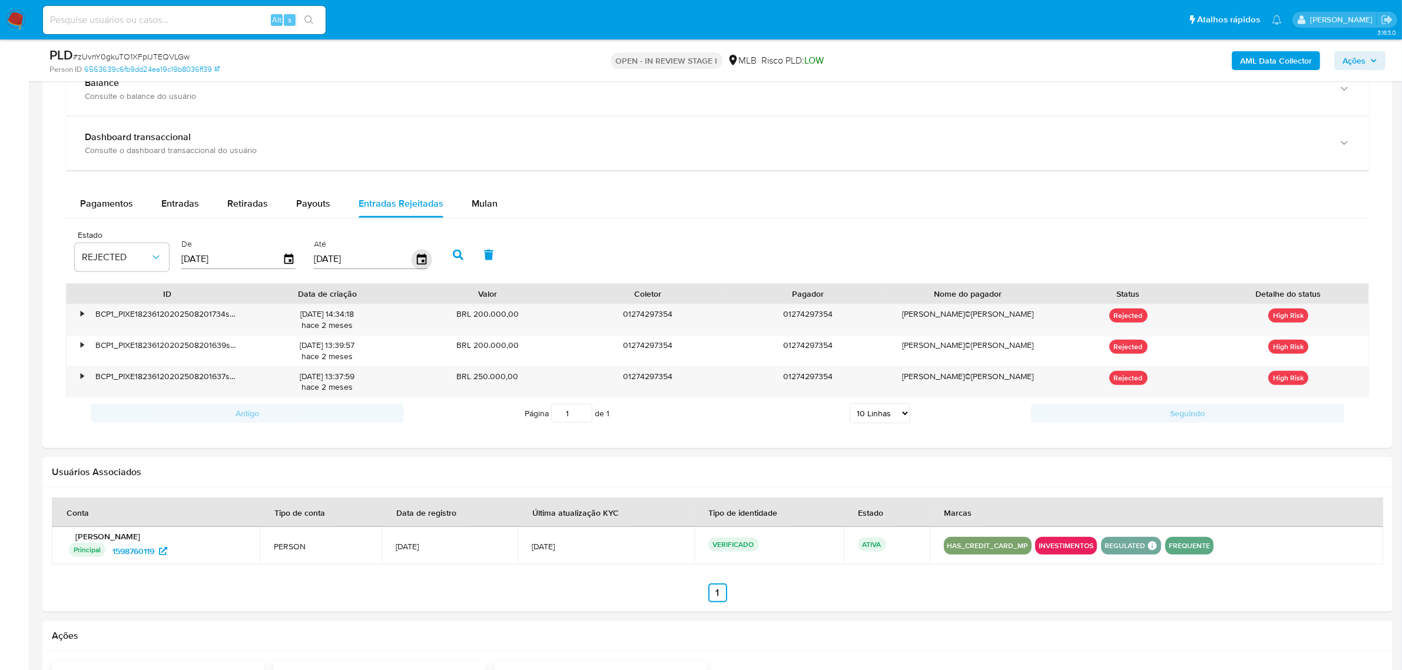
click at [416, 255] on icon "button" at bounding box center [421, 259] width 21 height 21
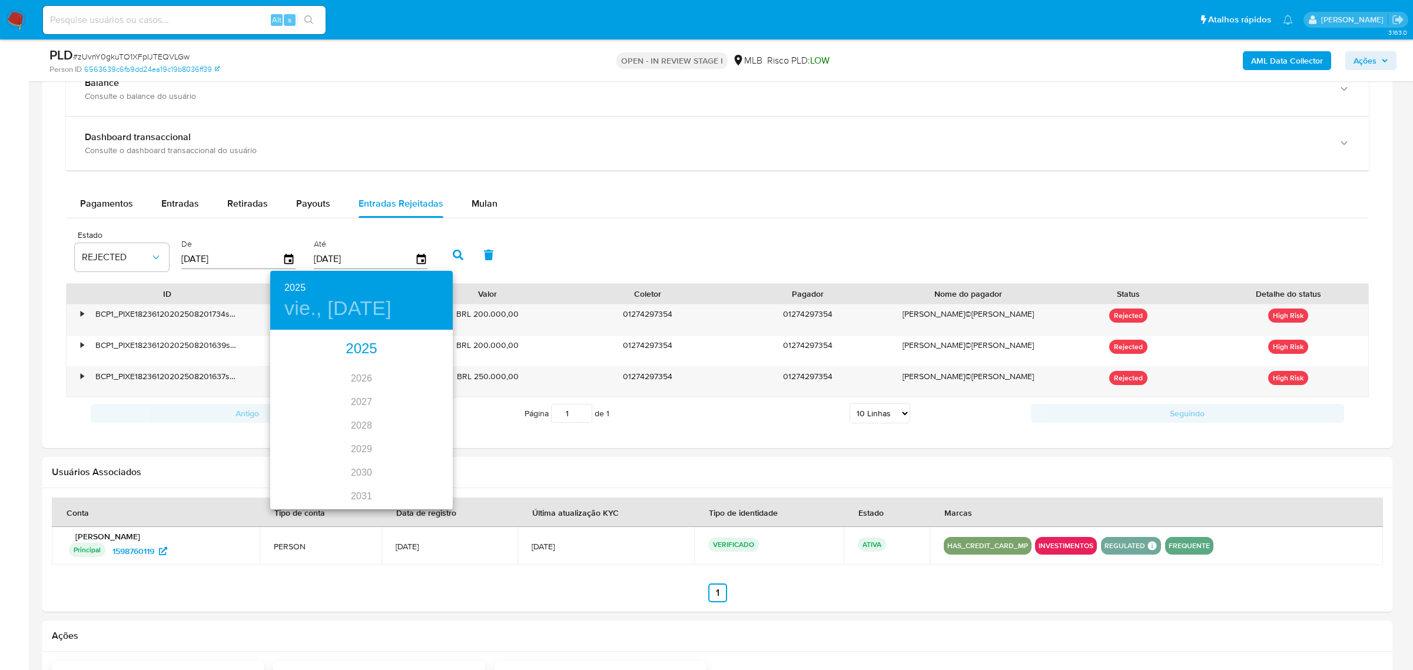
click at [360, 347] on div "2025" at bounding box center [361, 349] width 183 height 24
click at [299, 486] on div "oct." at bounding box center [300, 486] width 61 height 44
click at [363, 410] on p "9" at bounding box center [361, 414] width 5 height 12
type input "09/10/2025"
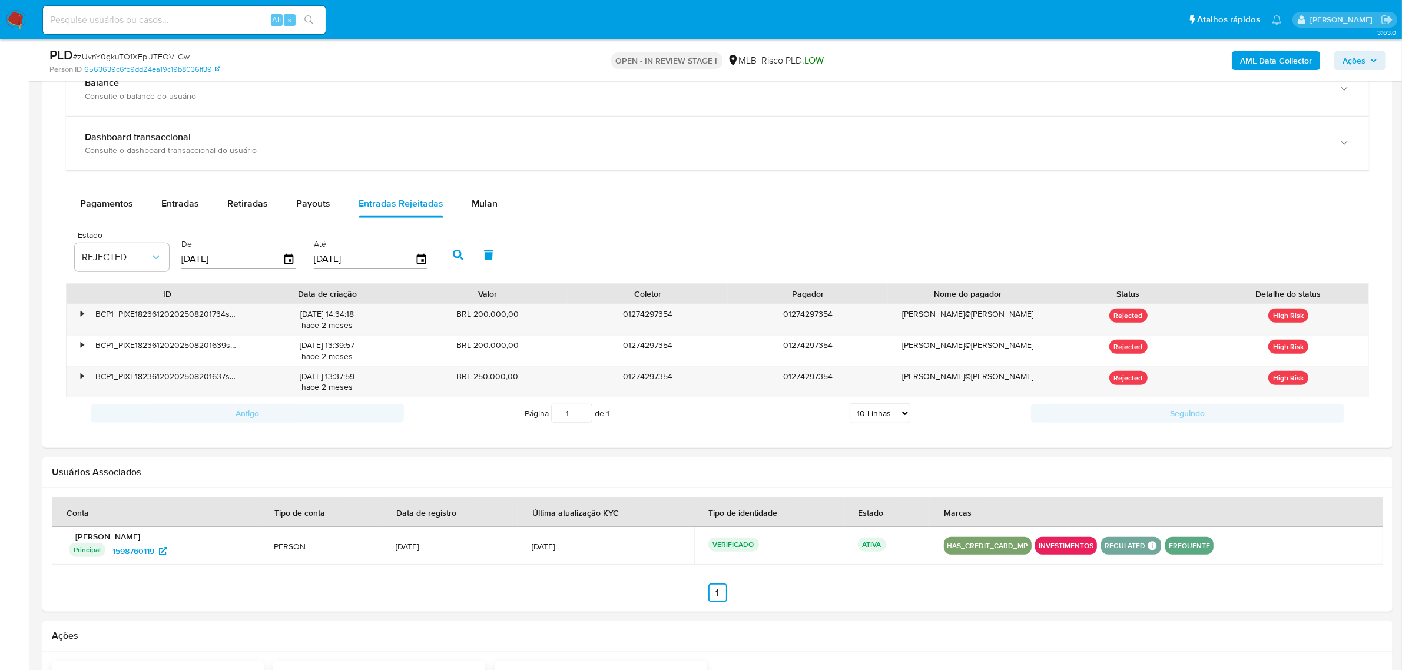
click at [453, 254] on icon "button" at bounding box center [458, 255] width 11 height 11
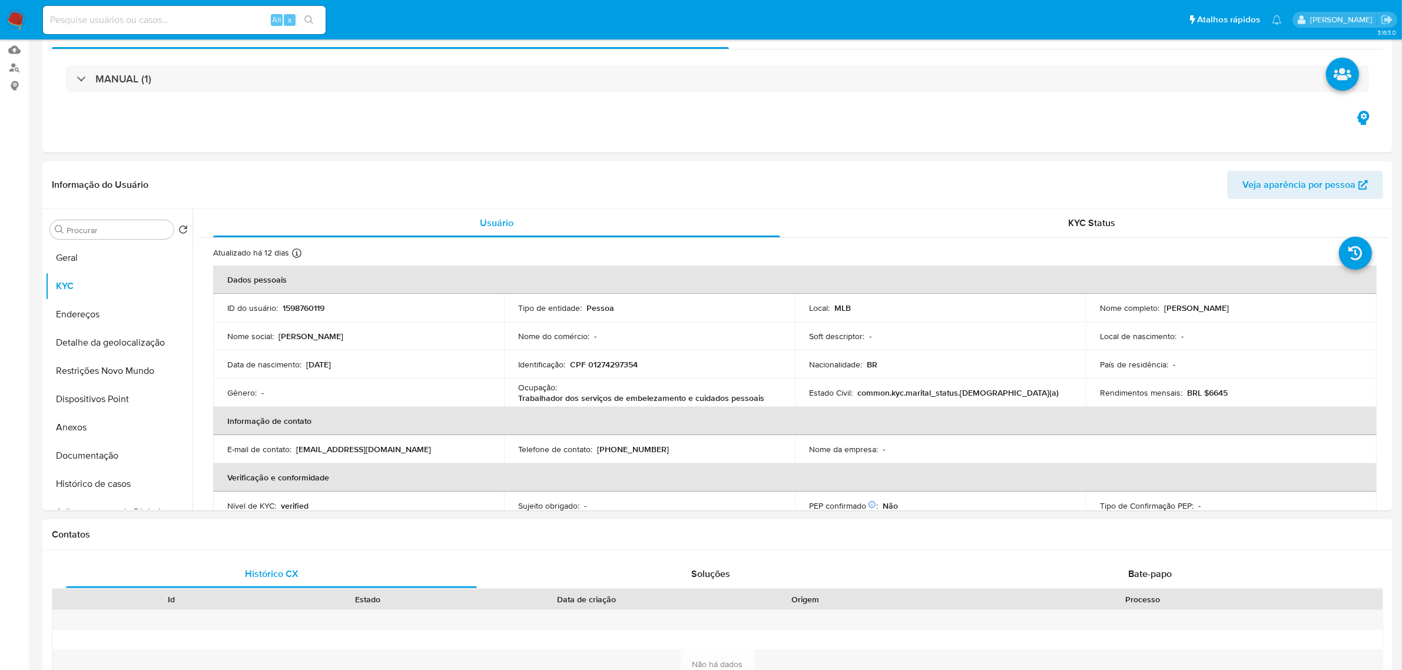
scroll to position [0, 0]
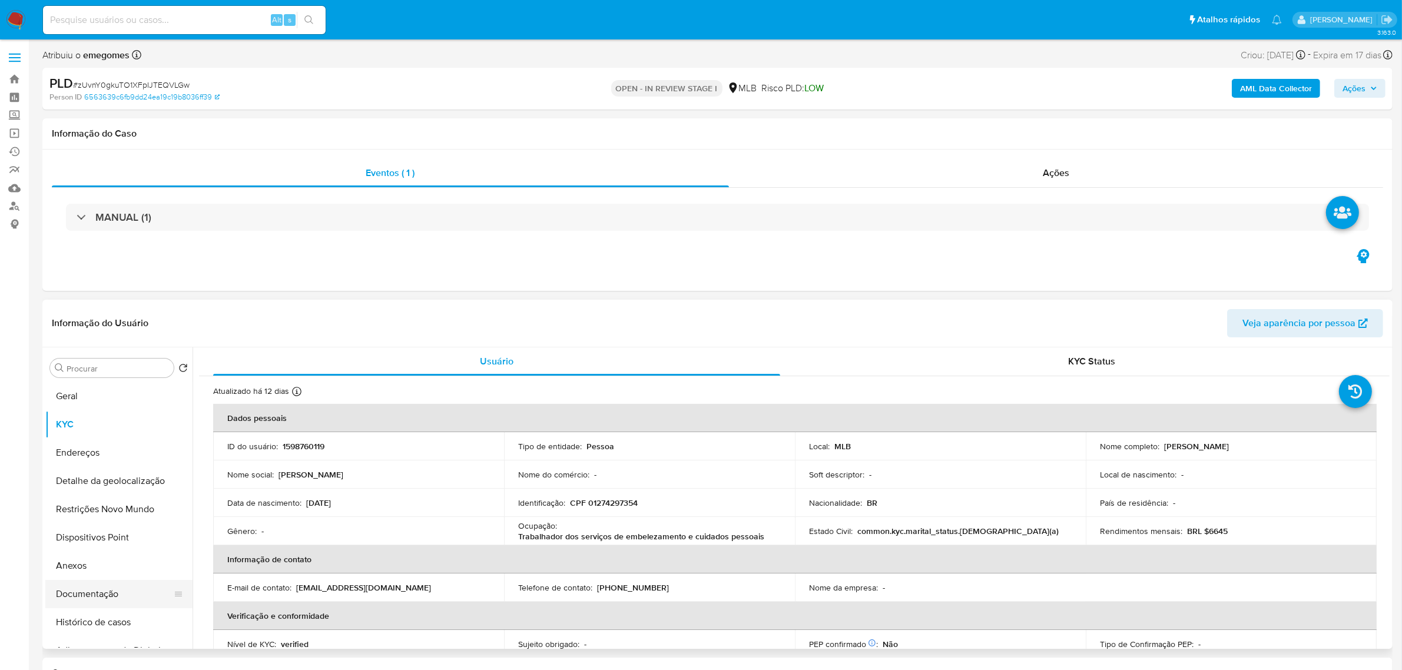
click at [85, 595] on button "Documentação" at bounding box center [114, 594] width 138 height 28
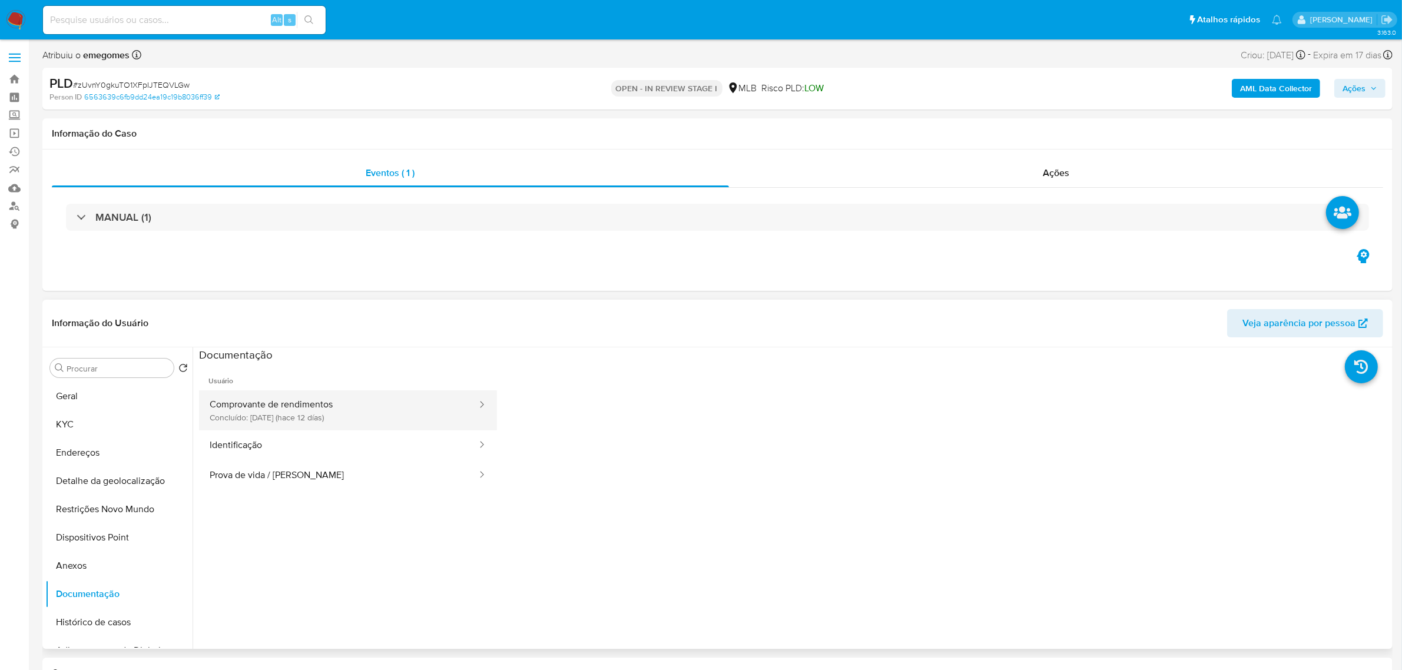
click at [302, 406] on button "Comprovante de rendimentos Concluído: 28/09/2025 (hace 12 días)" at bounding box center [338, 410] width 279 height 40
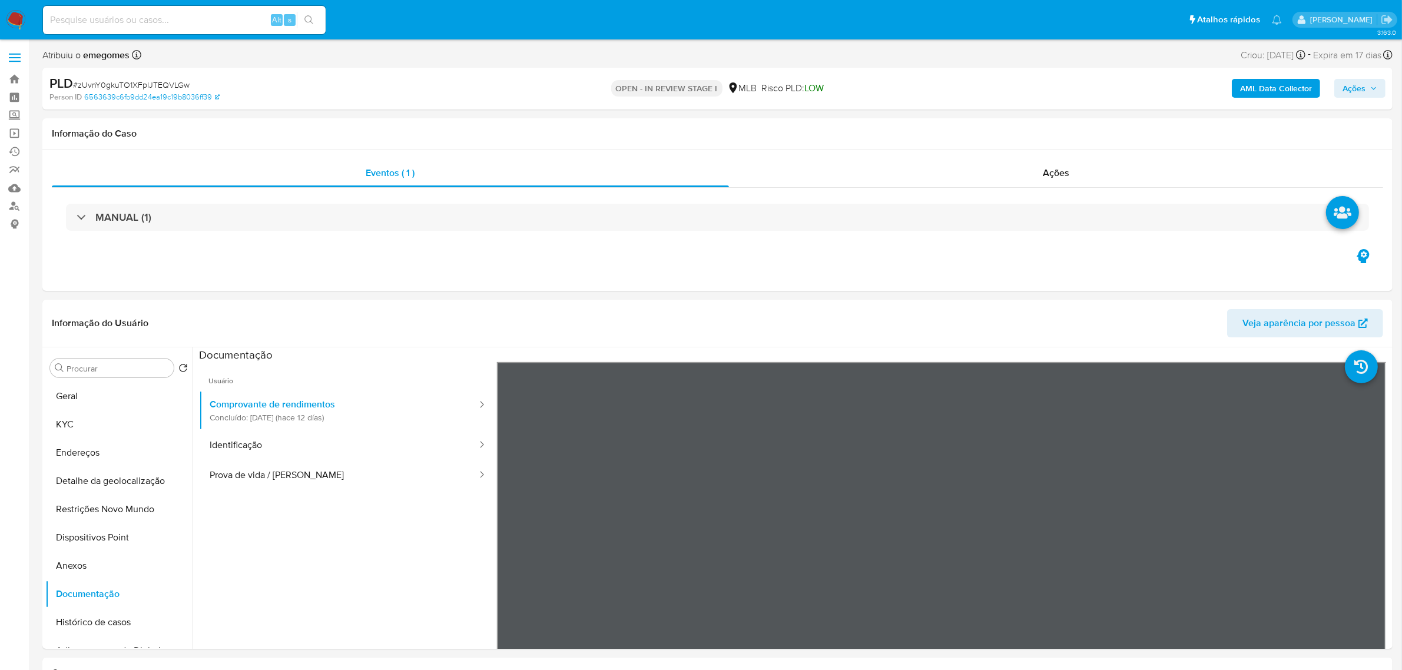
click at [1290, 90] on b "AML Data Collector" at bounding box center [1276, 88] width 72 height 19
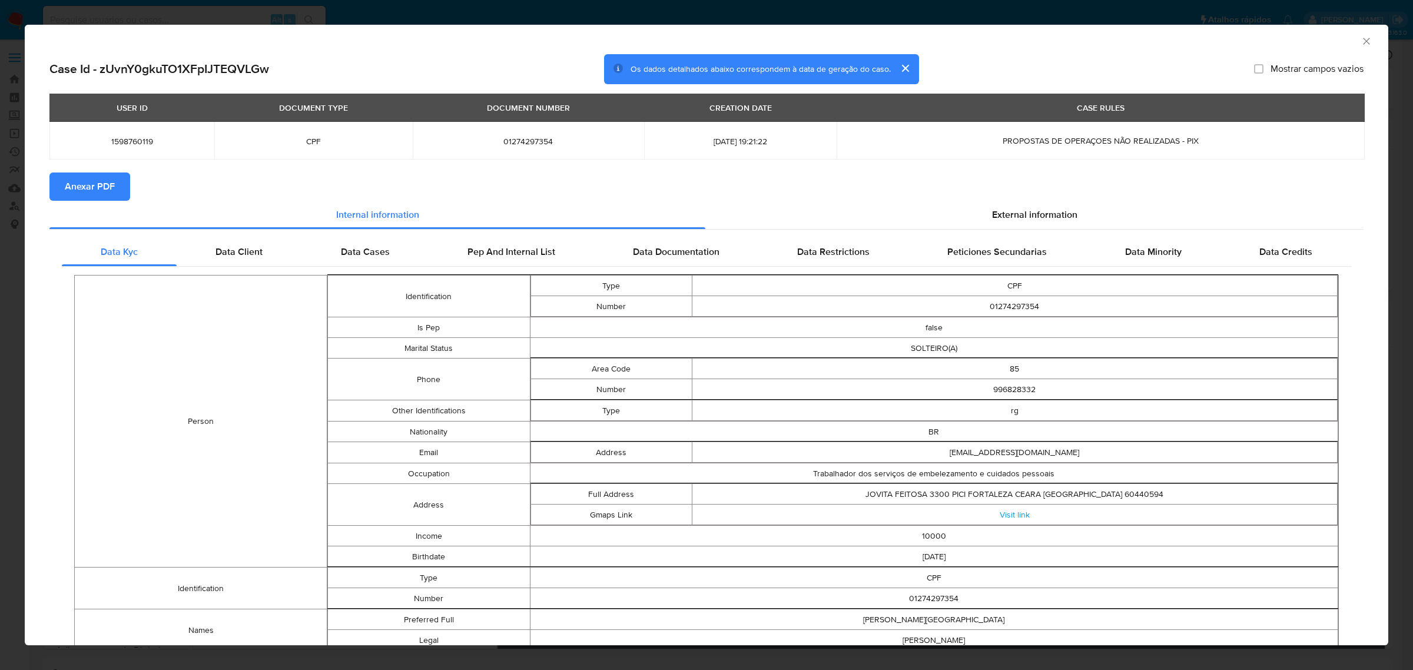
click at [120, 189] on button "Anexar PDF" at bounding box center [89, 187] width 81 height 28
click at [1363, 44] on icon "Fechar a janela" at bounding box center [1366, 41] width 6 height 6
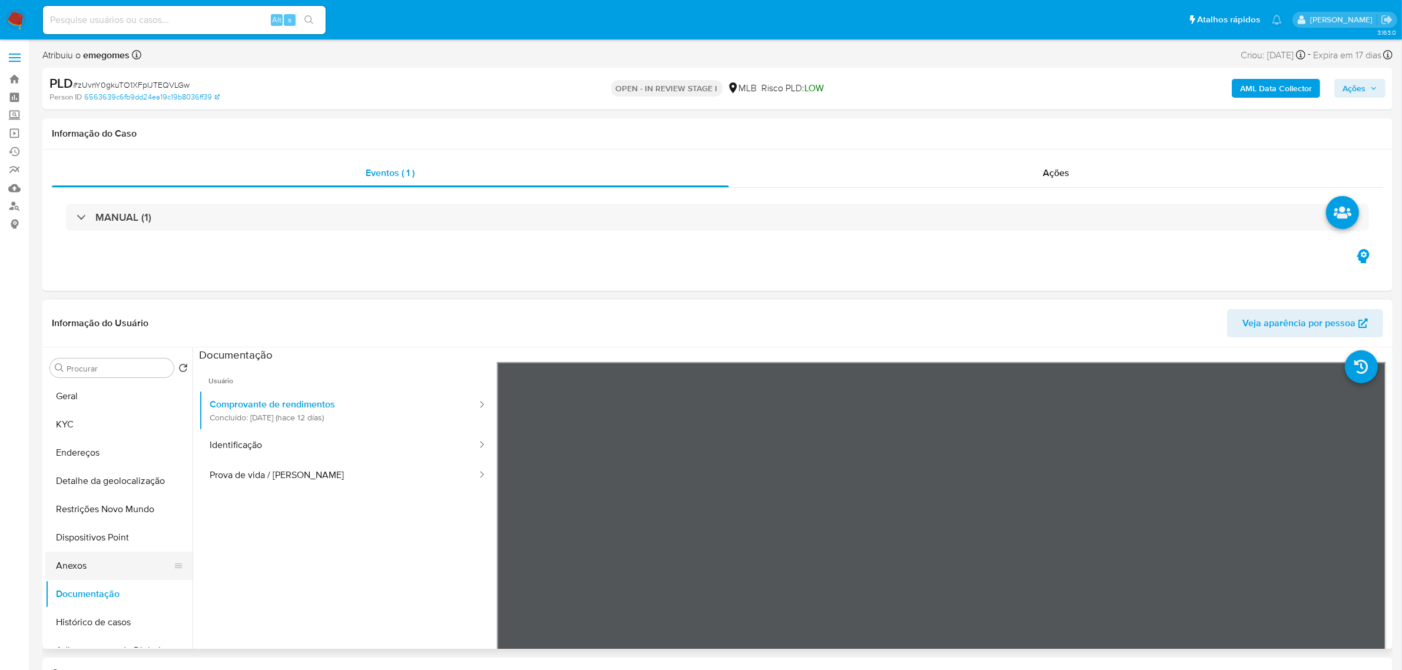
click at [91, 569] on button "Anexos" at bounding box center [114, 566] width 138 height 28
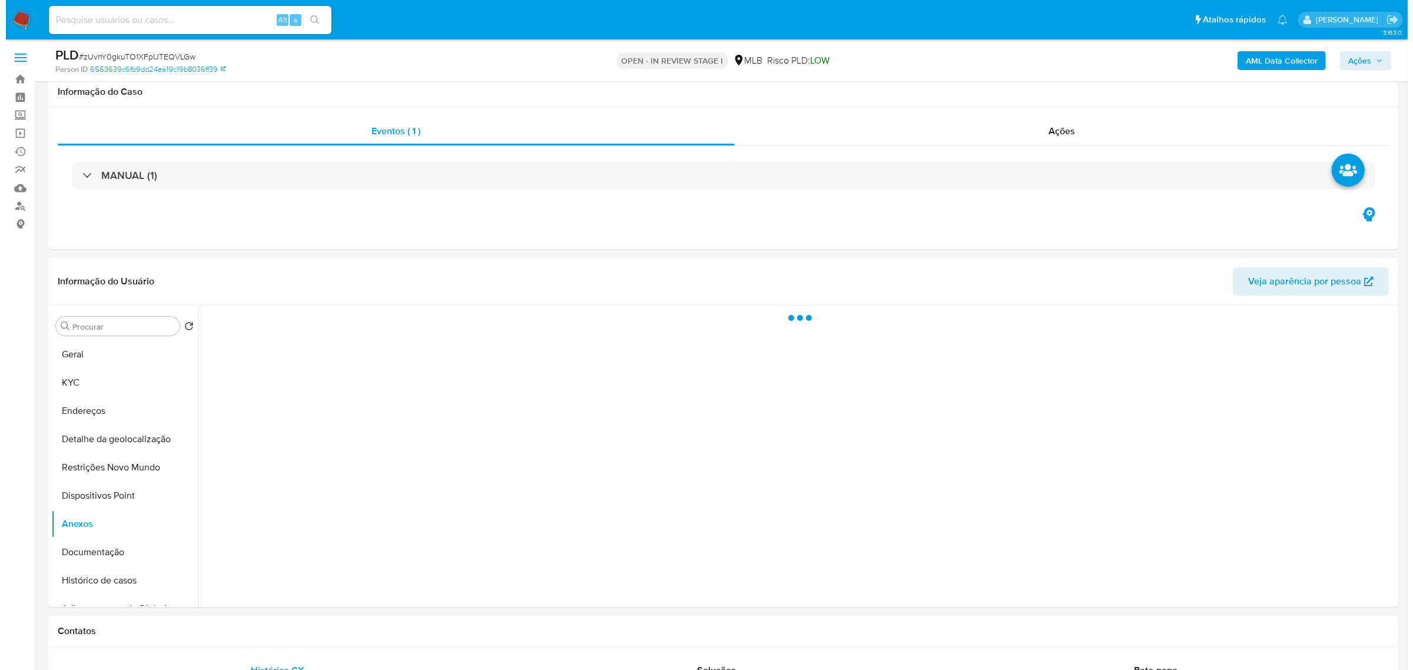
scroll to position [74, 0]
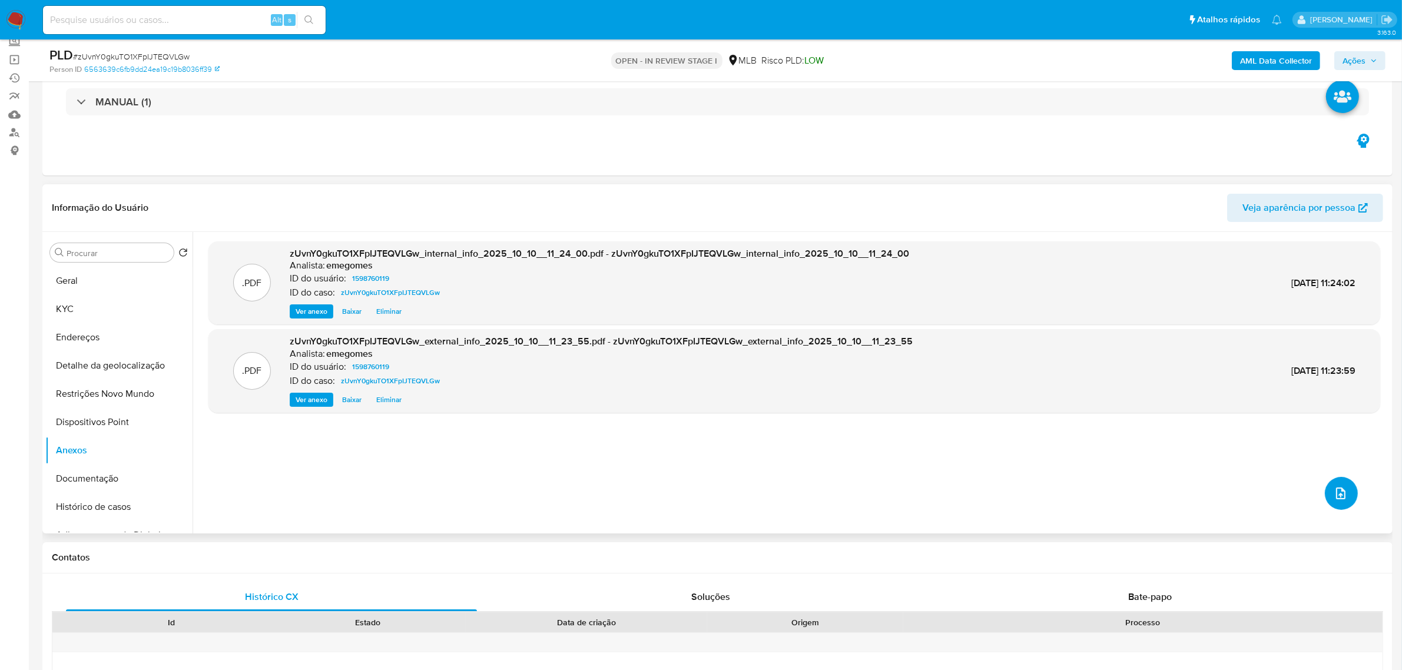
click at [1334, 496] on icon "upload-file" at bounding box center [1341, 493] width 14 height 14
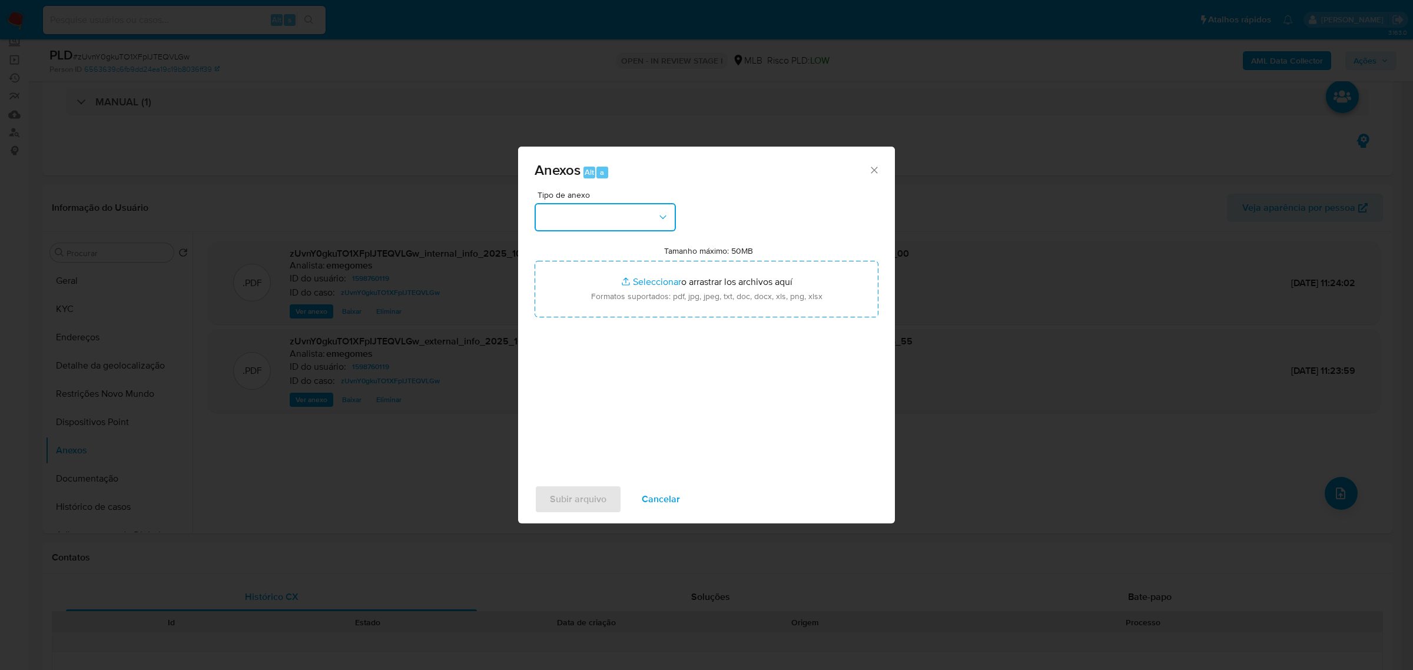
click at [667, 218] on icon "button" at bounding box center [663, 217] width 12 height 12
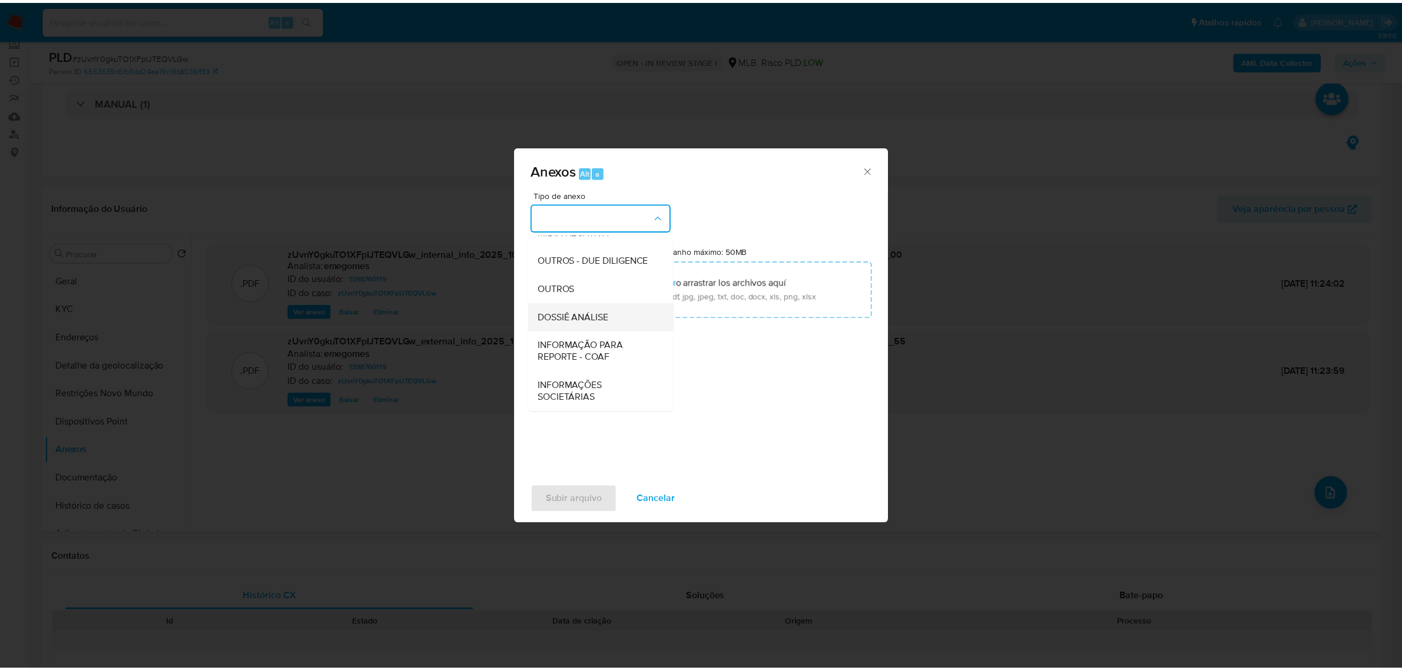
scroll to position [181, 0]
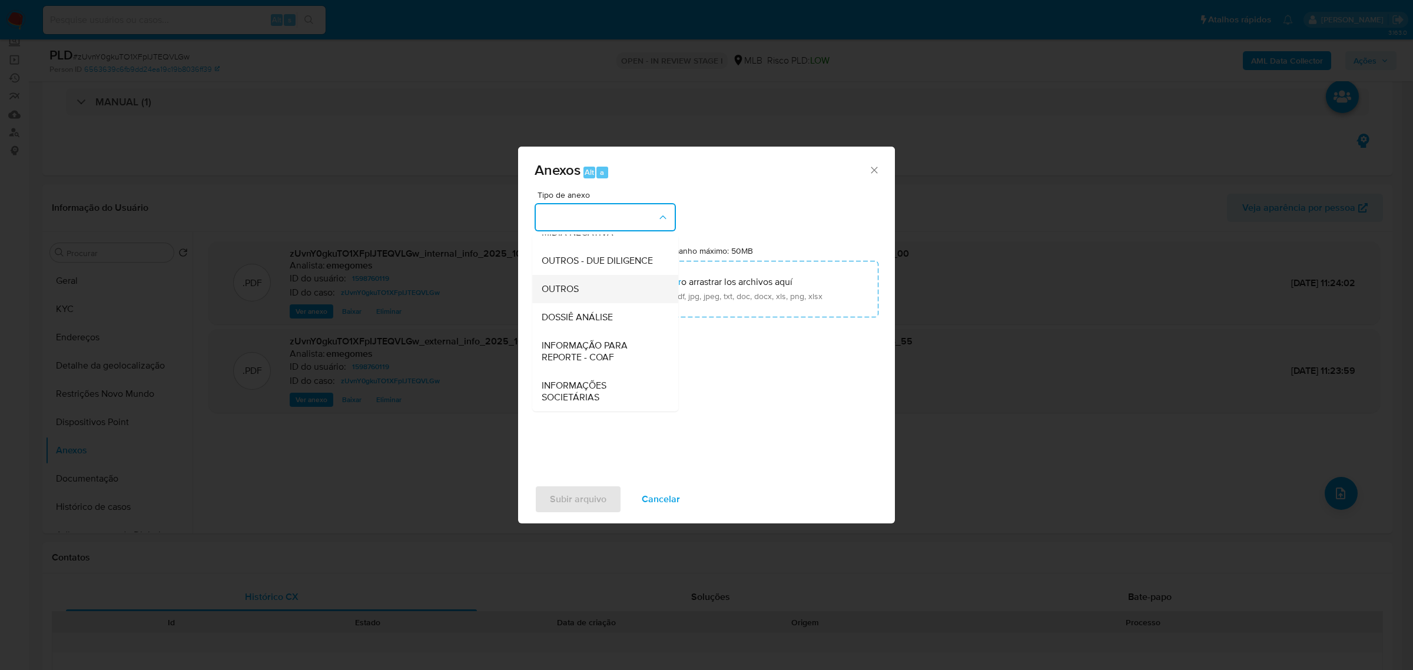
click at [582, 292] on div "OUTROS" at bounding box center [602, 288] width 120 height 28
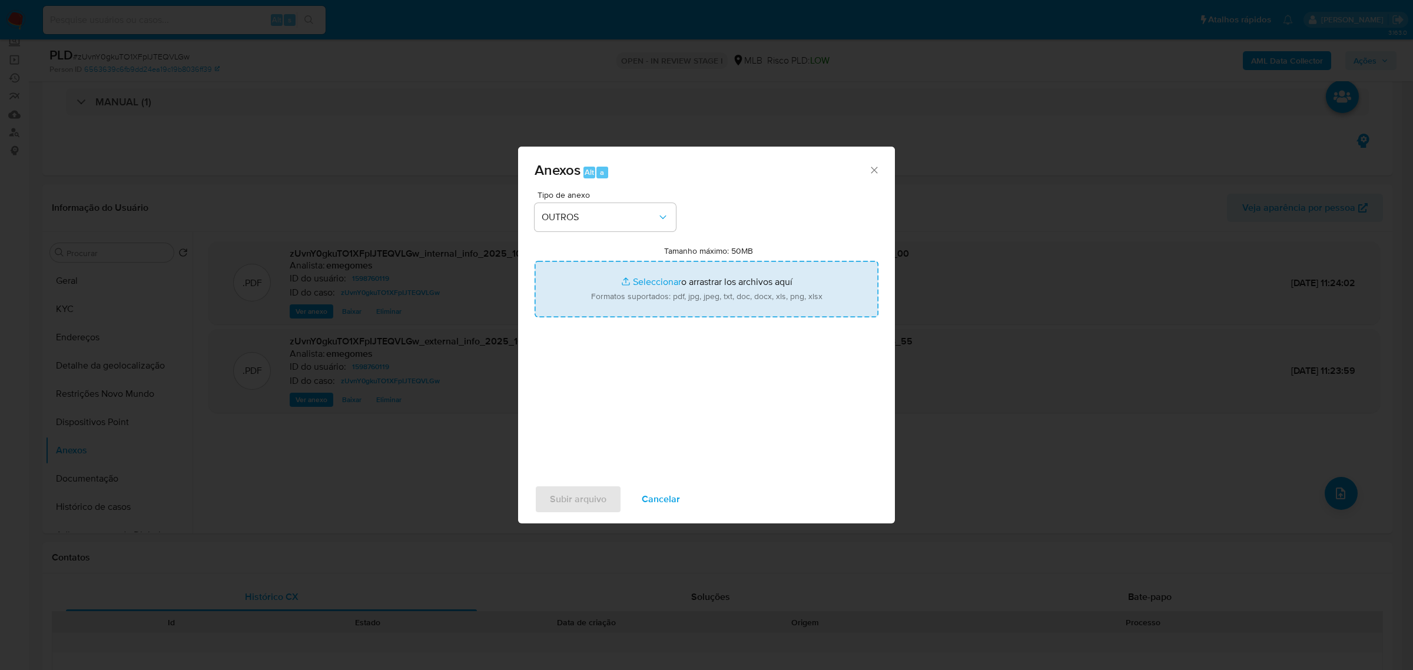
click at [665, 284] on input "Tamanho máximo: 50MB Seleccionar archivos" at bounding box center [707, 289] width 344 height 57
type input "C:\fakepath\SAR - zUvnY0gkuTO1XFpIJTEQVLGw - CPF 01274297354 - ANA AMELIA NEIVA…"
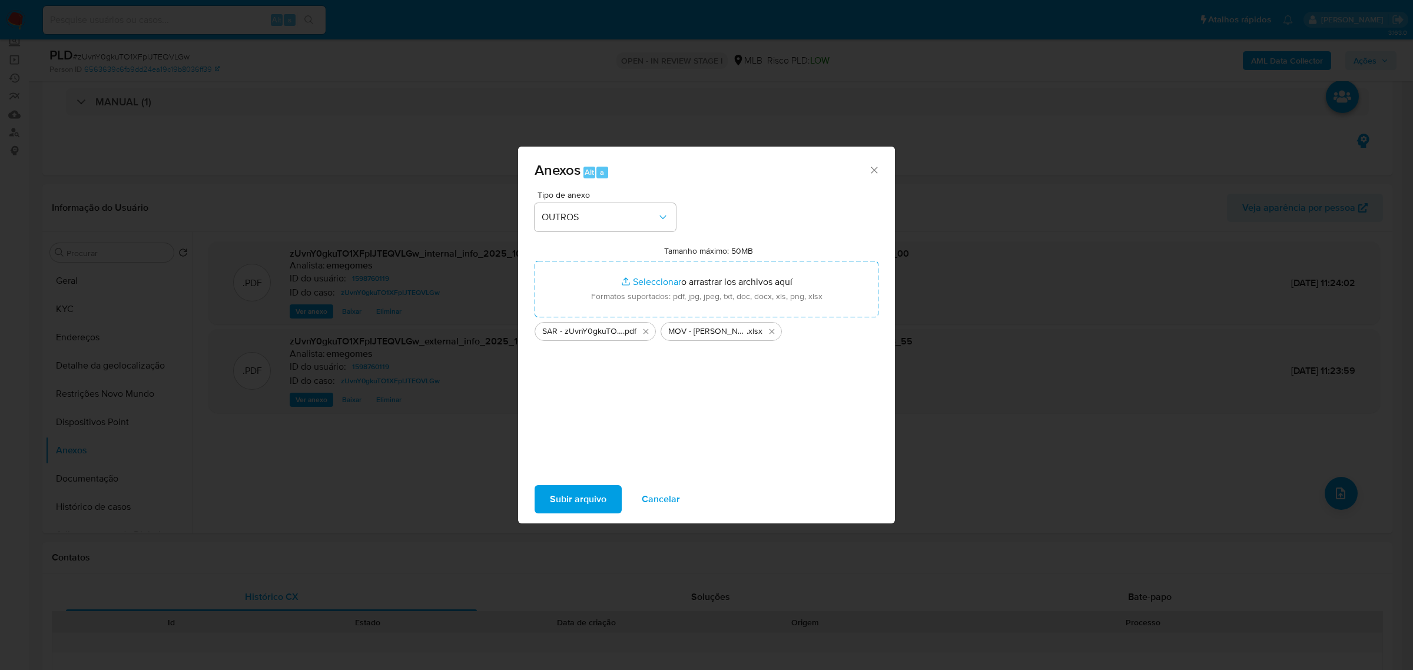
click at [569, 499] on span "Subir arquivo" at bounding box center [578, 499] width 57 height 26
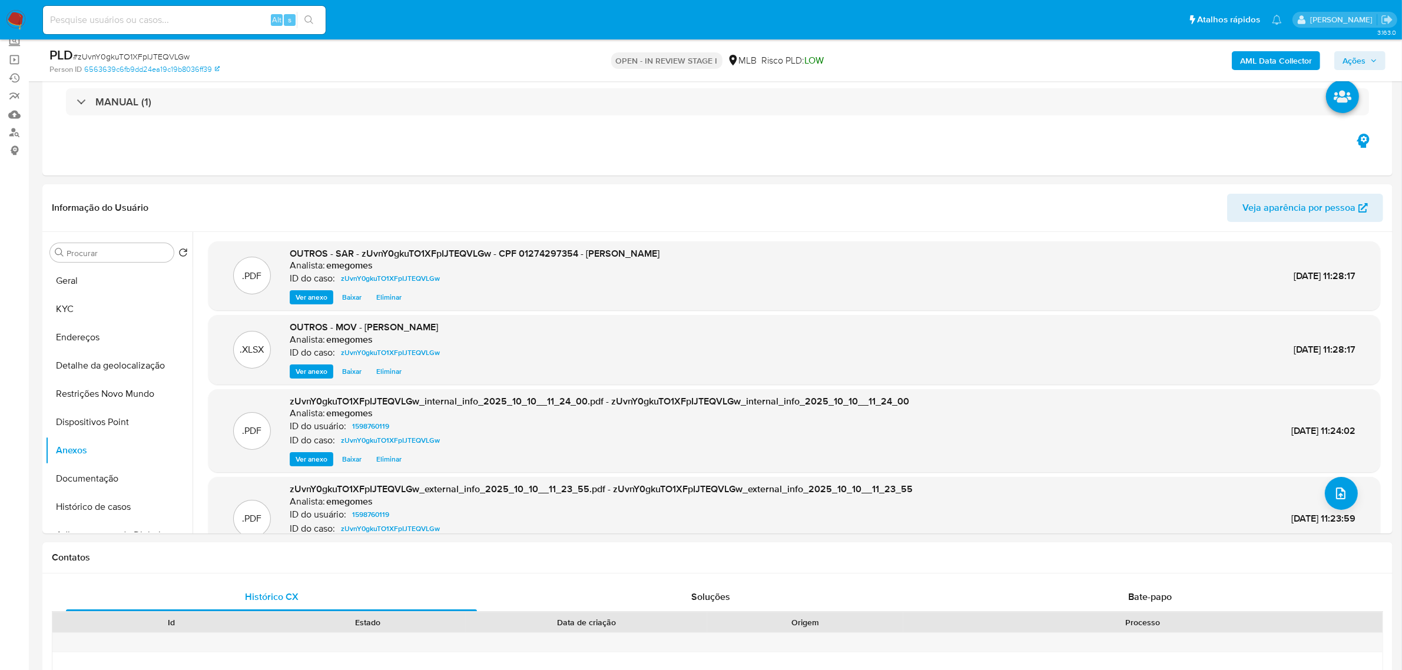
click at [1373, 54] on span "Ações" at bounding box center [1360, 60] width 35 height 16
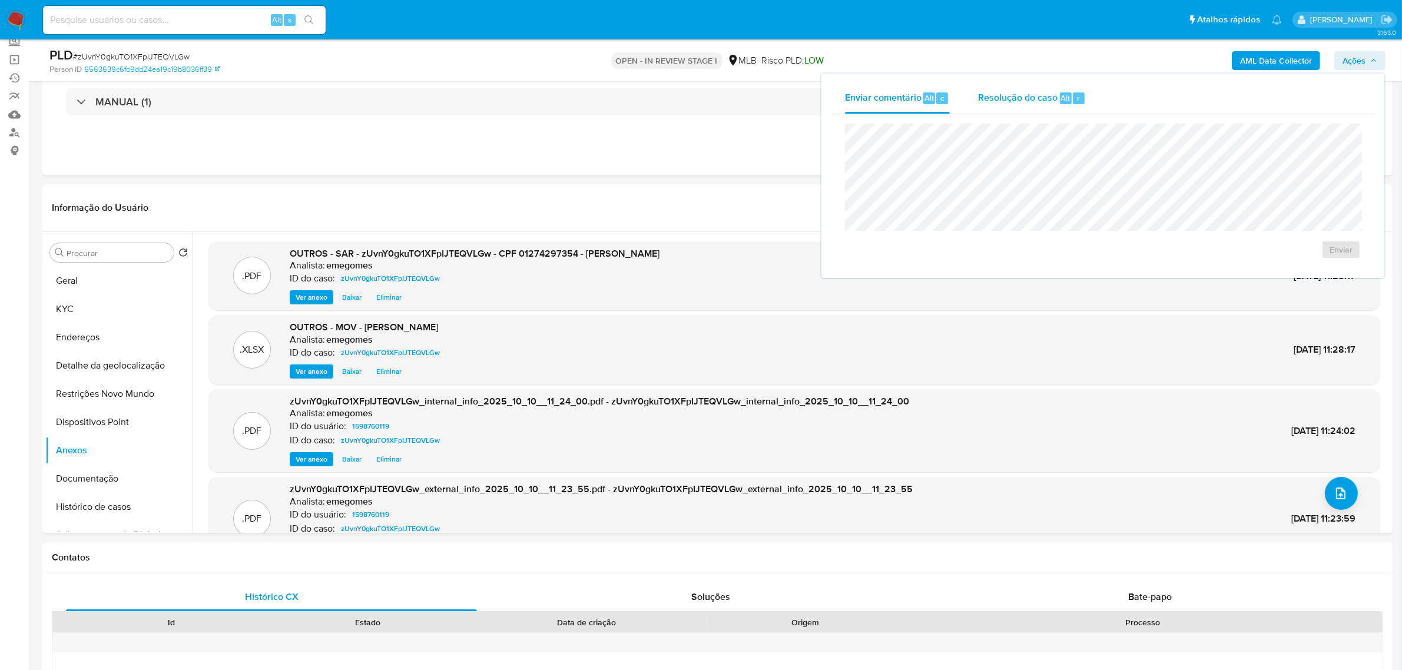
click at [1009, 96] on span "Resolução do caso" at bounding box center [1018, 98] width 80 height 14
click at [1299, 273] on span "ROI Proposal" at bounding box center [1312, 268] width 61 height 16
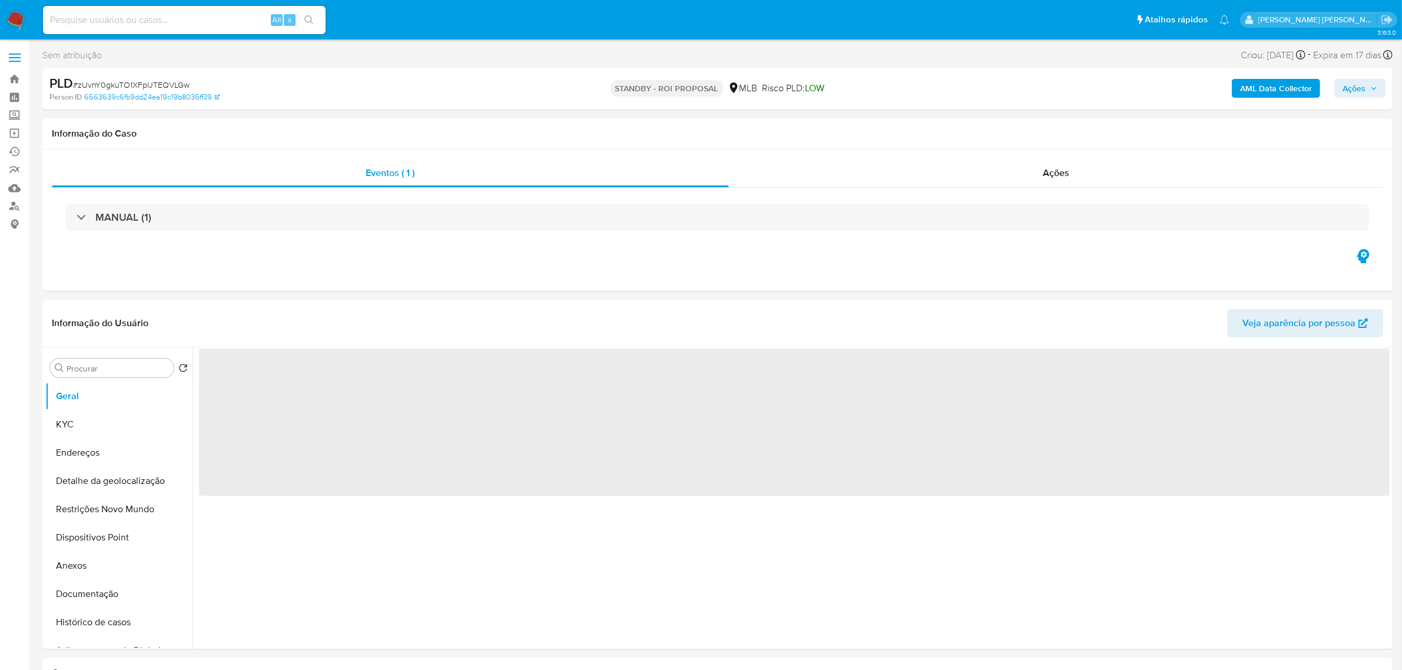
select select "10"
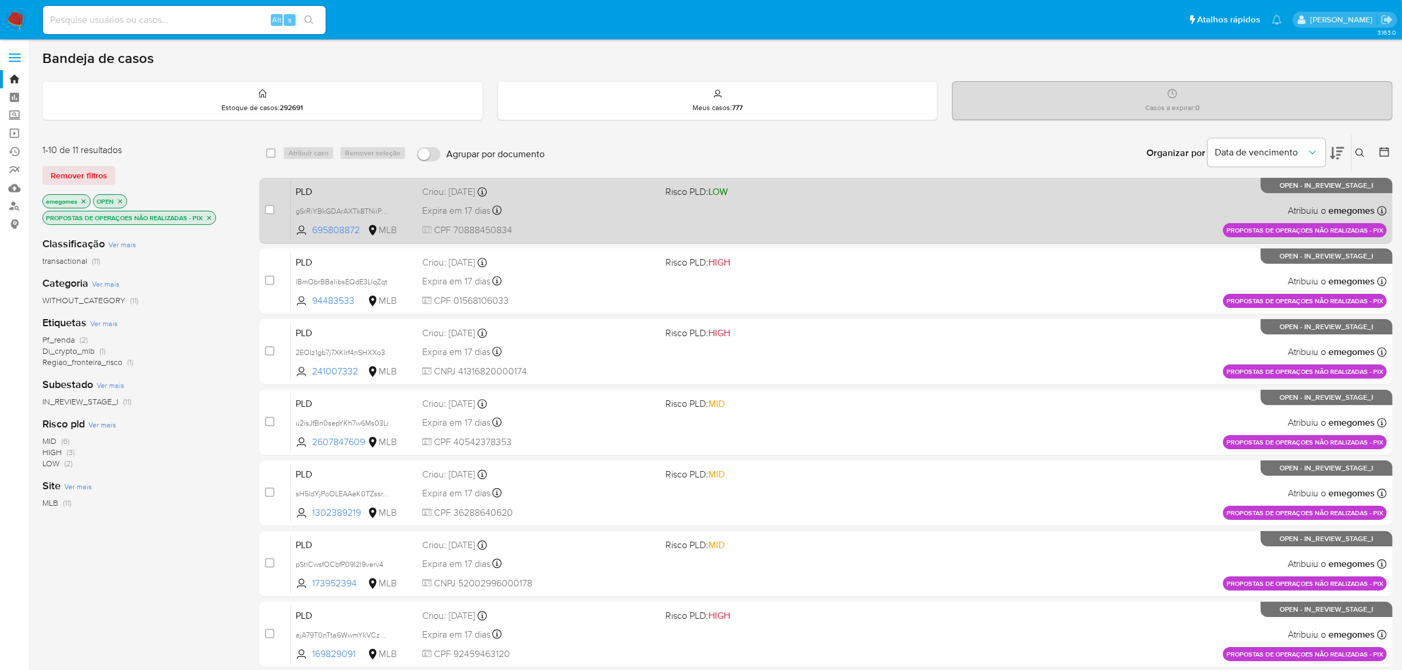
click at [537, 205] on div "Expira em 17 dias Expira em [DATE] 16:21:19" at bounding box center [539, 211] width 234 height 16
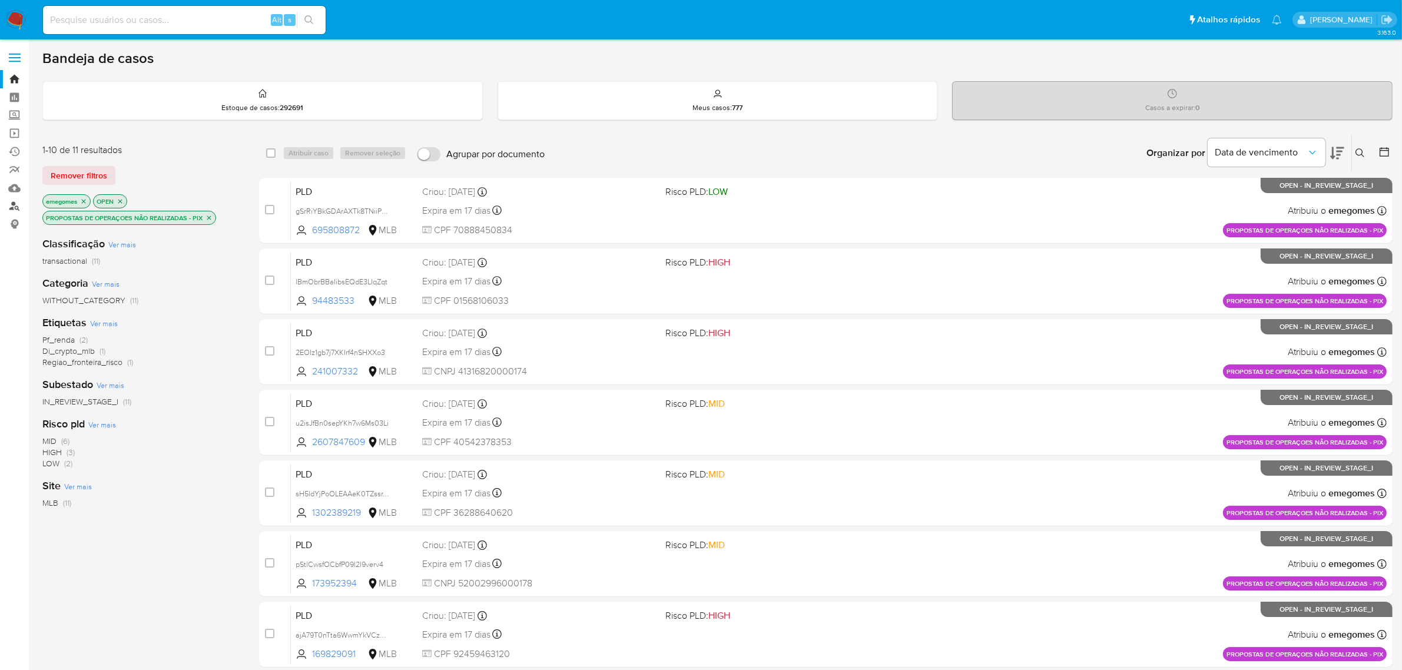
click at [15, 207] on link "Localizador de pessoas" at bounding box center [70, 206] width 140 height 18
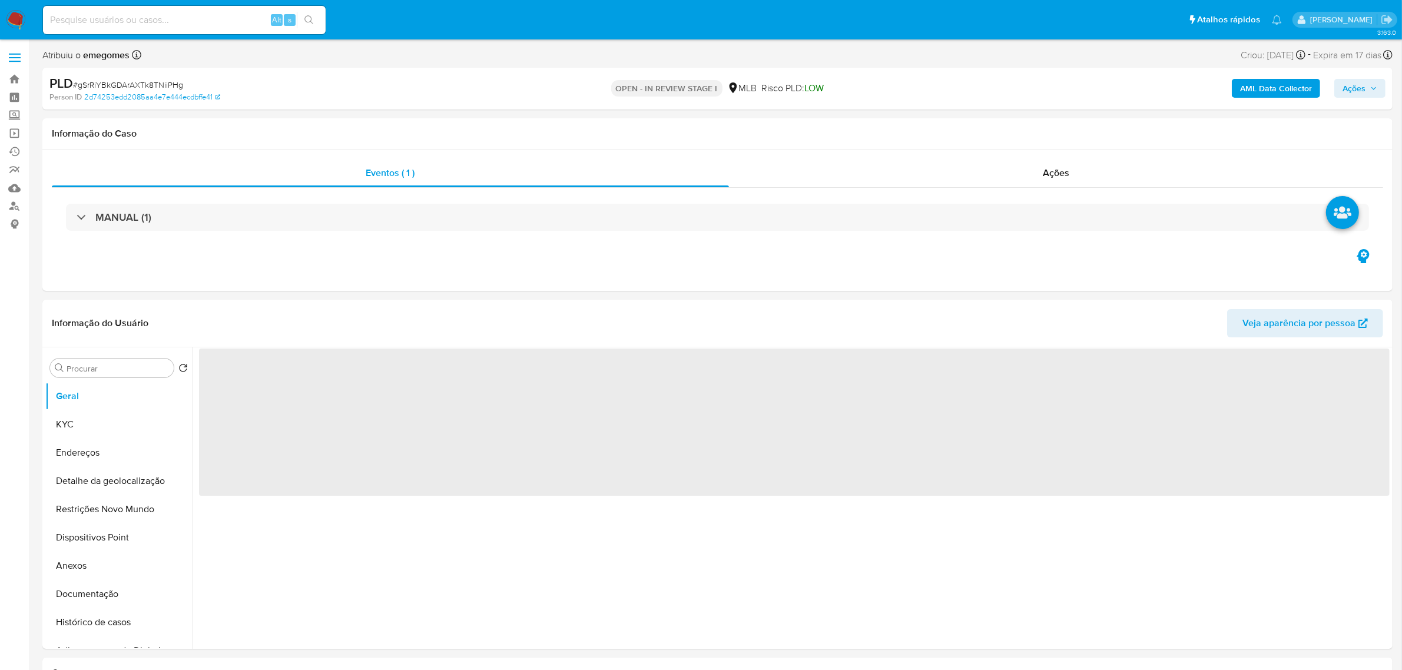
select select "10"
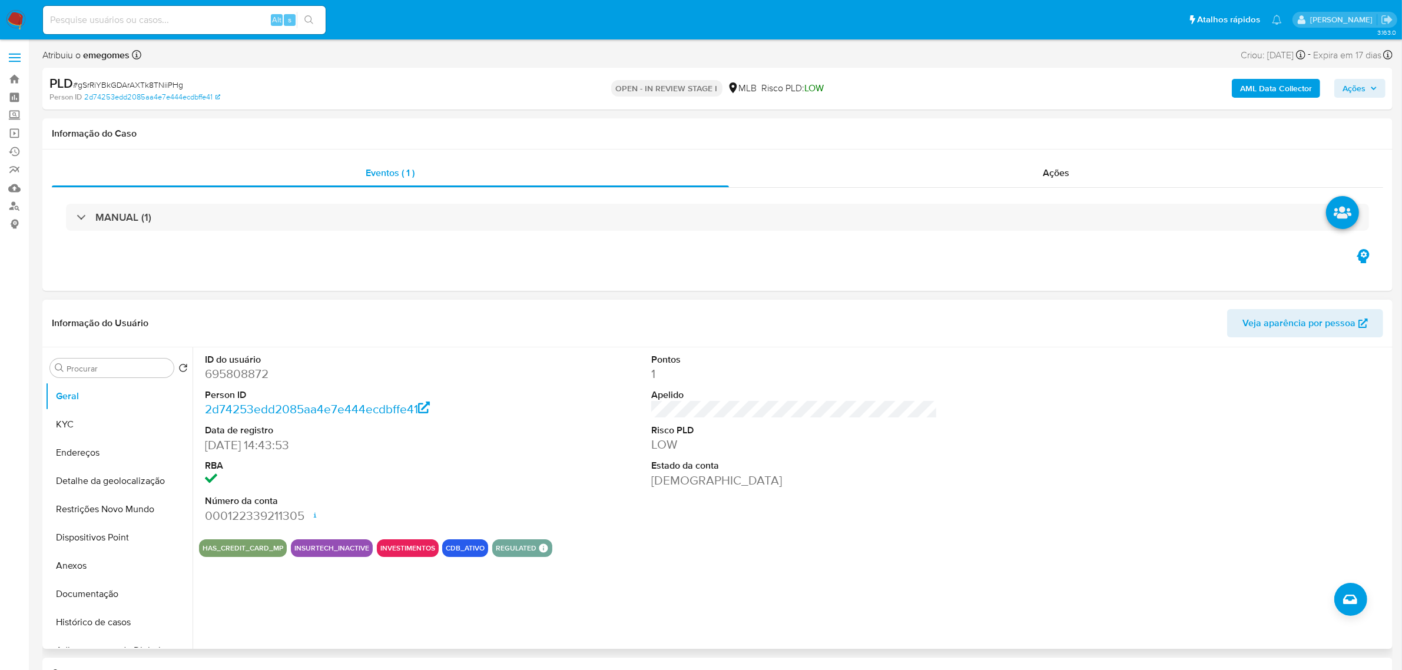
click at [519, 427] on div "ID do usuário 695808872 Person ID 2d74253edd2085aa4e7e444ecdbffe41 Data de regi…" at bounding box center [794, 438] width 1191 height 183
click at [77, 424] on button "KYC" at bounding box center [114, 424] width 138 height 28
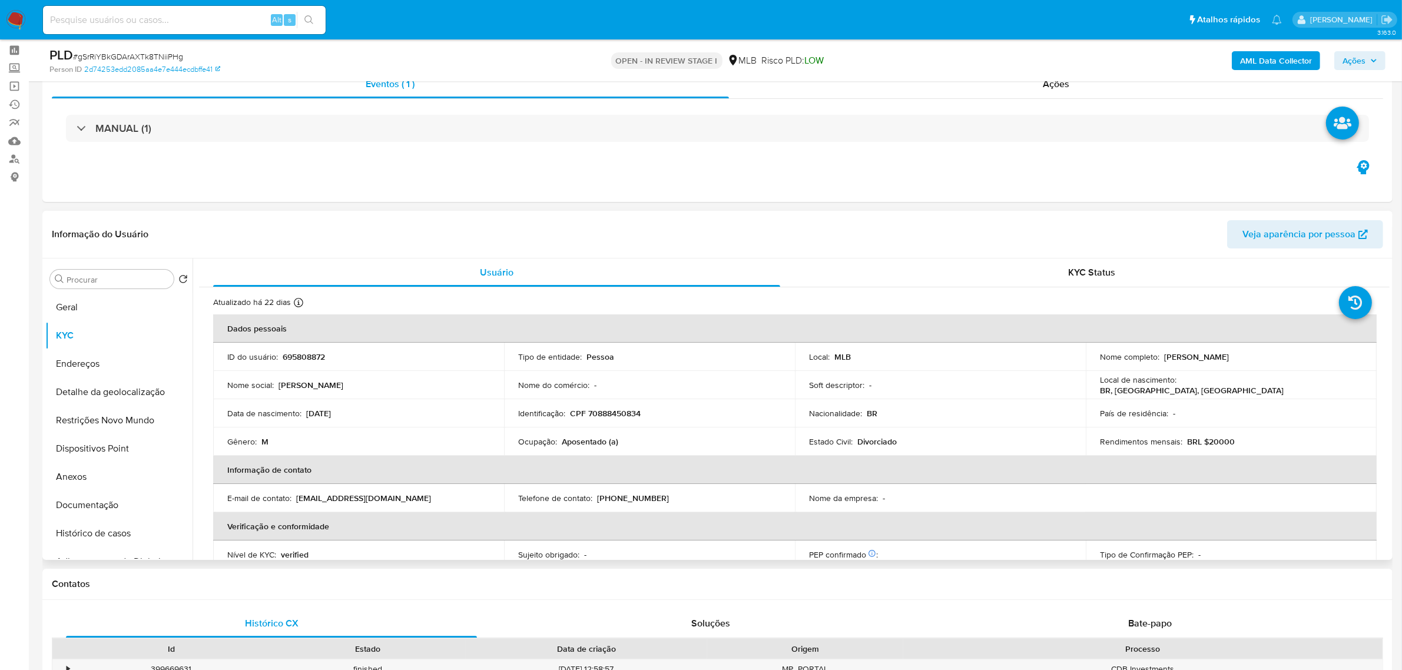
scroll to position [74, 0]
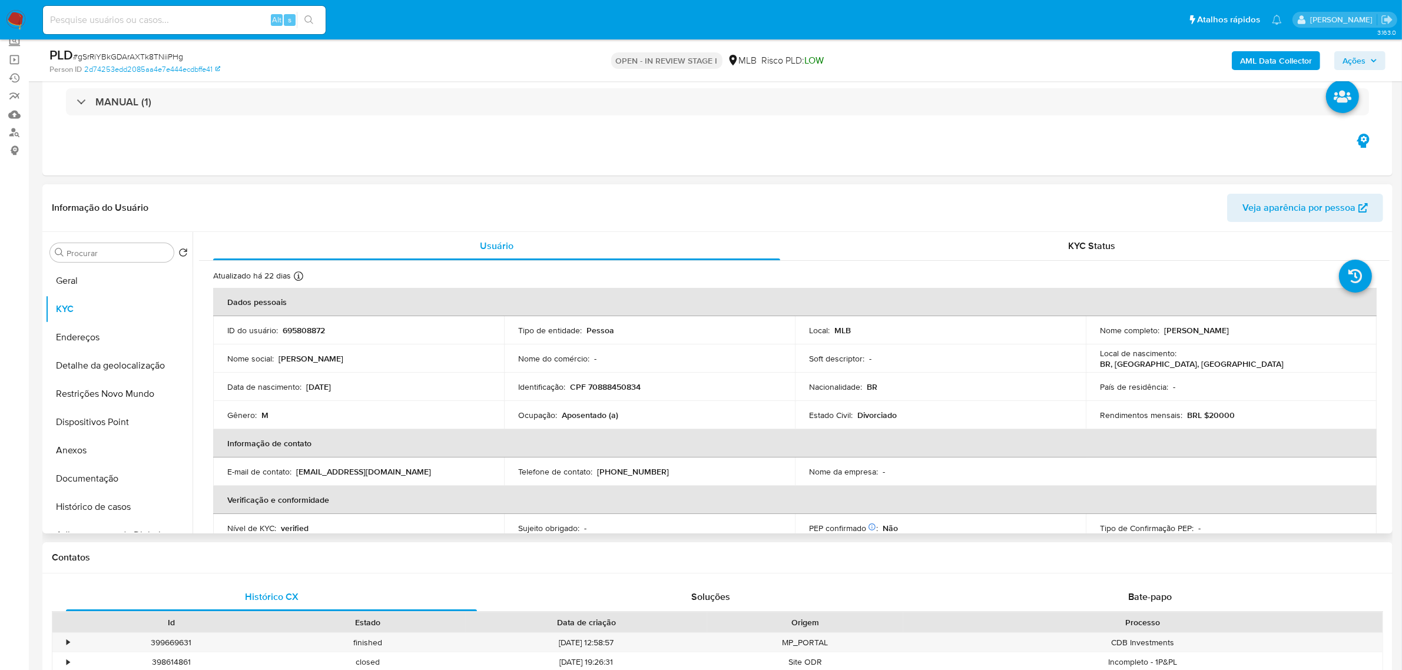
click at [398, 346] on td "Nome social : Carlos Alberto" at bounding box center [358, 359] width 291 height 28
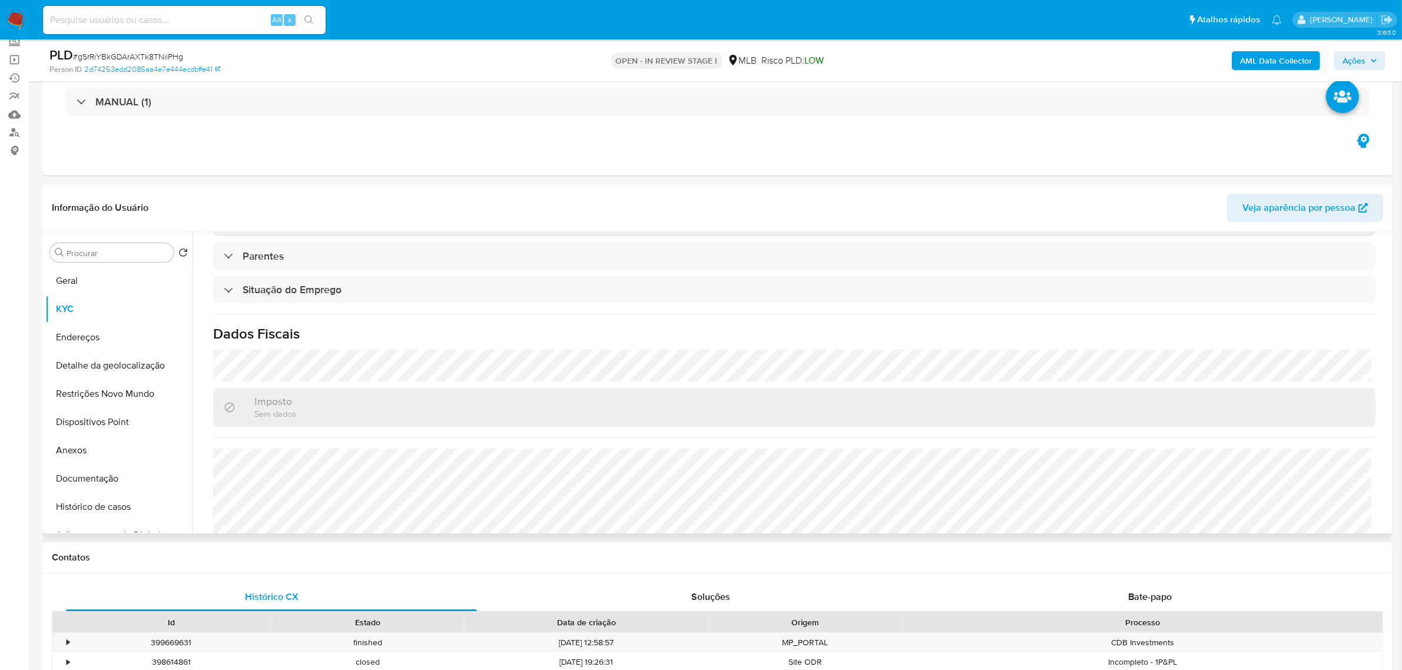
scroll to position [490, 0]
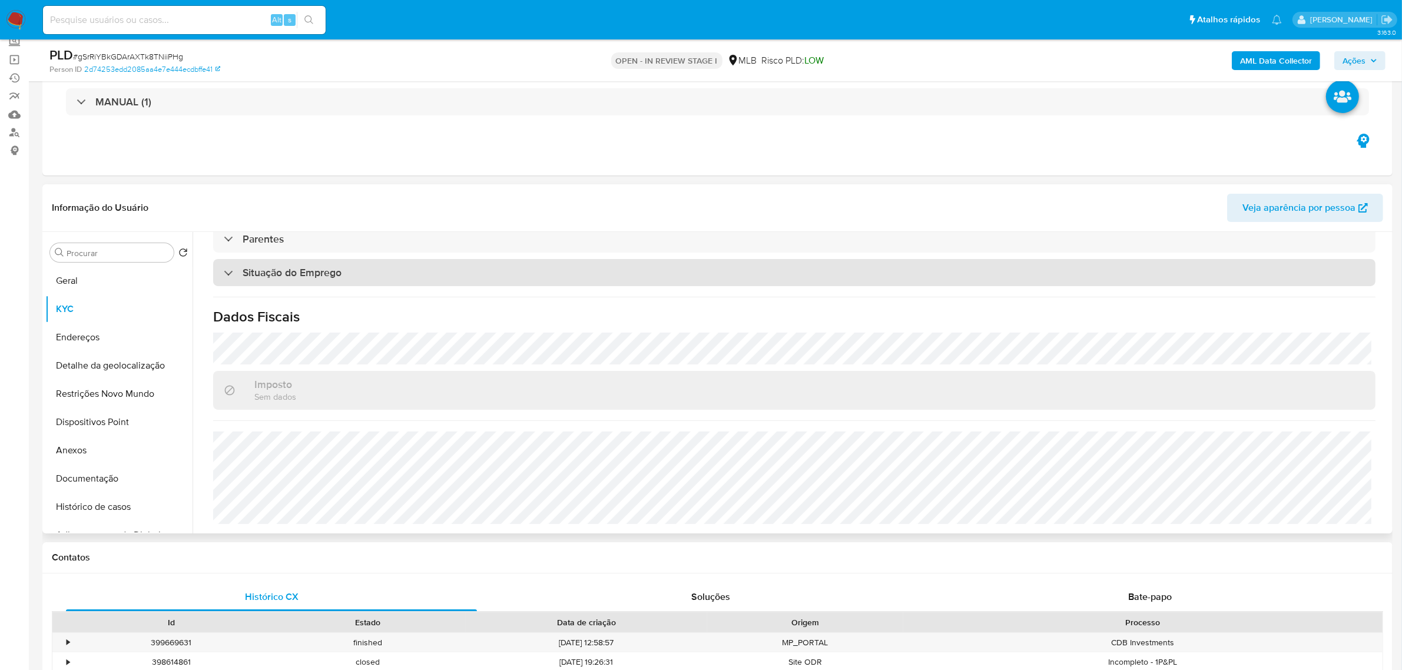
click at [400, 265] on div "Situação do Emprego" at bounding box center [794, 272] width 1163 height 27
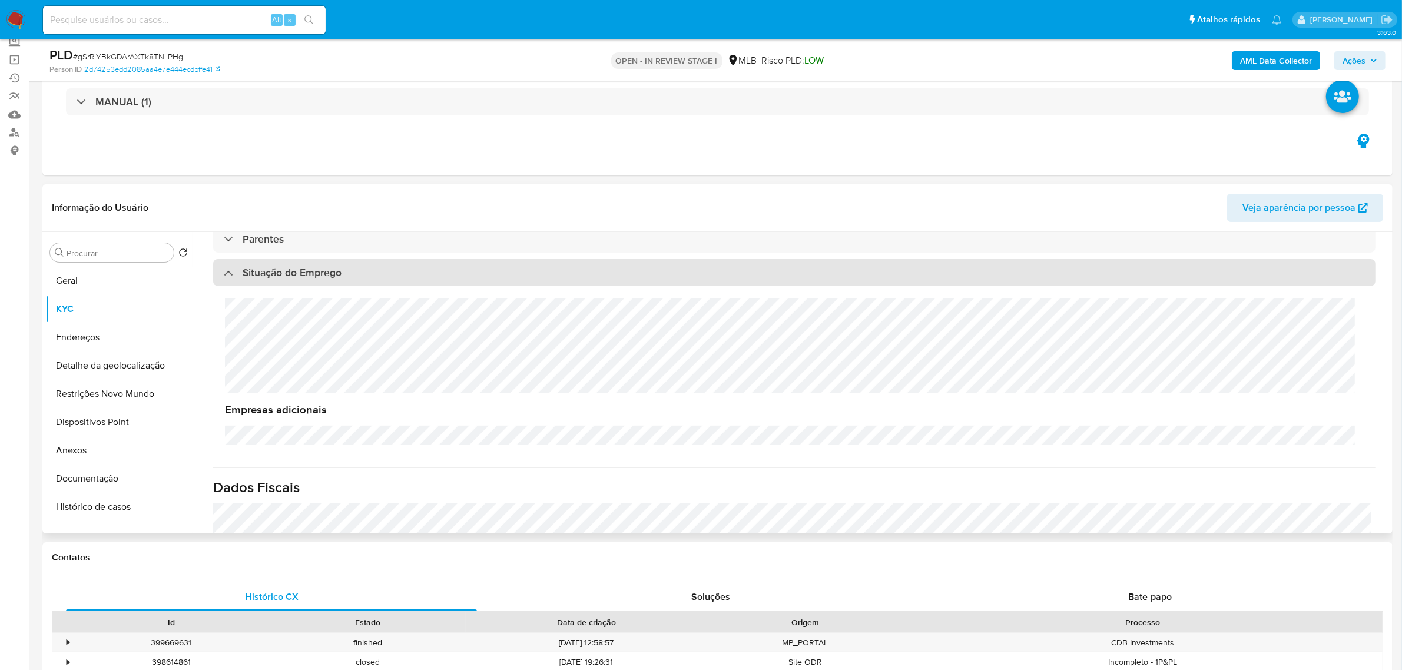
click at [402, 264] on div "Situação do Emprego" at bounding box center [794, 272] width 1163 height 27
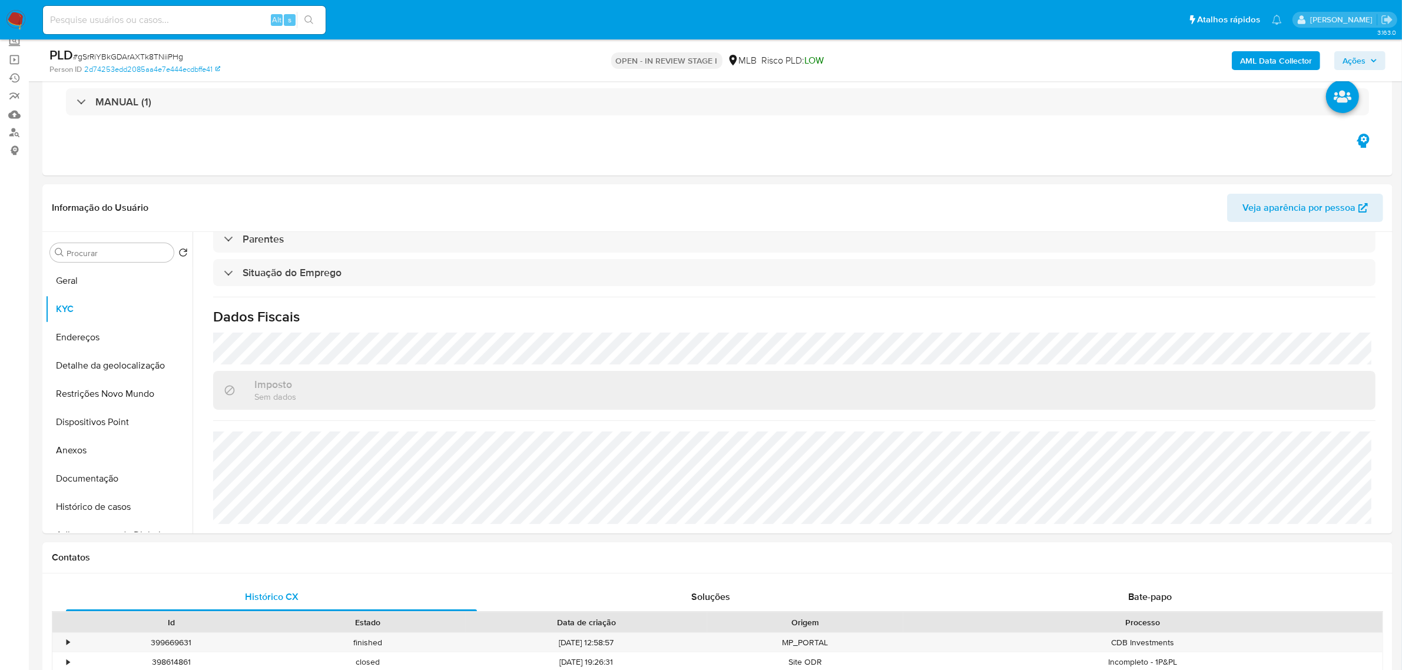
click at [71, 328] on button "Endereços" at bounding box center [114, 337] width 138 height 28
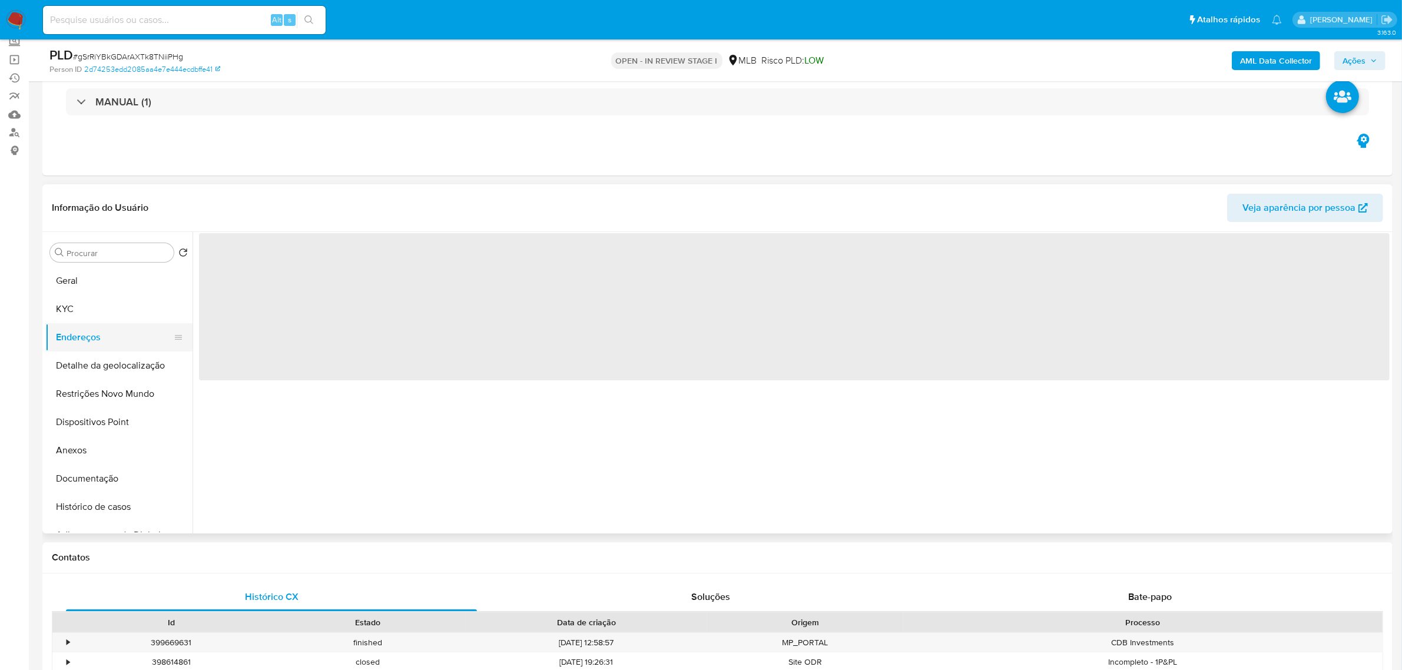
scroll to position [0, 0]
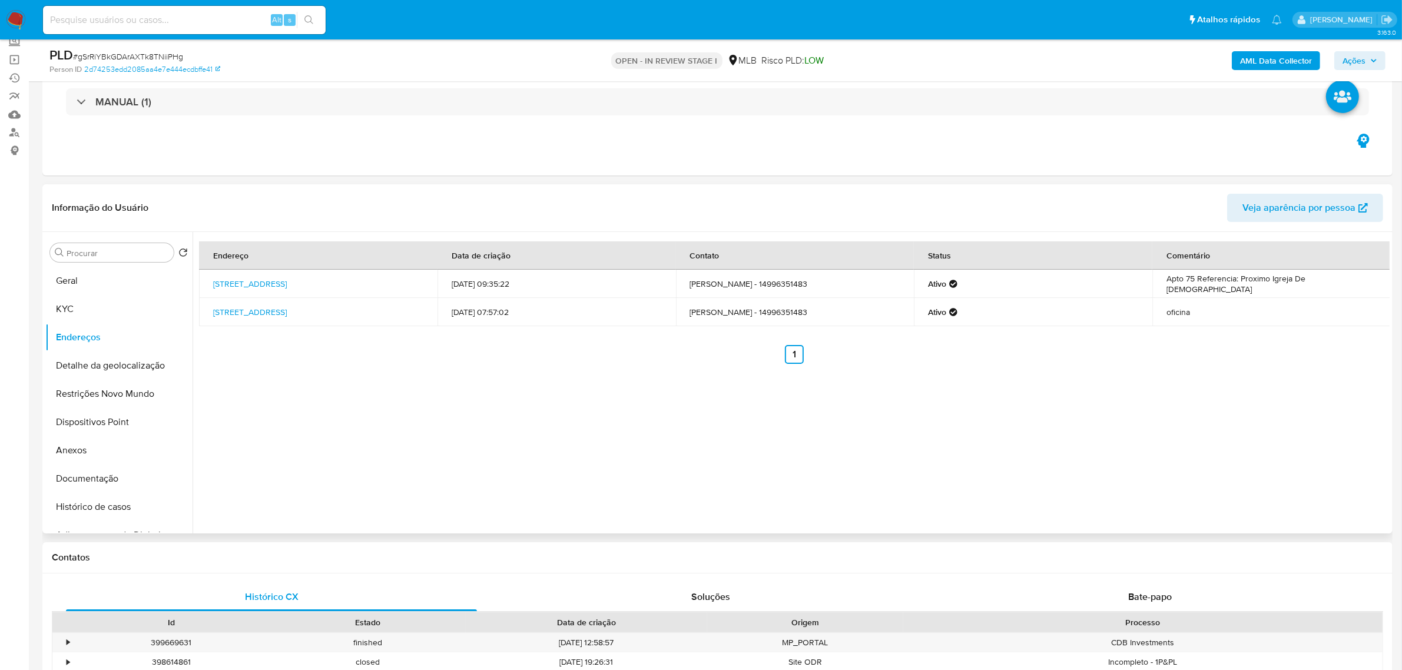
click at [372, 184] on div "Informação do Usuário Veja aparência por pessoa" at bounding box center [717, 208] width 1350 height 48
click at [107, 368] on button "Detalhe da geolocalização" at bounding box center [114, 366] width 138 height 28
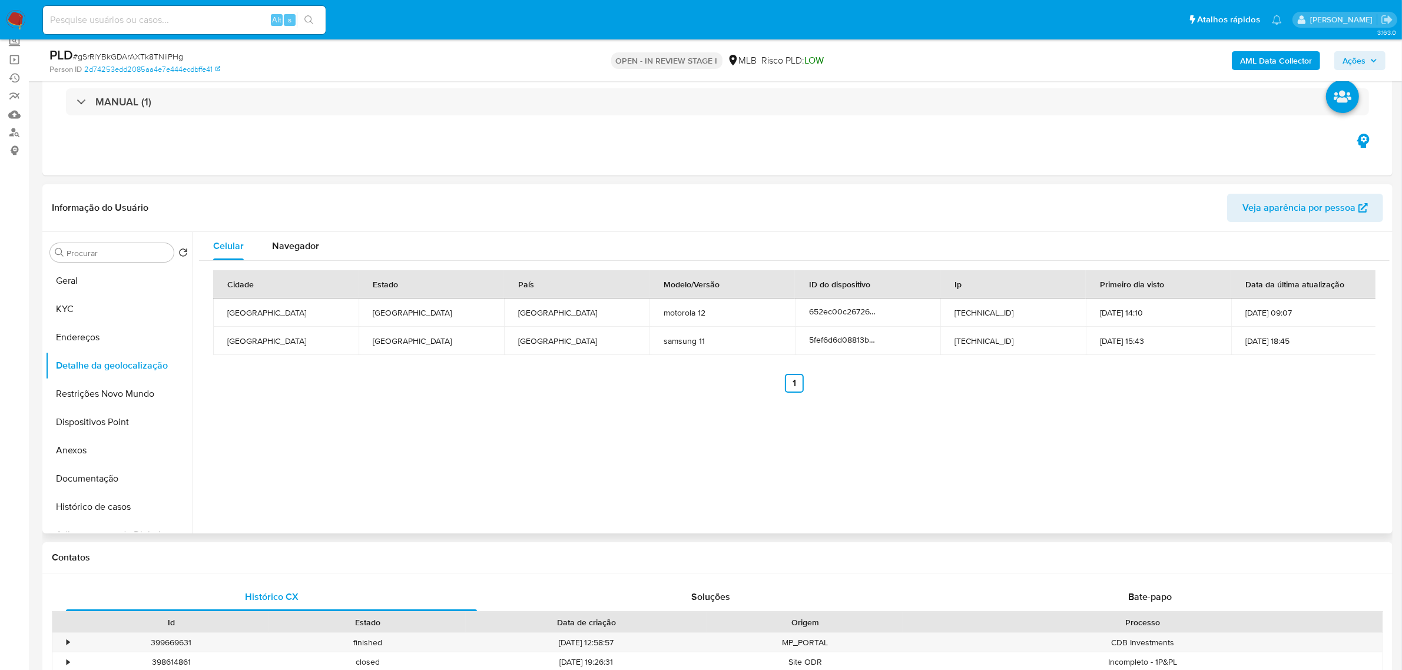
click at [508, 188] on div "Informação do Usuário Veja aparência por pessoa" at bounding box center [717, 208] width 1350 height 48
click at [114, 396] on button "Restrições Novo Mundo" at bounding box center [114, 394] width 138 height 28
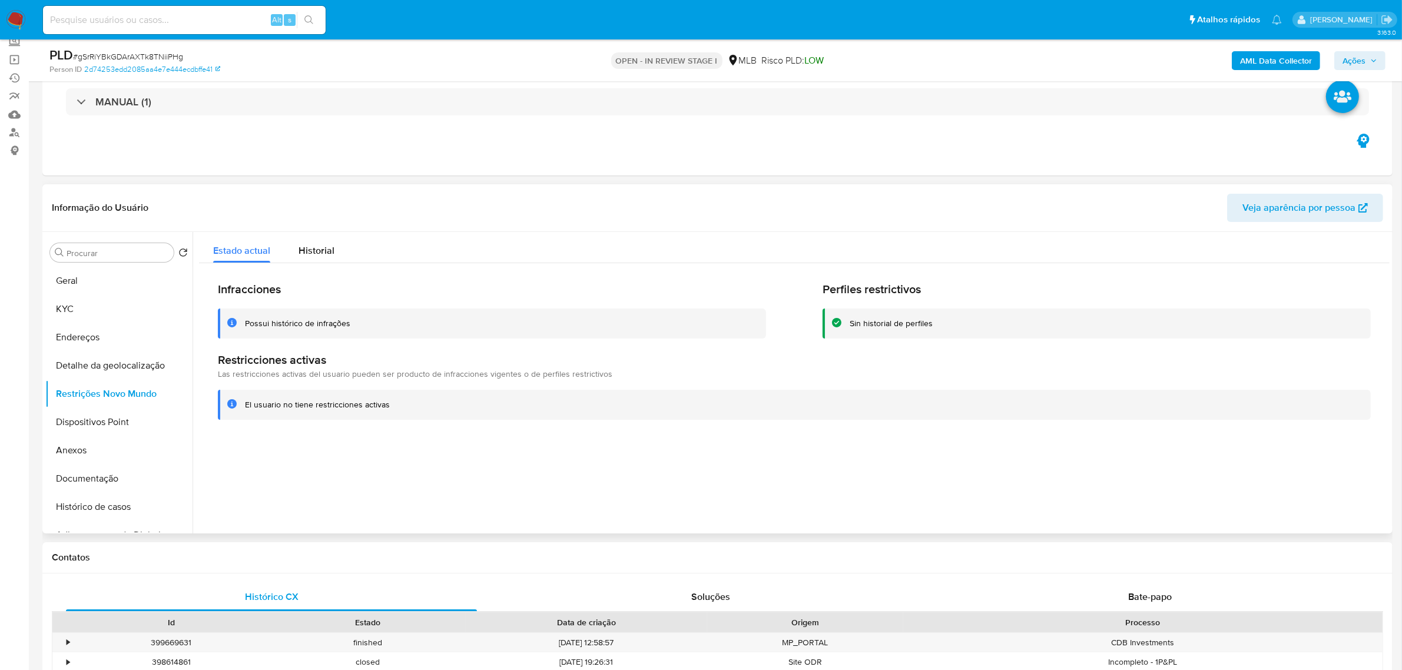
click at [449, 196] on header "Informação do Usuário Veja aparência por pessoa" at bounding box center [718, 208] width 1332 height 28
click at [114, 428] on button "Dispositivos Point" at bounding box center [114, 422] width 138 height 28
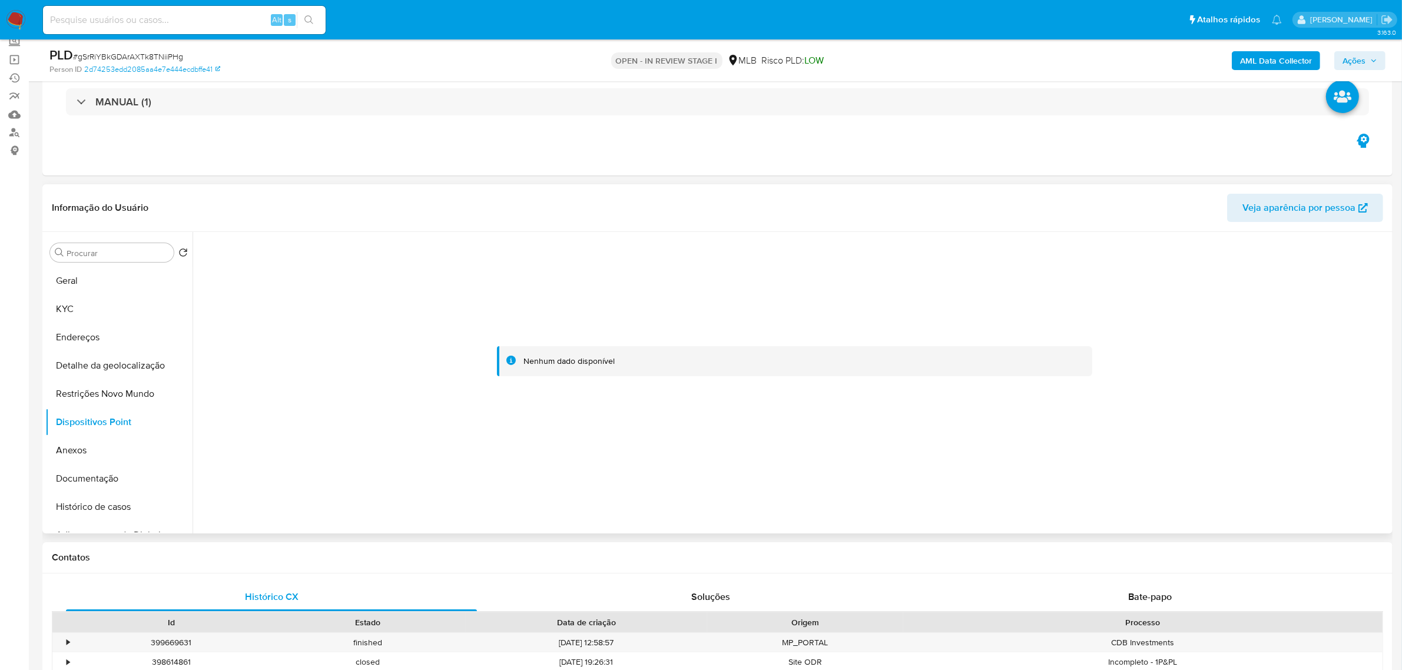
click at [316, 193] on div "Informação do Usuário Veja aparência por pessoa" at bounding box center [717, 208] width 1350 height 48
click at [80, 504] on button "Histórico de casos" at bounding box center [114, 507] width 138 height 28
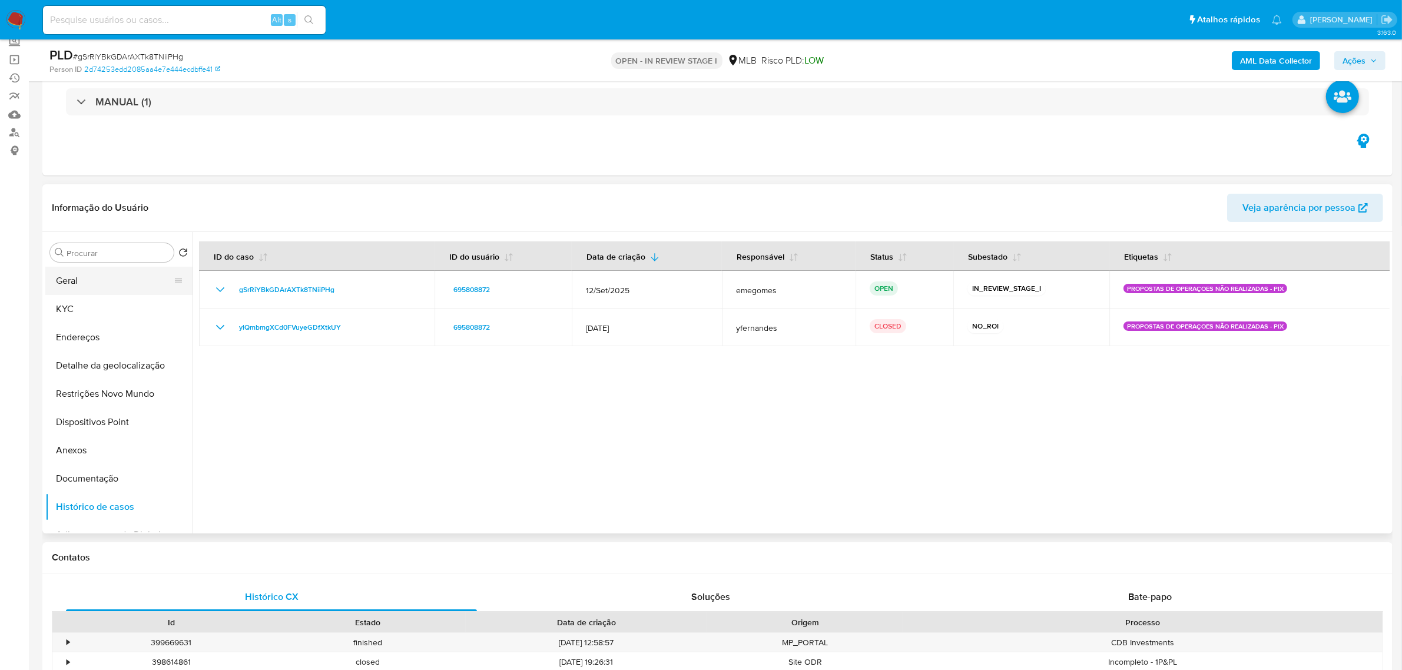
click at [84, 284] on button "Geral" at bounding box center [114, 281] width 138 height 28
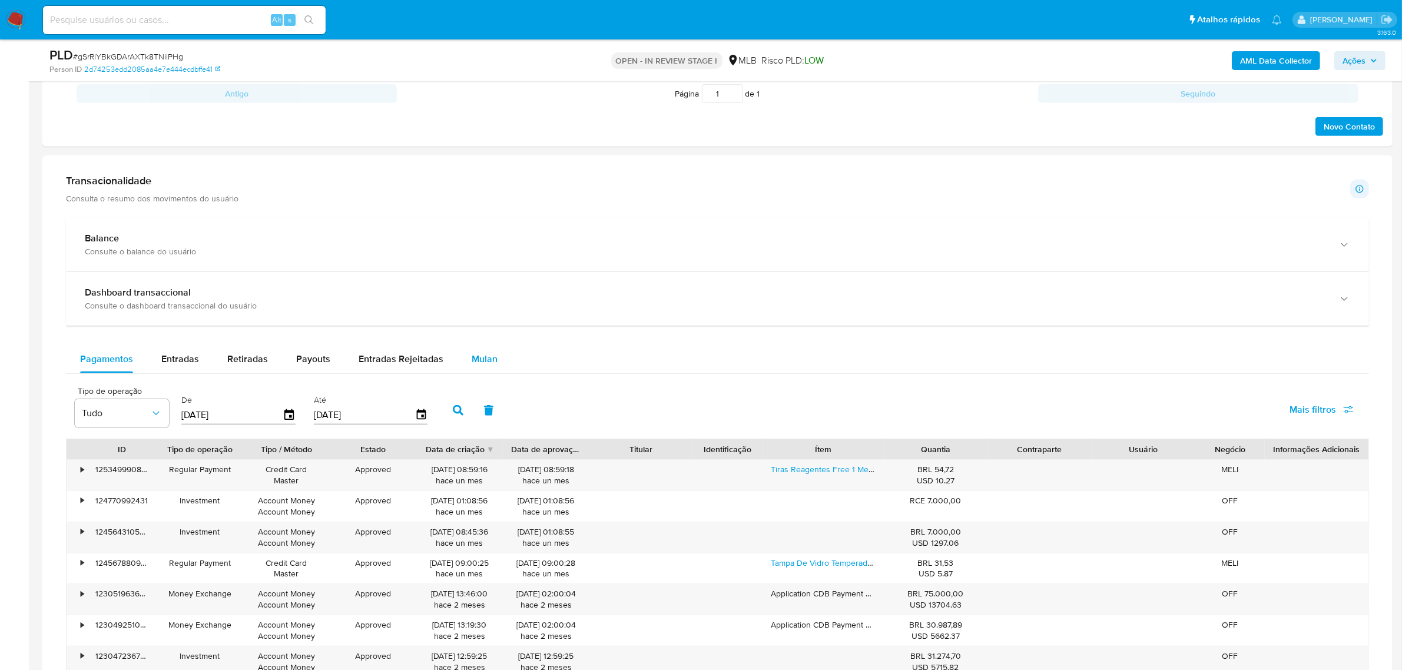
scroll to position [736, 0]
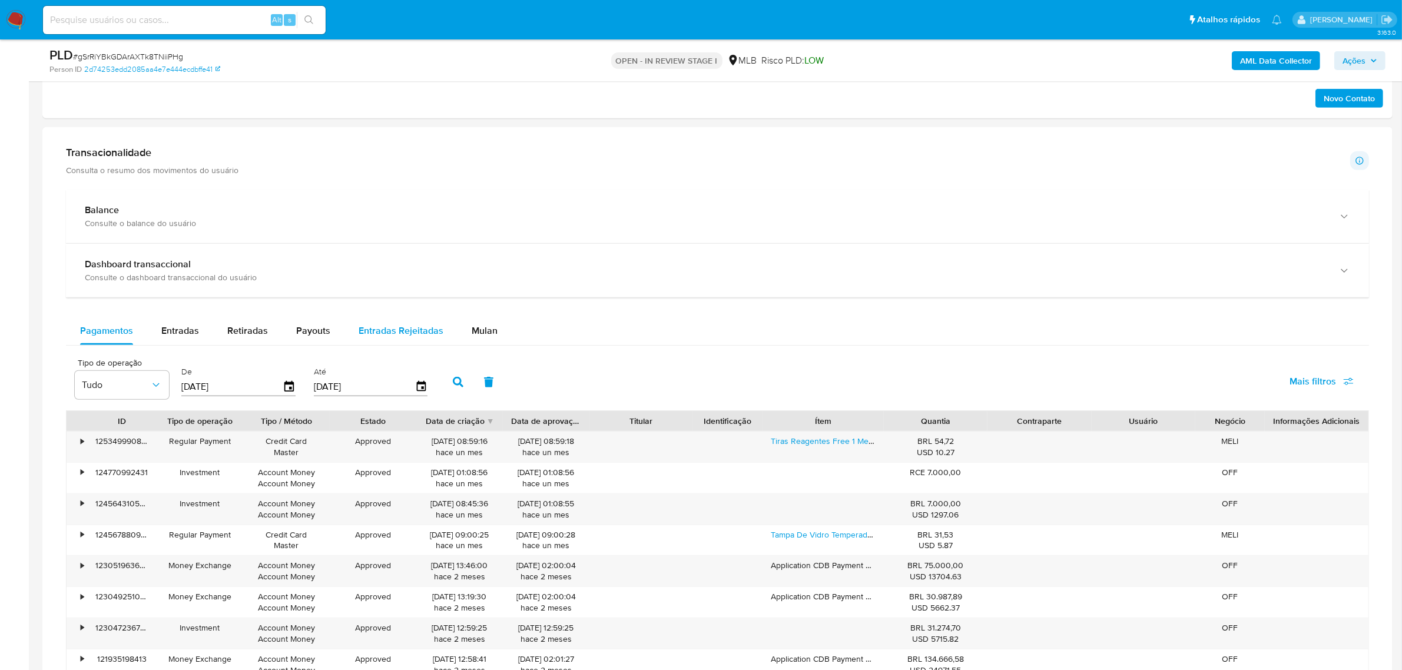
click at [408, 325] on span "Entradas Rejeitadas" at bounding box center [401, 331] width 85 height 14
select select "10"
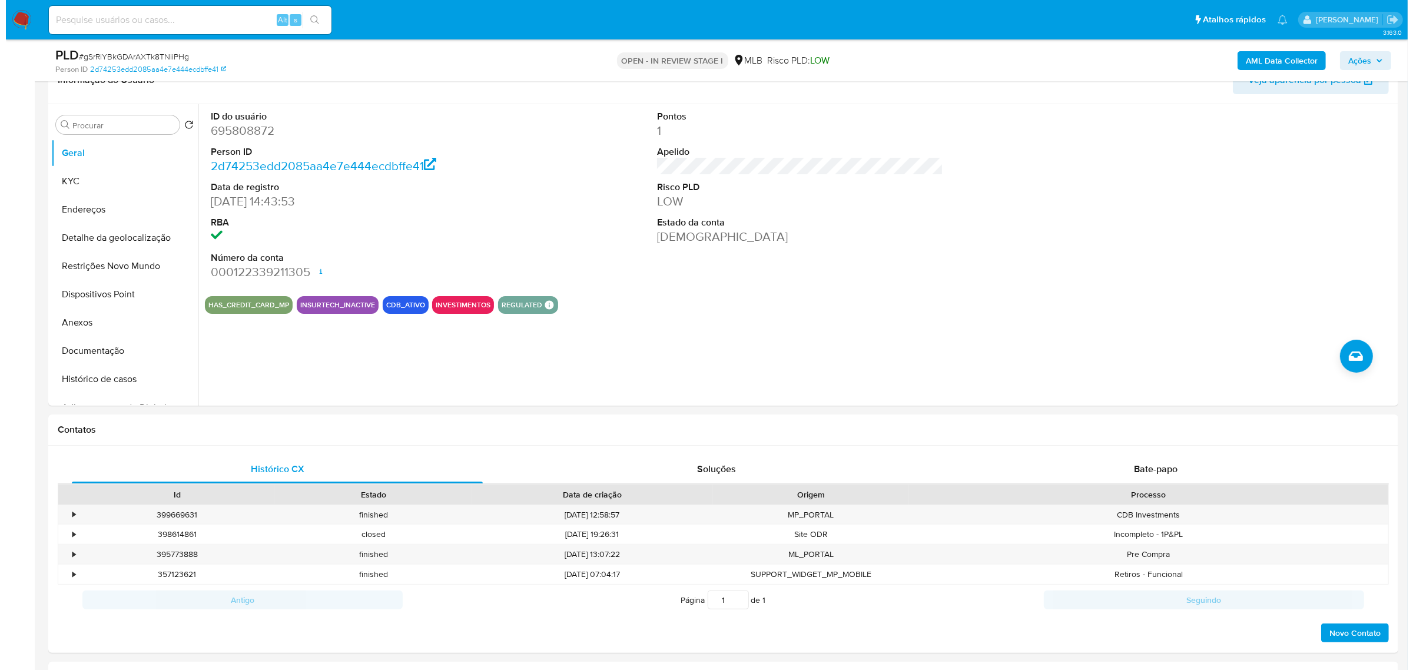
scroll to position [147, 0]
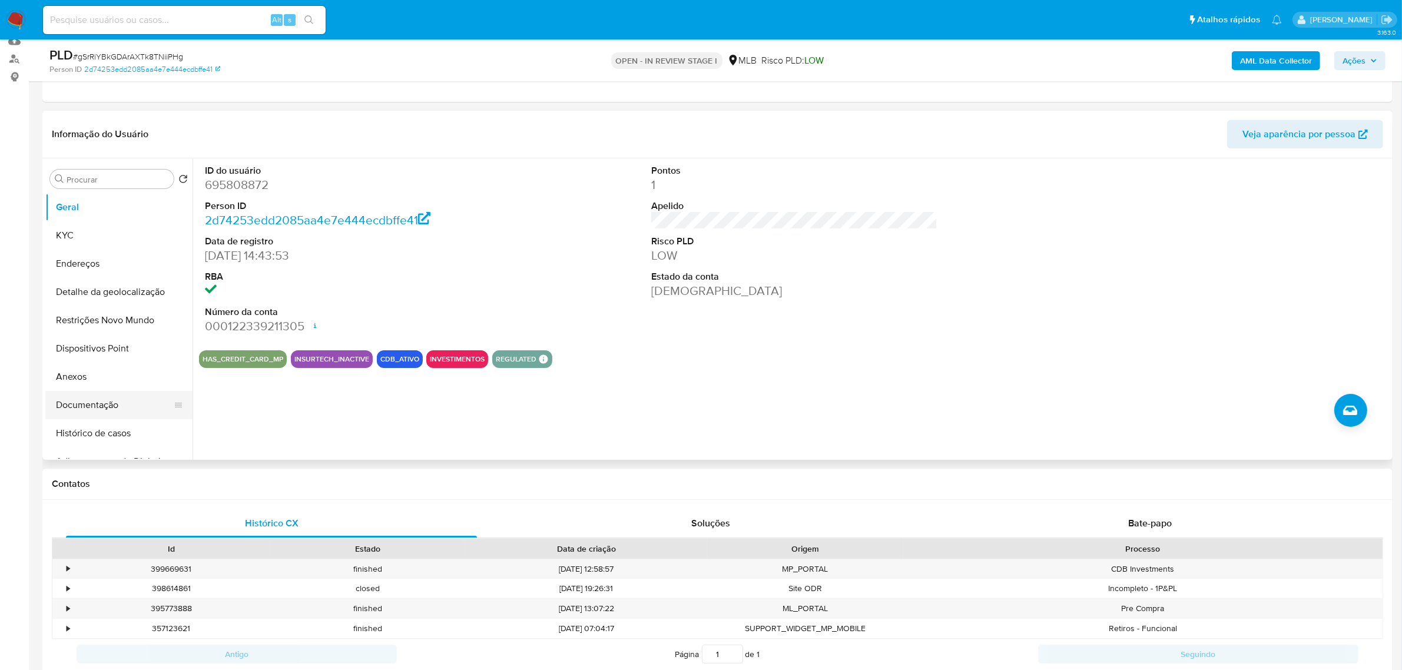
click at [87, 405] on button "Documentação" at bounding box center [114, 405] width 138 height 28
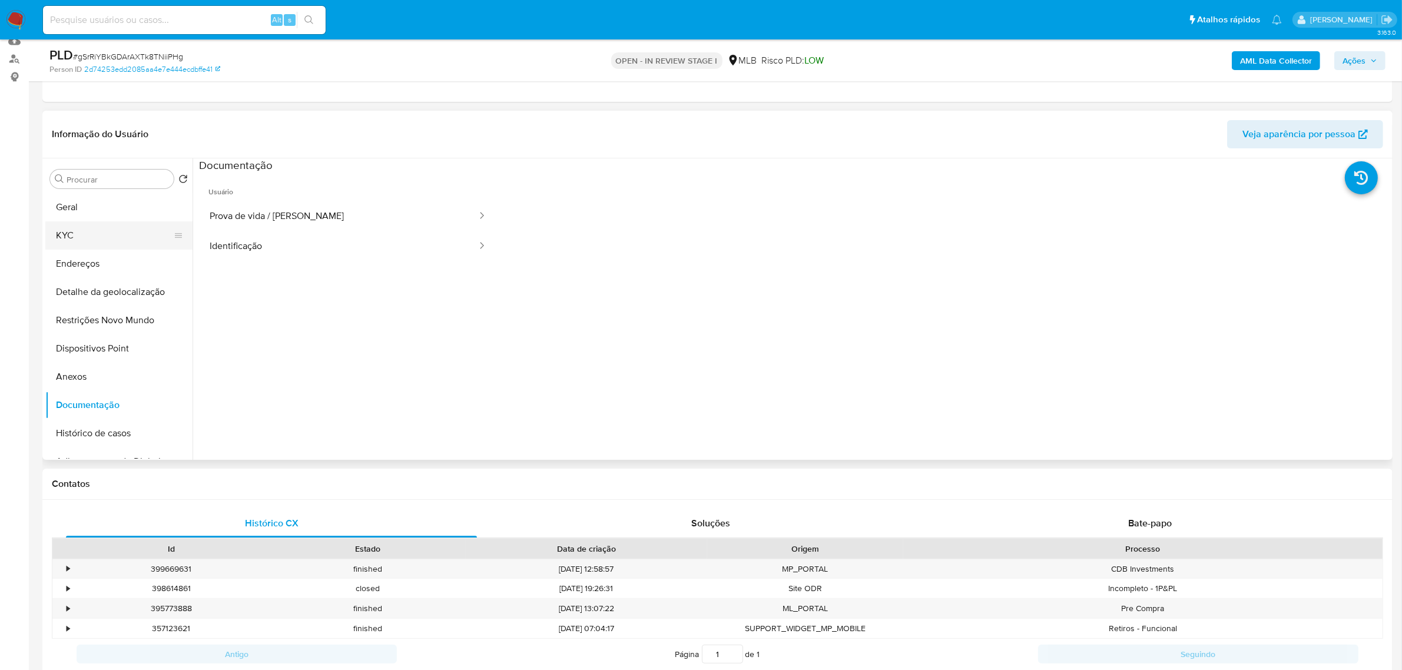
click at [90, 230] on button "KYC" at bounding box center [114, 235] width 138 height 28
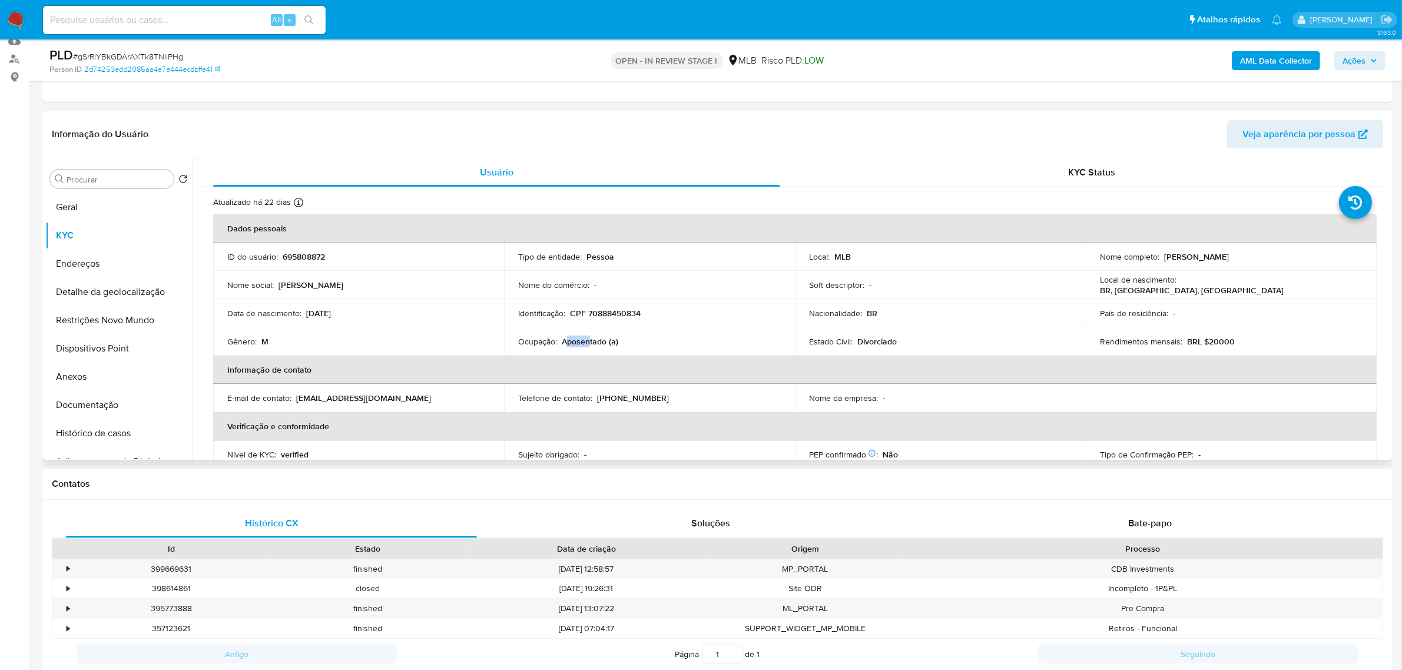
drag, startPoint x: 587, startPoint y: 343, endPoint x: 554, endPoint y: 345, distance: 33.0
click at [557, 345] on div "Ocupação : Aposentado (a)" at bounding box center [649, 341] width 263 height 11
drag, startPoint x: 634, startPoint y: 345, endPoint x: 516, endPoint y: 343, distance: 118.4
click at [516, 343] on td "Ocupação : Aposentado (a)" at bounding box center [649, 341] width 291 height 28
copy div "Ocupação : Aposentado (a)"
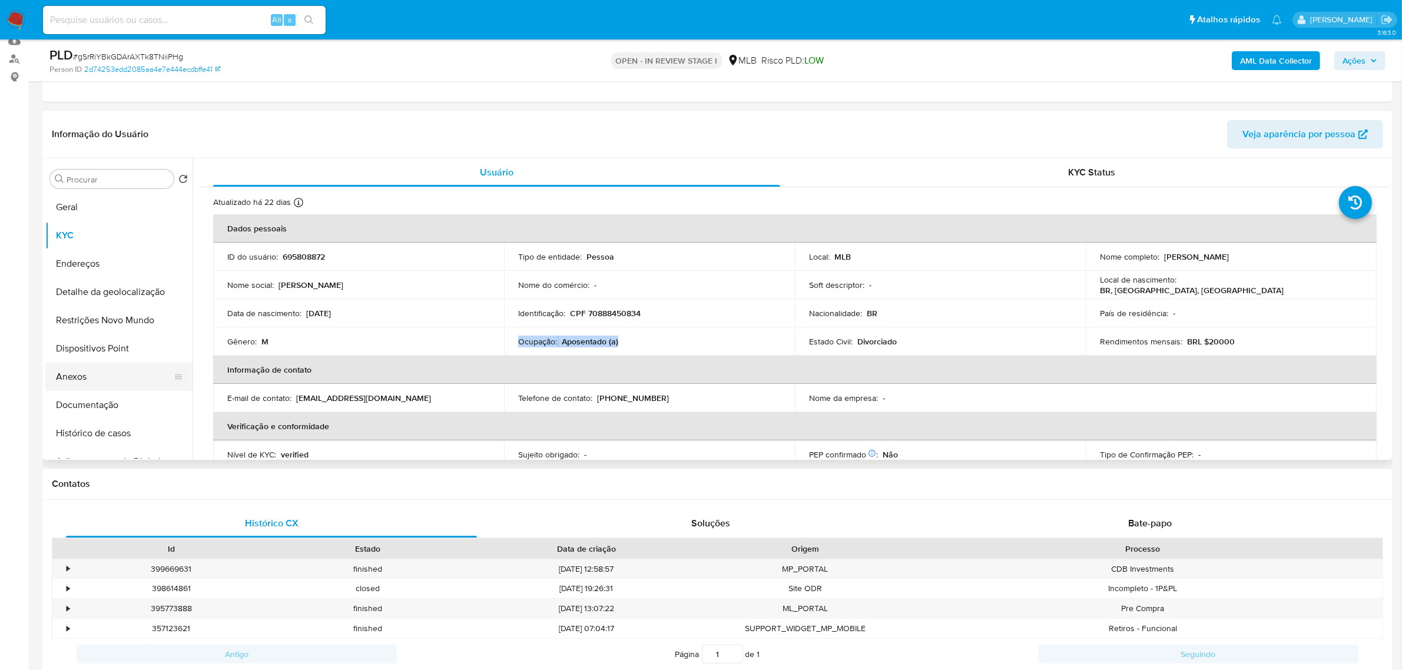
click at [65, 380] on button "Anexos" at bounding box center [114, 377] width 138 height 28
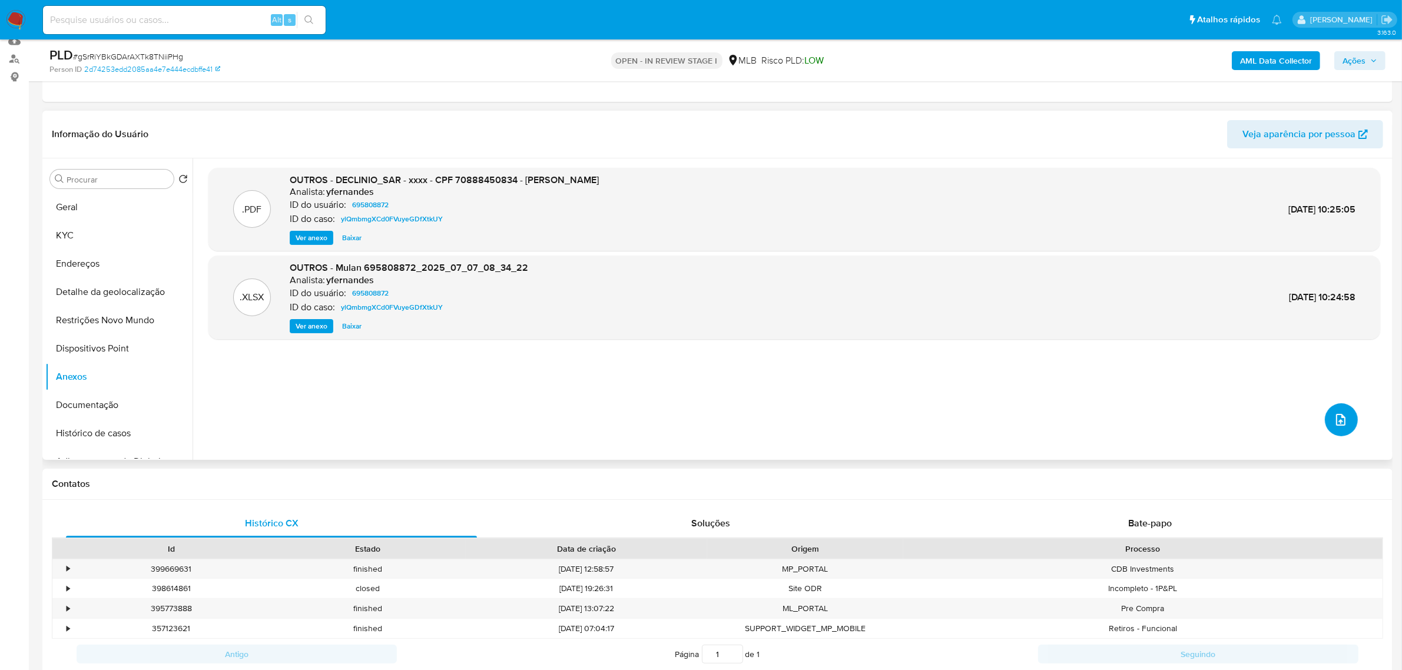
click at [1337, 419] on icon "upload-file" at bounding box center [1341, 420] width 14 height 14
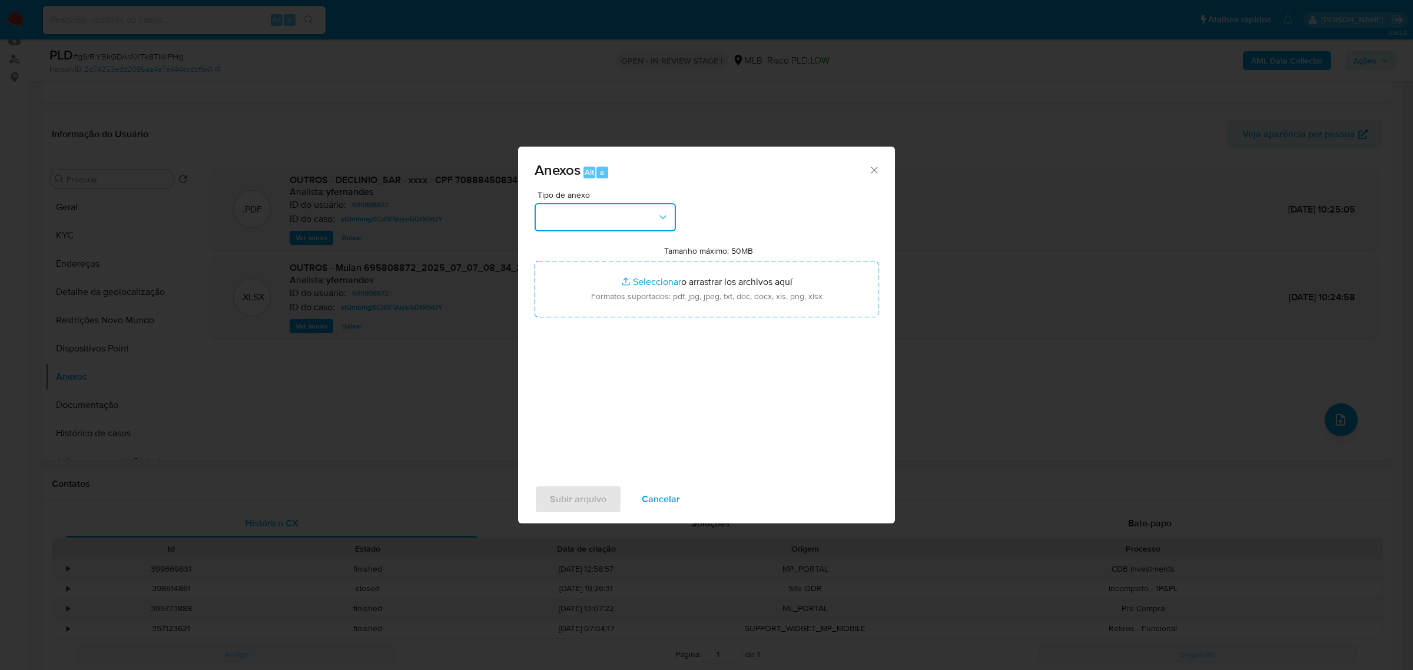
click at [660, 220] on icon "button" at bounding box center [663, 217] width 12 height 12
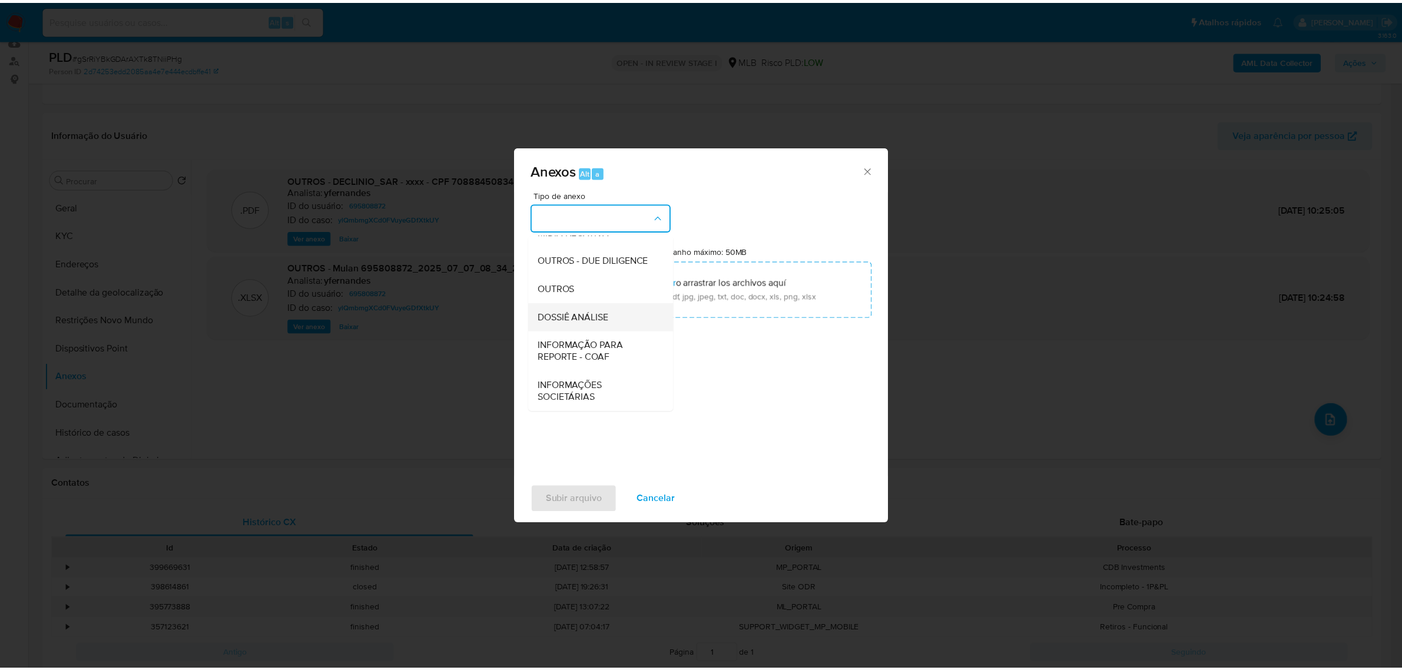
scroll to position [181, 0]
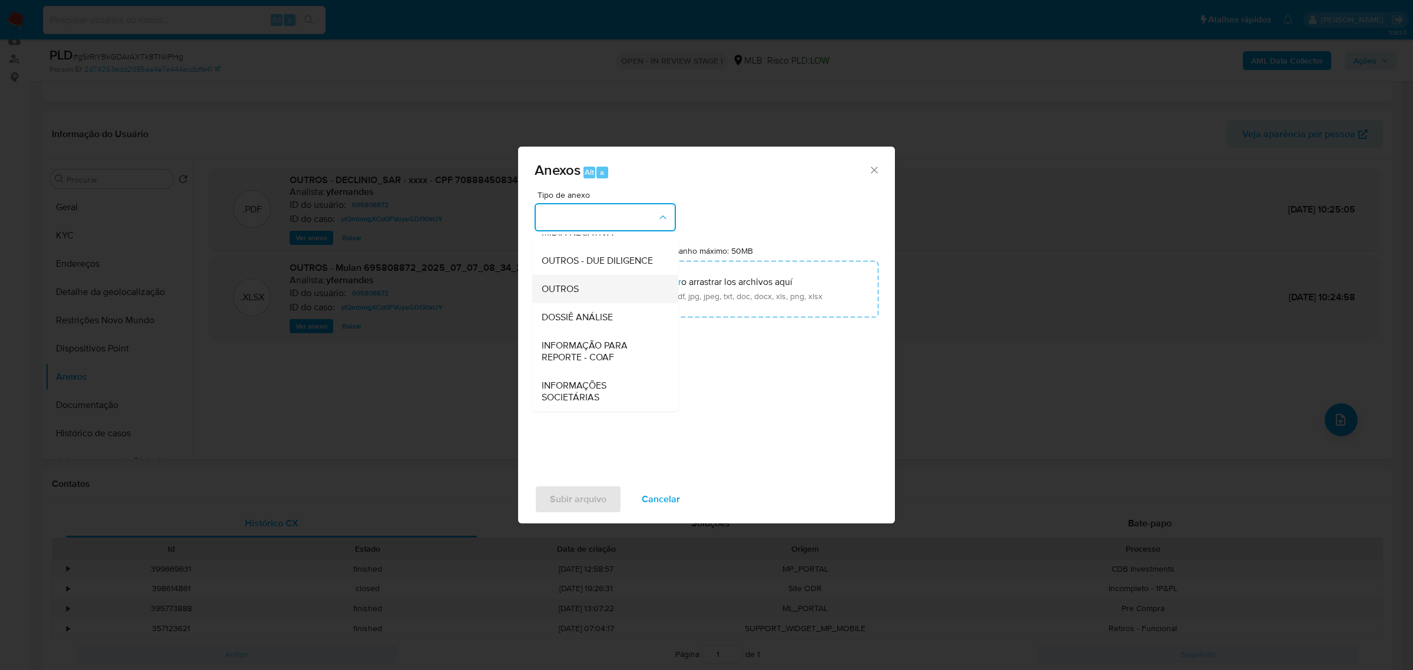
click at [562, 287] on span "OUTROS" at bounding box center [560, 289] width 37 height 12
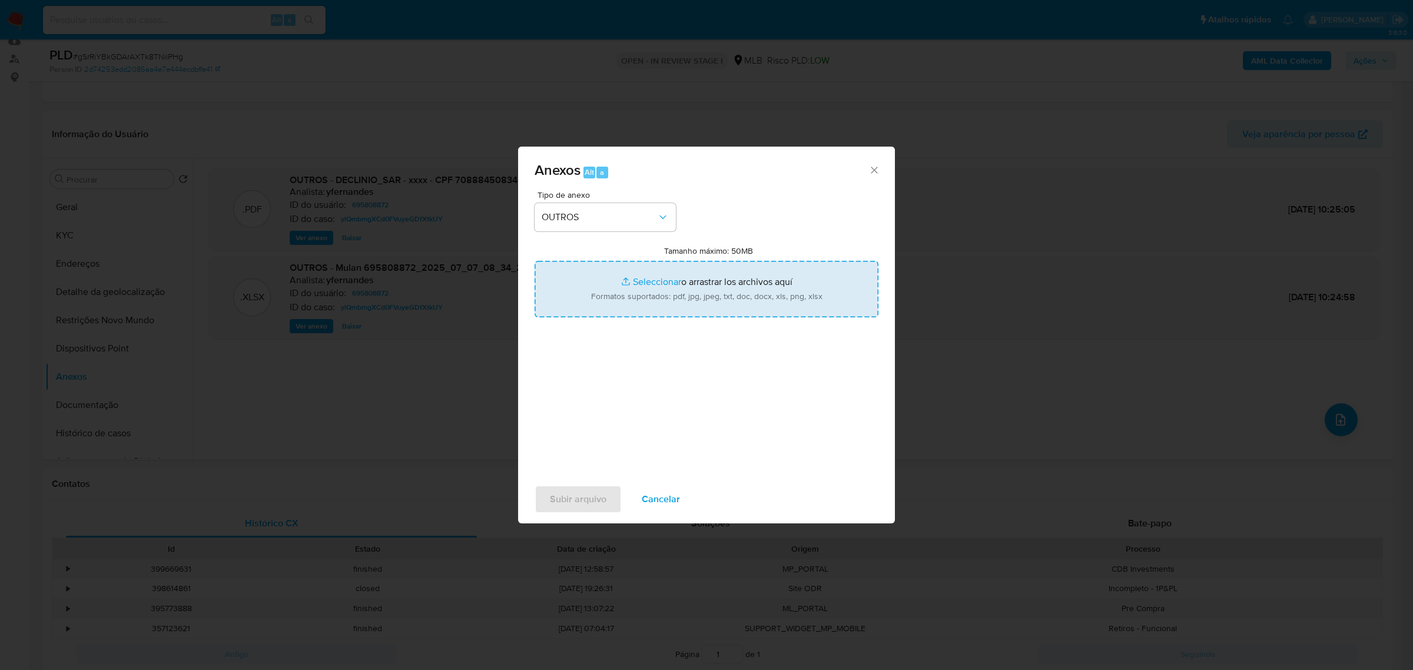
click at [648, 280] on input "Tamanho máximo: 50MB Seleccionar archivos" at bounding box center [707, 289] width 344 height 57
type input "C:\fakepath\DECLÍNIO - gSrRiYBkGDArAXTk8TNiiPHg - CPF 70888450834 - CARLOS ALBE…"
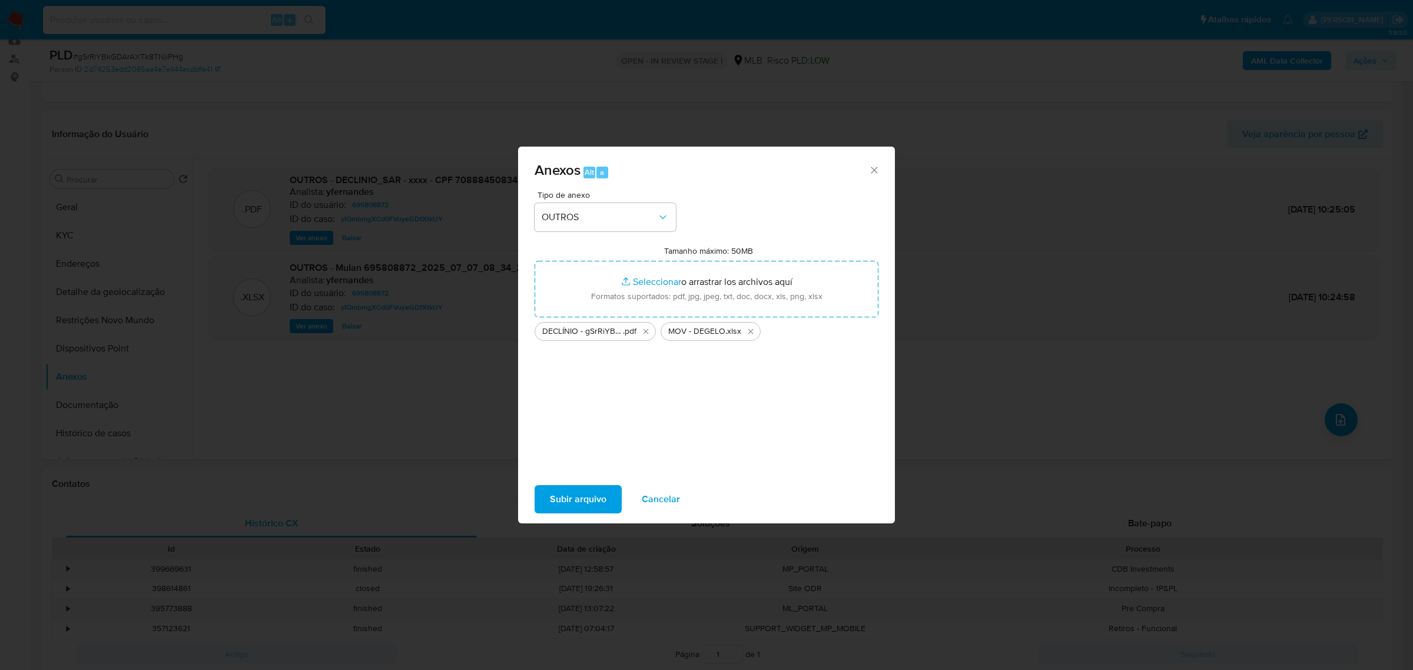
click at [552, 492] on span "Subir arquivo" at bounding box center [578, 499] width 57 height 26
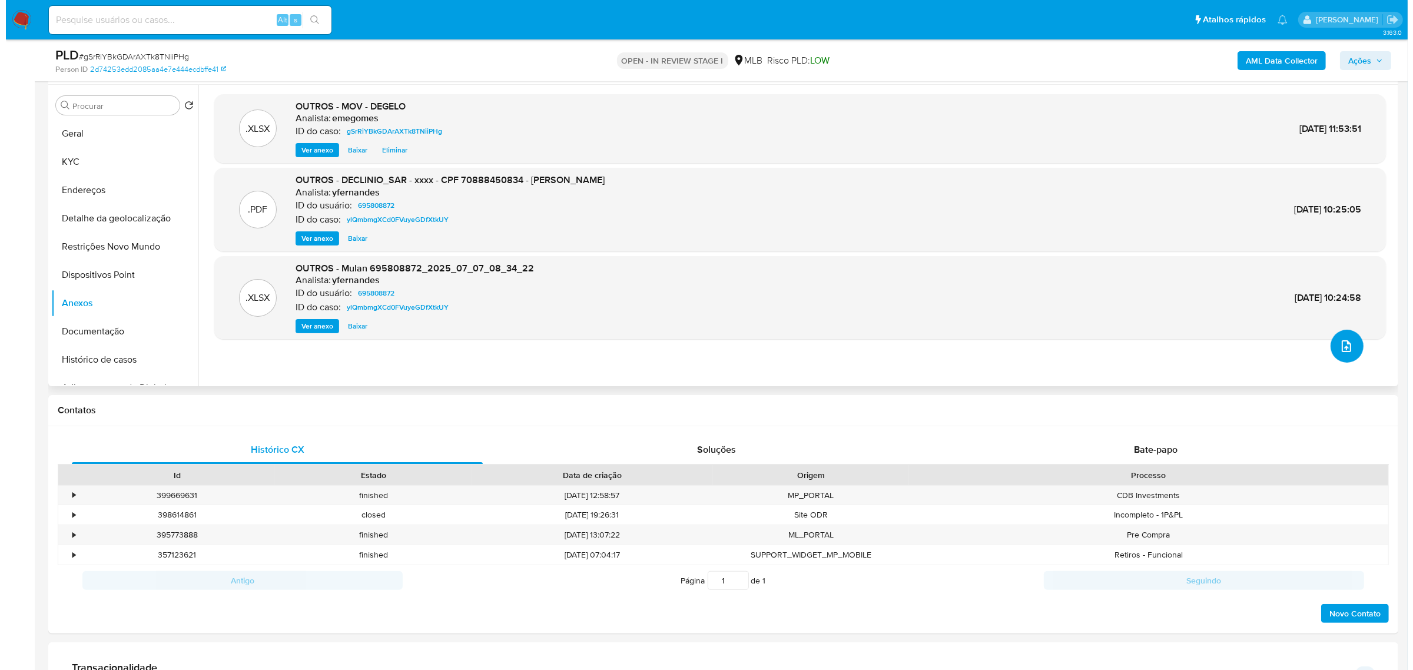
scroll to position [147, 0]
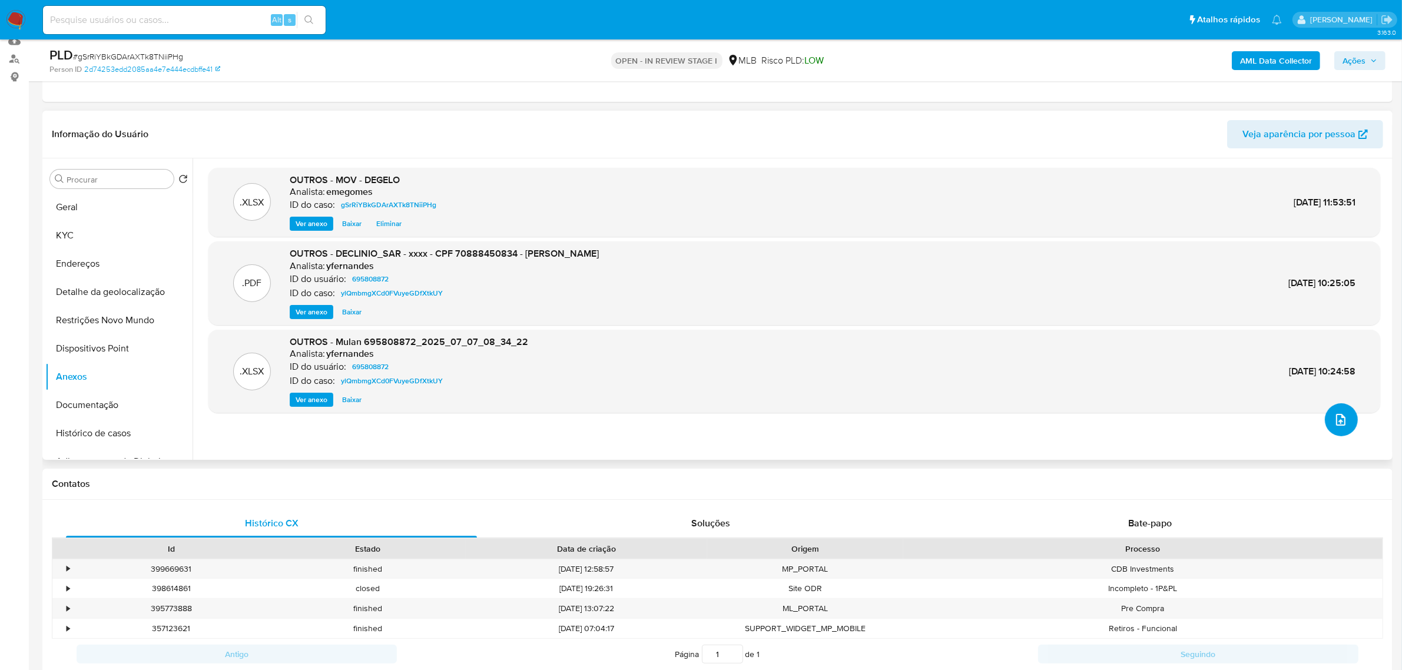
click at [1335, 418] on icon "upload-file" at bounding box center [1341, 420] width 14 height 14
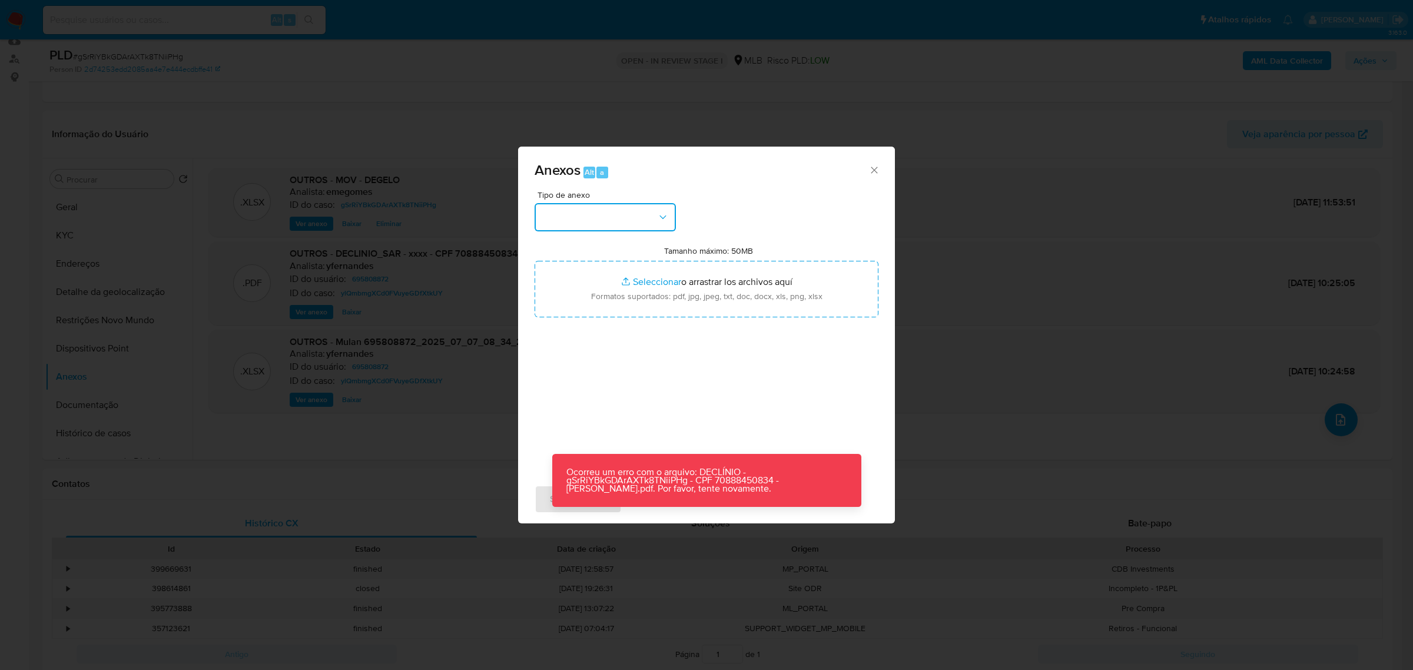
click at [664, 213] on icon "button" at bounding box center [663, 217] width 12 height 12
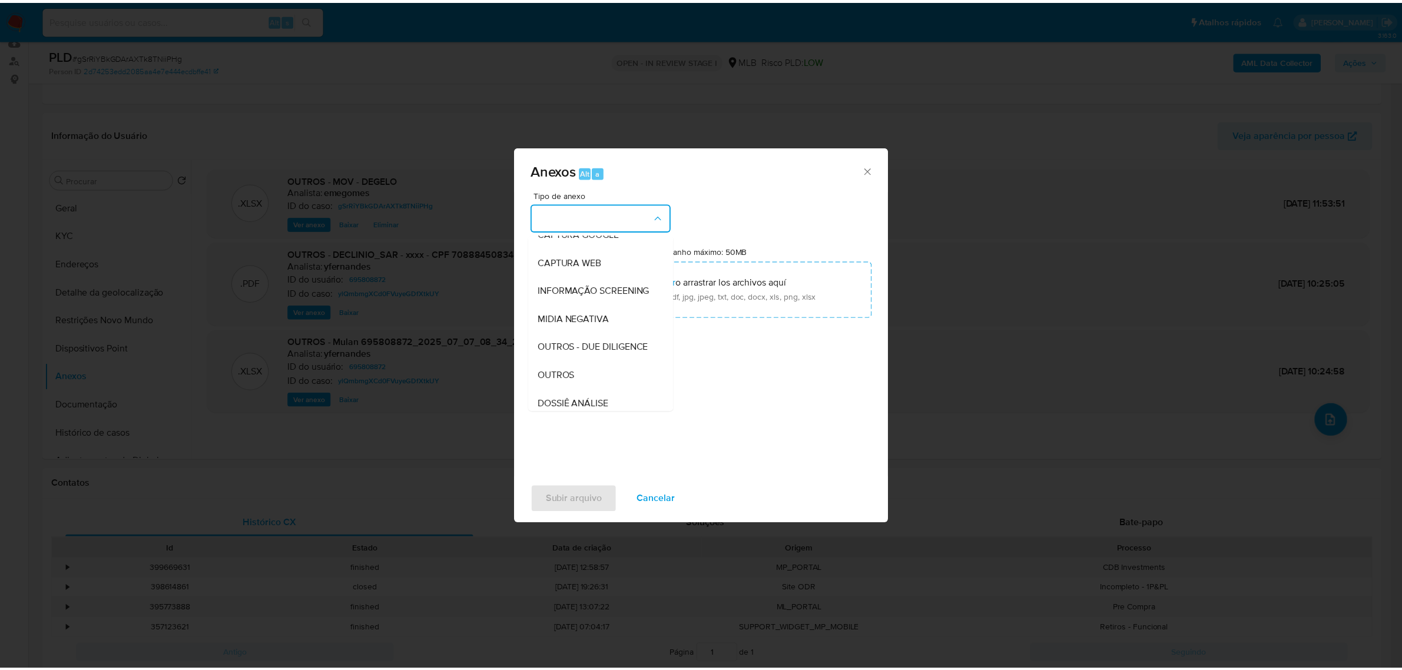
scroll to position [181, 0]
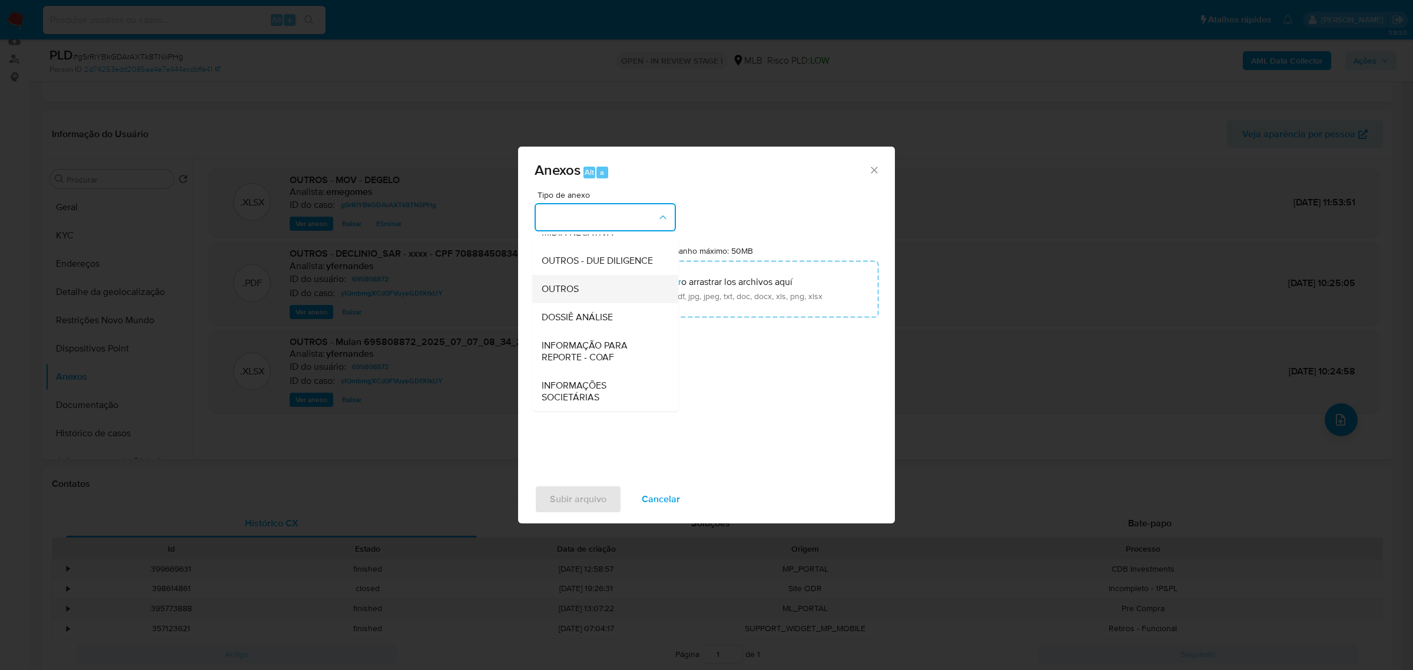
click at [579, 292] on span "OUTROS" at bounding box center [560, 289] width 37 height 12
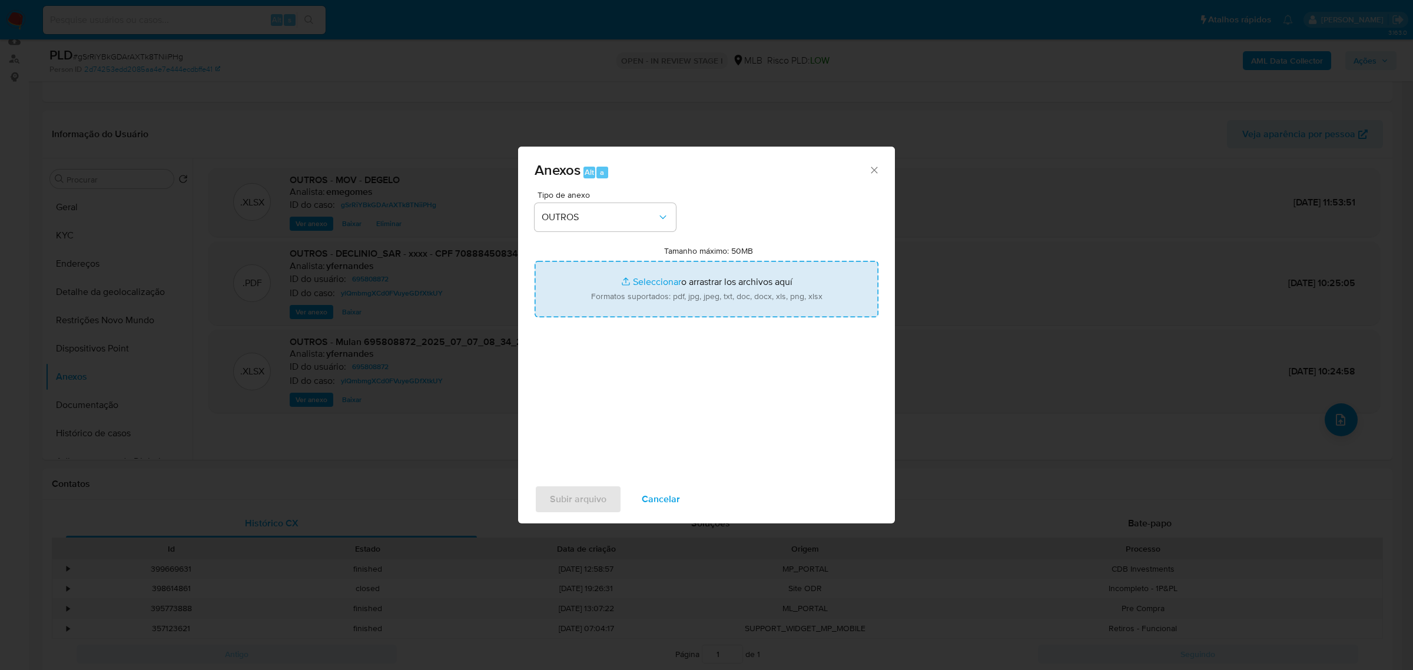
click at [645, 281] on input "Tamanho máximo: 50MB Seleccionar archivos" at bounding box center [707, 289] width 344 height 57
type input "C:\fakepath\DECLÍNIO - gSrRiYBkGDArAXTk8TNiiPHg - CPF 70888450834 - CARLOS ALBE…"
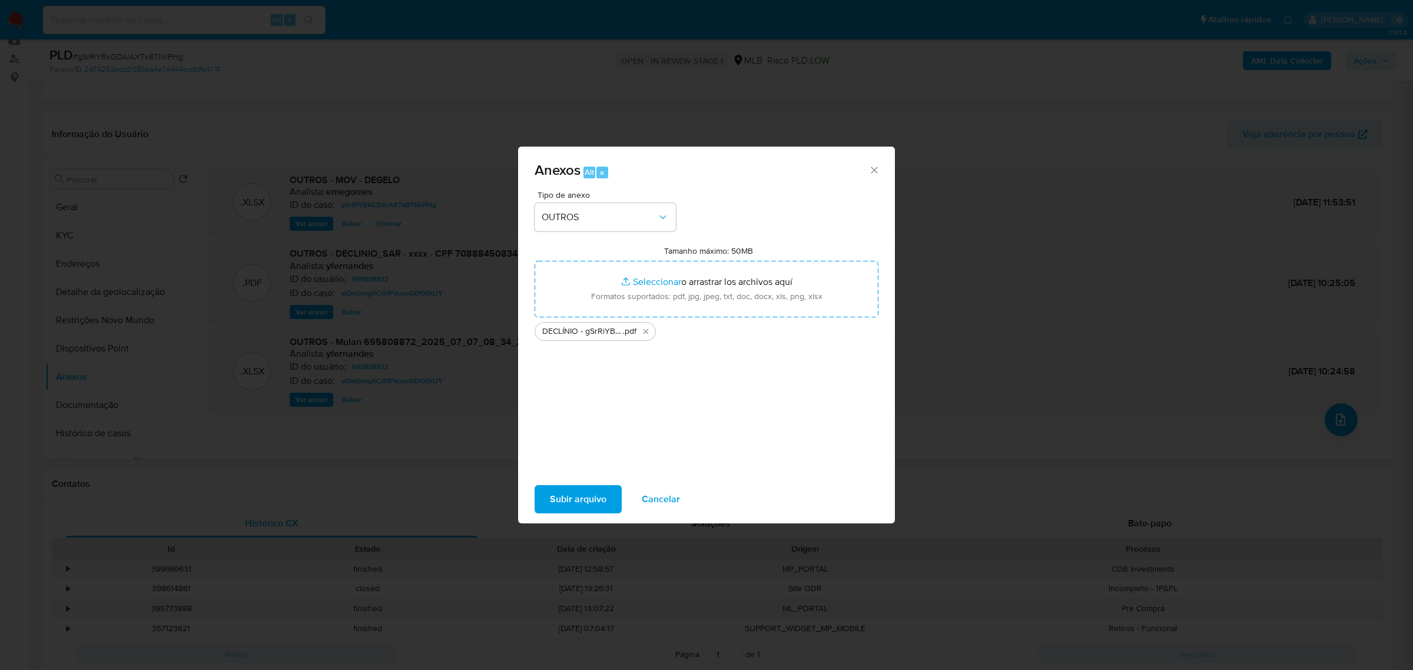
click at [601, 494] on span "Subir arquivo" at bounding box center [578, 499] width 57 height 26
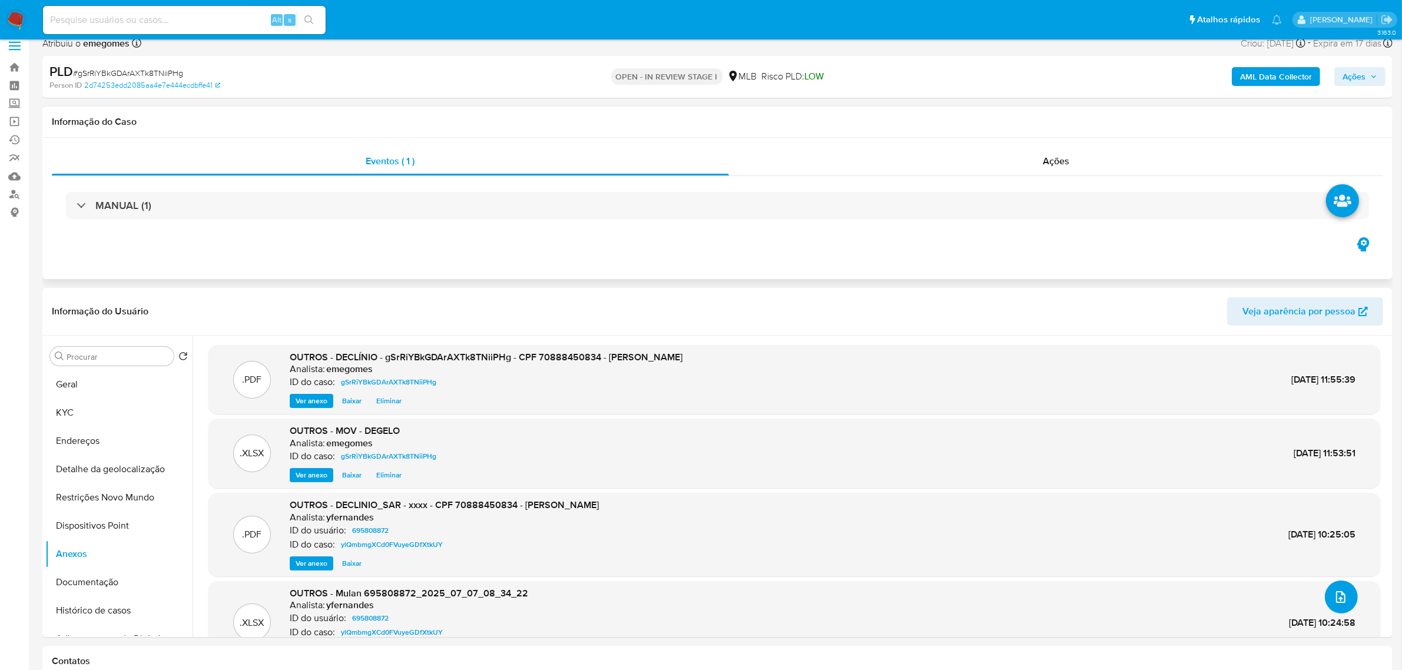
scroll to position [0, 0]
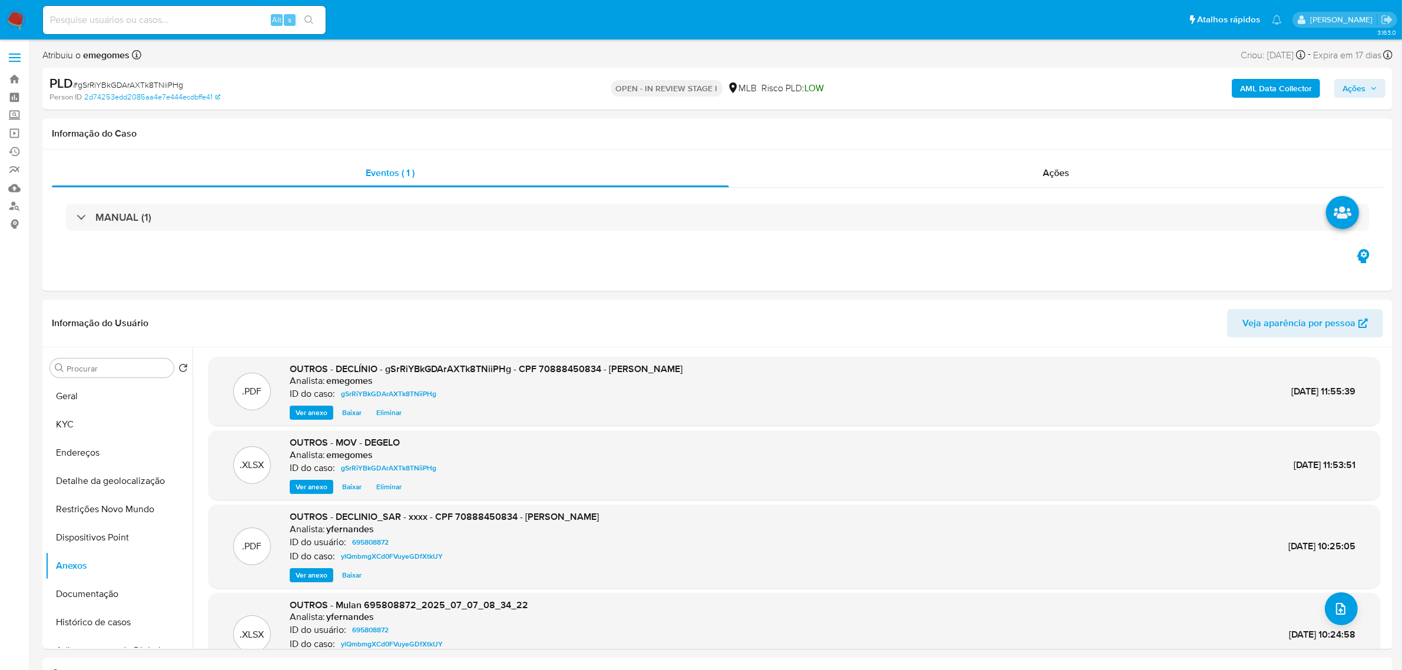
click at [1277, 90] on b "AML Data Collector" at bounding box center [1276, 88] width 72 height 19
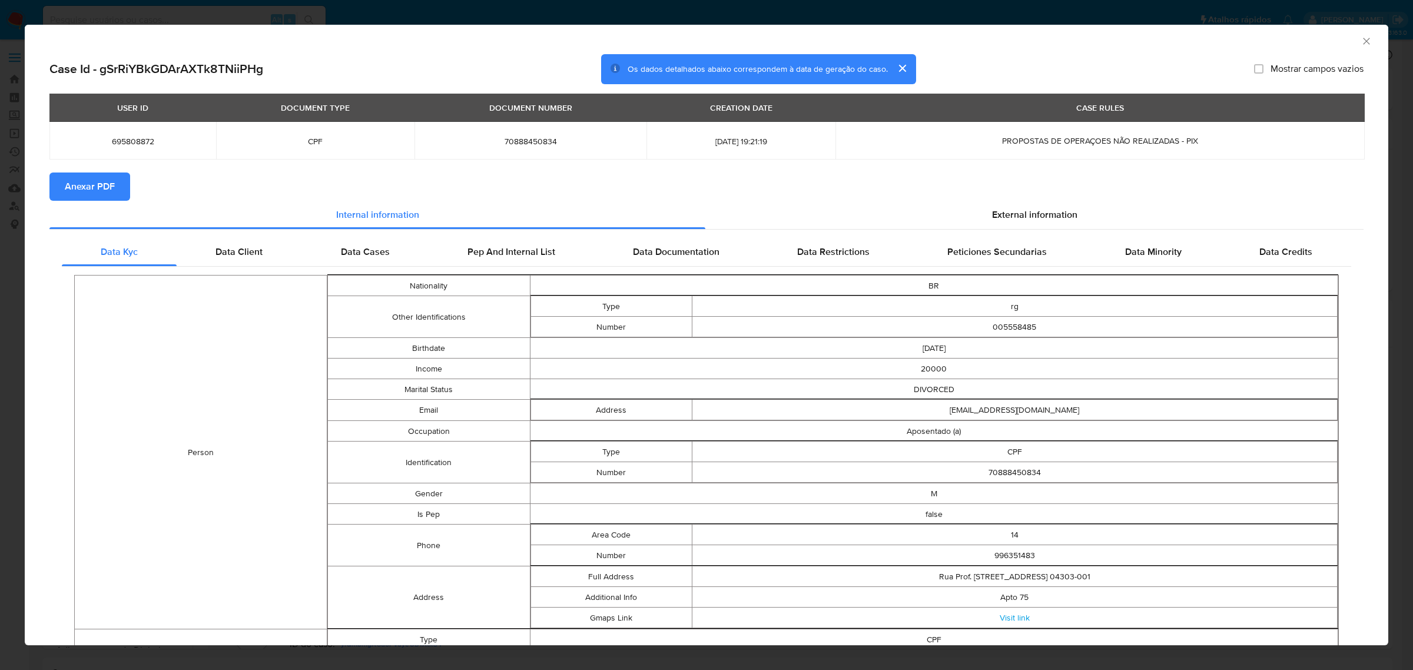
click at [66, 183] on span "Anexar PDF" at bounding box center [90, 187] width 50 height 26
click at [1361, 45] on icon "Fechar a janela" at bounding box center [1367, 41] width 12 height 12
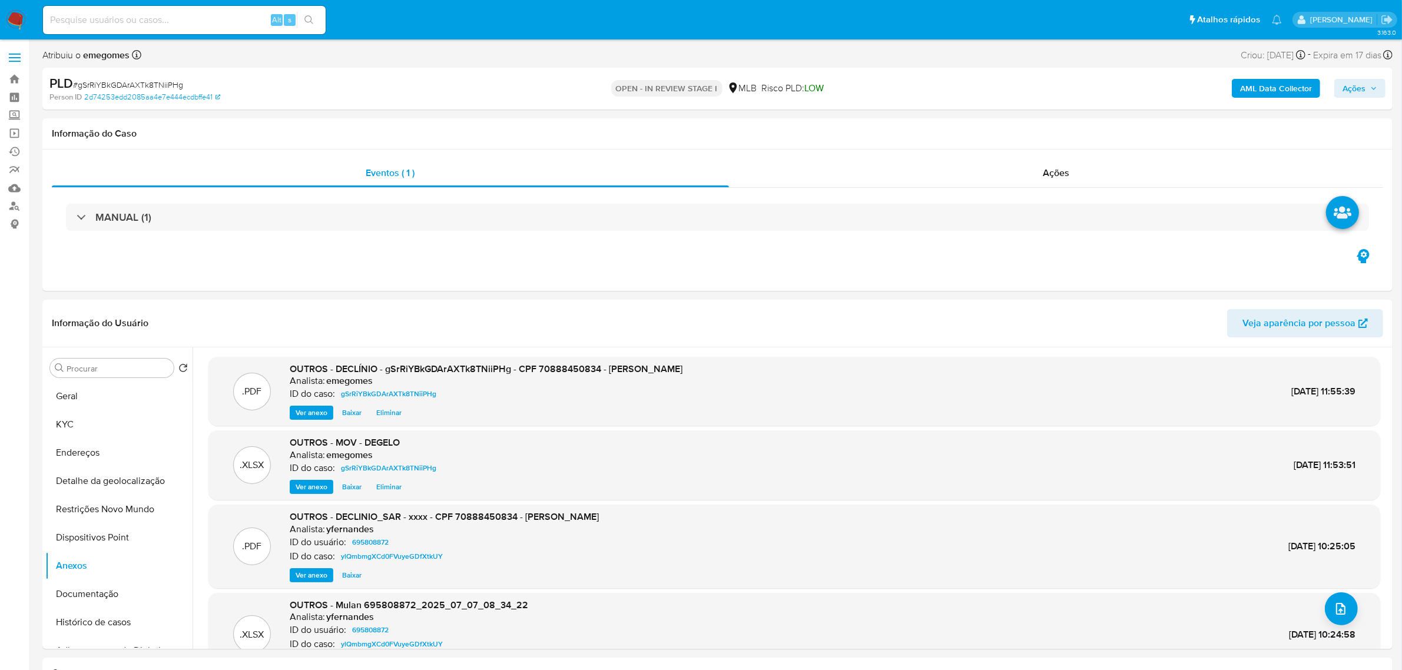
click at [1373, 91] on icon "button" at bounding box center [1373, 88] width 7 height 7
click at [975, 124] on button "Resolução do caso Alt r" at bounding box center [1032, 126] width 136 height 31
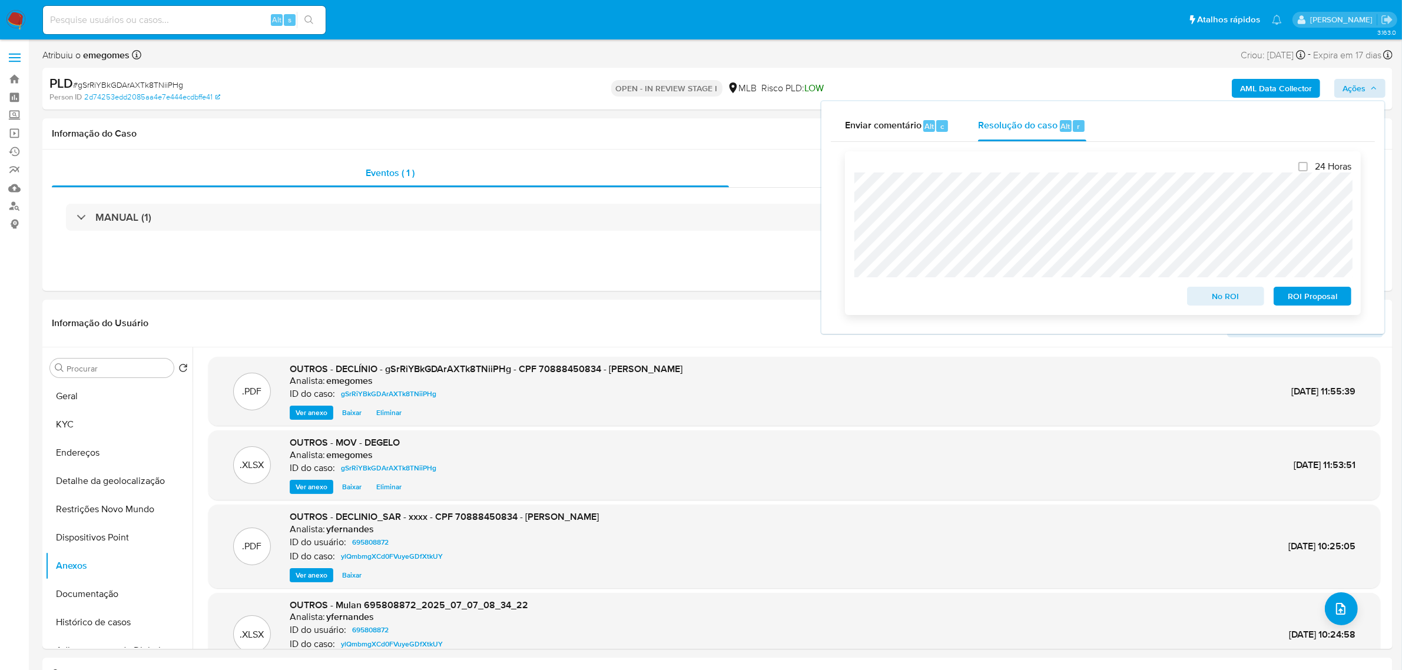
click at [1223, 301] on span "No ROI" at bounding box center [1225, 296] width 61 height 16
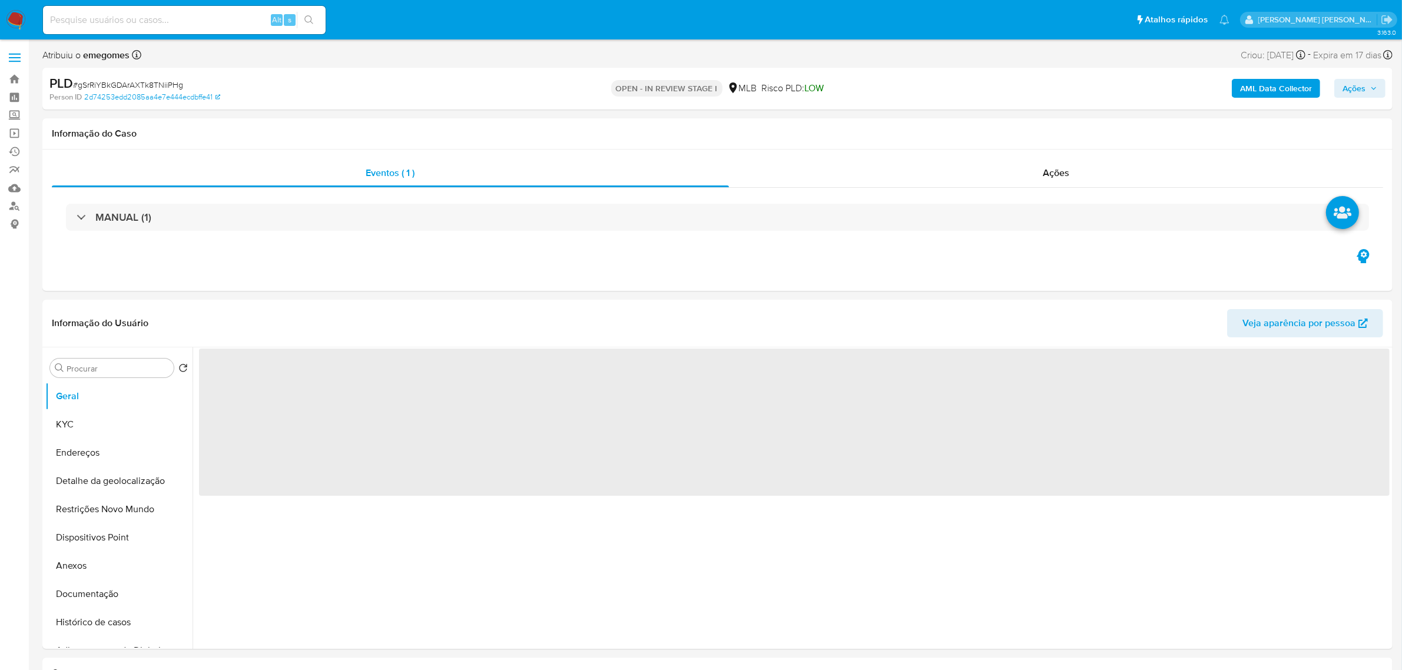
select select "10"
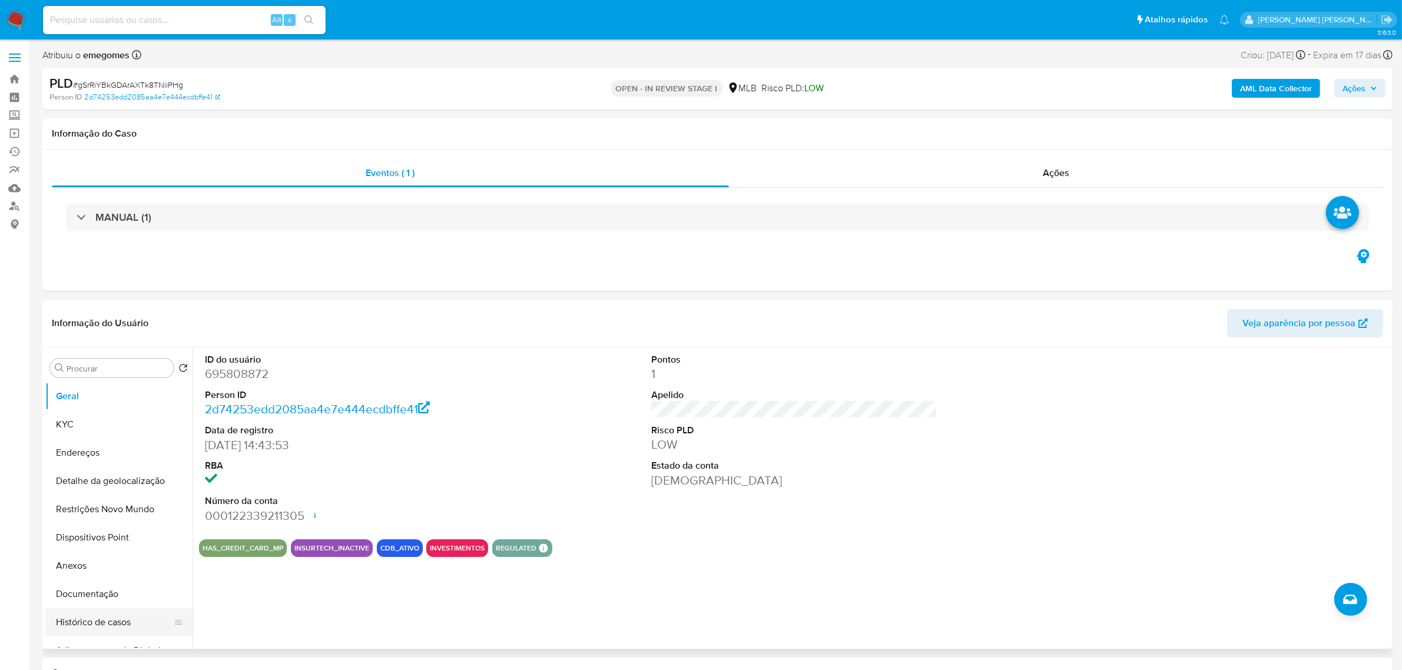
click at [80, 622] on button "Histórico de casos" at bounding box center [114, 622] width 138 height 28
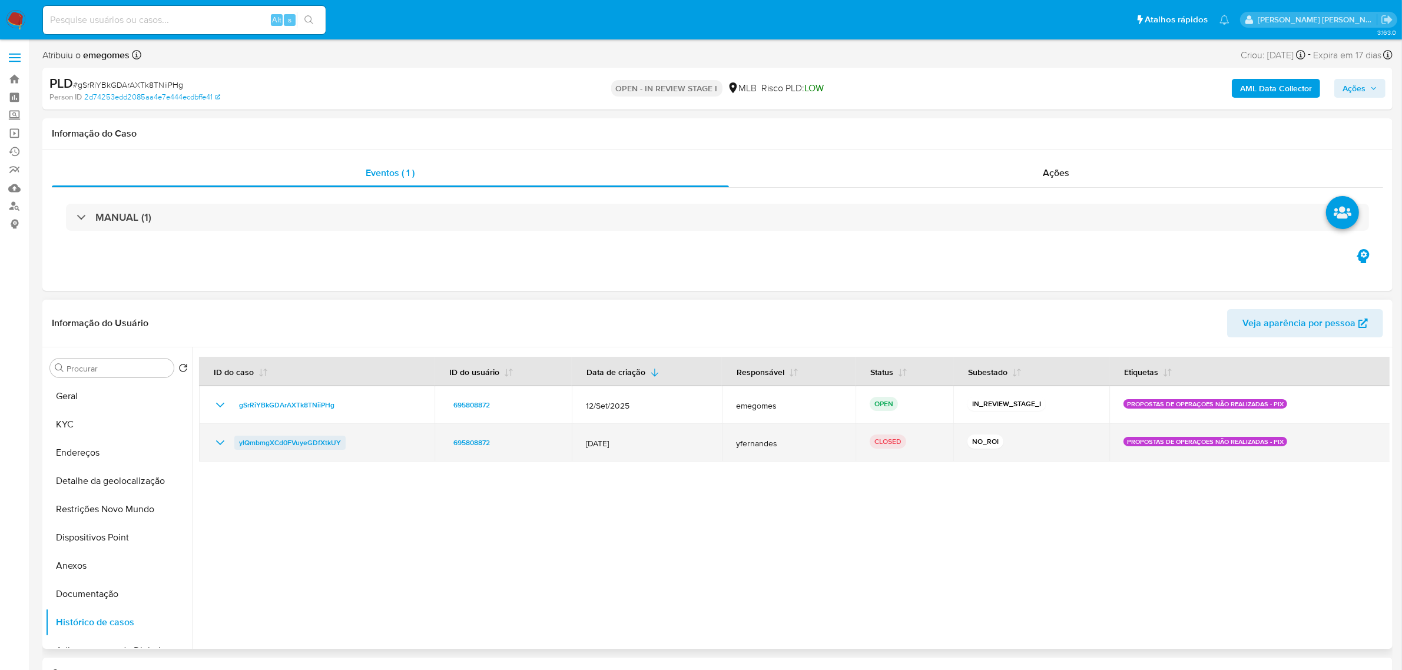
click at [283, 446] on span "ylQmbmgXCd0FVuyeGDfXtkUY" at bounding box center [290, 443] width 102 height 14
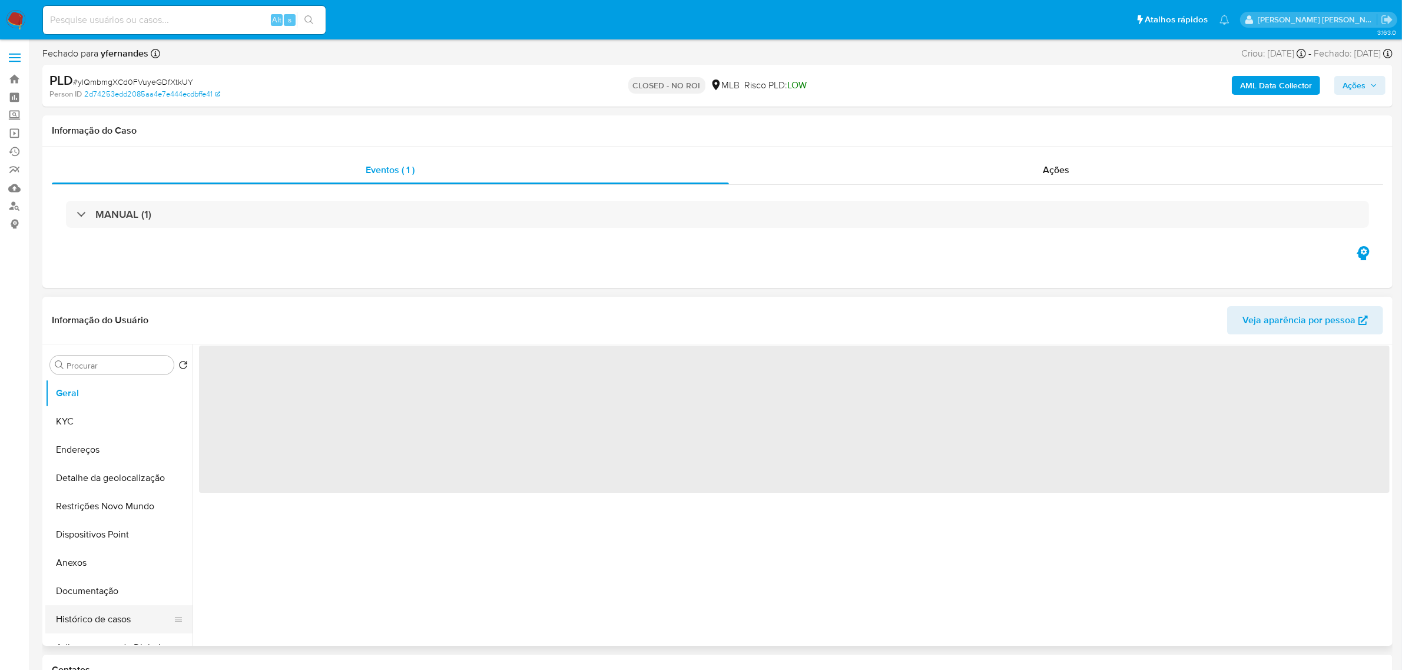
select select "10"
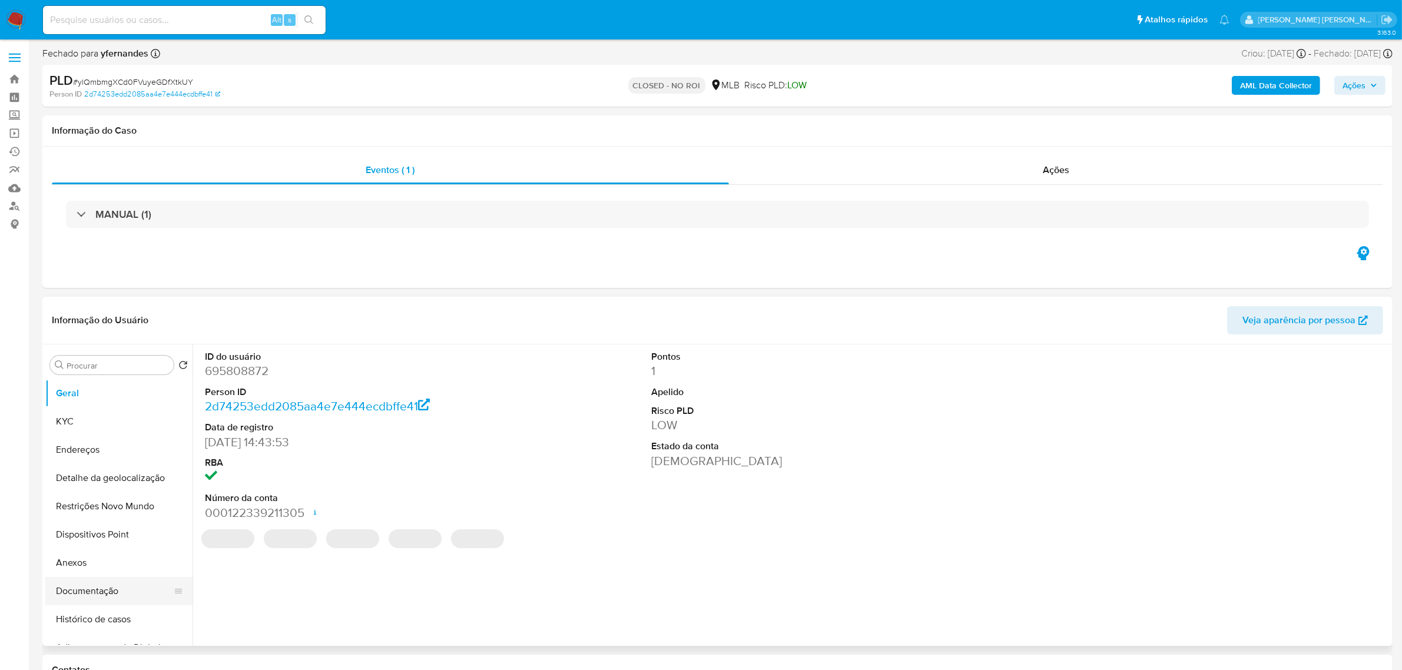
click at [94, 587] on button "Documentação" at bounding box center [114, 591] width 138 height 28
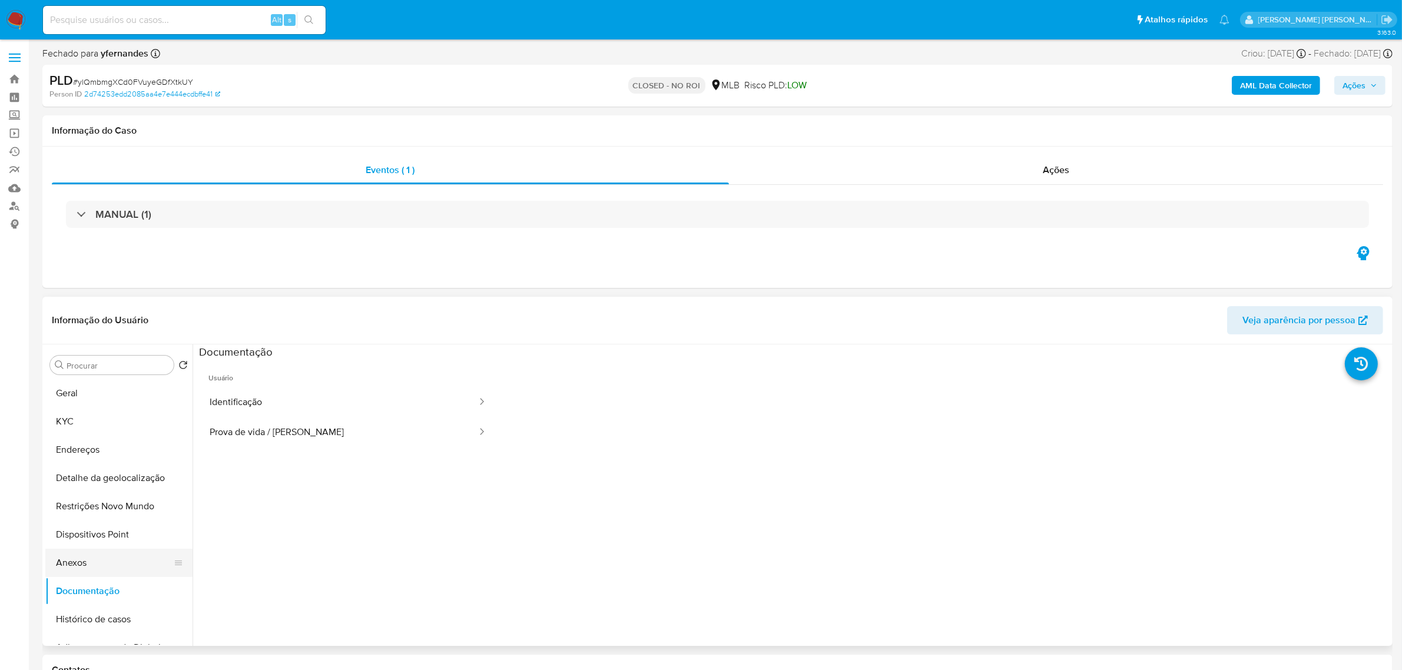
click at [68, 562] on button "Anexos" at bounding box center [114, 563] width 138 height 28
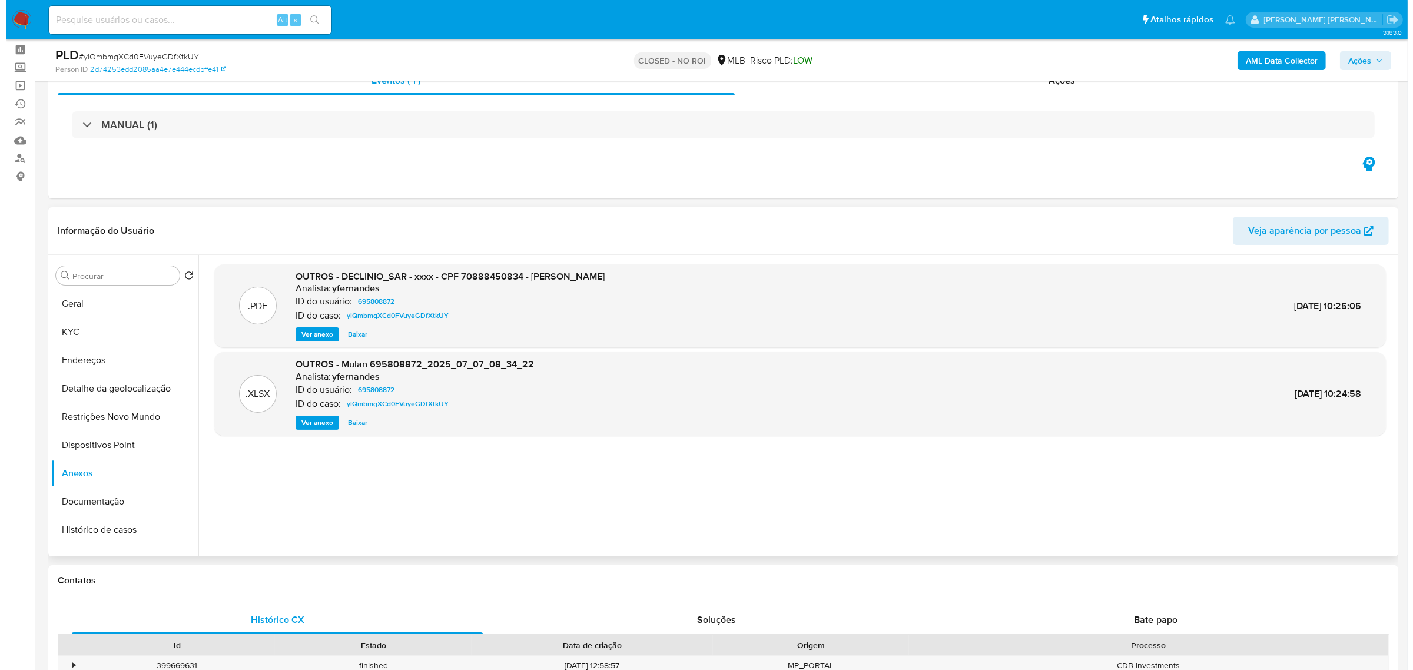
scroll to position [74, 0]
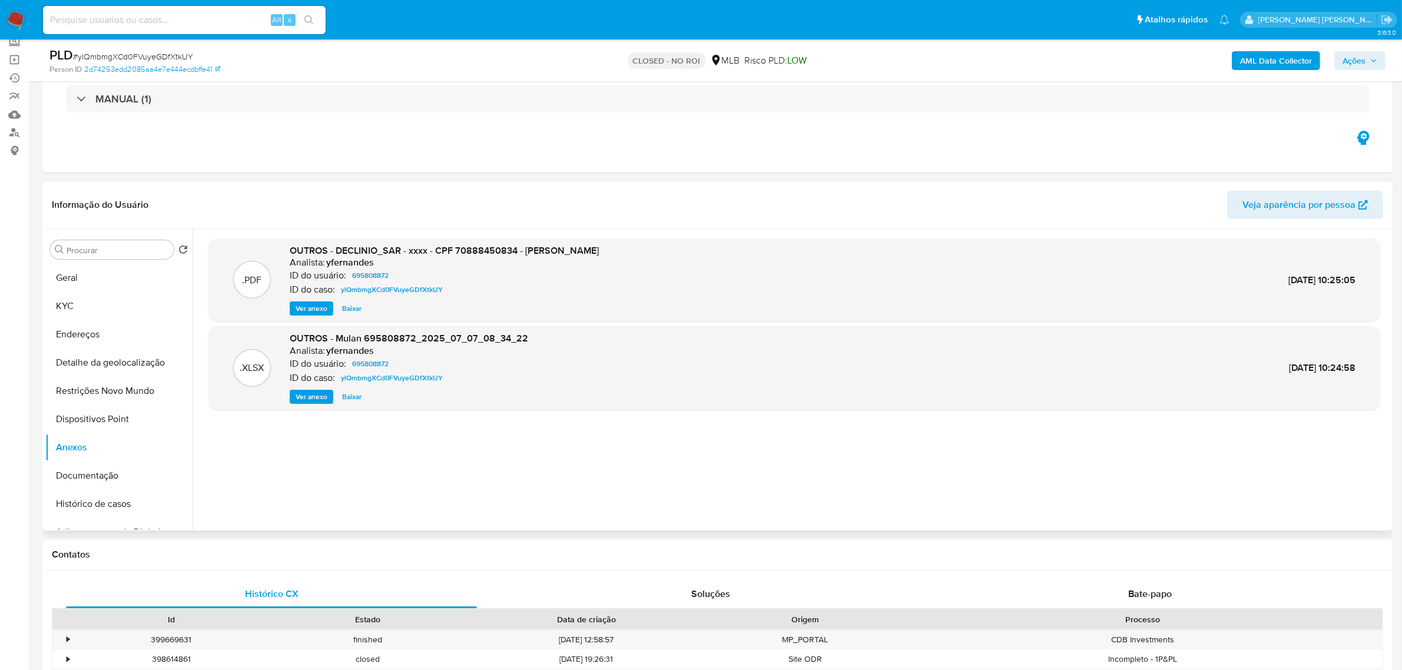
click at [310, 304] on span "Ver anexo" at bounding box center [312, 309] width 32 height 12
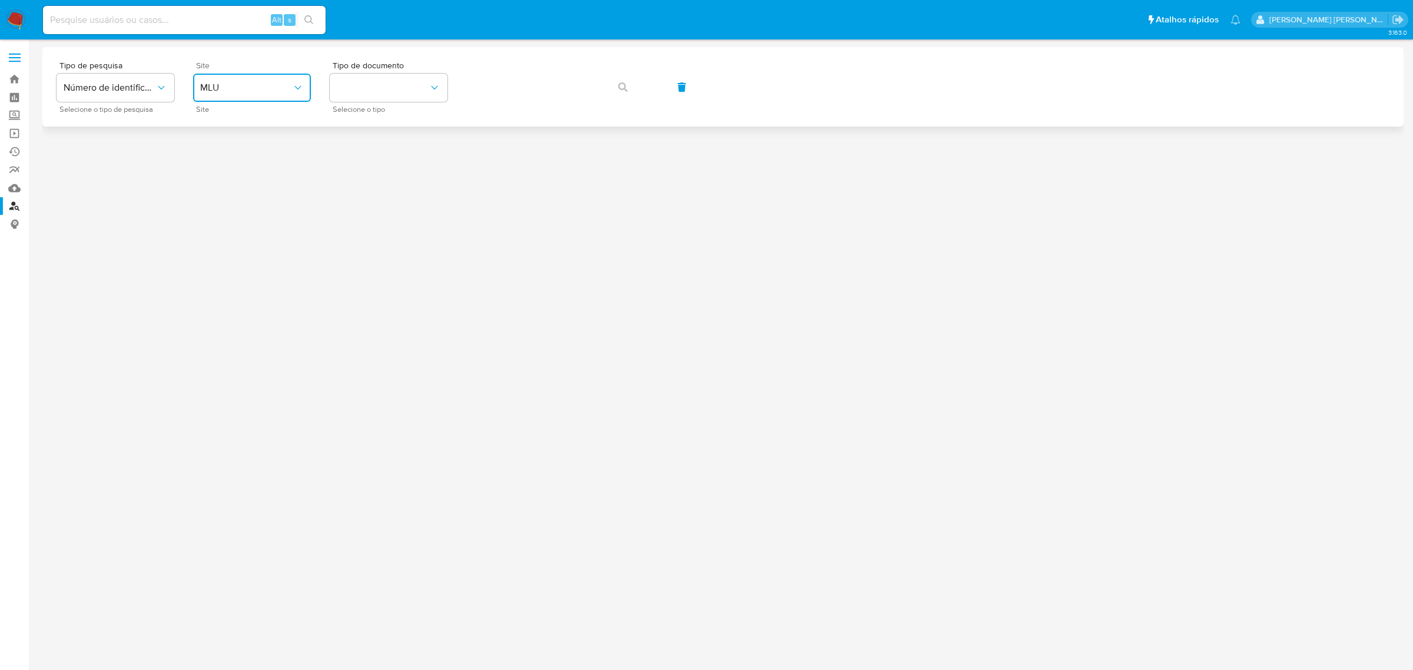
click at [302, 84] on icon "site_id" at bounding box center [298, 88] width 12 height 12
click at [221, 175] on div "MLB" at bounding box center [248, 176] width 97 height 28
click at [430, 92] on icon "identificationType" at bounding box center [435, 88] width 12 height 12
click at [381, 163] on div "CPF CPF" at bounding box center [385, 165] width 97 height 40
click at [620, 84] on icon "button" at bounding box center [622, 86] width 9 height 9
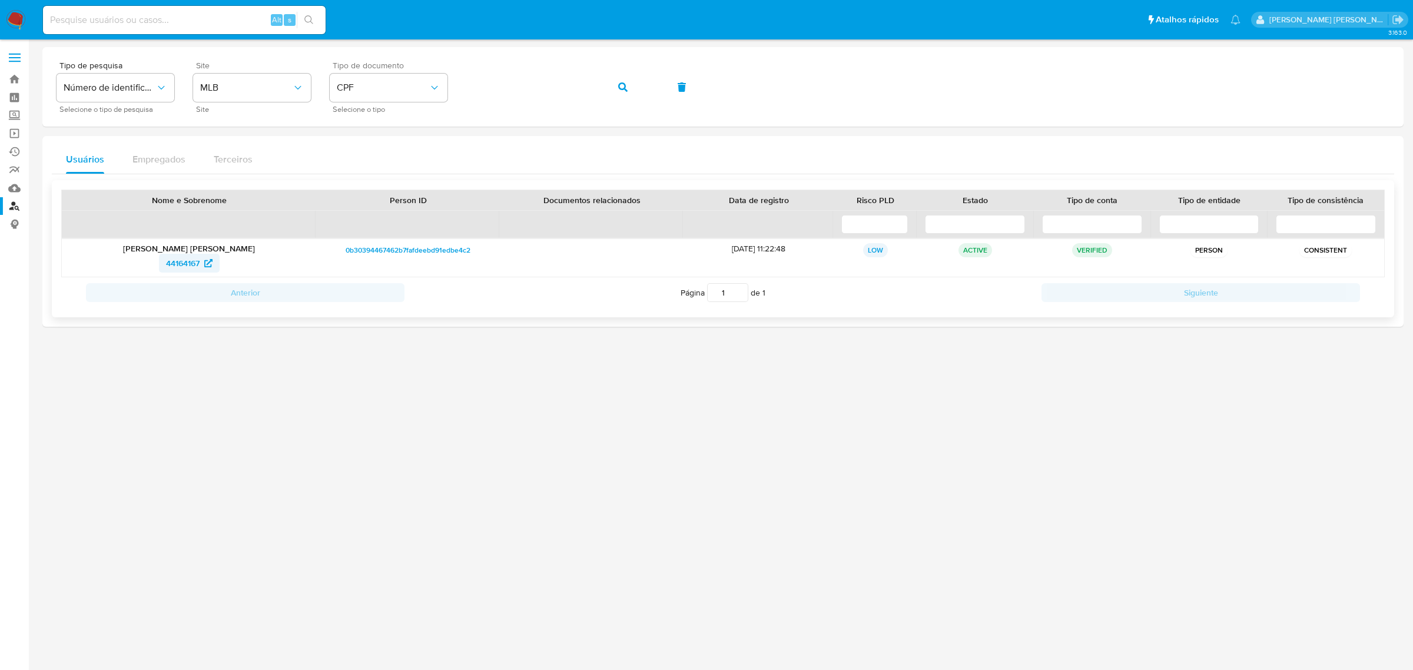
click at [183, 260] on span "44164167" at bounding box center [183, 263] width 34 height 19
click at [16, 49] on label at bounding box center [14, 57] width 29 height 25
click at [0, 0] on input "checkbox" at bounding box center [0, 0] width 0 height 0
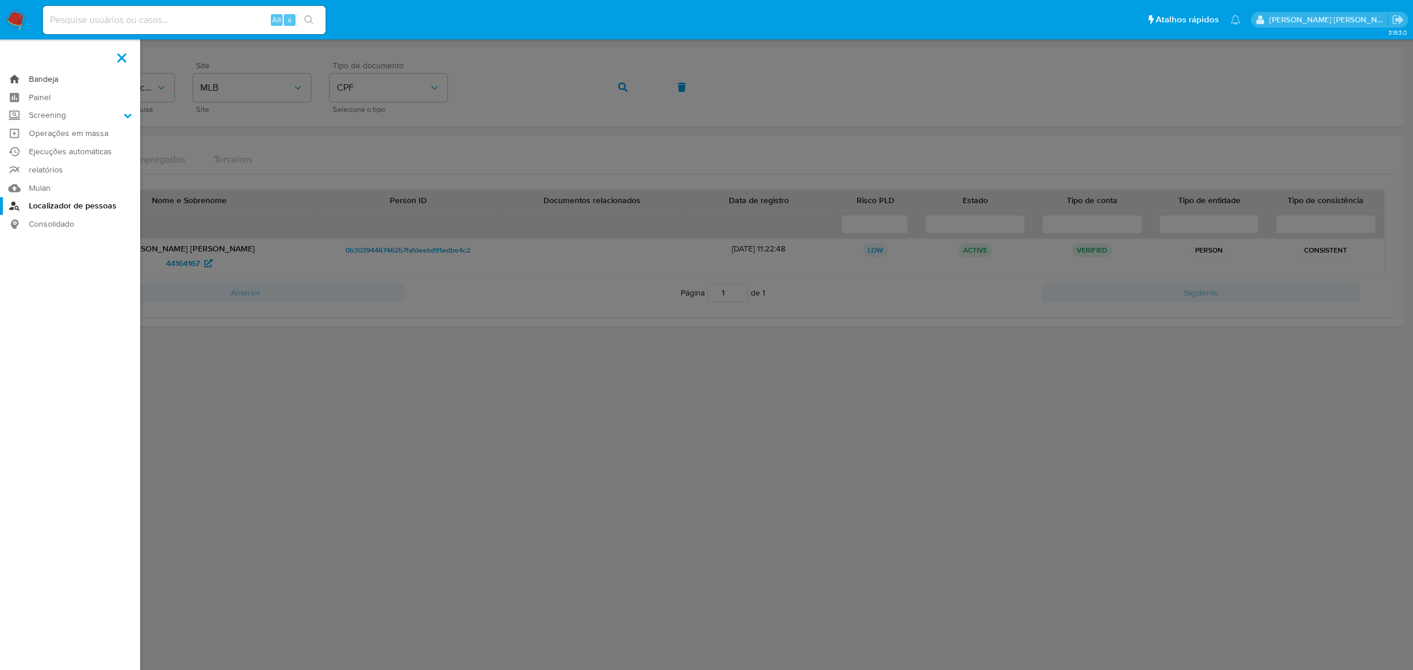
click at [34, 75] on link "Bandeja" at bounding box center [70, 79] width 140 height 18
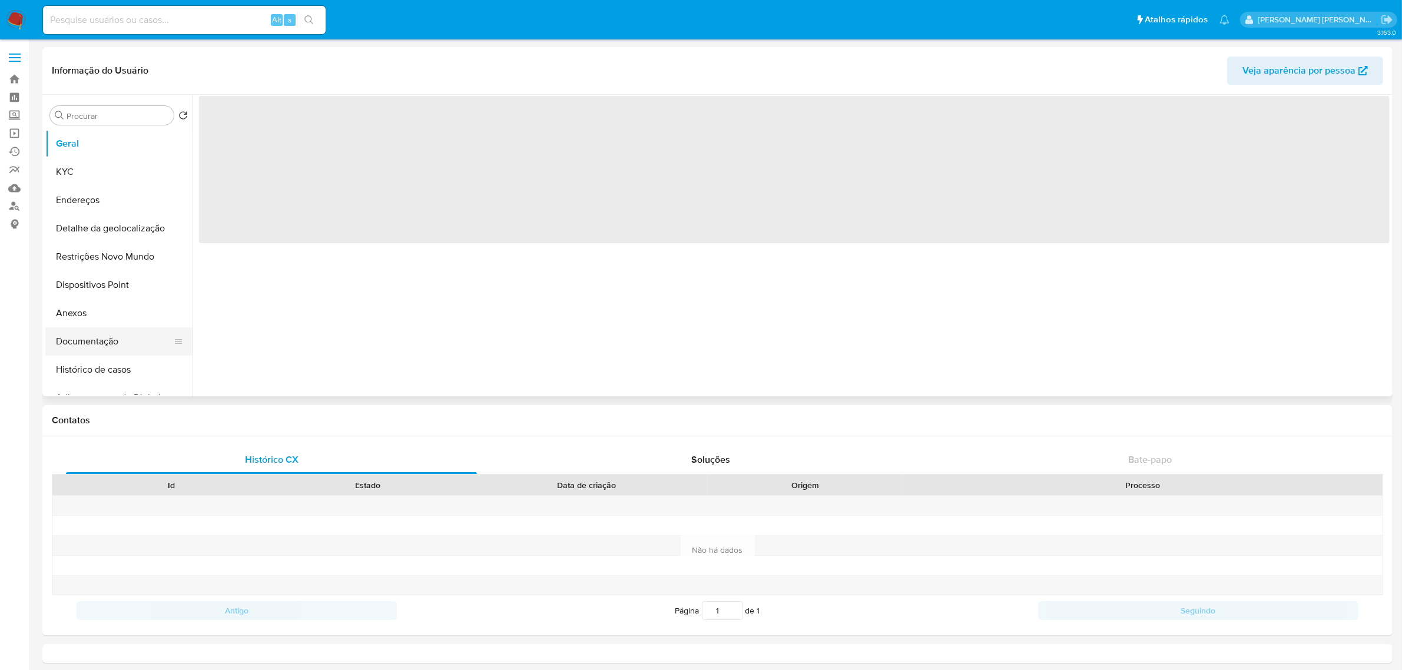
select select "10"
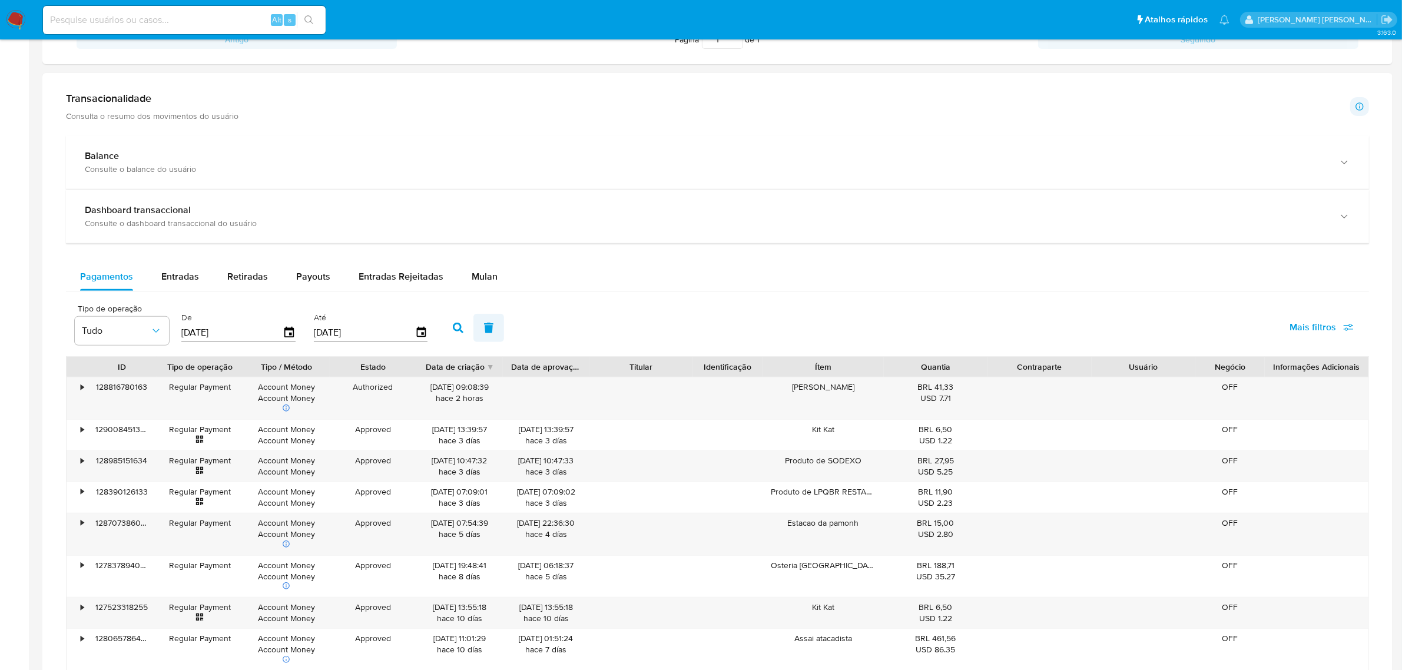
scroll to position [589, 0]
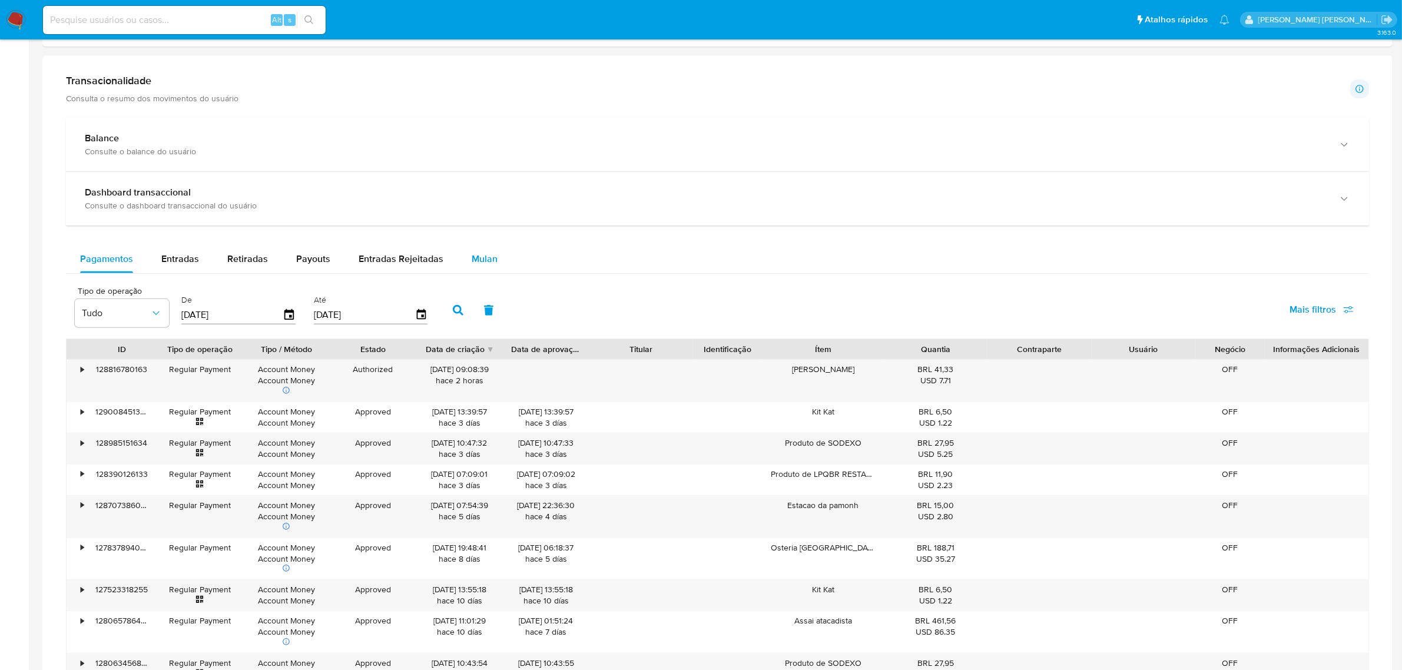
click at [481, 266] on span "Mulan" at bounding box center [485, 259] width 26 height 14
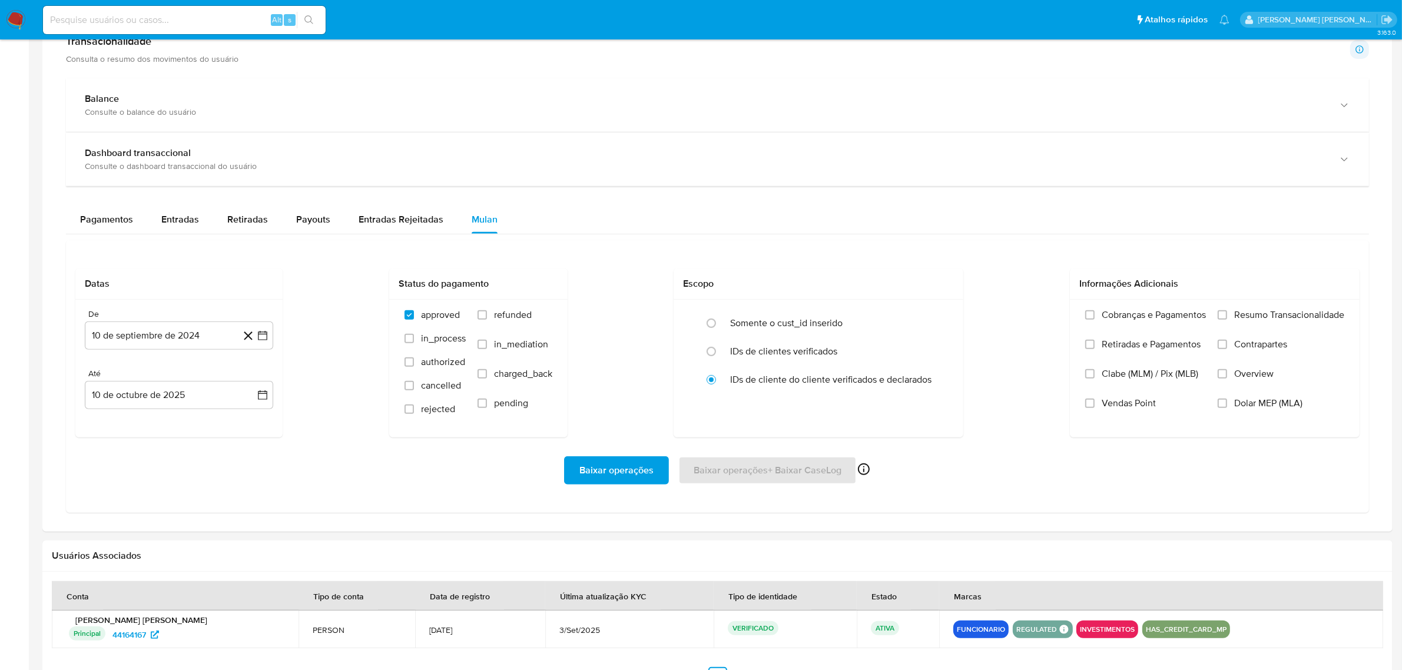
scroll to position [714, 0]
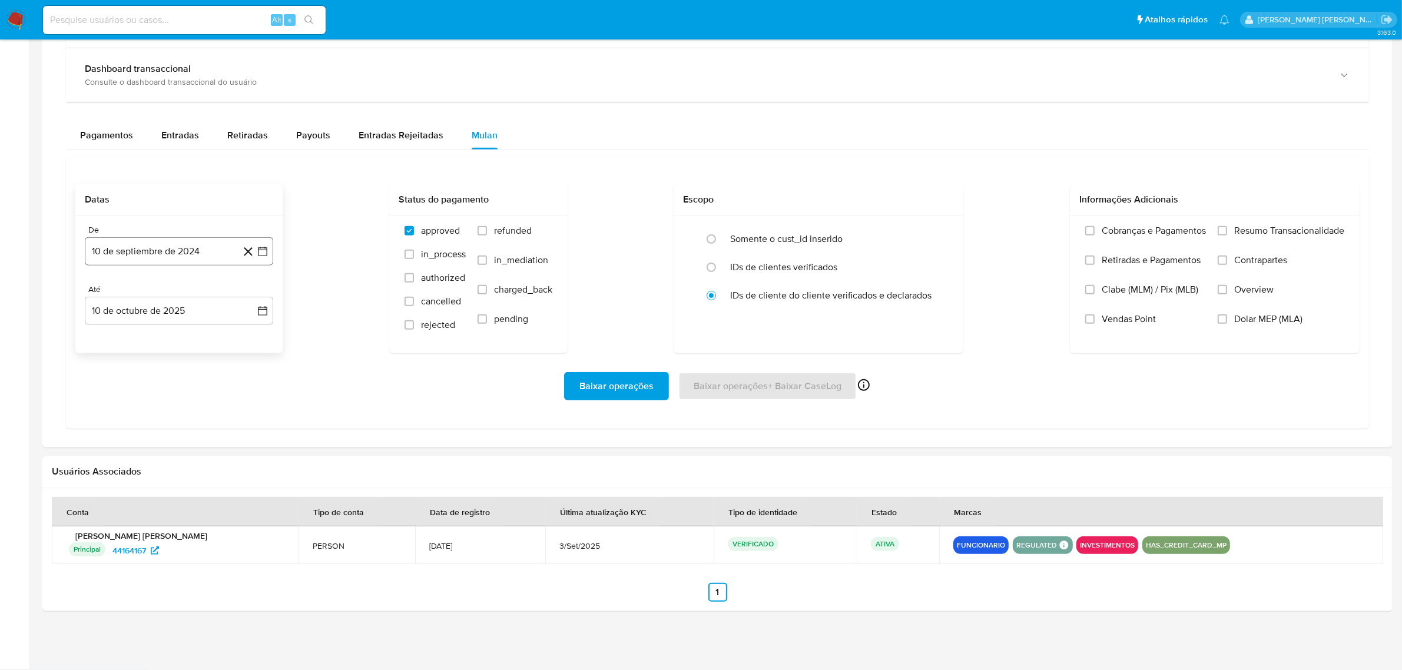
click at [269, 251] on button "10 de septiembre de 2024" at bounding box center [179, 251] width 188 height 28
click at [245, 292] on icon "Mes siguiente" at bounding box center [252, 294] width 14 height 14
click at [247, 292] on icon "Mes siguiente" at bounding box center [252, 294] width 14 height 14
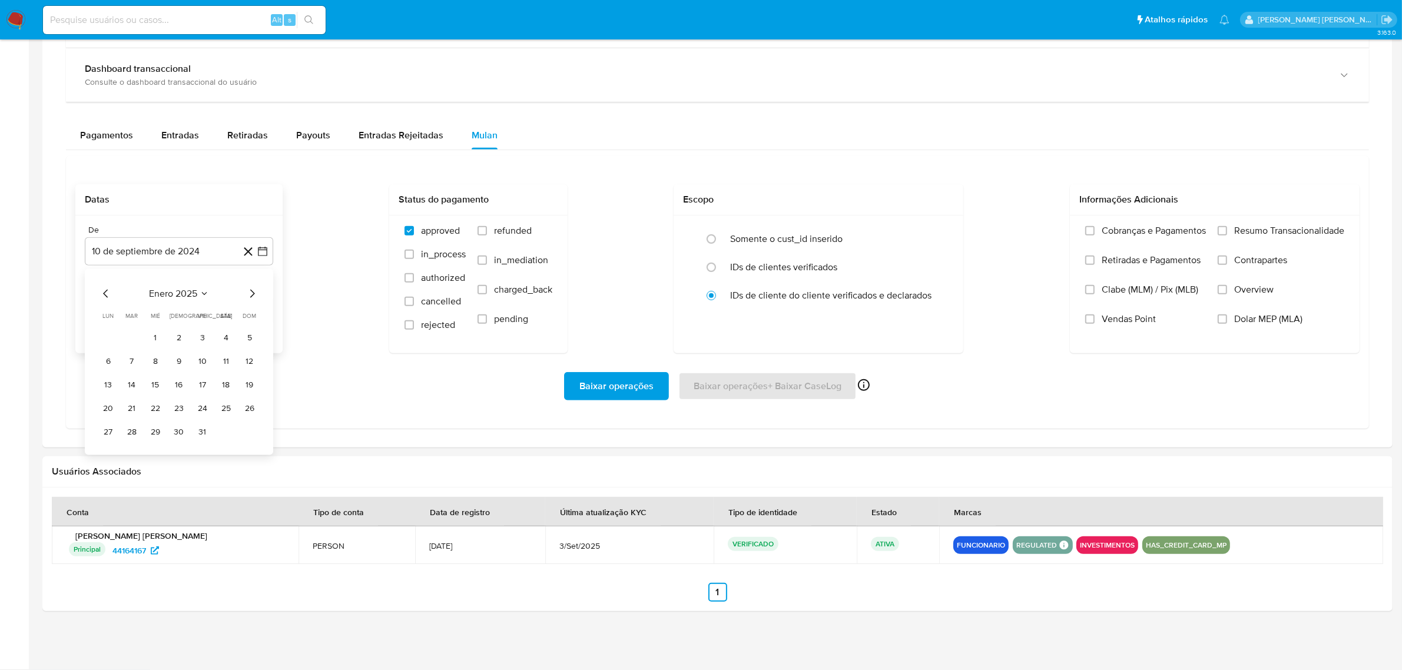
click at [247, 292] on icon "Mes siguiente" at bounding box center [252, 294] width 14 height 14
click at [102, 296] on icon "Mes anterior" at bounding box center [106, 294] width 14 height 14
click at [151, 337] on button "1" at bounding box center [155, 337] width 19 height 19
click at [263, 308] on icon "button" at bounding box center [263, 311] width 12 height 12
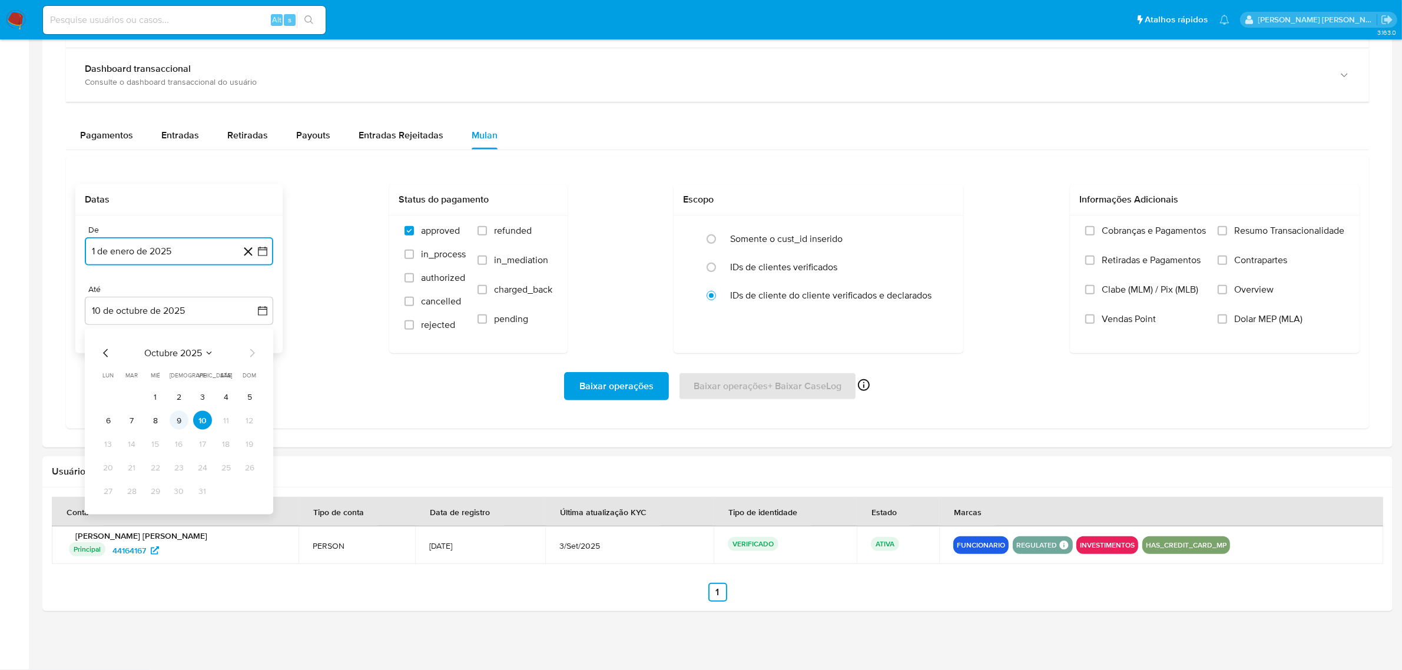
click at [177, 420] on button "9" at bounding box center [179, 420] width 19 height 19
click at [1287, 289] on label "Overview" at bounding box center [1281, 298] width 127 height 29
click at [1227, 289] on input "Overview" at bounding box center [1222, 289] width 9 height 9
click at [1270, 262] on span "Contrapartes" at bounding box center [1260, 260] width 53 height 12
click at [1227, 262] on input "Contrapartes" at bounding box center [1222, 260] width 9 height 9
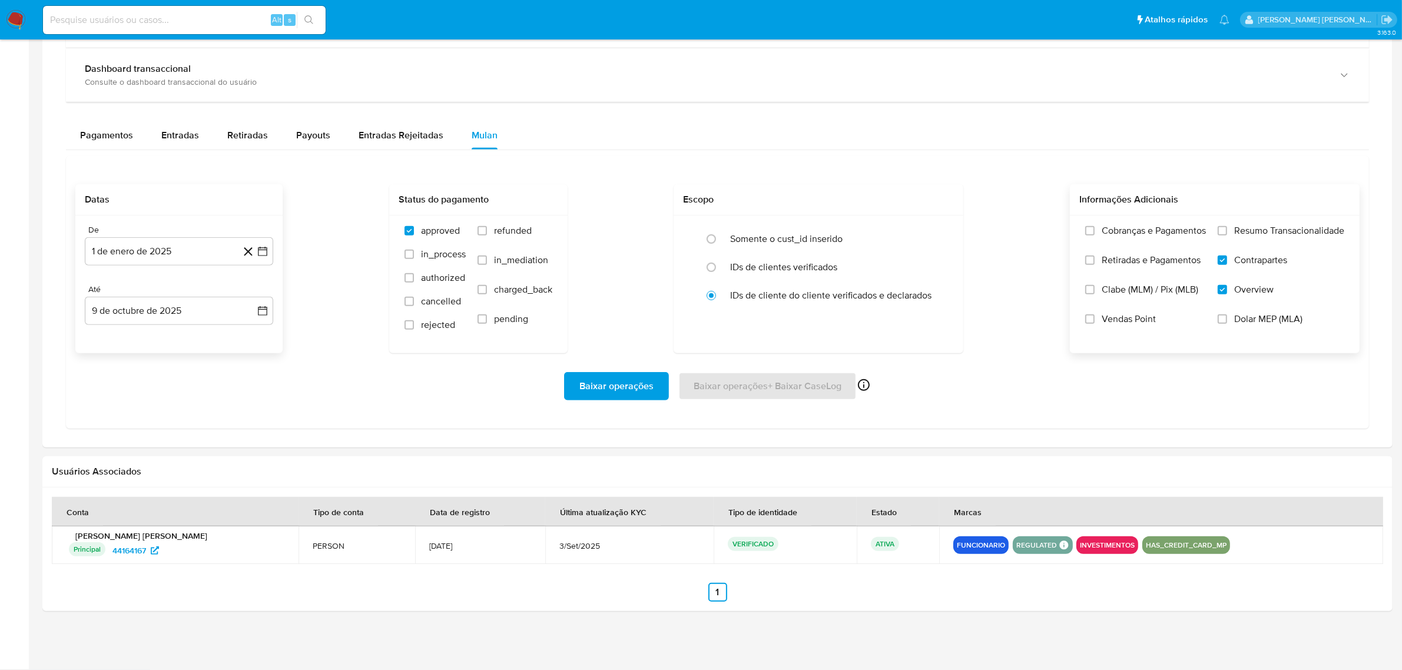
click at [1270, 230] on span "Resumo Transacionalidade" at bounding box center [1289, 231] width 110 height 12
click at [1227, 230] on input "Resumo Transacionalidade" at bounding box center [1222, 230] width 9 height 9
click at [620, 374] on span "Baixar operações" at bounding box center [616, 386] width 74 height 26
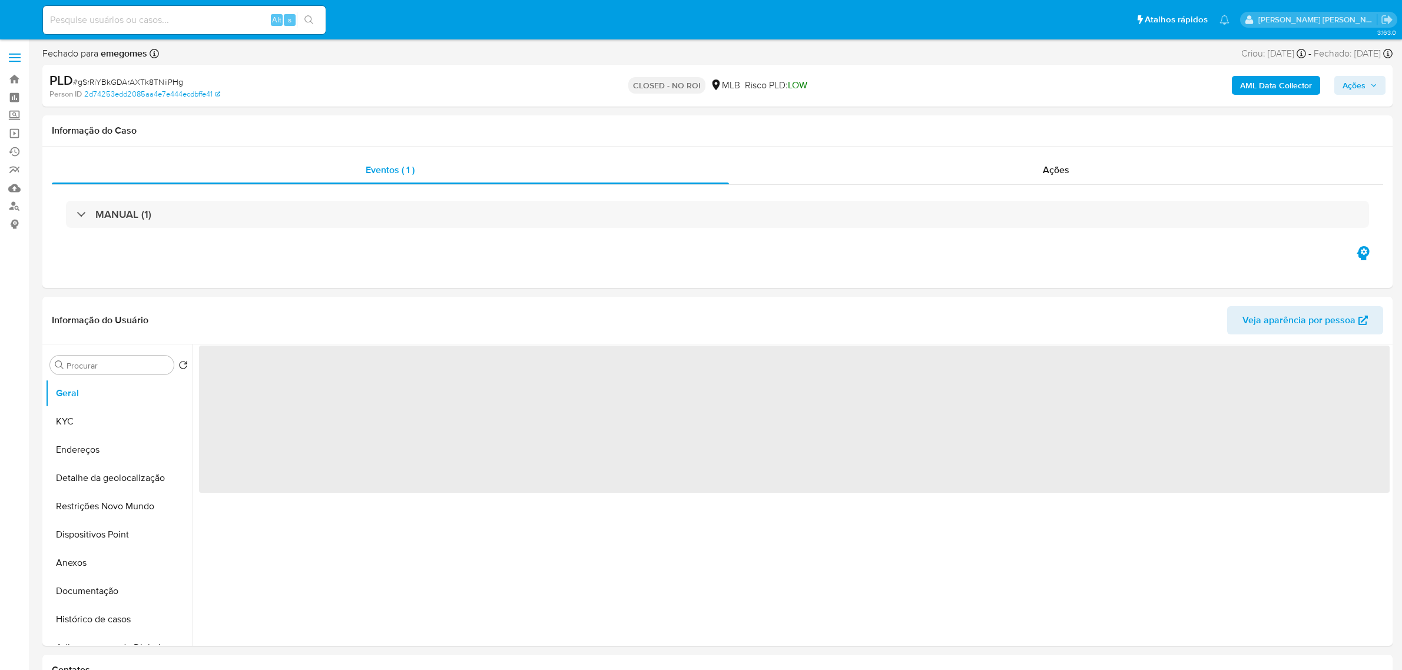
select select "10"
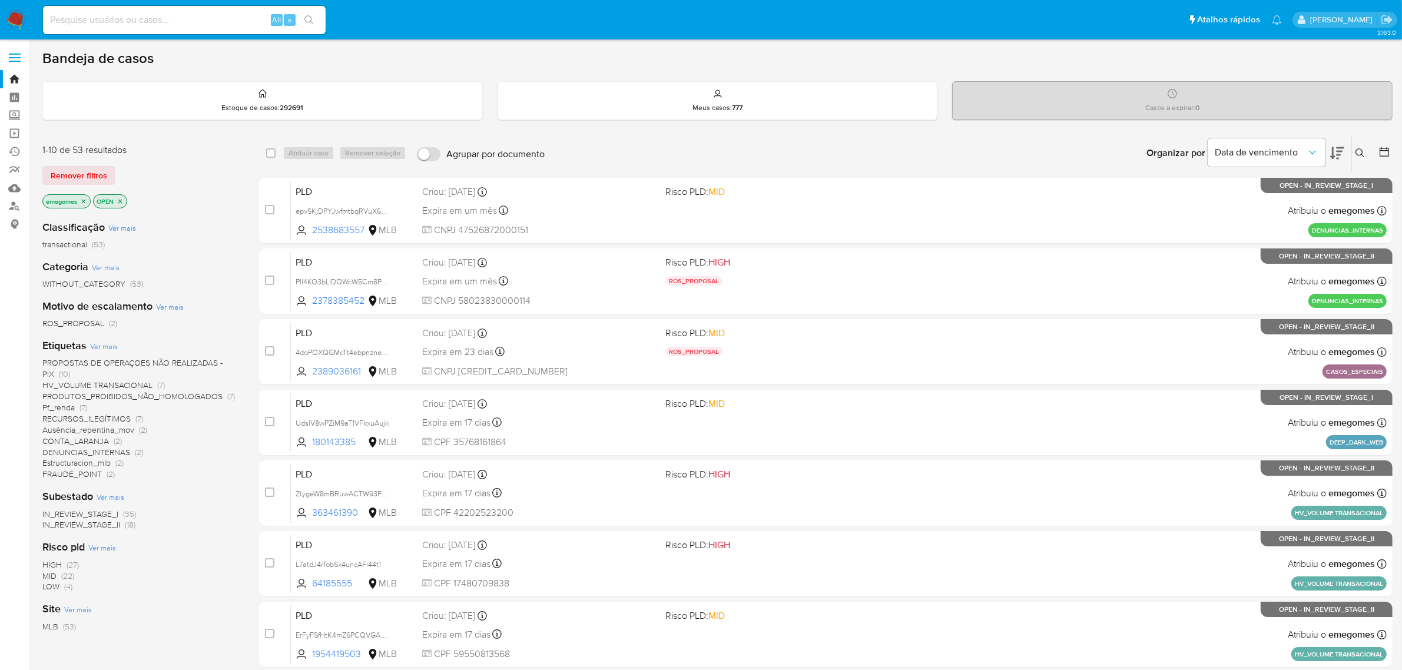
click at [101, 345] on span "Ver mais" at bounding box center [104, 346] width 28 height 11
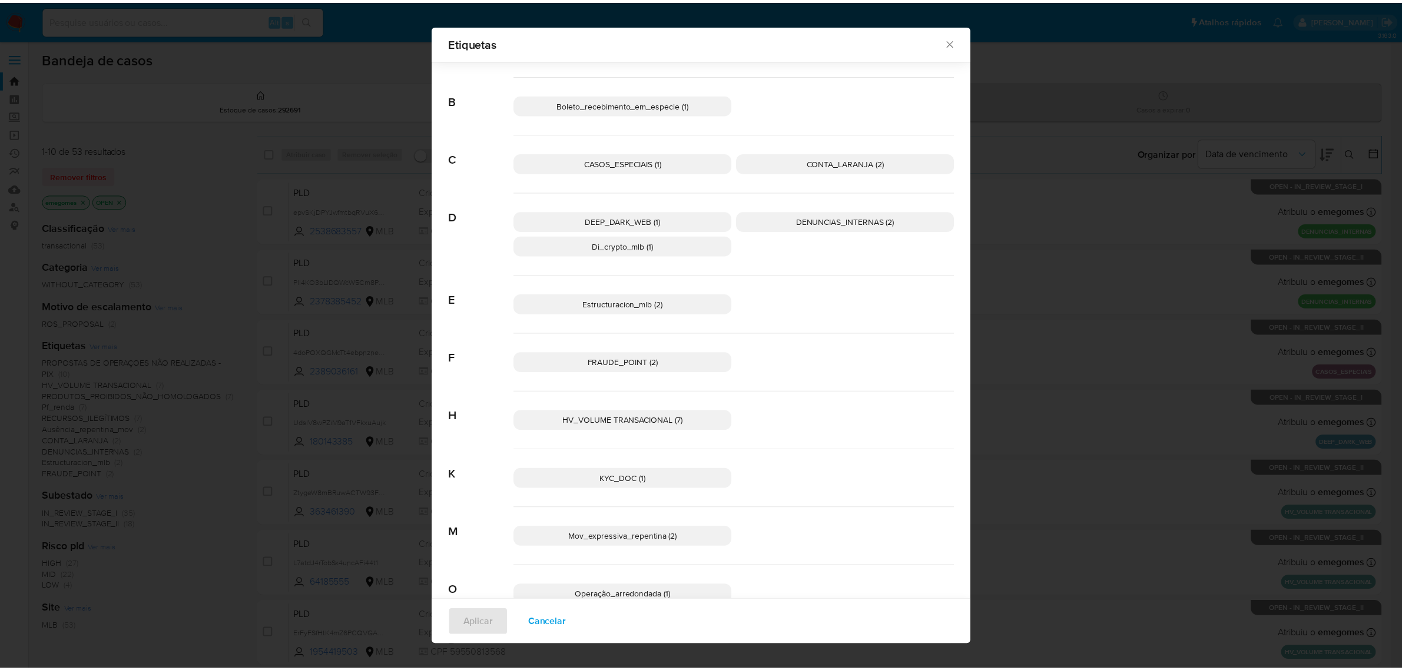
scroll to position [65, 0]
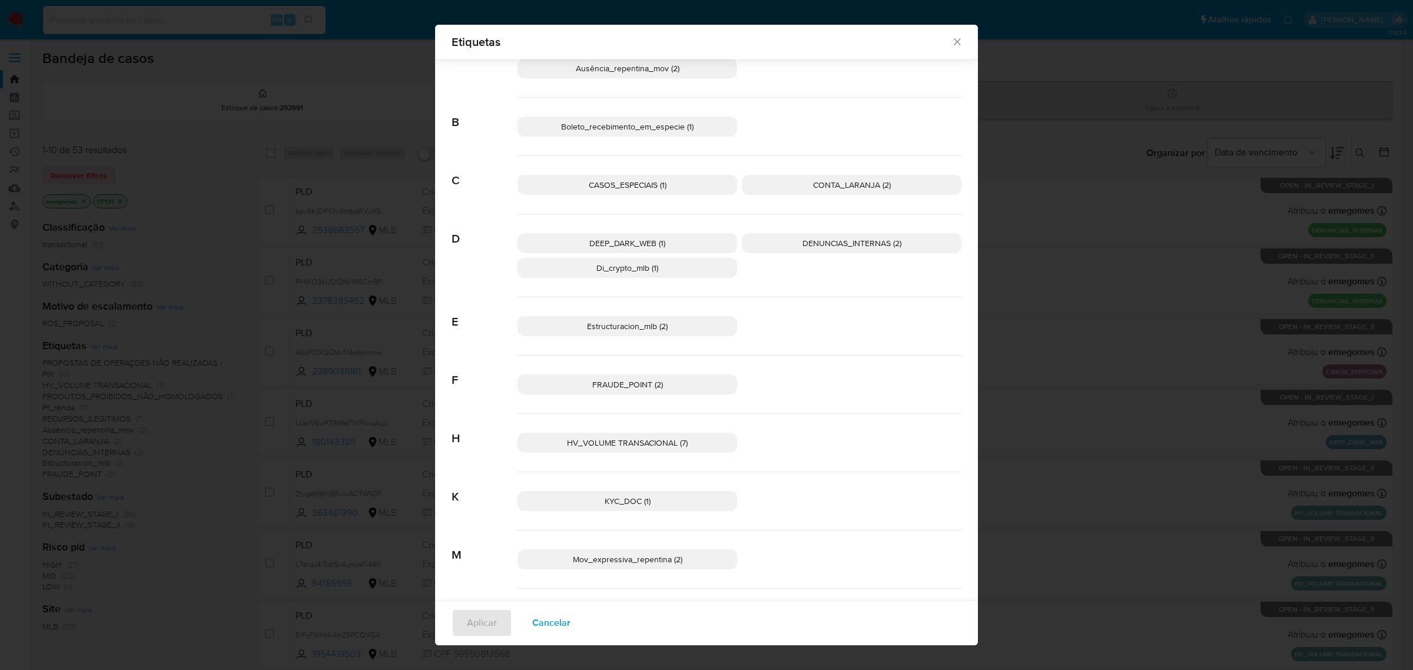
click at [671, 325] on p "Estructuracion_mlb (2)" at bounding box center [628, 326] width 220 height 20
click at [490, 628] on span "Aplicar" at bounding box center [482, 623] width 30 height 26
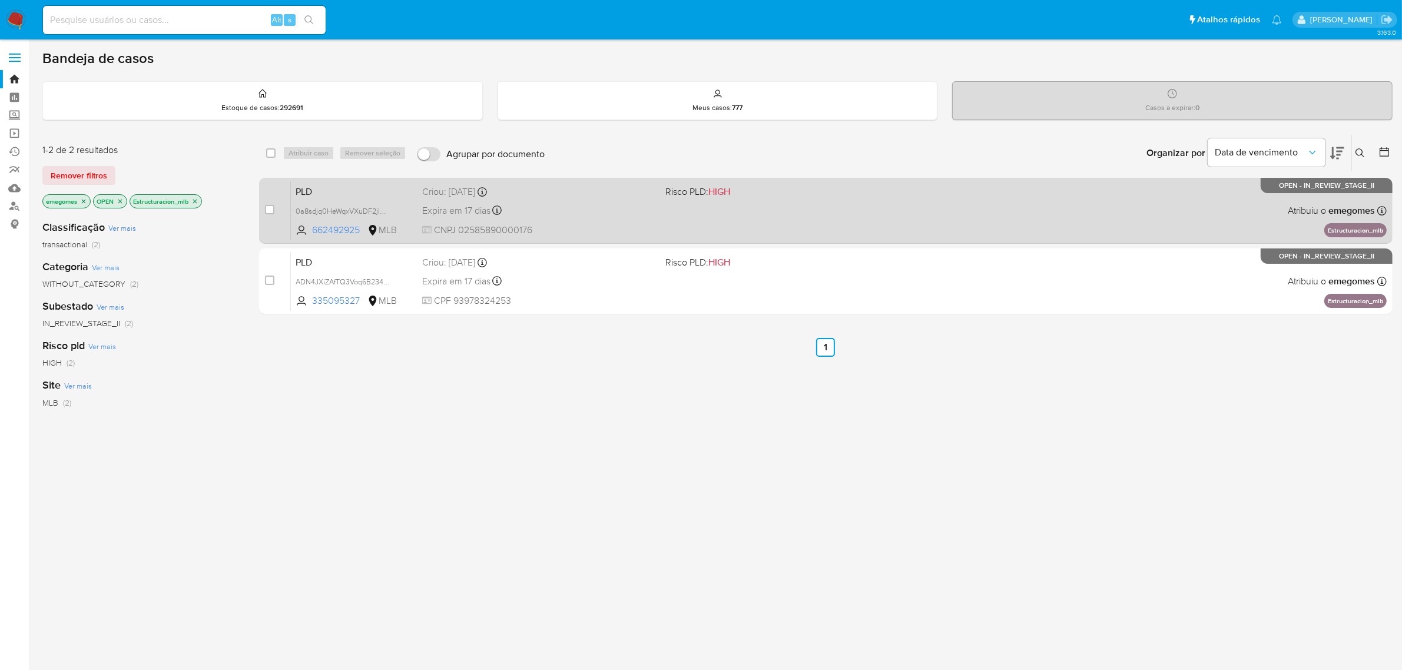
click at [548, 207] on div "Expira em 17 dias Expira em 27/10/2025 00:27:17" at bounding box center [539, 211] width 234 height 16
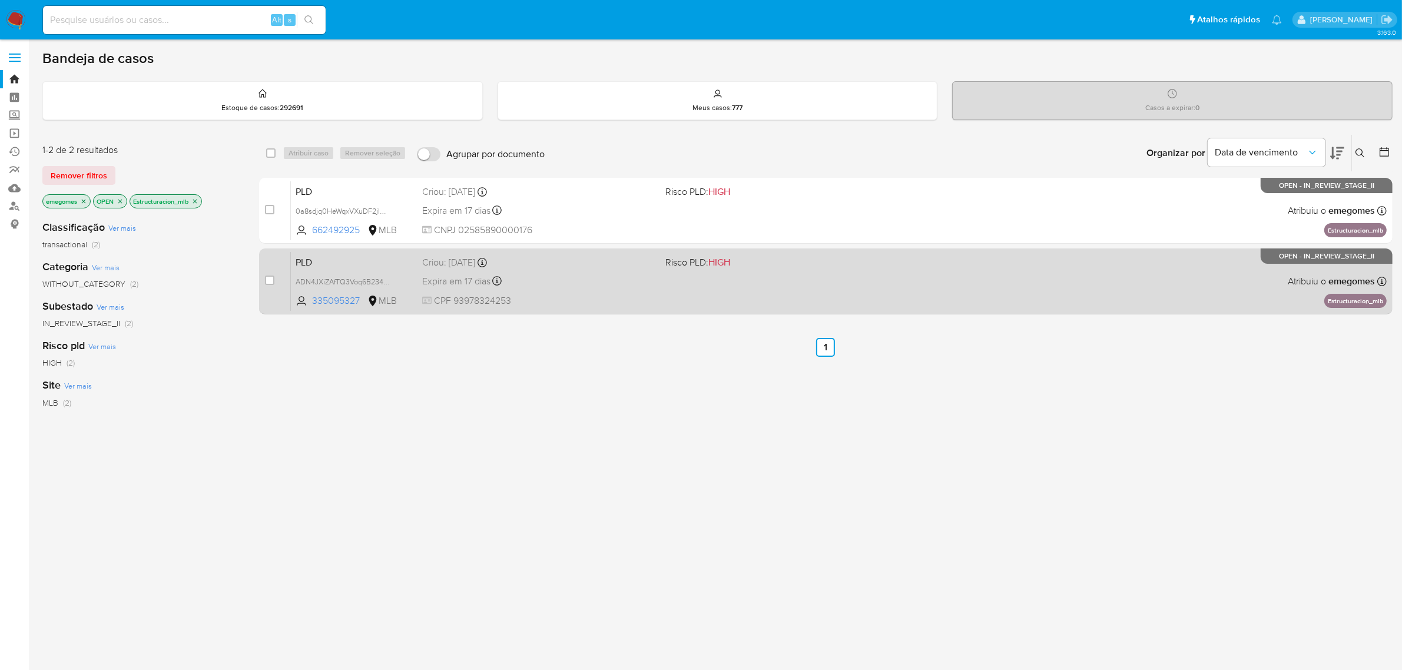
click at [602, 293] on div "PLD ADN4JXiZAfTQ3Voq6B234JGY 335095327 MLB Risco PLD: HIGH Criou: 12/09/2025 Cr…" at bounding box center [839, 280] width 1096 height 59
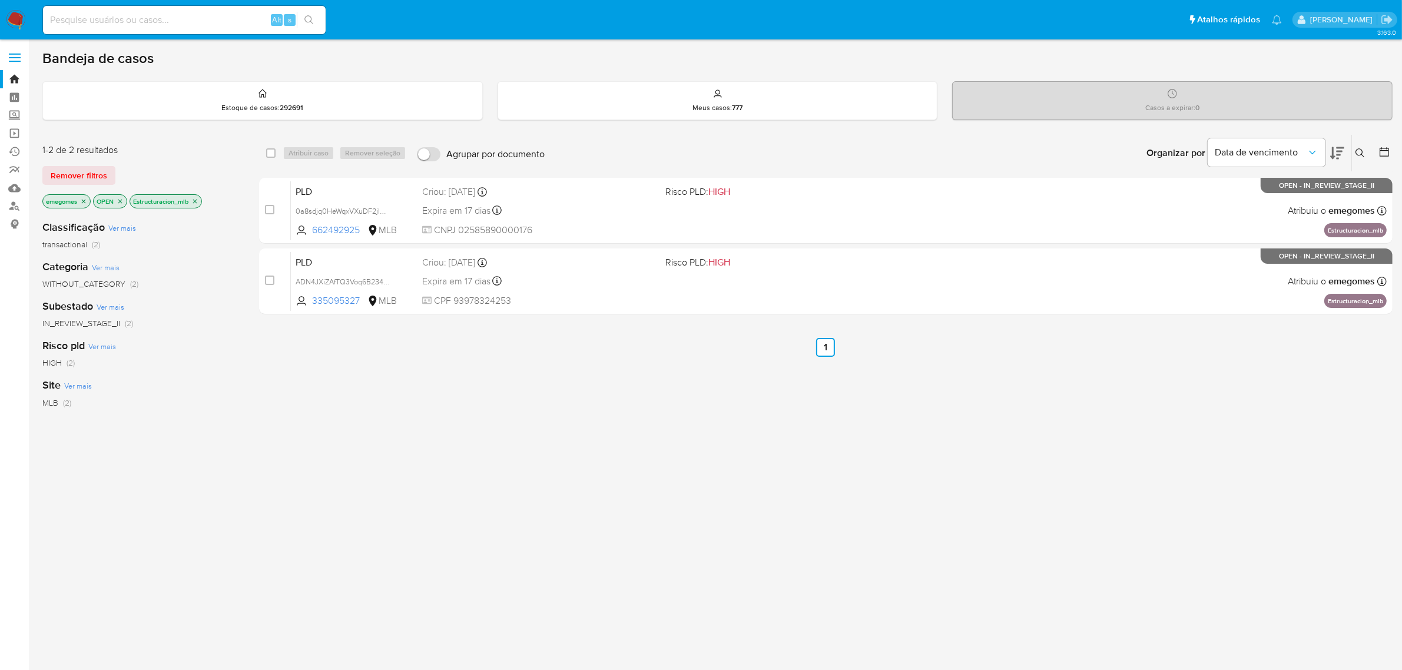
click at [201, 201] on p "Estructuracion_mlb" at bounding box center [165, 201] width 71 height 13
click at [196, 198] on icon "close-filter" at bounding box center [194, 201] width 7 height 7
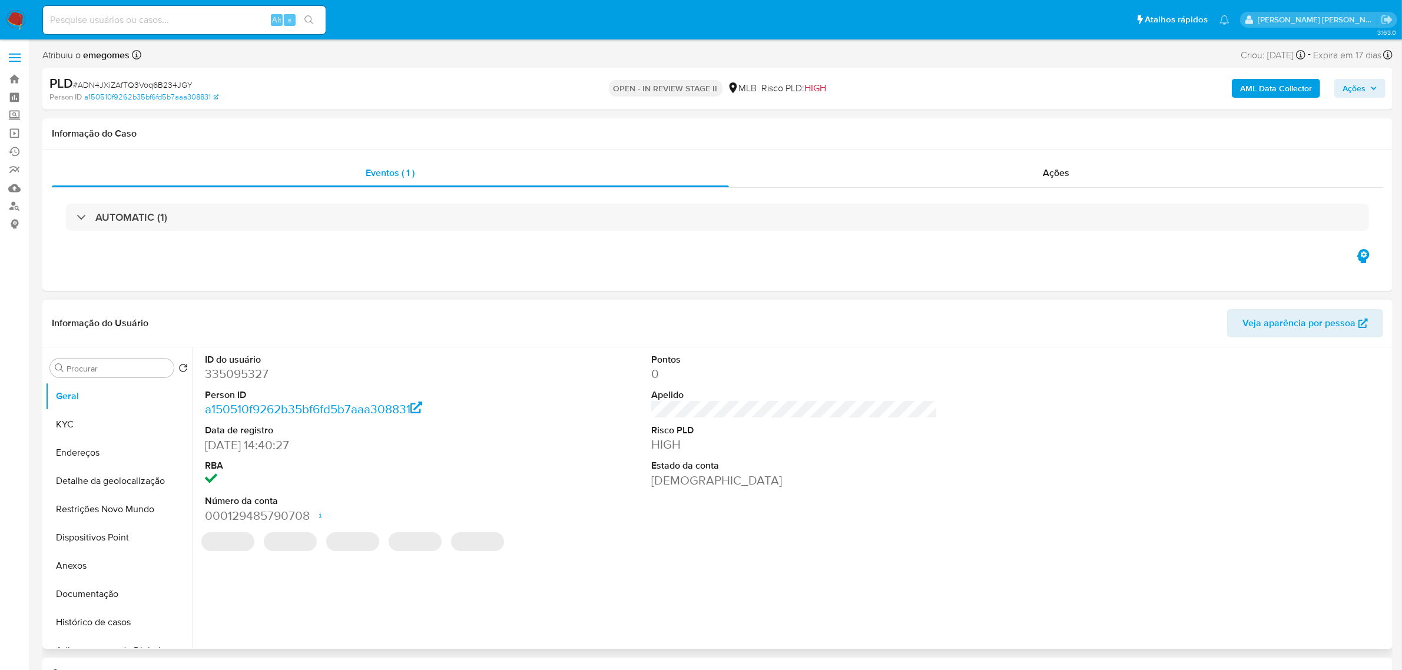
select select "10"
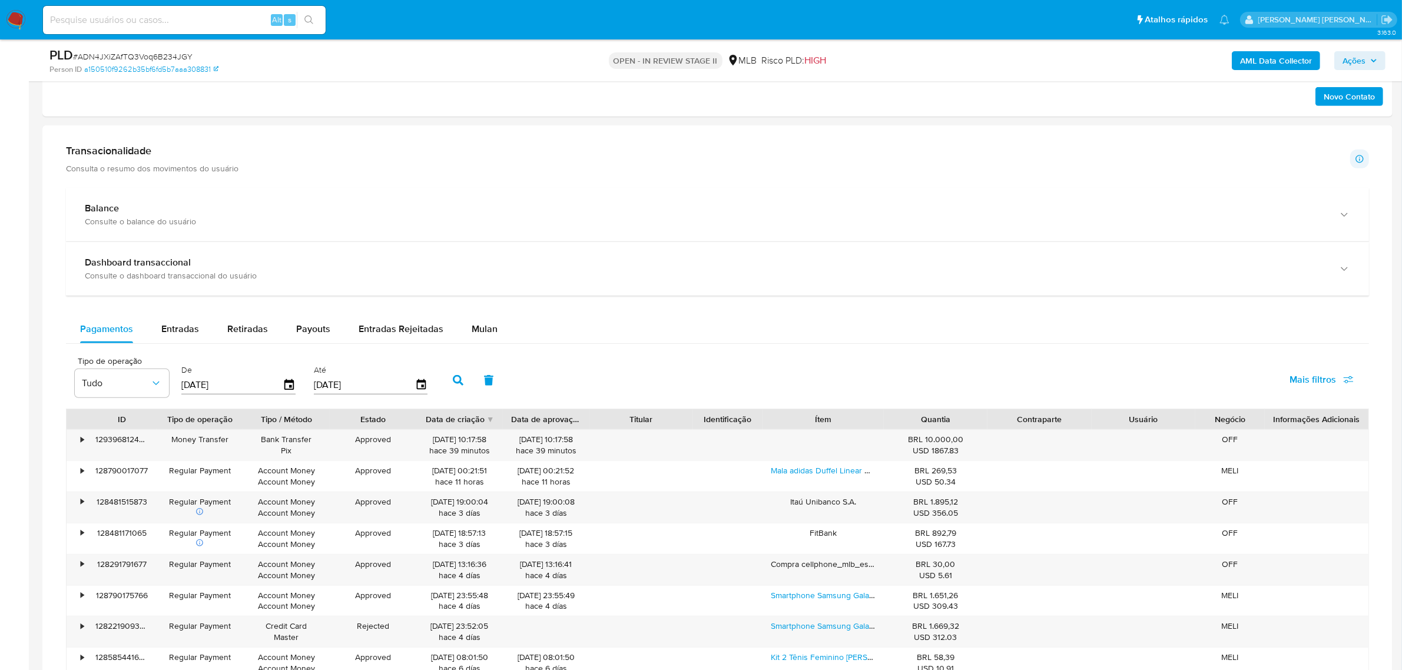
scroll to position [736, 0]
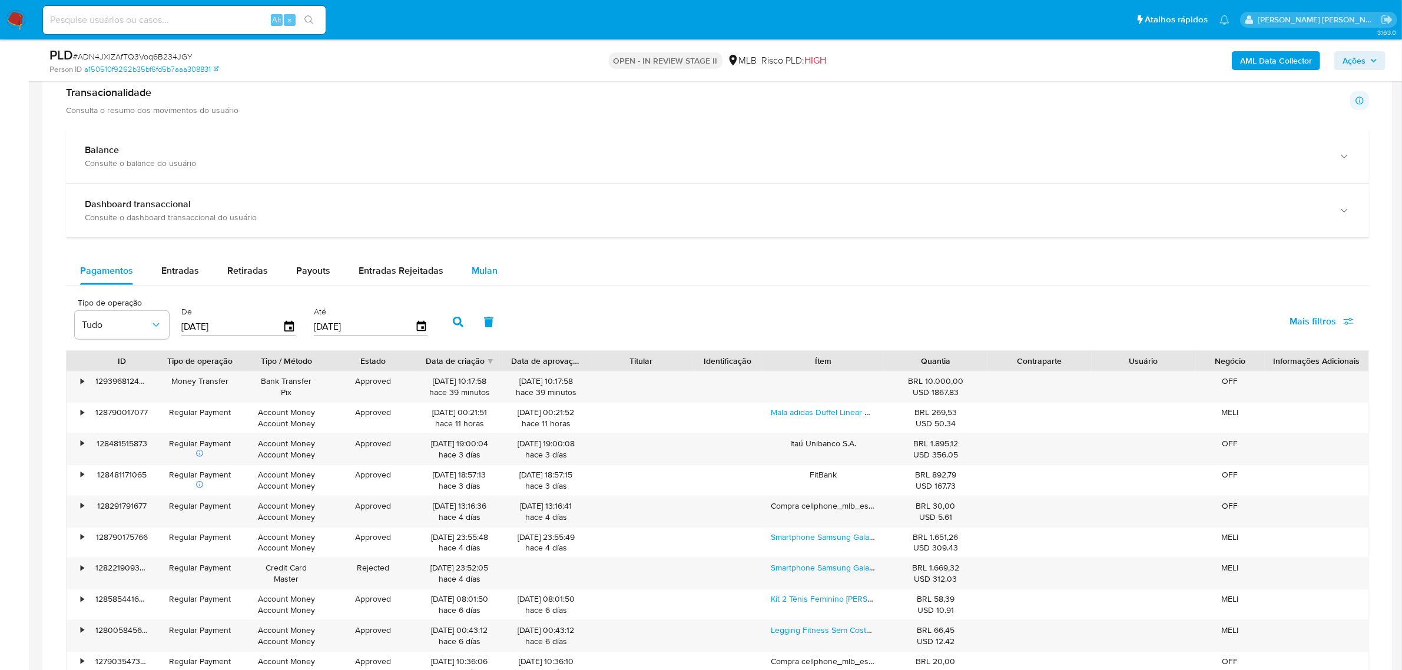
click at [491, 277] on span "Mulan" at bounding box center [485, 271] width 26 height 14
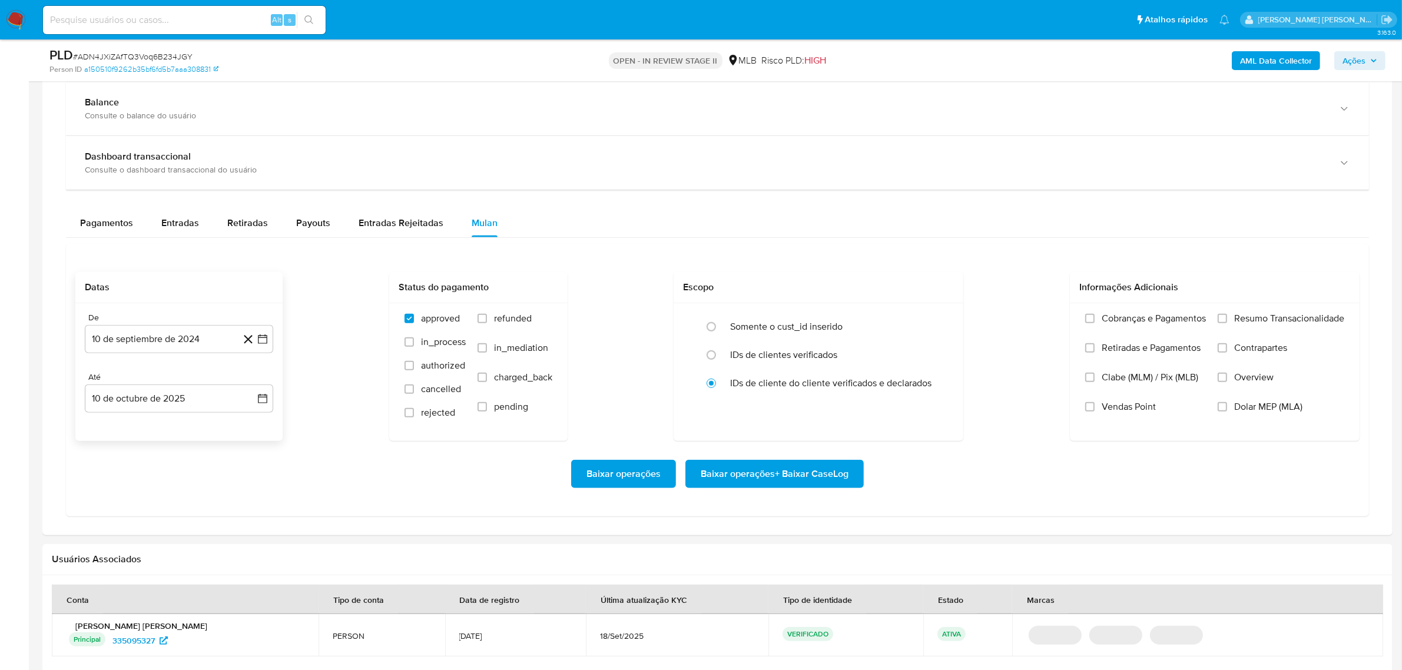
scroll to position [810, 0]
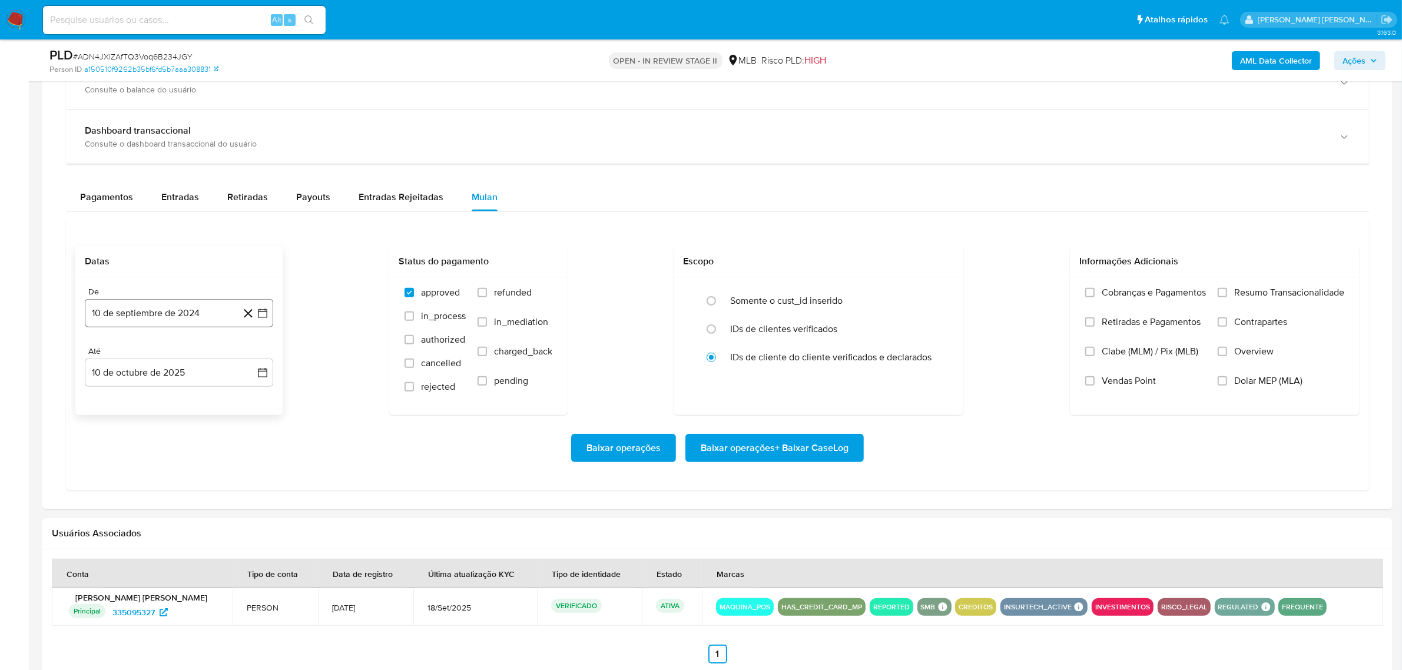
click at [259, 313] on icon "button" at bounding box center [263, 313] width 12 height 12
click at [254, 360] on icon "Mes siguiente" at bounding box center [252, 356] width 14 height 14
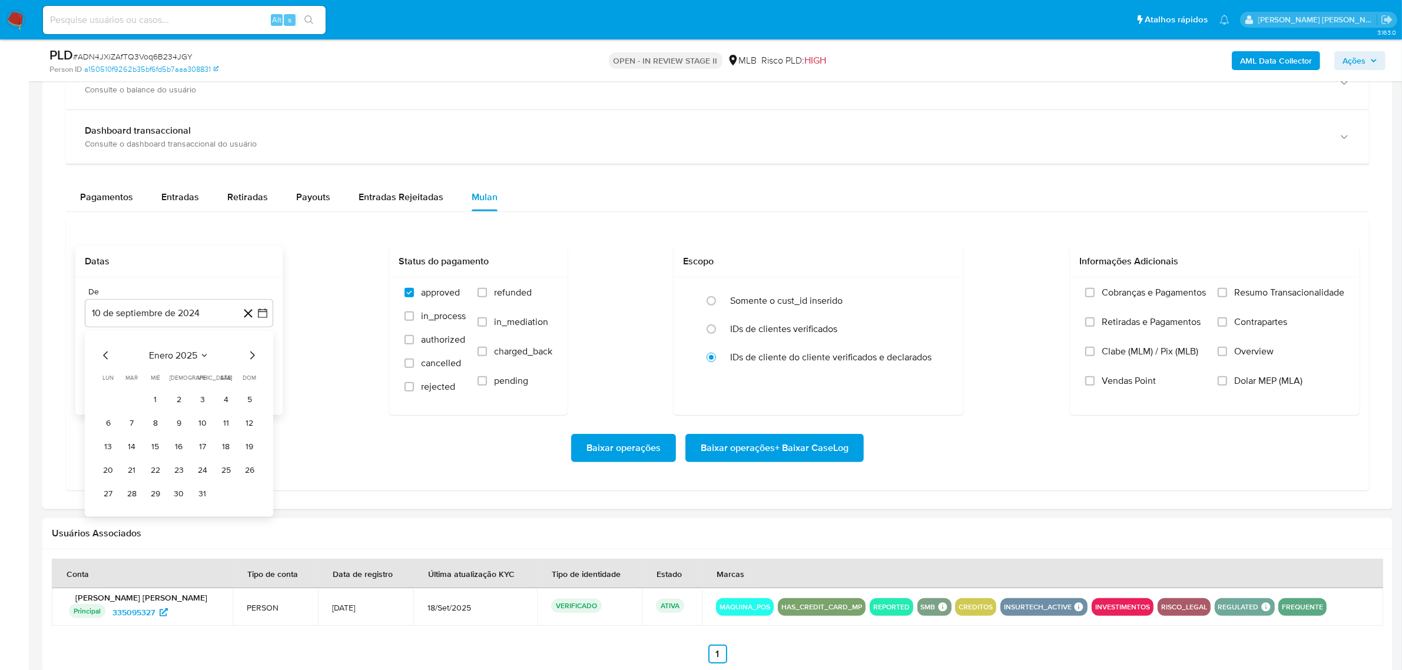
click at [254, 360] on icon "Mes siguiente" at bounding box center [252, 356] width 14 height 14
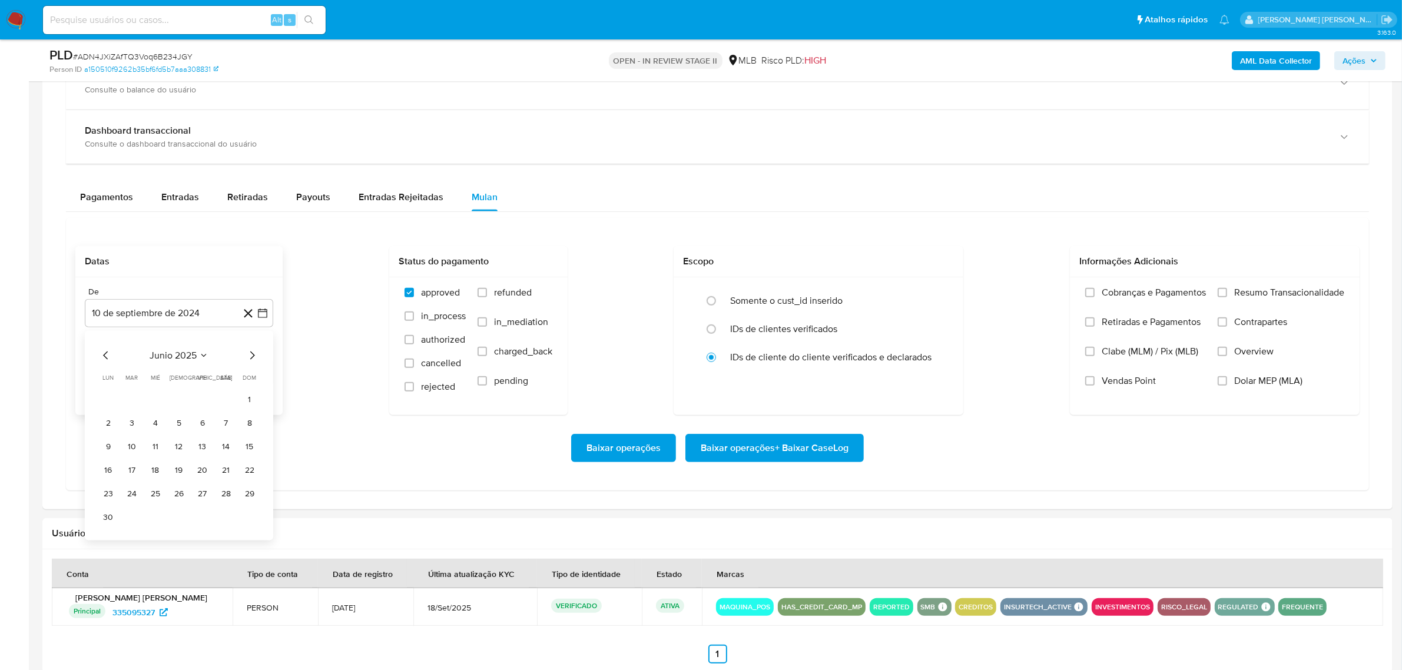
click at [254, 360] on icon "Mes siguiente" at bounding box center [252, 356] width 14 height 14
click at [198, 402] on button "1" at bounding box center [202, 399] width 19 height 19
click at [266, 370] on icon "button" at bounding box center [263, 373] width 12 height 12
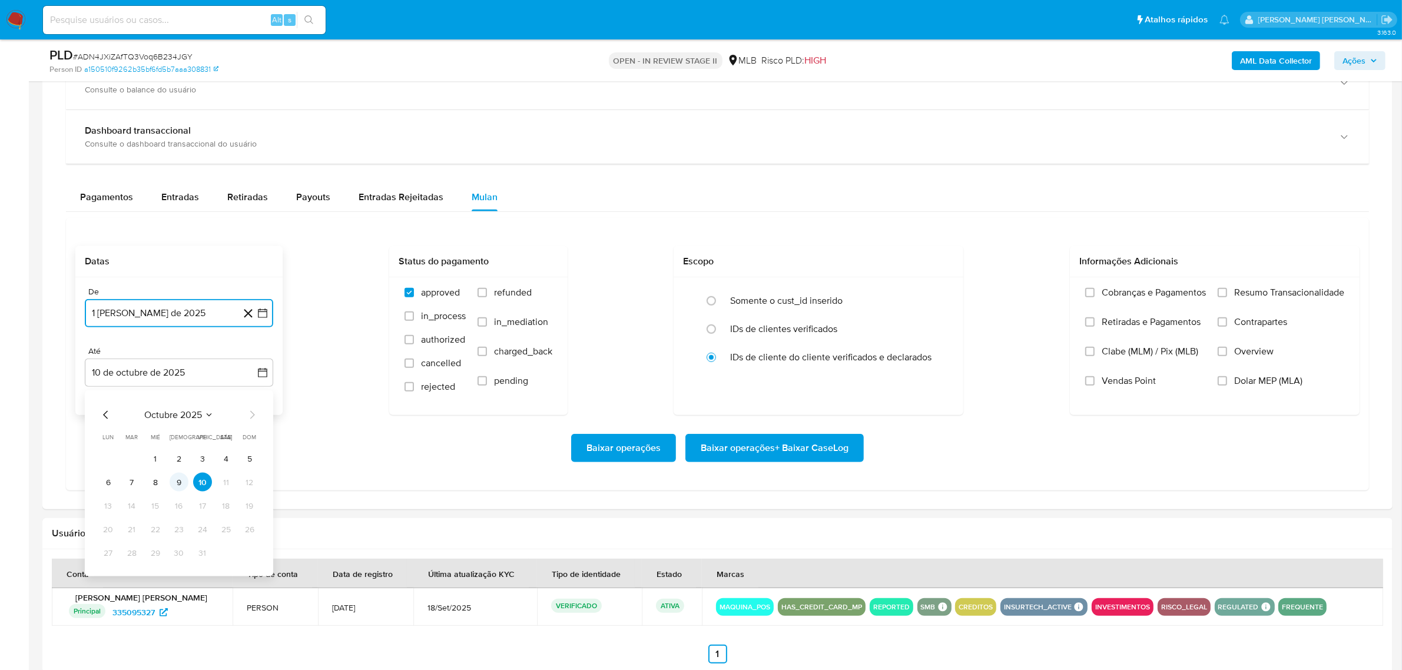
click at [180, 481] on button "9" at bounding box center [179, 482] width 19 height 19
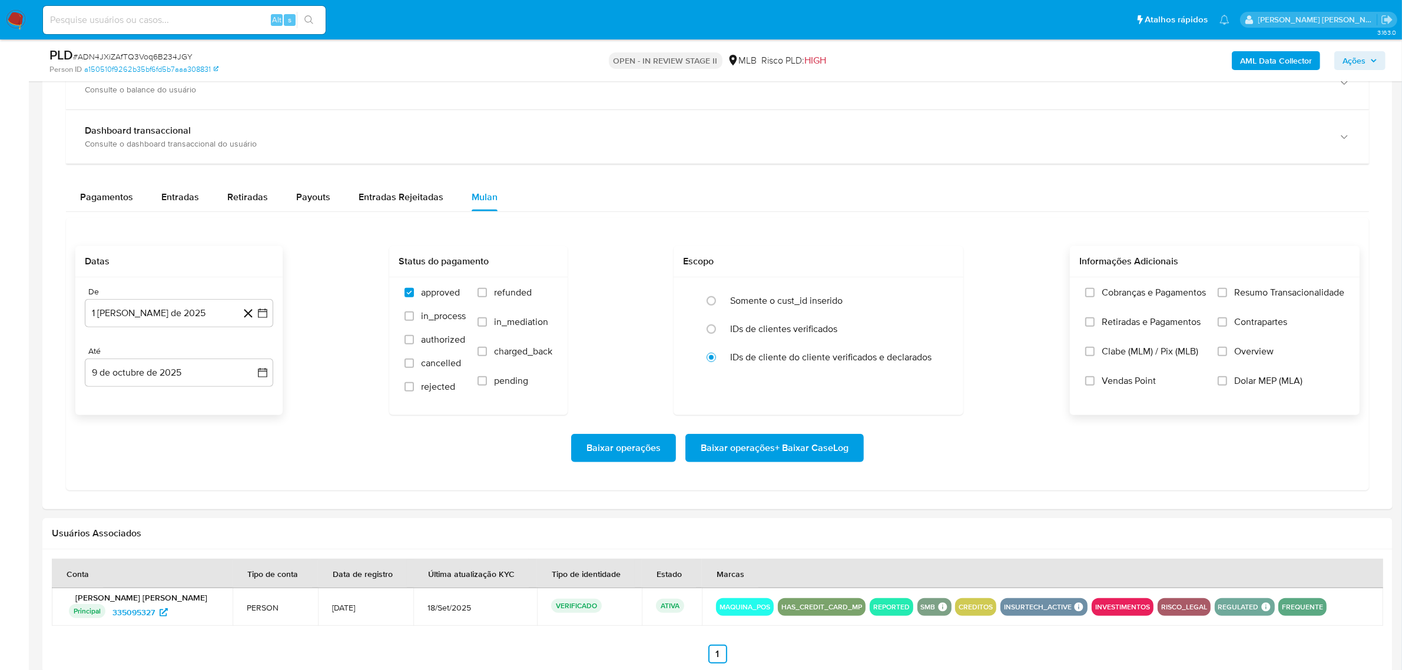
click at [1247, 352] on span "Overview" at bounding box center [1253, 352] width 39 height 12
click at [1227, 352] on input "Overview" at bounding box center [1222, 351] width 9 height 9
click at [1270, 328] on span "Contrapartes" at bounding box center [1260, 322] width 53 height 12
click at [1227, 327] on input "Contrapartes" at bounding box center [1222, 321] width 9 height 9
click at [1279, 298] on span "Resumo Transacionalidade" at bounding box center [1289, 293] width 110 height 12
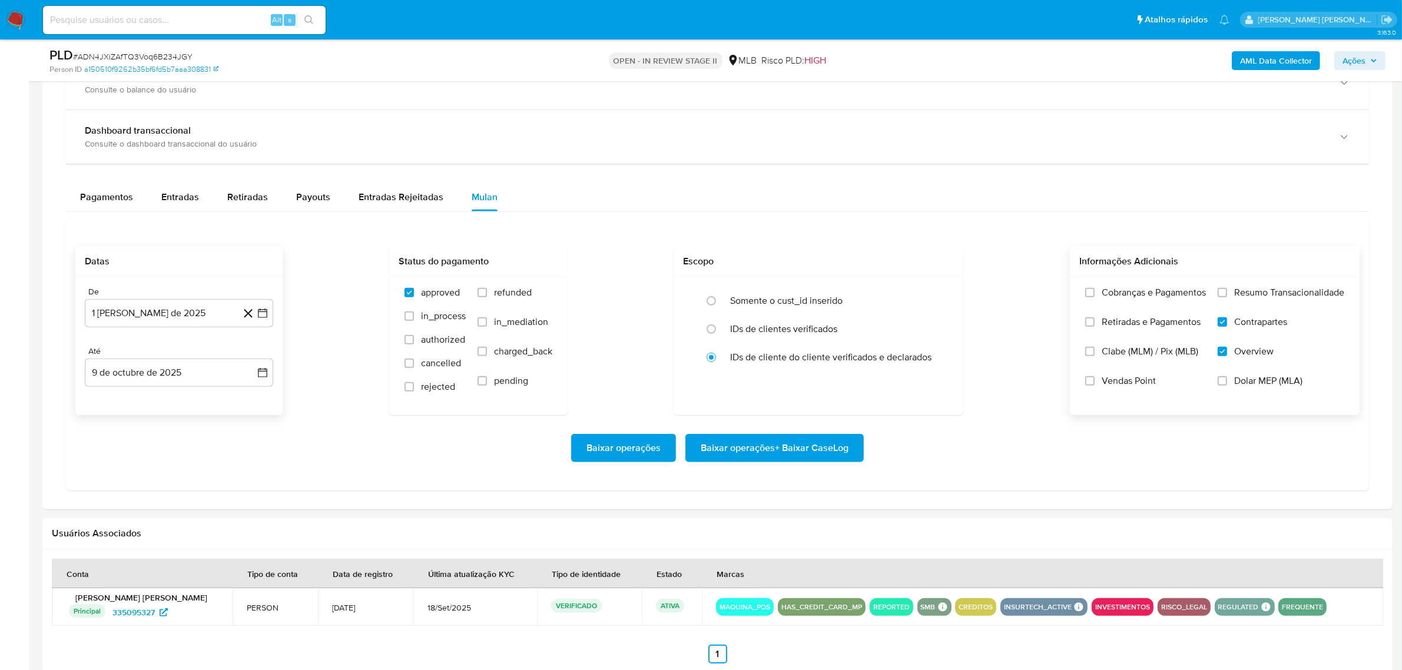
click at [1227, 297] on input "Resumo Transacionalidade" at bounding box center [1222, 292] width 9 height 9
click at [798, 451] on span "Baixar operações + Baixar CaseLog" at bounding box center [775, 448] width 148 height 26
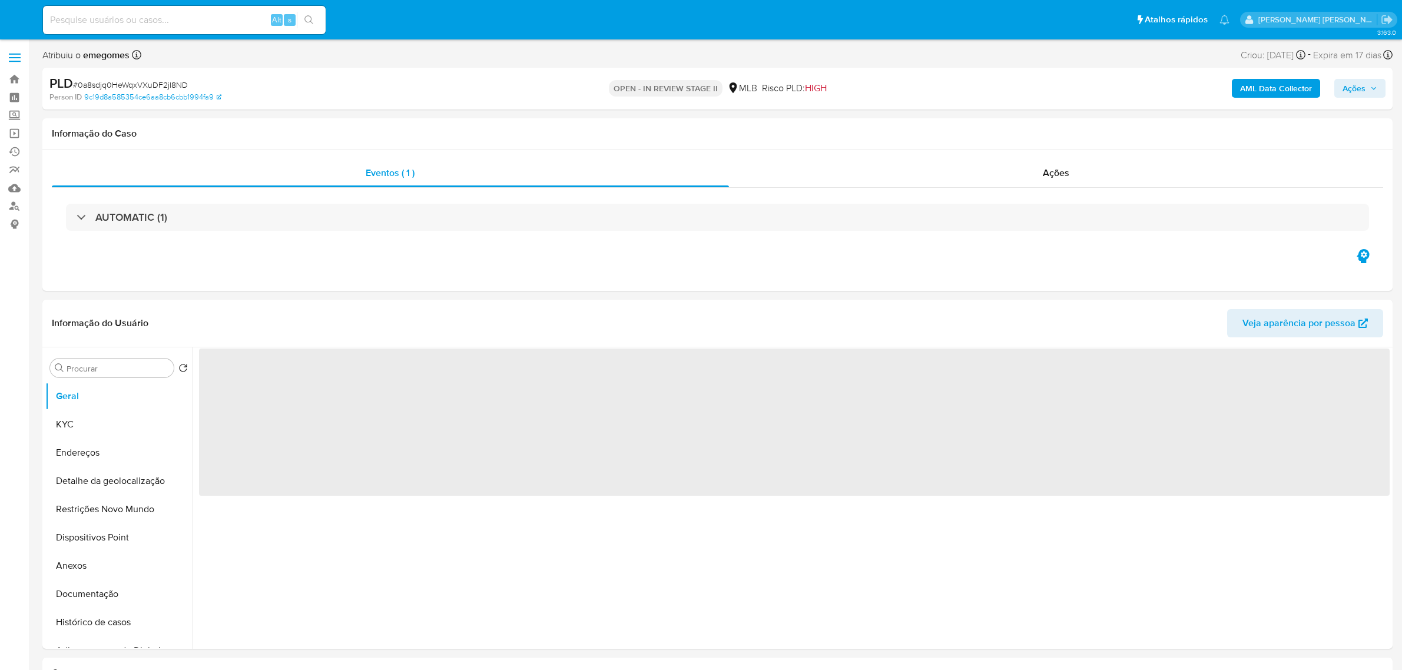
select select "10"
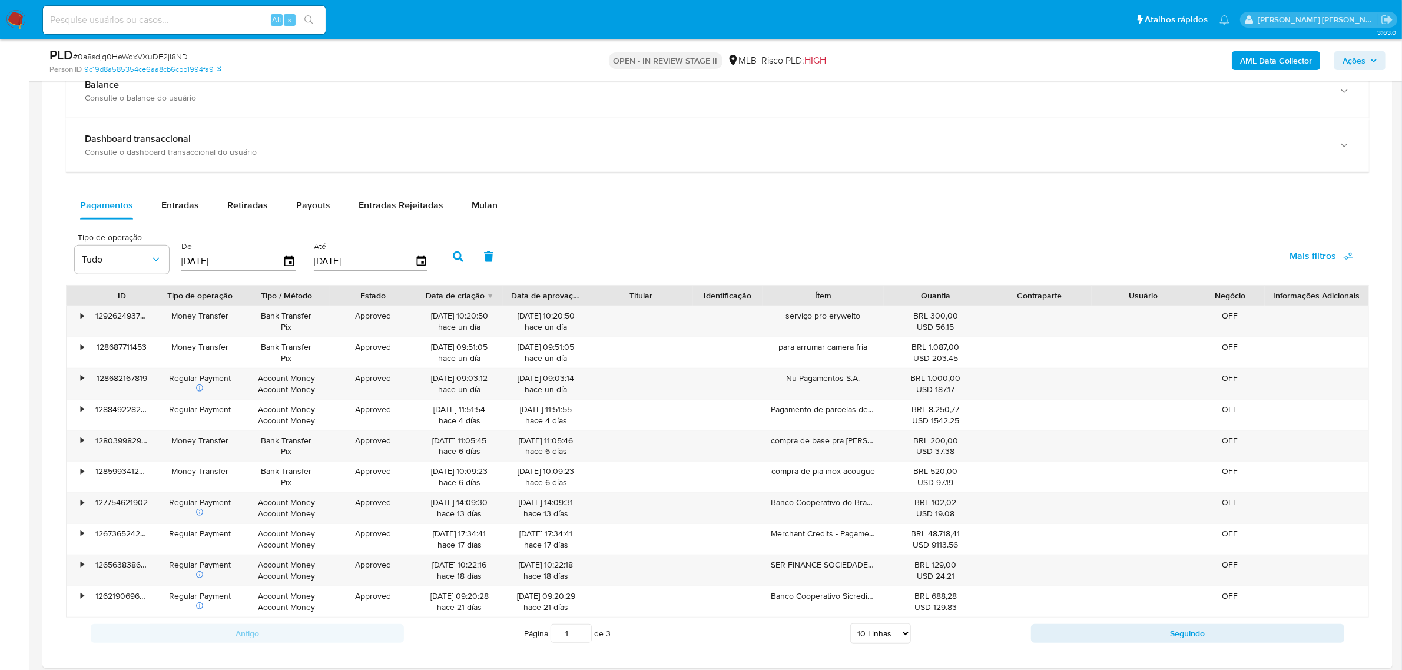
scroll to position [883, 0]
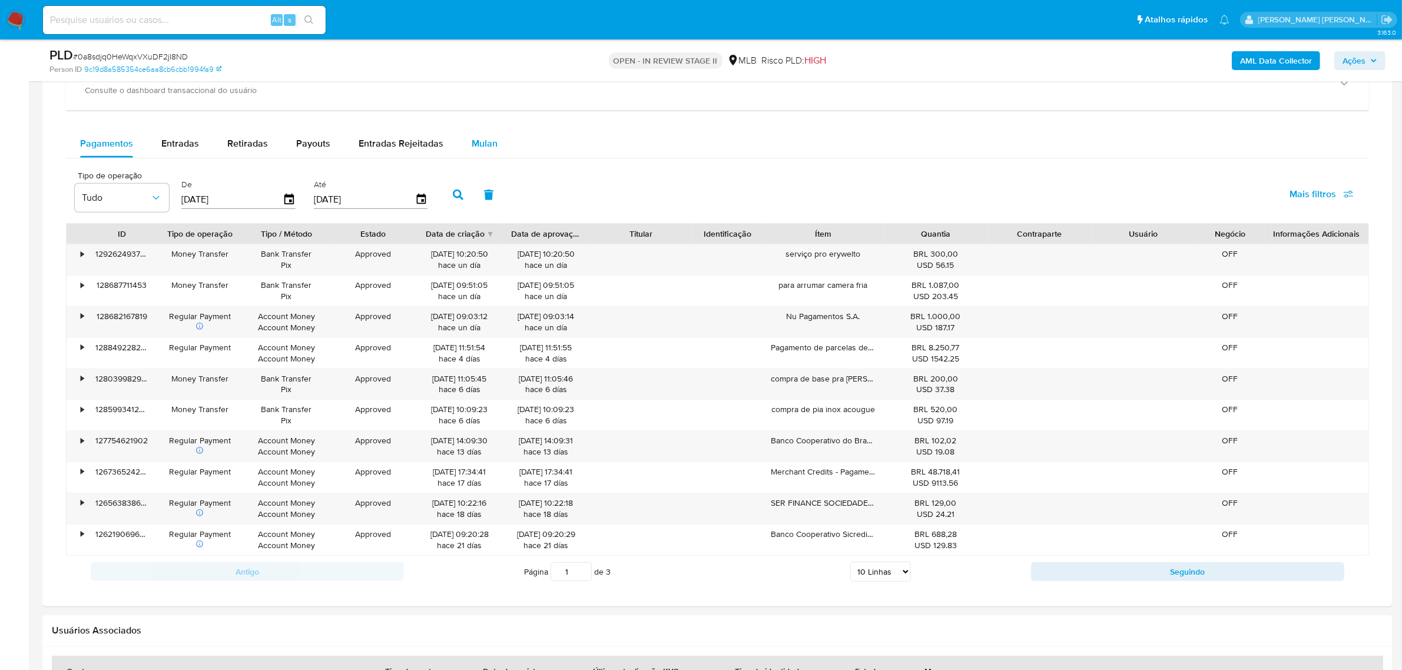
click at [492, 145] on span "Mulan" at bounding box center [485, 144] width 26 height 14
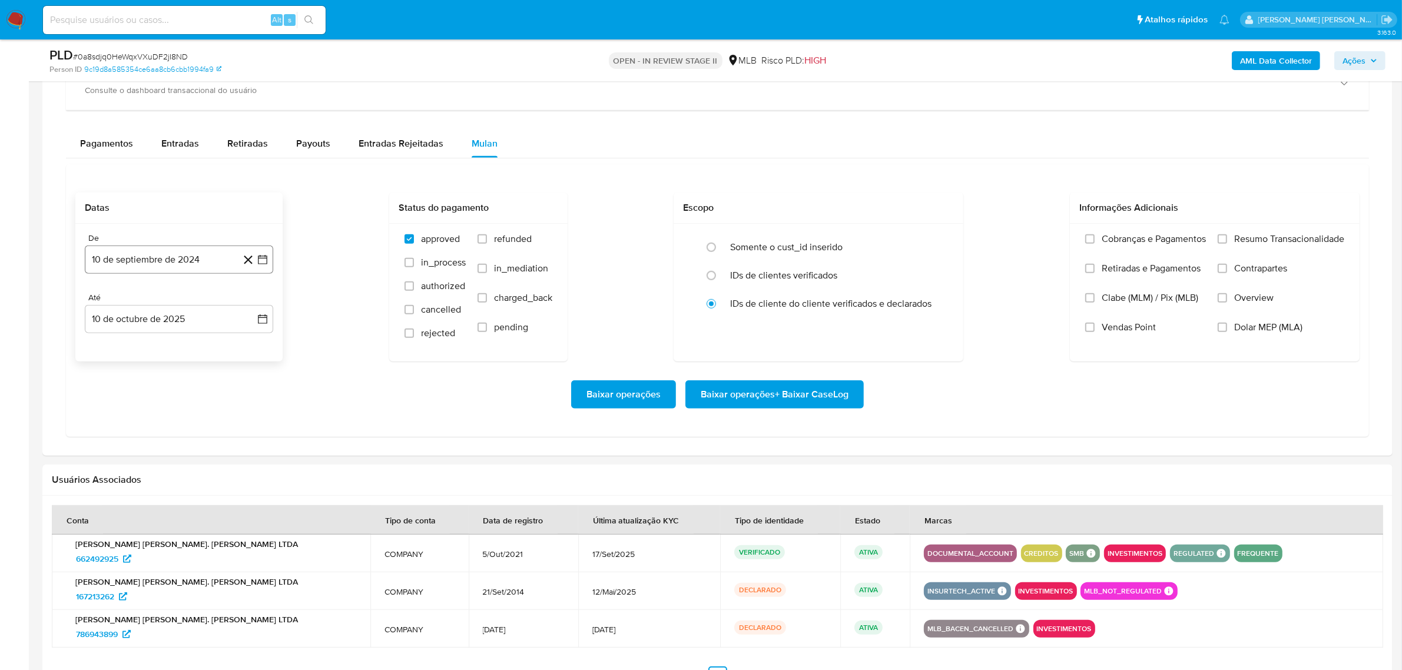
click at [269, 263] on button "10 de septiembre de 2024" at bounding box center [179, 260] width 188 height 28
click at [250, 303] on icon "Mes siguiente" at bounding box center [252, 302] width 14 height 14
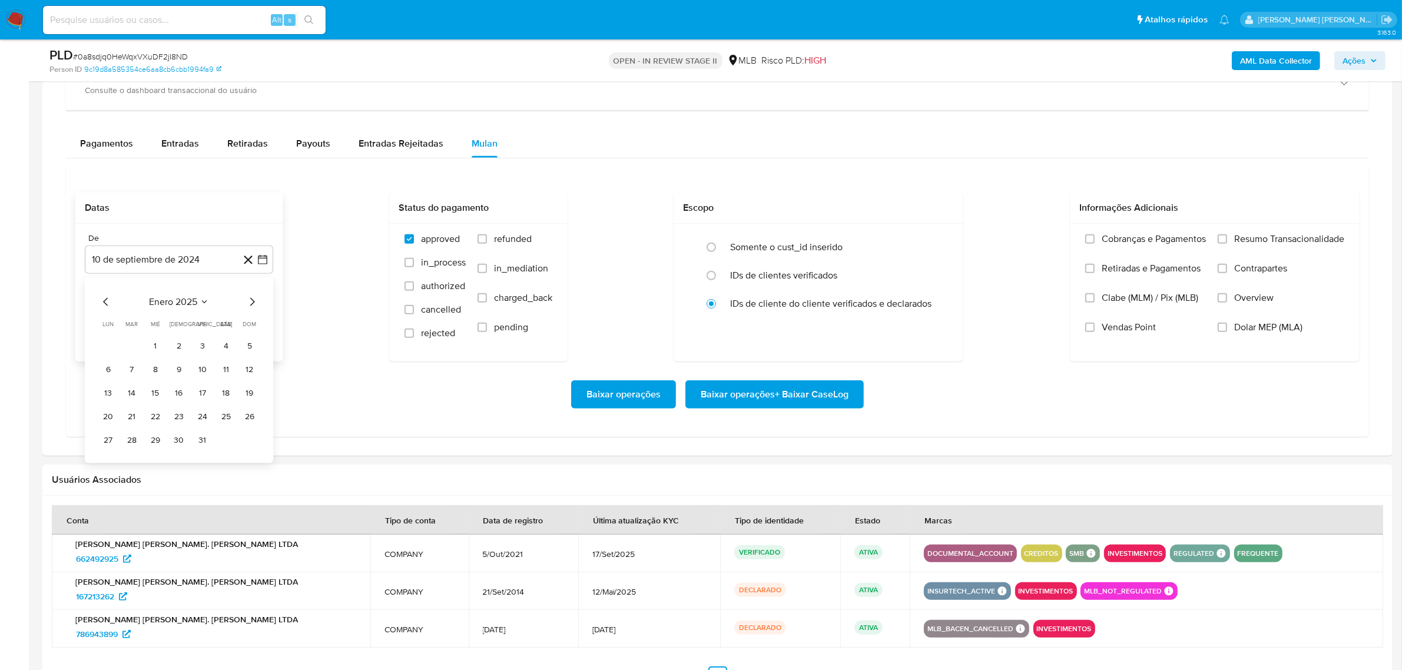
click at [250, 303] on icon "Mes siguiente" at bounding box center [252, 302] width 14 height 14
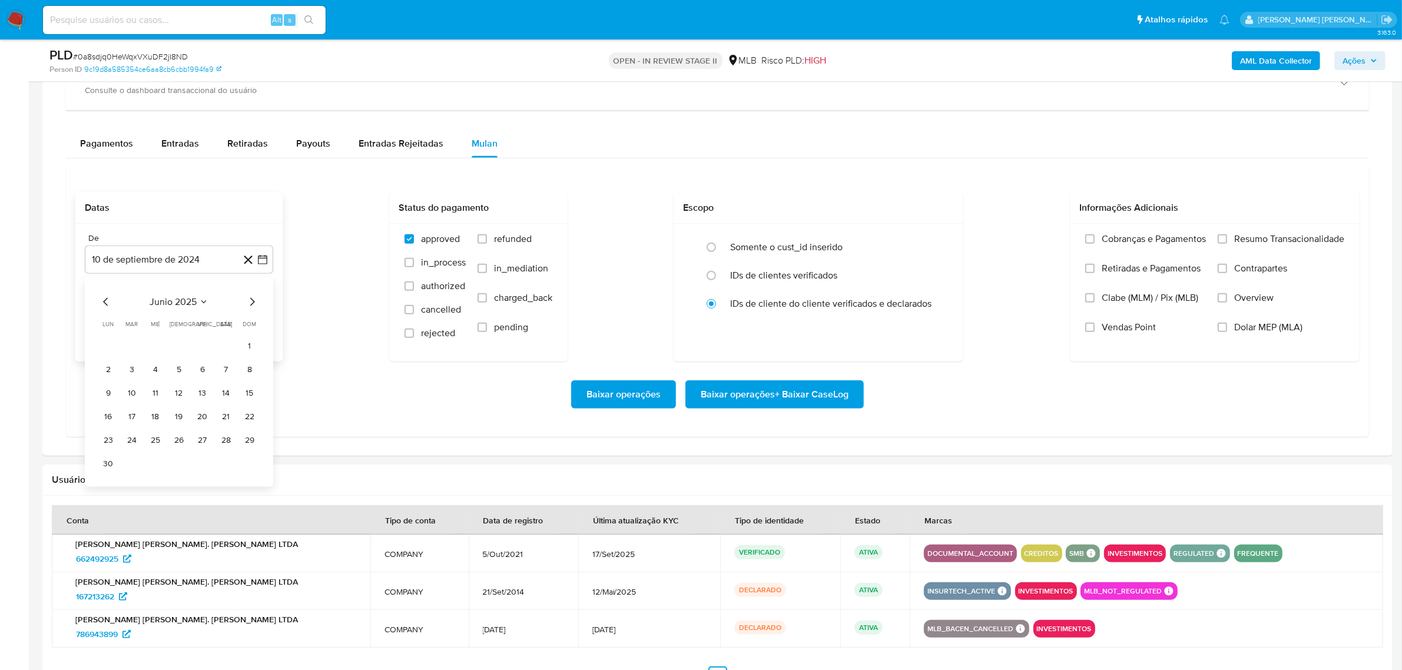
click at [250, 303] on icon "Mes siguiente" at bounding box center [252, 302] width 14 height 14
click at [205, 348] on button "1" at bounding box center [202, 345] width 19 height 19
click at [265, 317] on icon "button" at bounding box center [262, 319] width 9 height 9
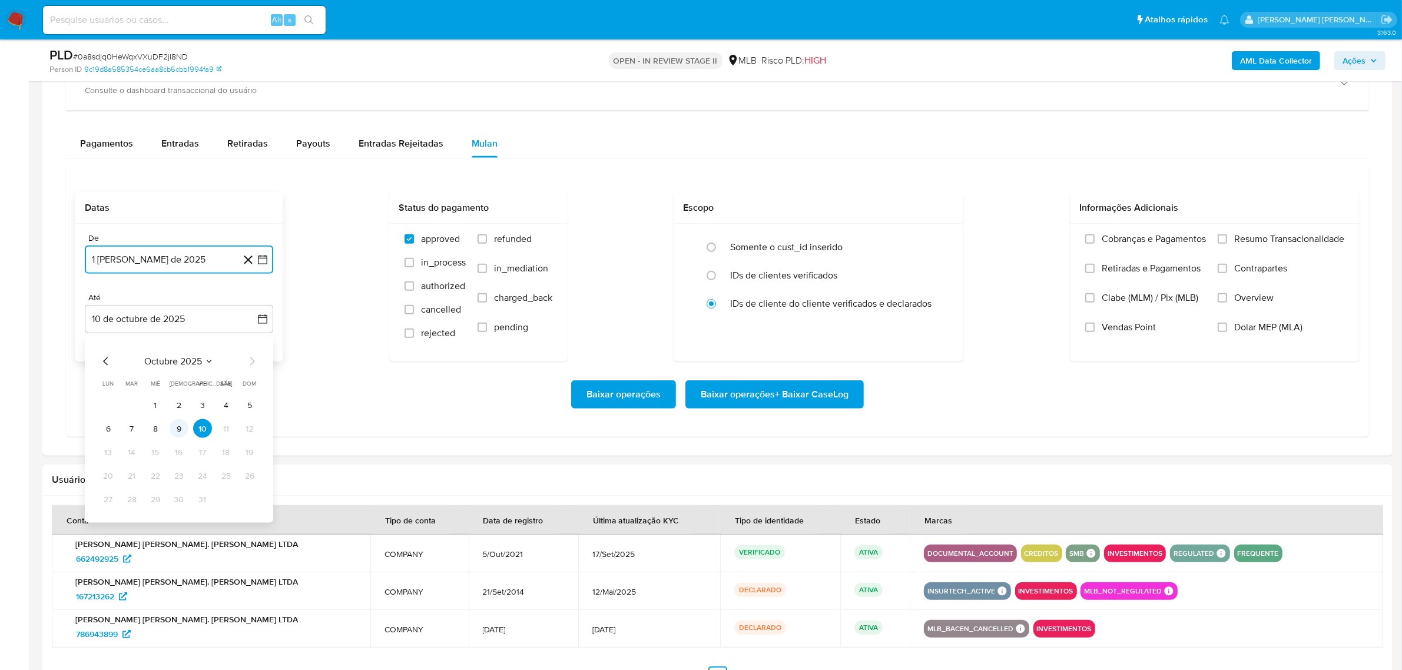
click at [175, 432] on button "9" at bounding box center [179, 428] width 19 height 19
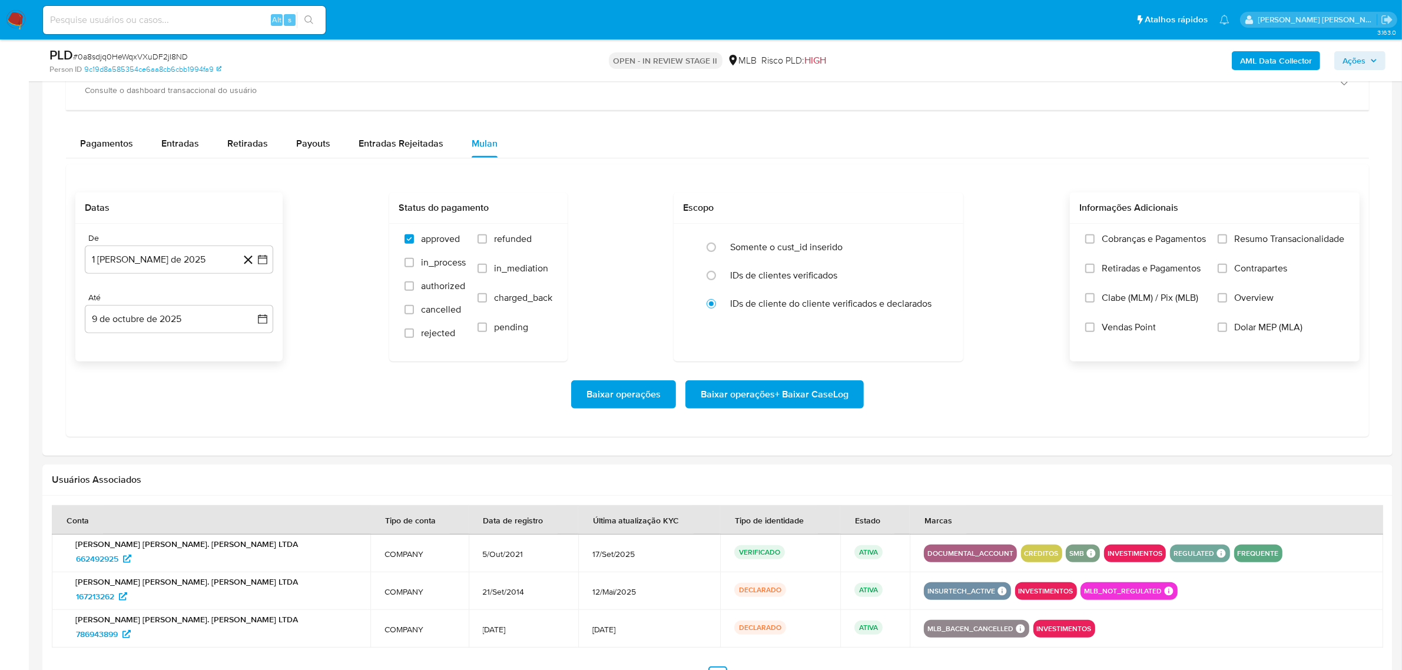
click at [1261, 299] on span "Overview" at bounding box center [1253, 298] width 39 height 12
click at [1227, 299] on input "Overview" at bounding box center [1222, 297] width 9 height 9
click at [1264, 274] on span "Contrapartes" at bounding box center [1260, 269] width 53 height 12
click at [1227, 273] on input "Contrapartes" at bounding box center [1222, 268] width 9 height 9
click at [1270, 243] on span "Resumo Transacionalidade" at bounding box center [1289, 239] width 110 height 12
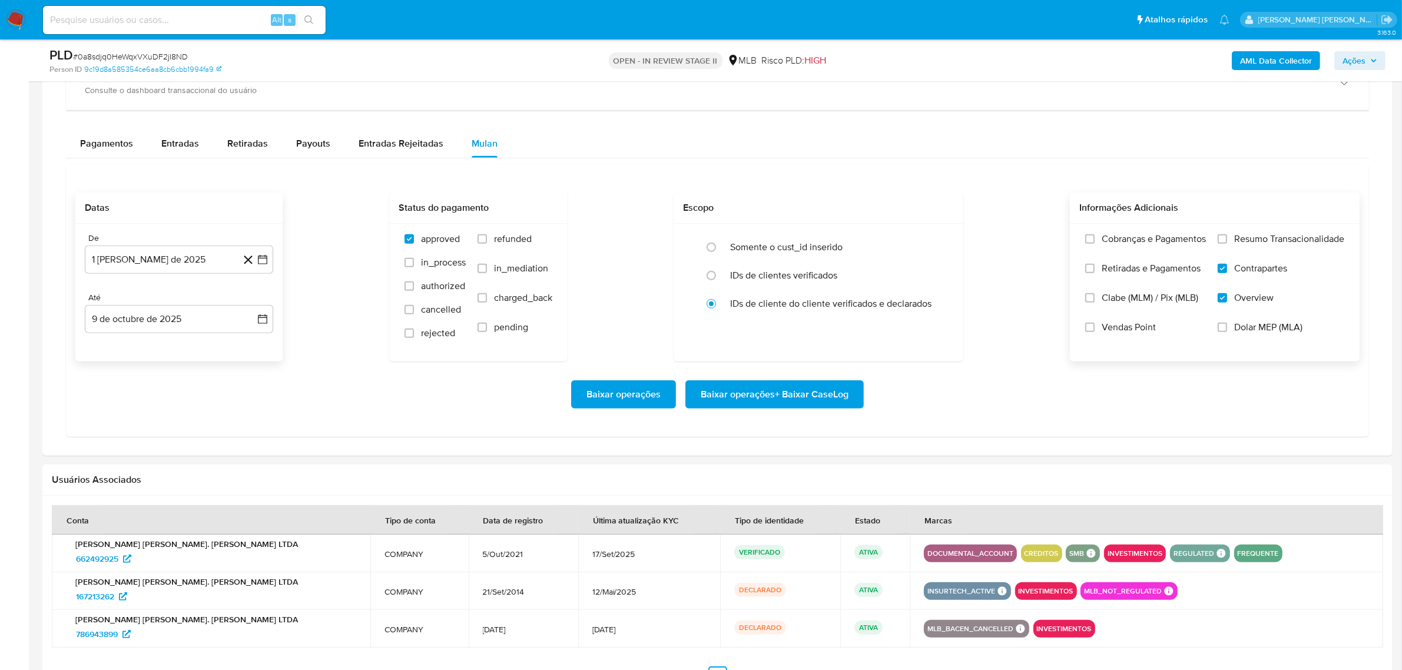
click at [1227, 243] on input "Resumo Transacionalidade" at bounding box center [1222, 238] width 9 height 9
click at [823, 390] on span "Baixar operações + Baixar CaseLog" at bounding box center [775, 395] width 148 height 26
